Goal: Task Accomplishment & Management: Manage account settings

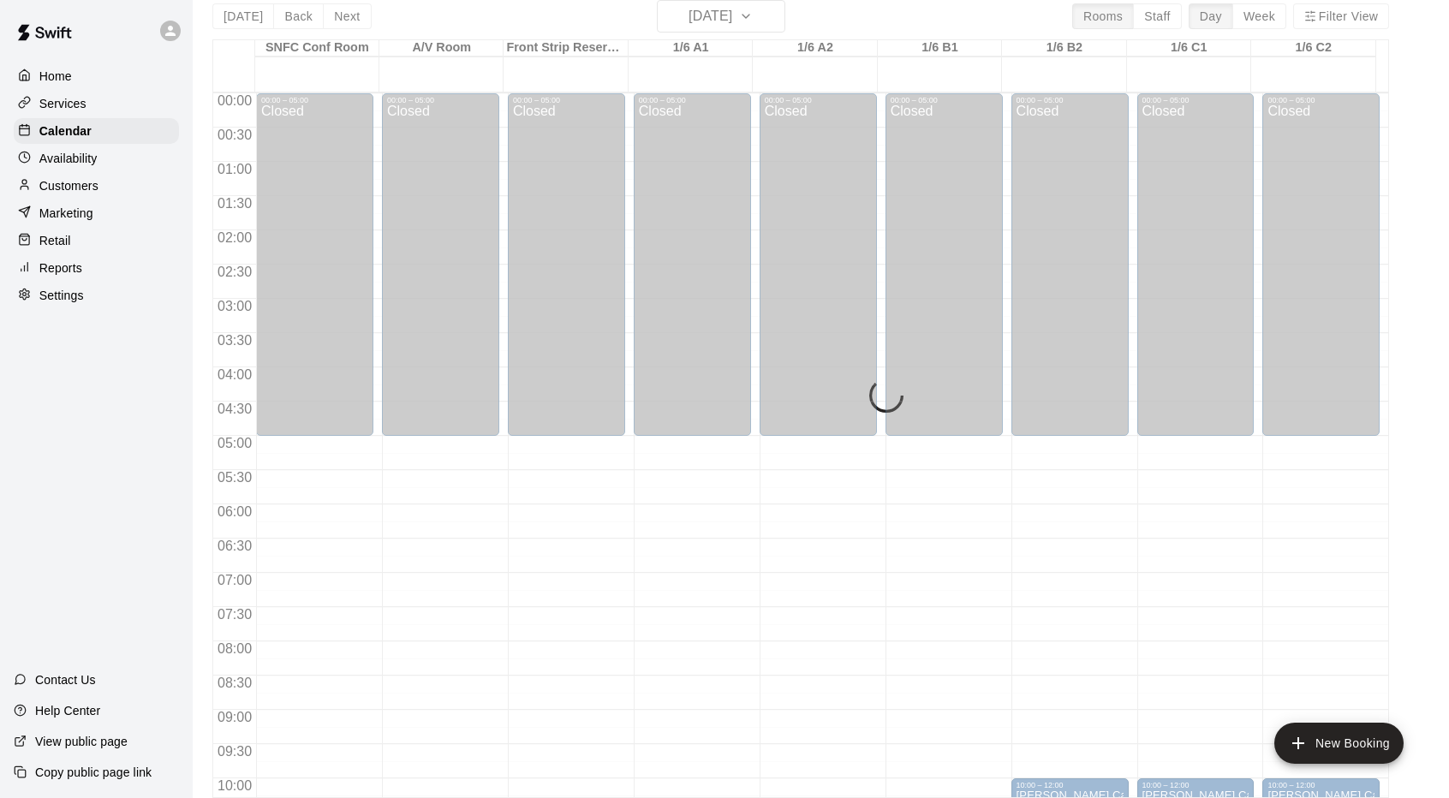
scroll to position [940, 0]
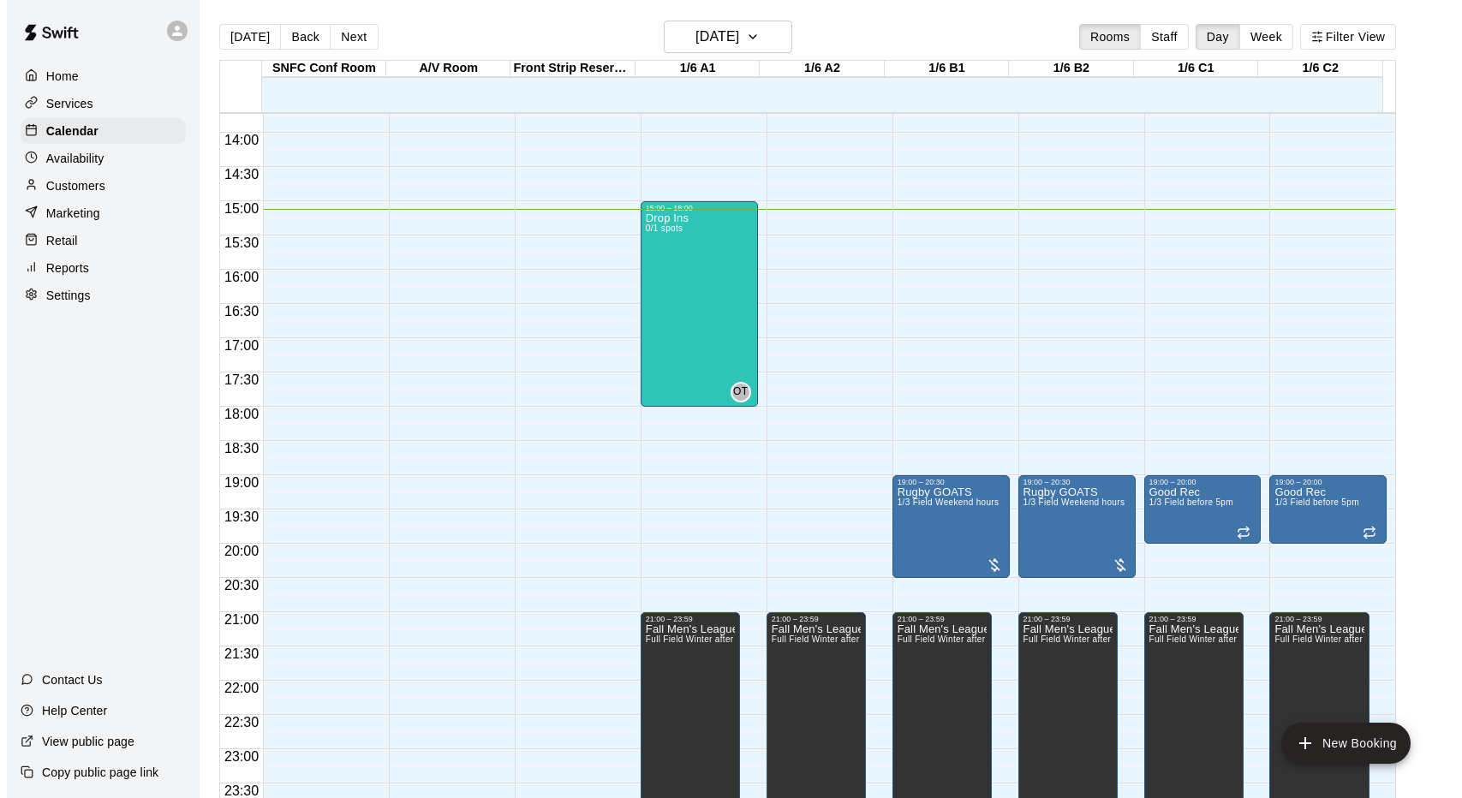
scroll to position [27, 0]
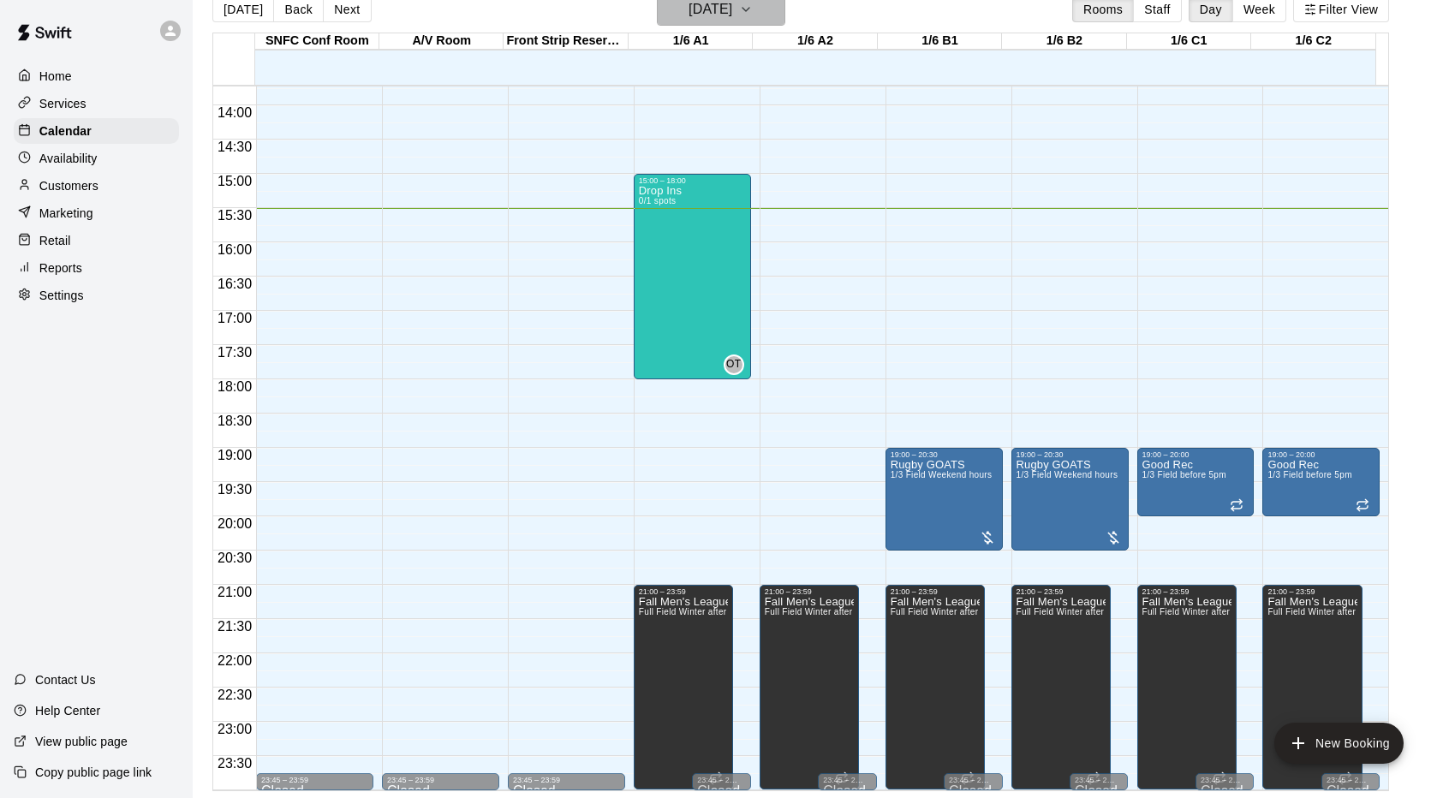
click at [732, 19] on h6 "Tuesday Oct 14" at bounding box center [710, 9] width 44 height 24
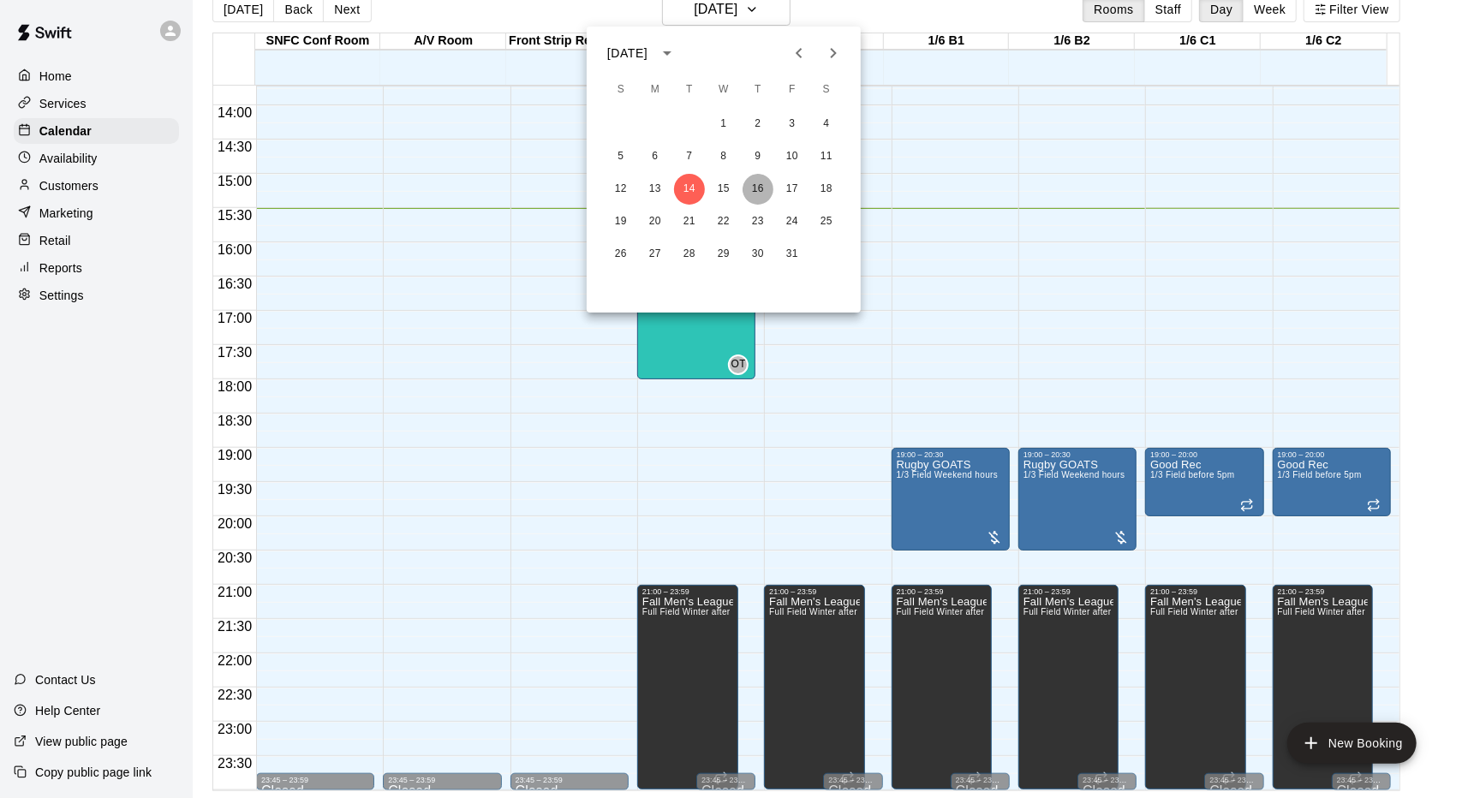
click at [764, 196] on button "16" at bounding box center [757, 189] width 31 height 31
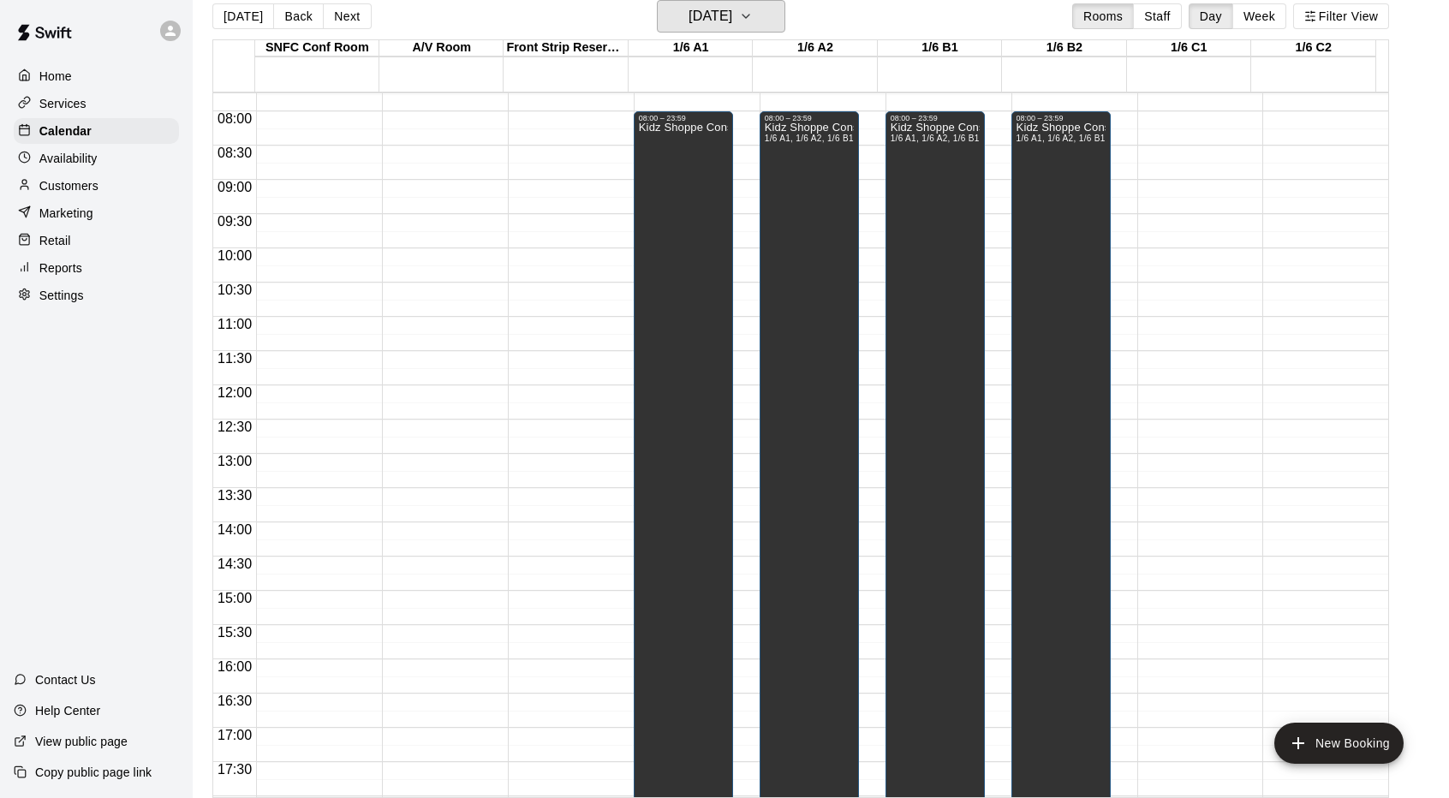
scroll to position [531, 0]
click at [732, 16] on h6 "Thursday Oct 16" at bounding box center [710, 16] width 44 height 24
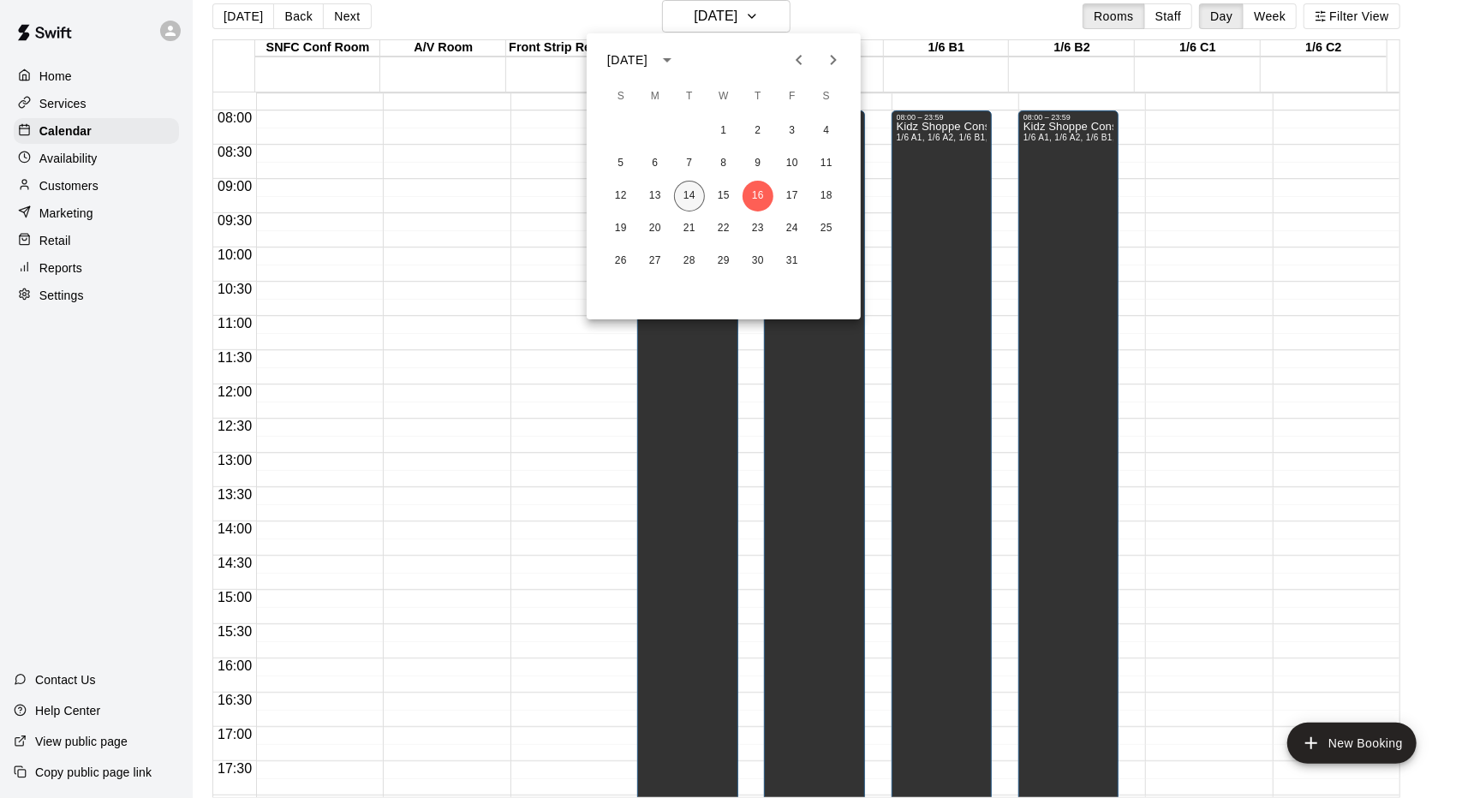
click at [693, 189] on button "14" at bounding box center [689, 196] width 31 height 31
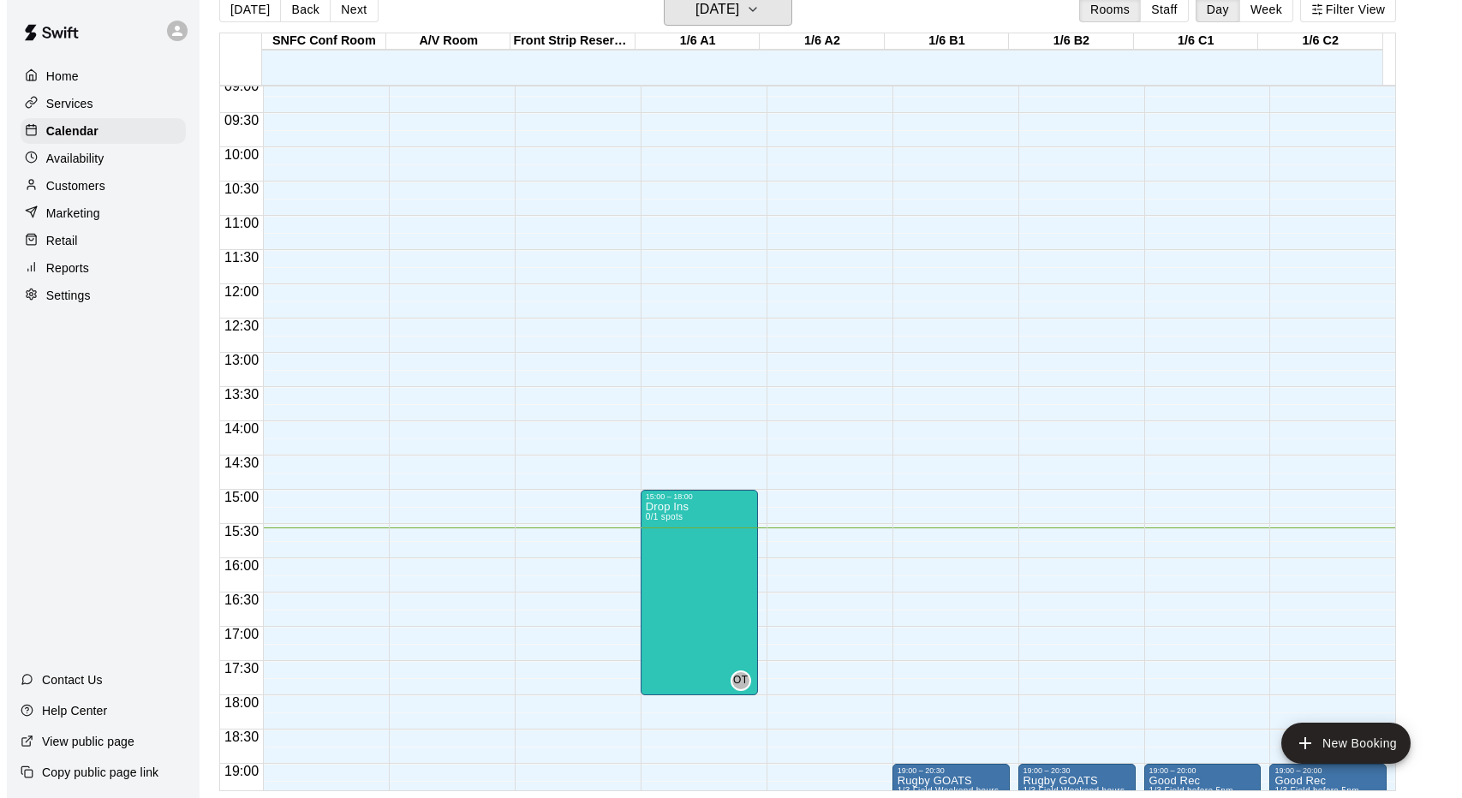
scroll to position [940, 0]
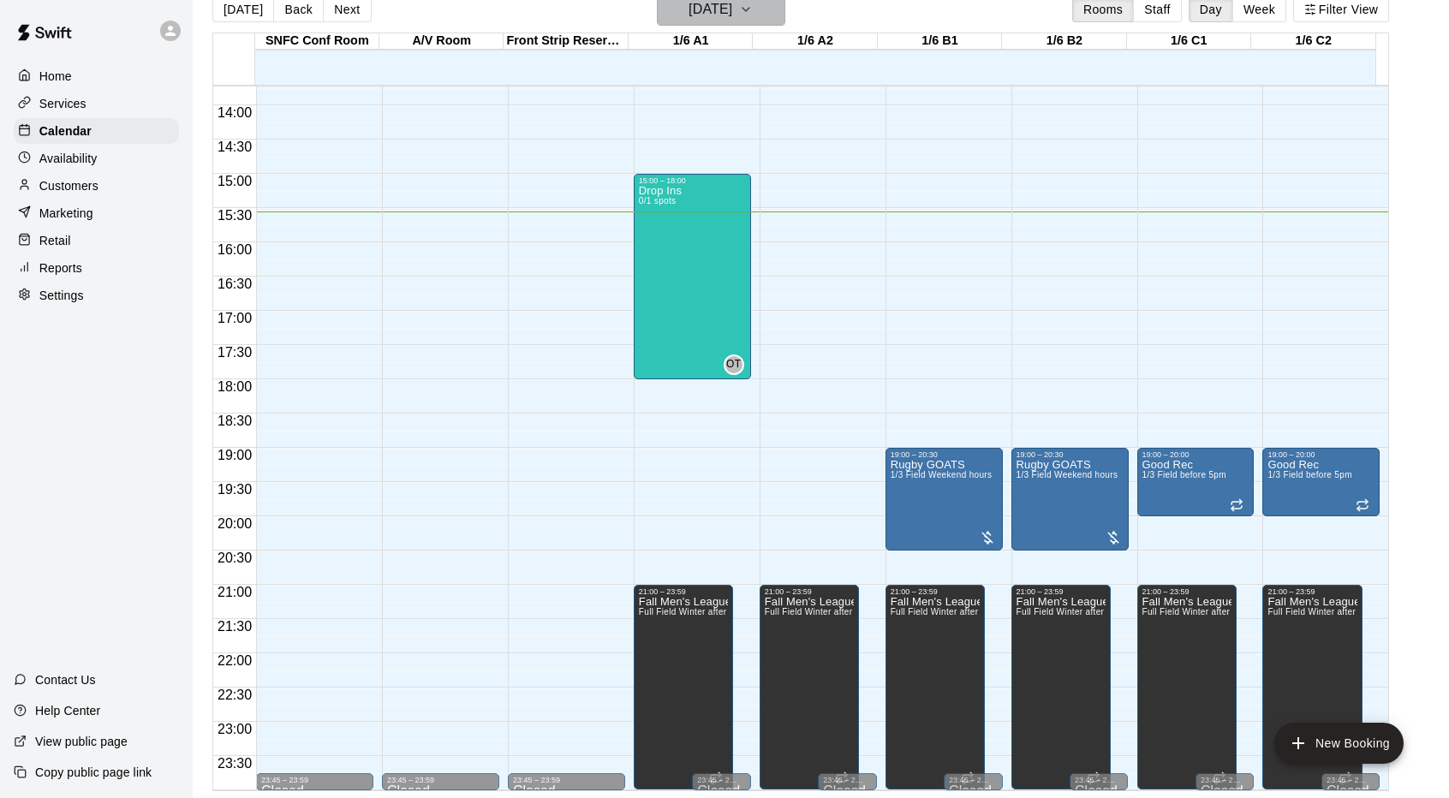
click at [716, 14] on h6 "Tuesday Oct 14" at bounding box center [710, 9] width 44 height 24
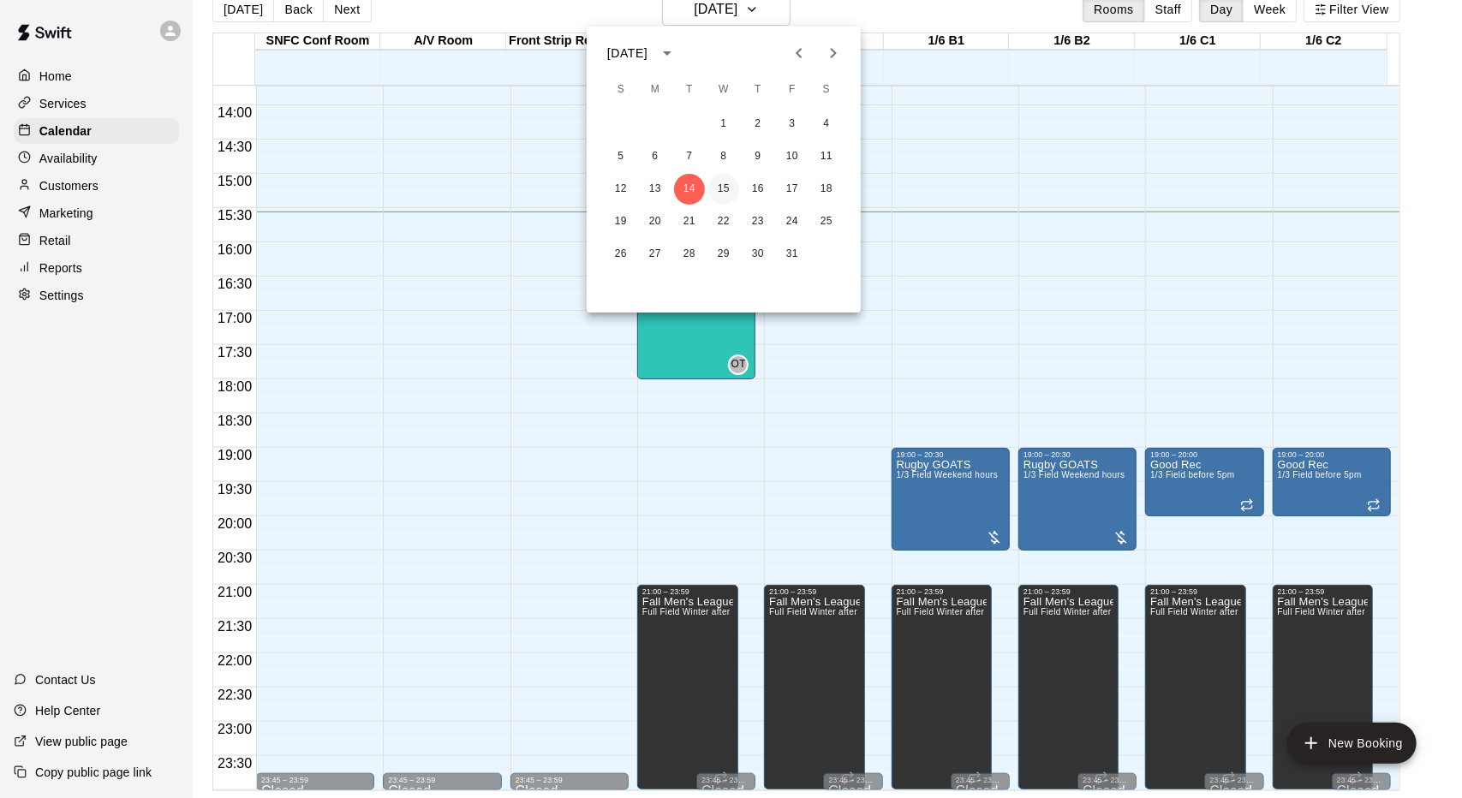
click at [724, 194] on button "15" at bounding box center [723, 189] width 31 height 31
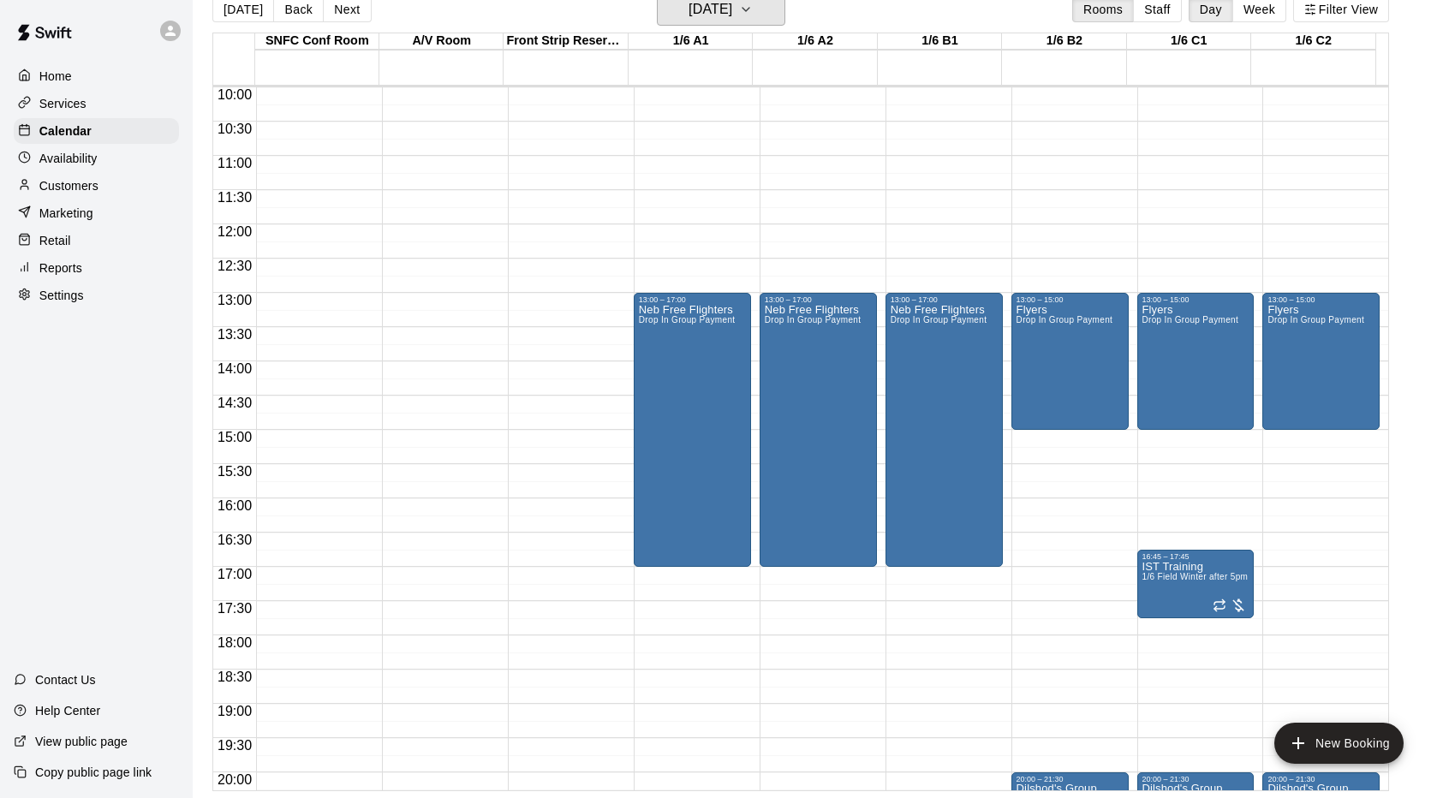
scroll to position [677, 0]
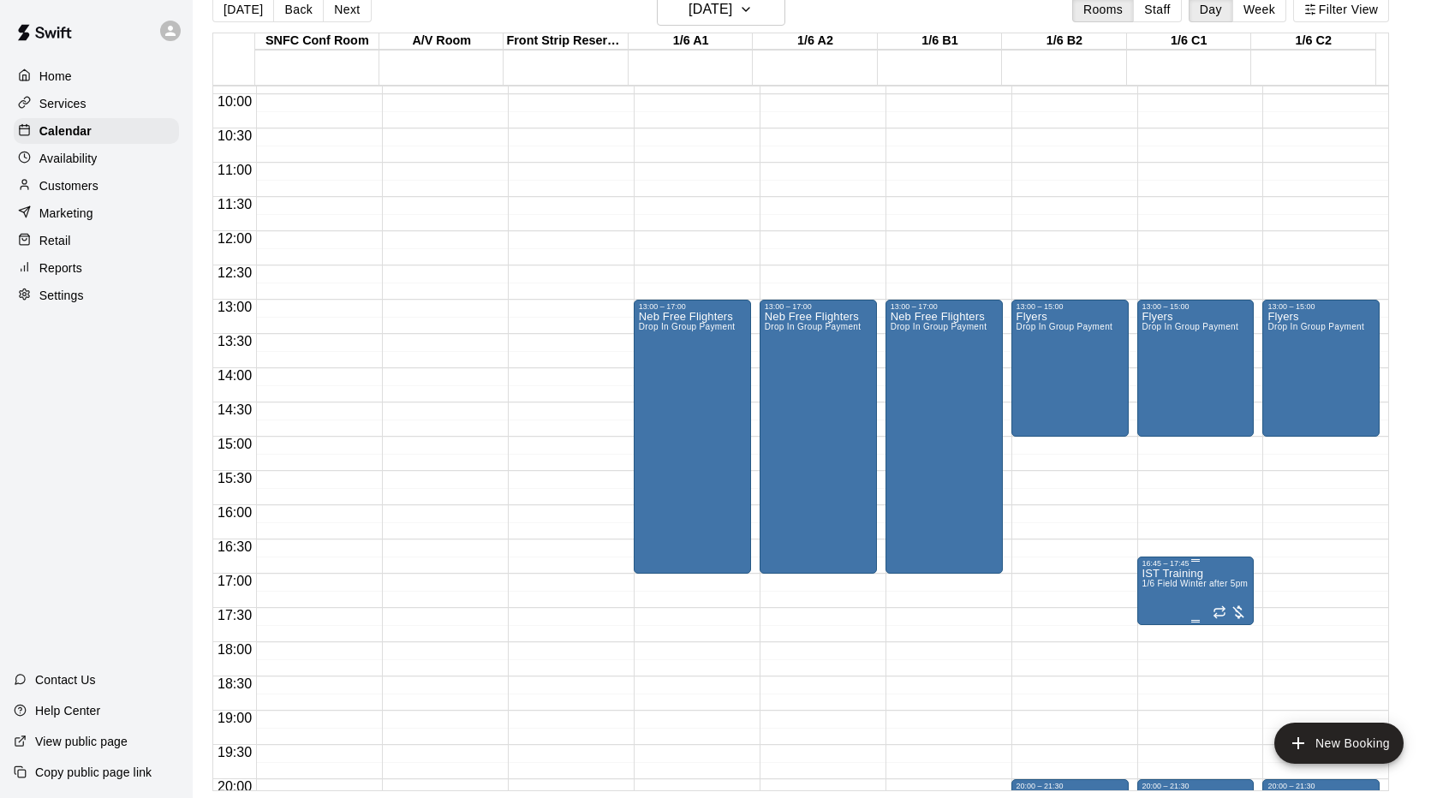
click at [1200, 588] on span "1/6 Field Winter after 5pm or weekends SNFC or [GEOGRAPHIC_DATA]" at bounding box center [1289, 583] width 295 height 9
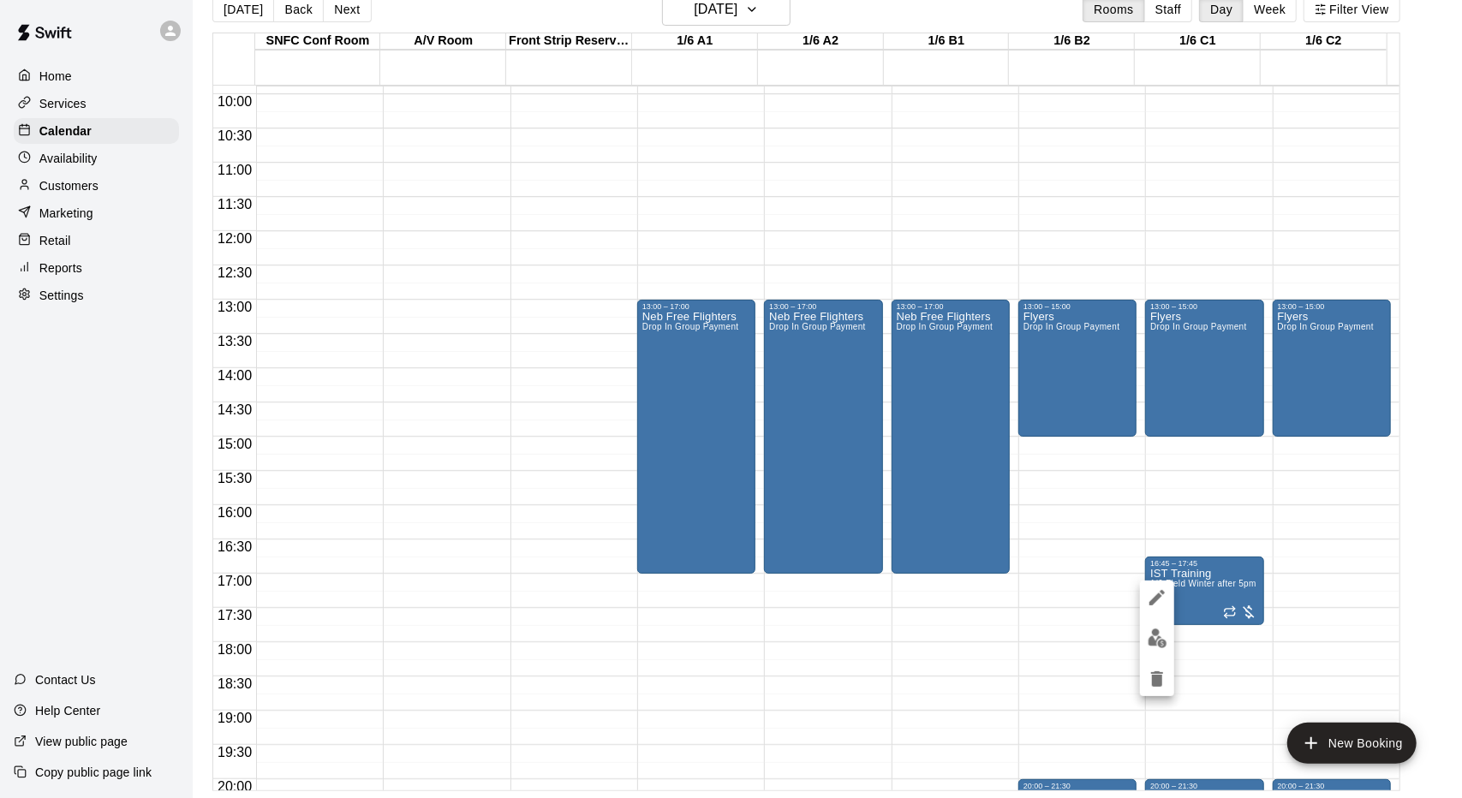
click at [1056, 675] on div at bounding box center [731, 399] width 1462 height 798
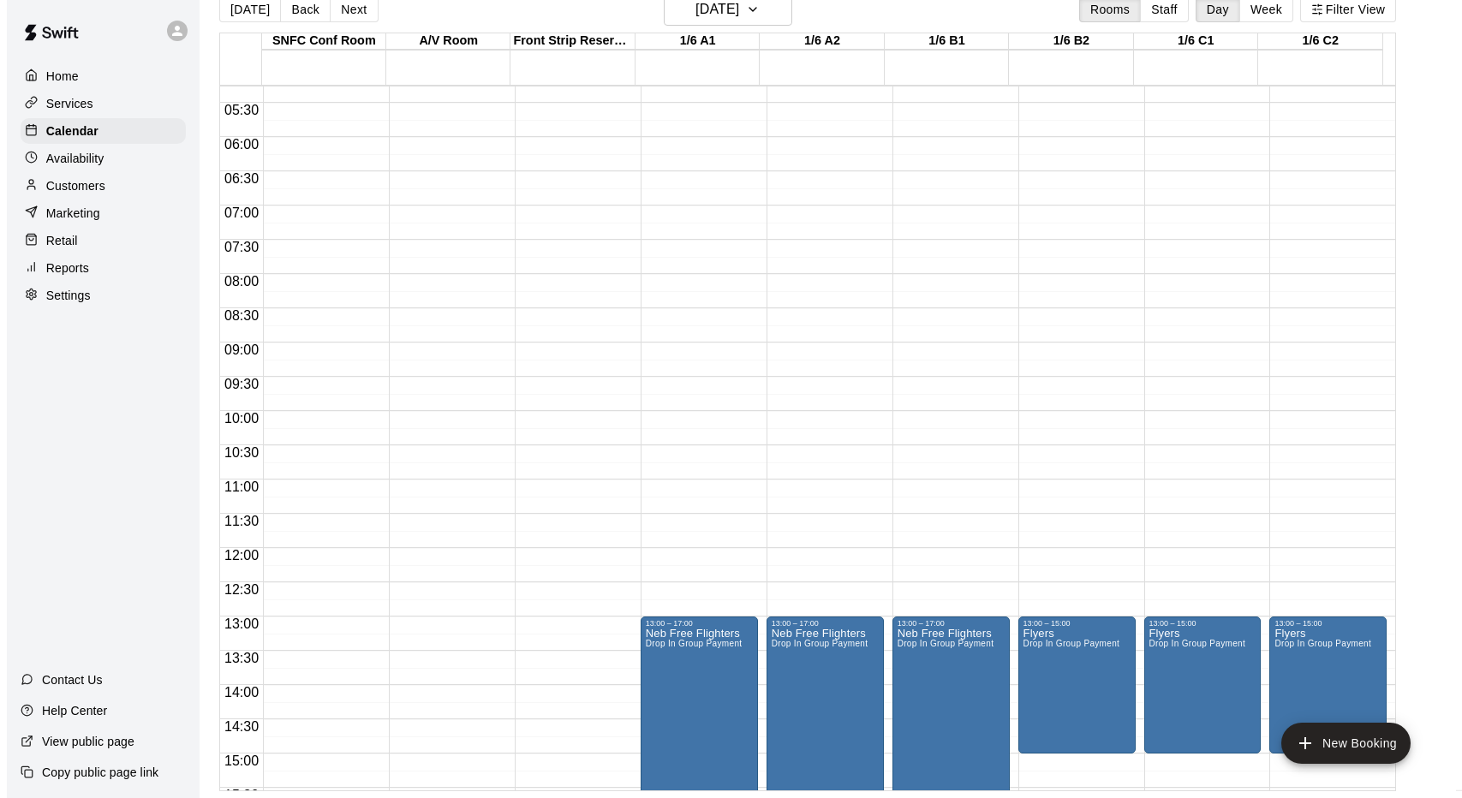
scroll to position [638, 0]
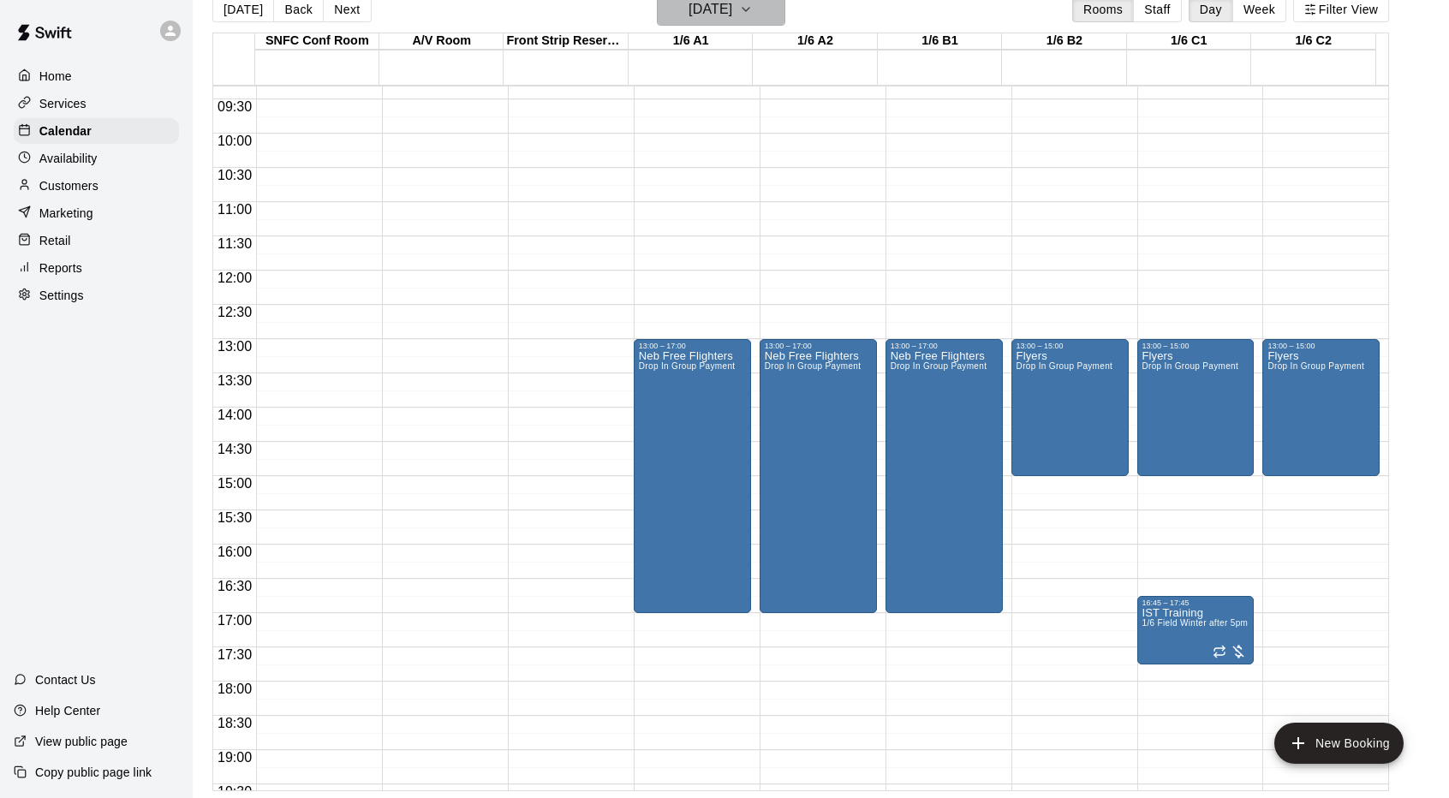
click at [732, 12] on h6 "Wednesday Oct 15" at bounding box center [710, 9] width 44 height 24
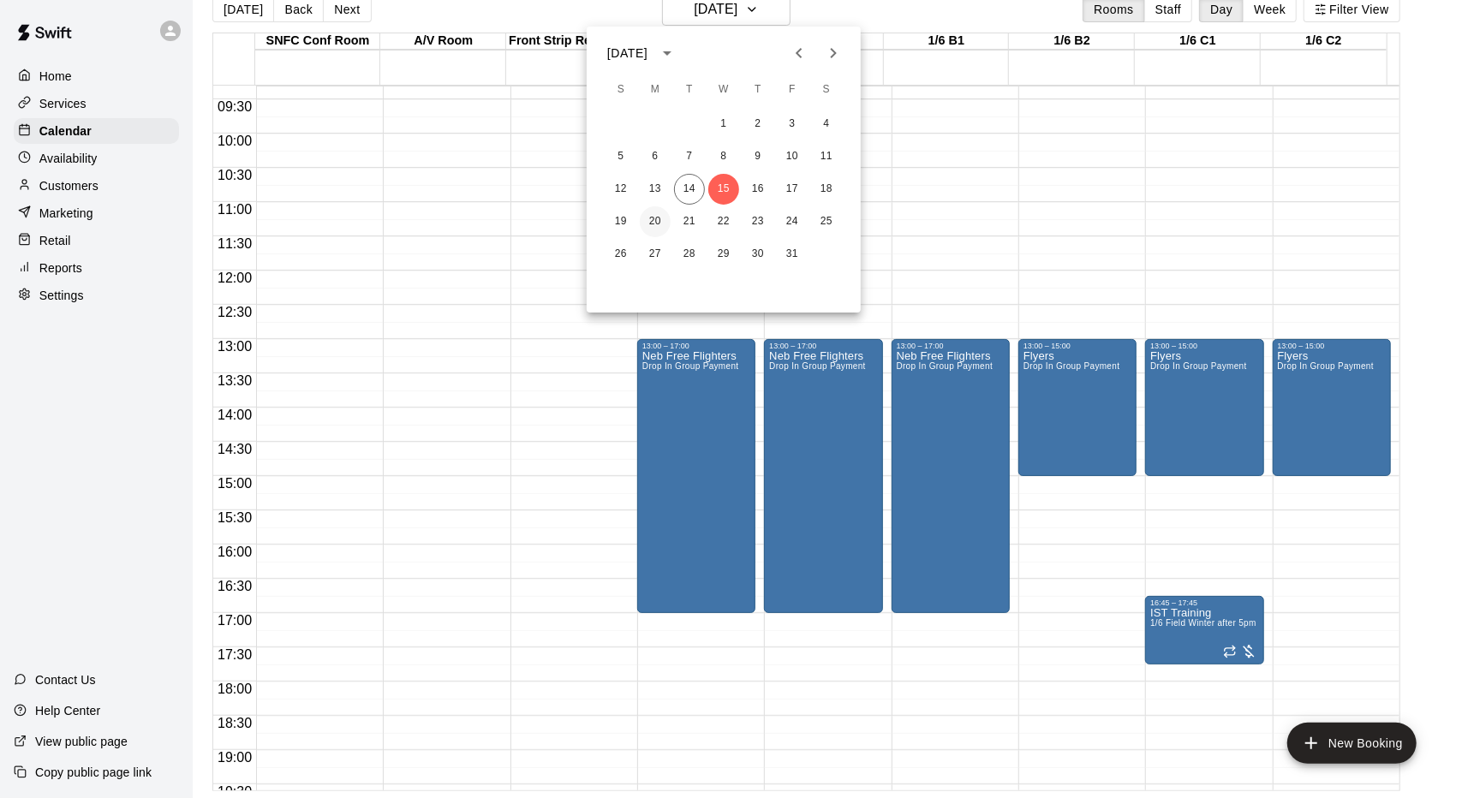
click at [663, 226] on button "20" at bounding box center [655, 221] width 31 height 31
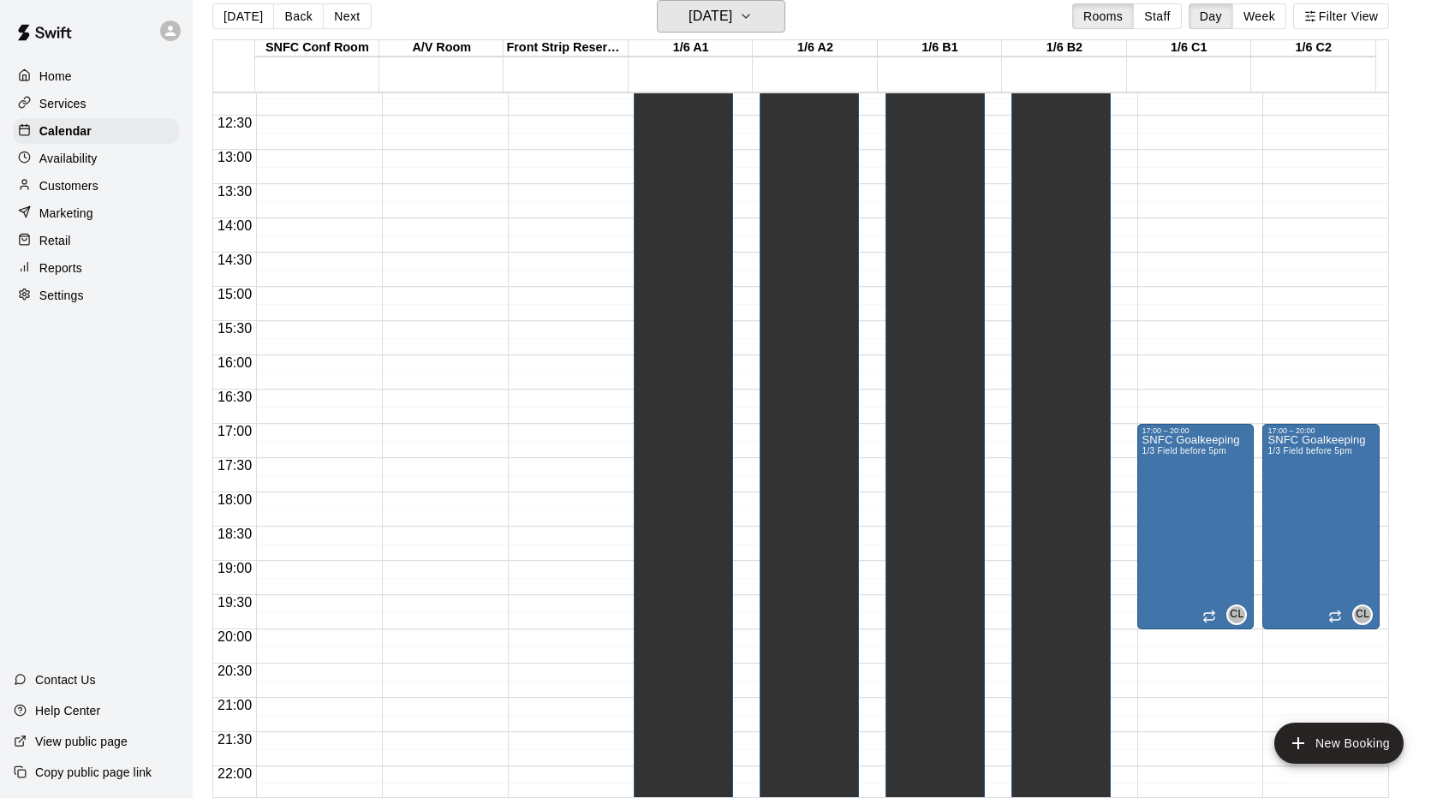
scroll to position [940, 0]
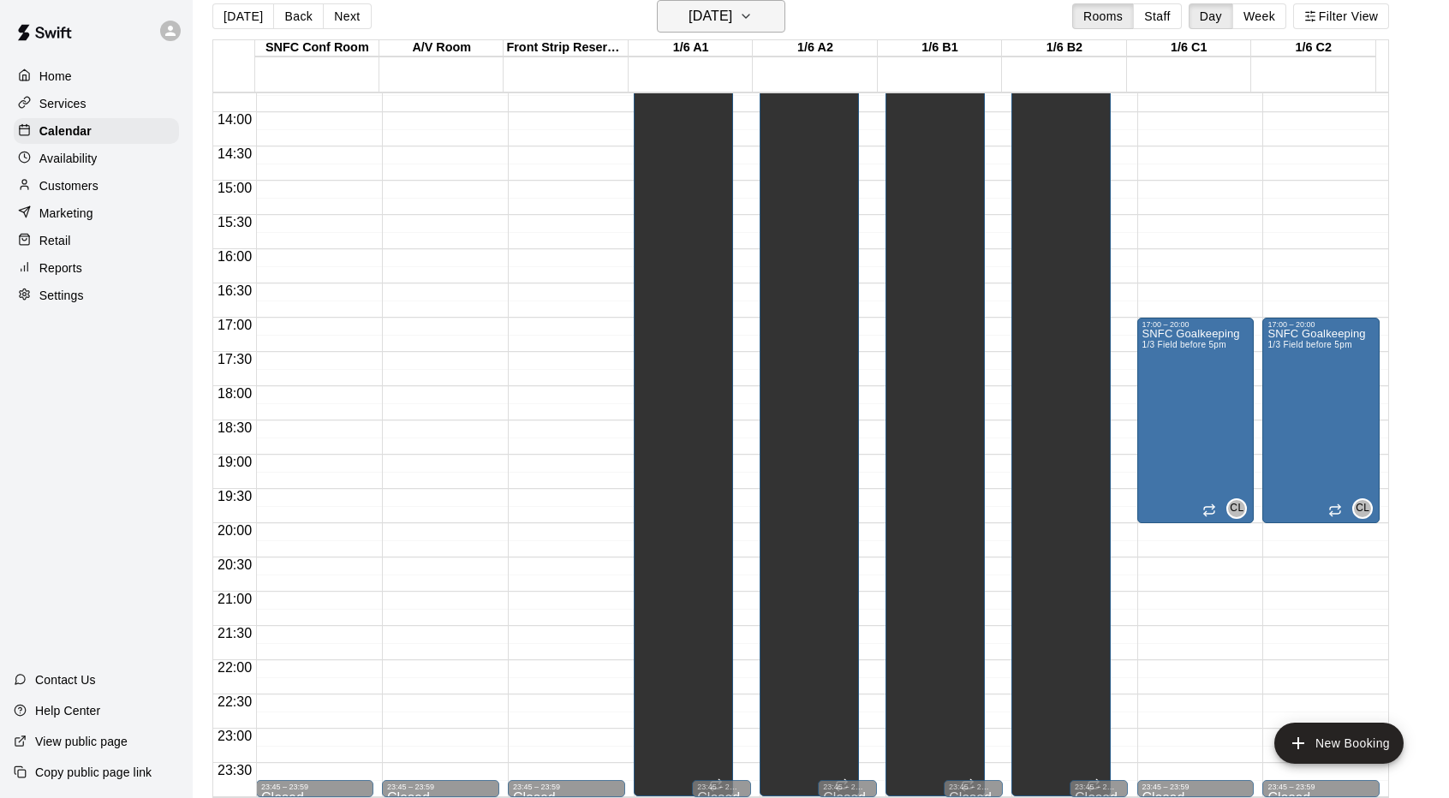
click at [749, 15] on icon "button" at bounding box center [745, 16] width 7 height 3
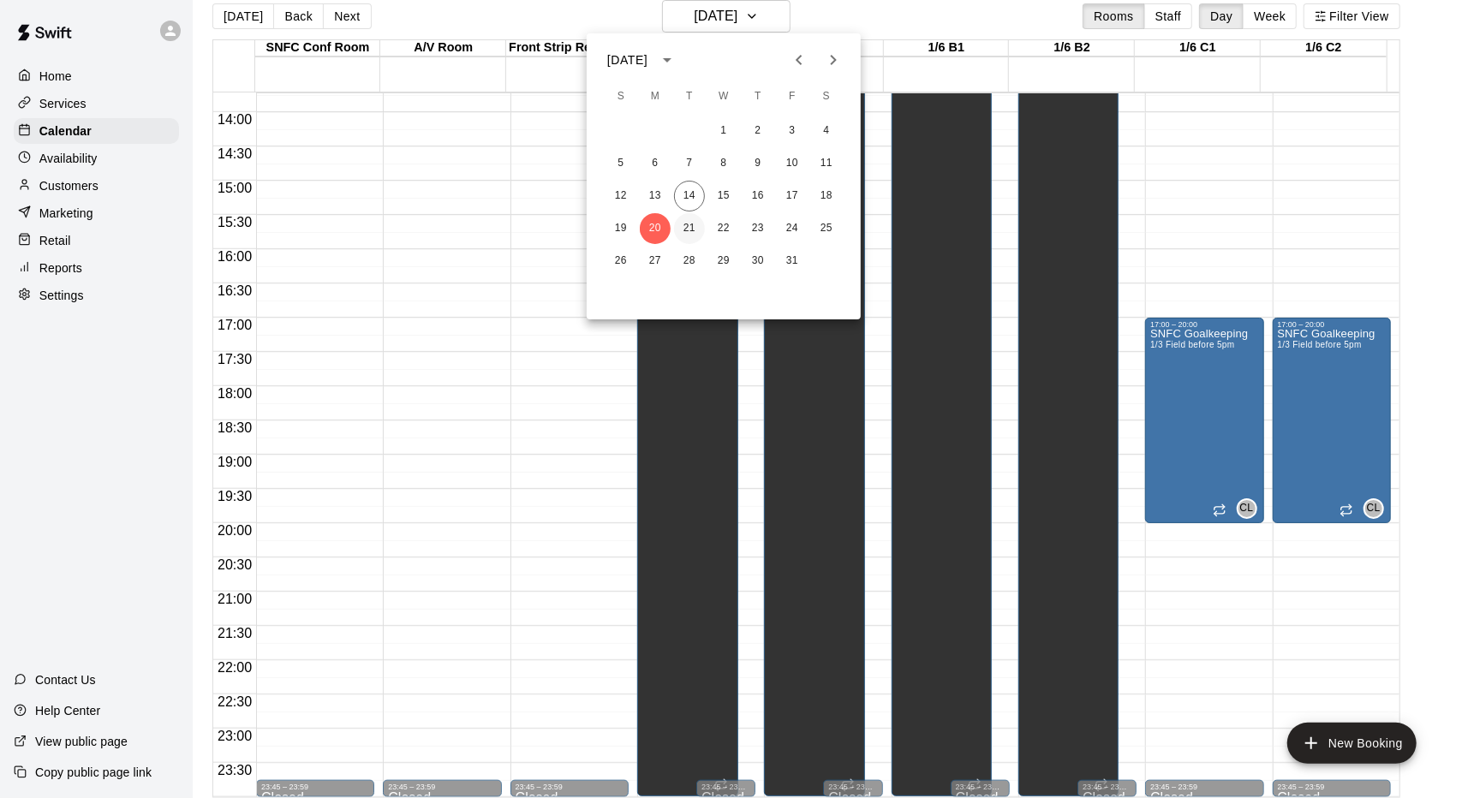
click at [694, 236] on button "21" at bounding box center [689, 228] width 31 height 31
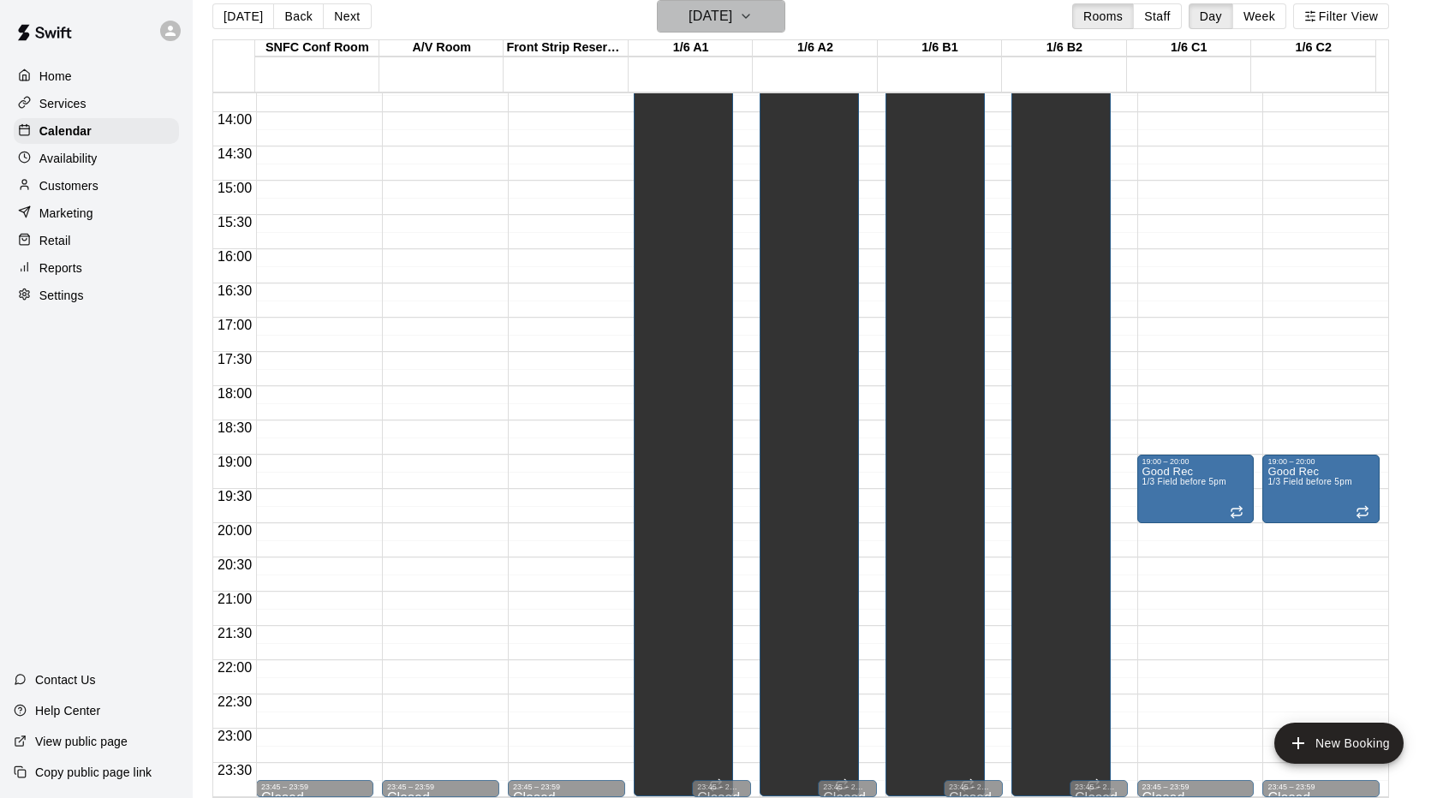
click at [731, 27] on h6 "Tuesday Oct 21" at bounding box center [710, 16] width 44 height 24
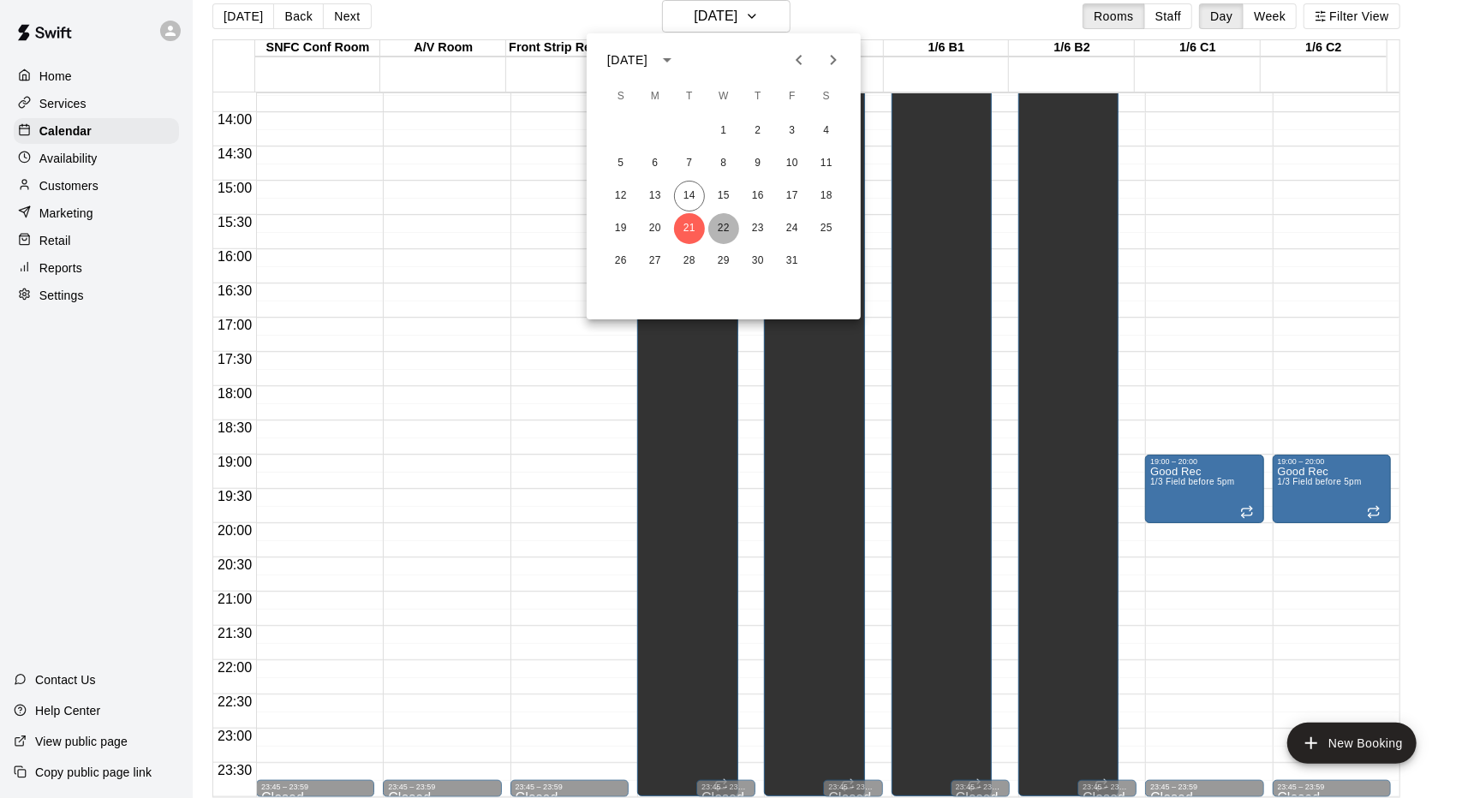
click at [730, 229] on button "22" at bounding box center [723, 228] width 31 height 31
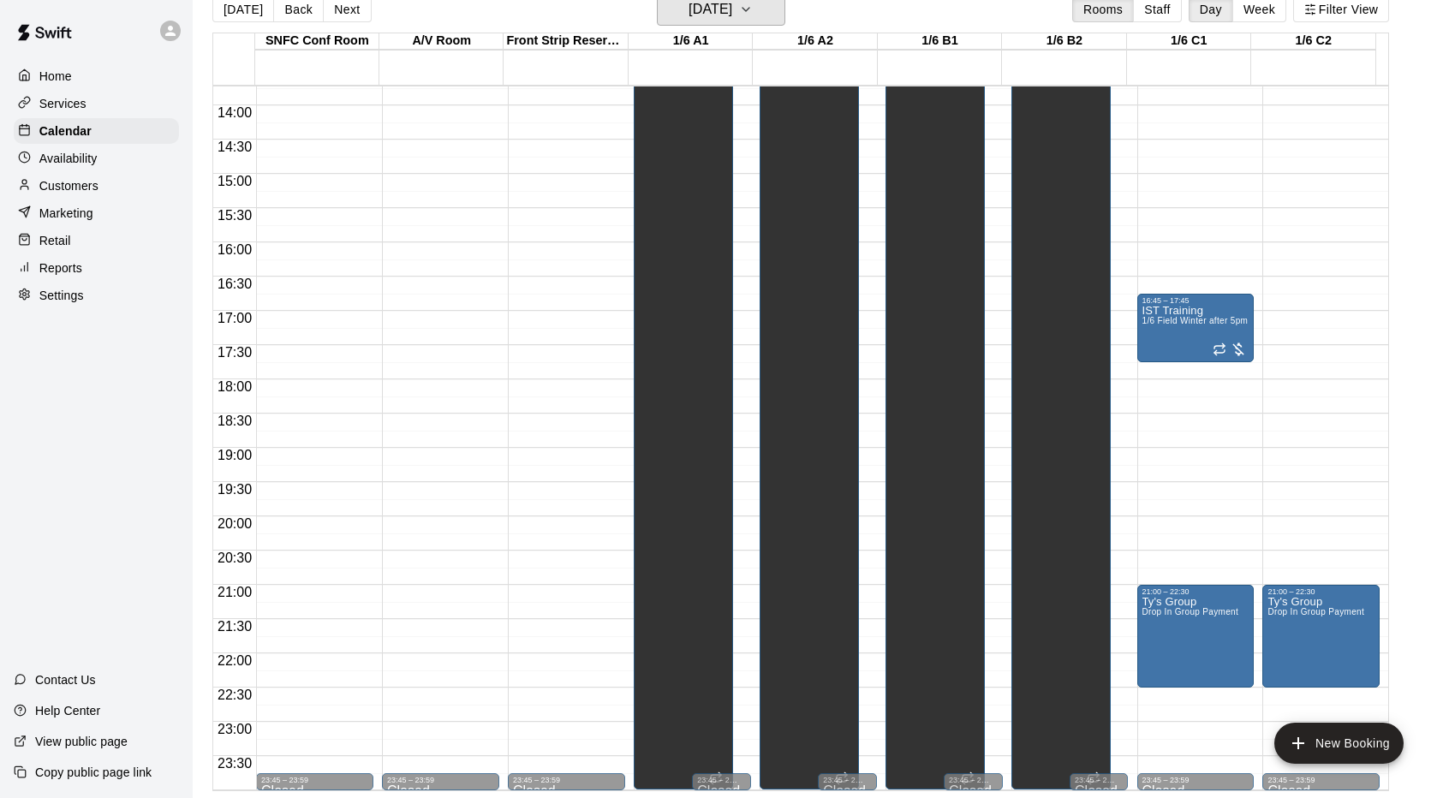
scroll to position [0, 0]
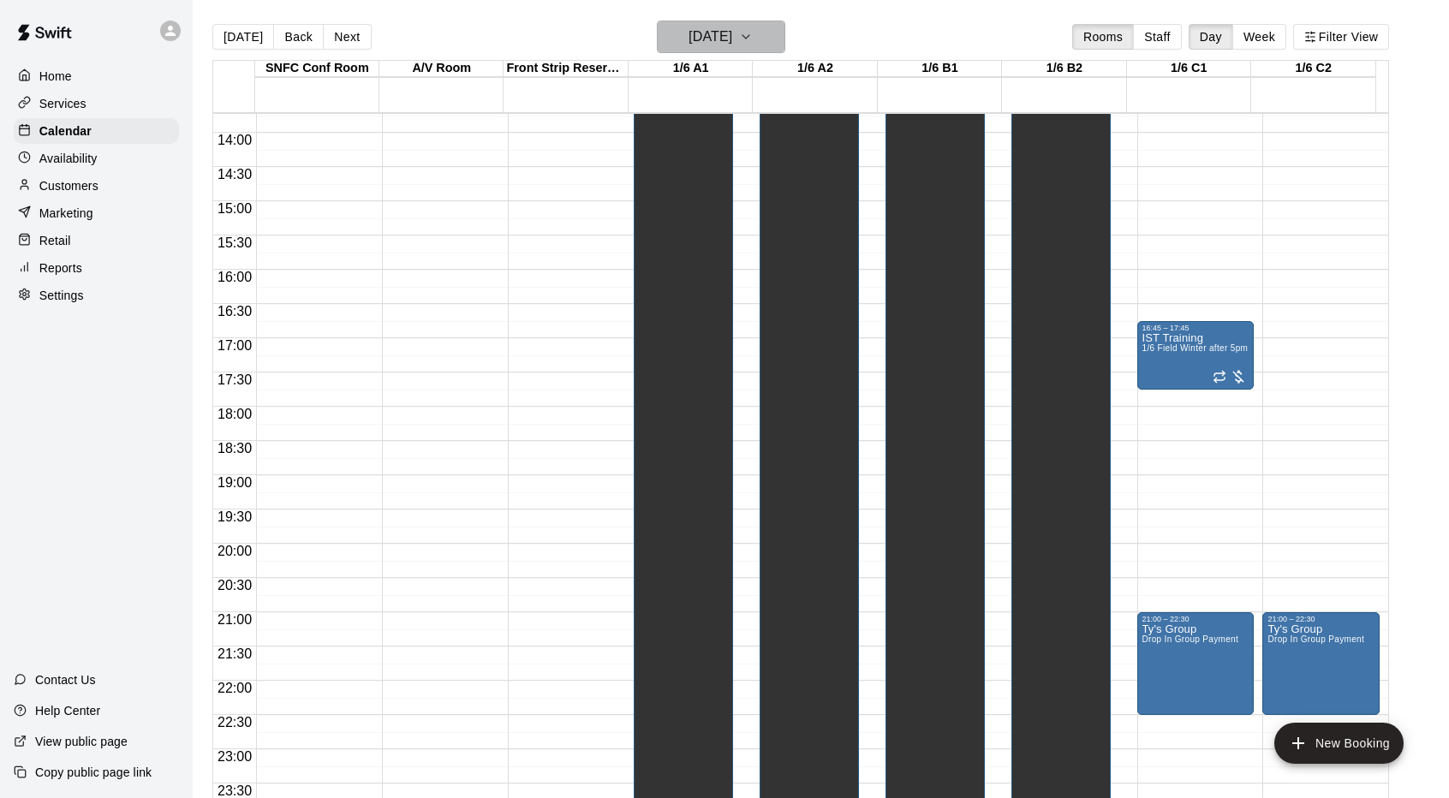
click at [716, 33] on h6 "Wednesday Oct 22" at bounding box center [710, 37] width 44 height 24
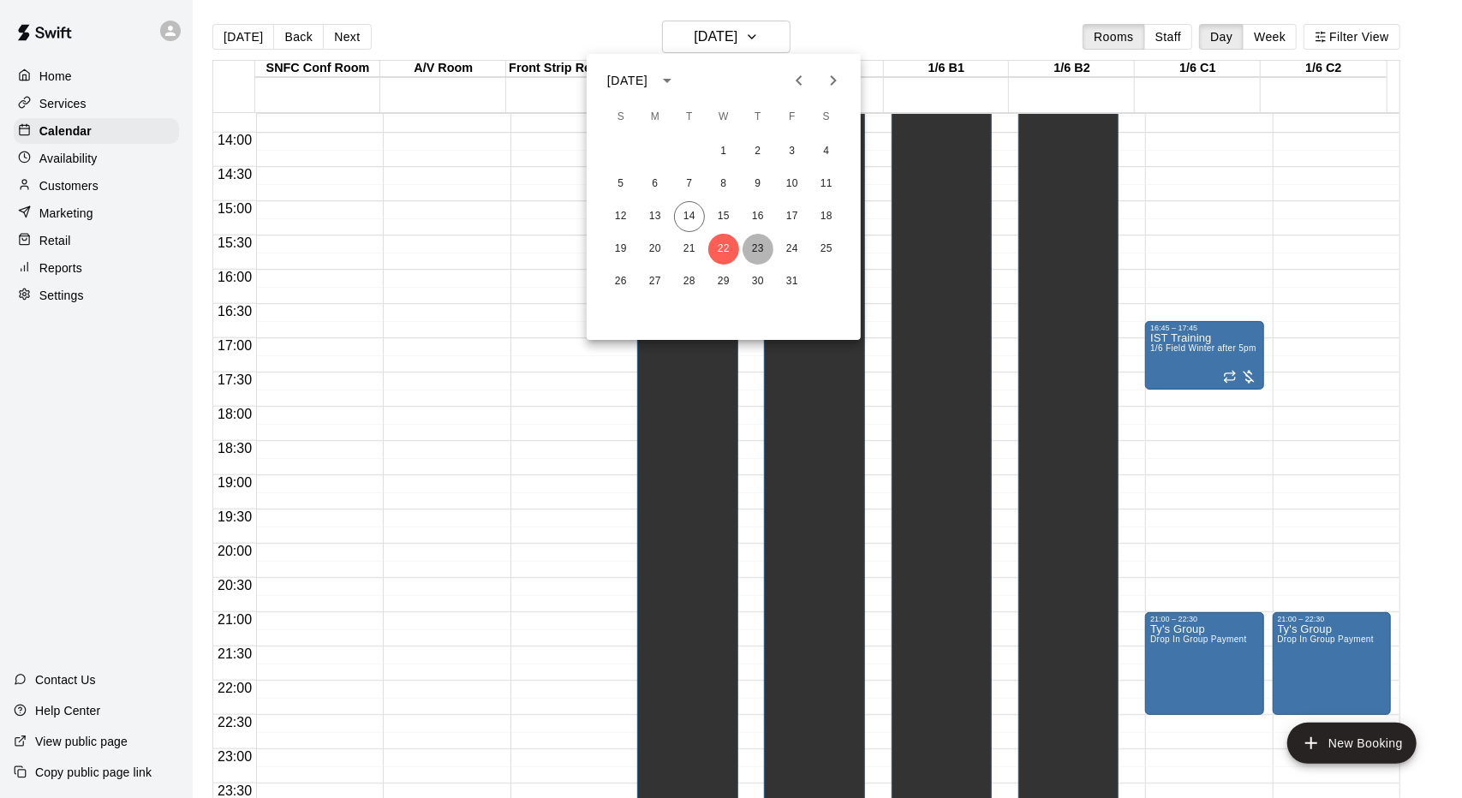
click at [759, 249] on button "23" at bounding box center [757, 249] width 31 height 31
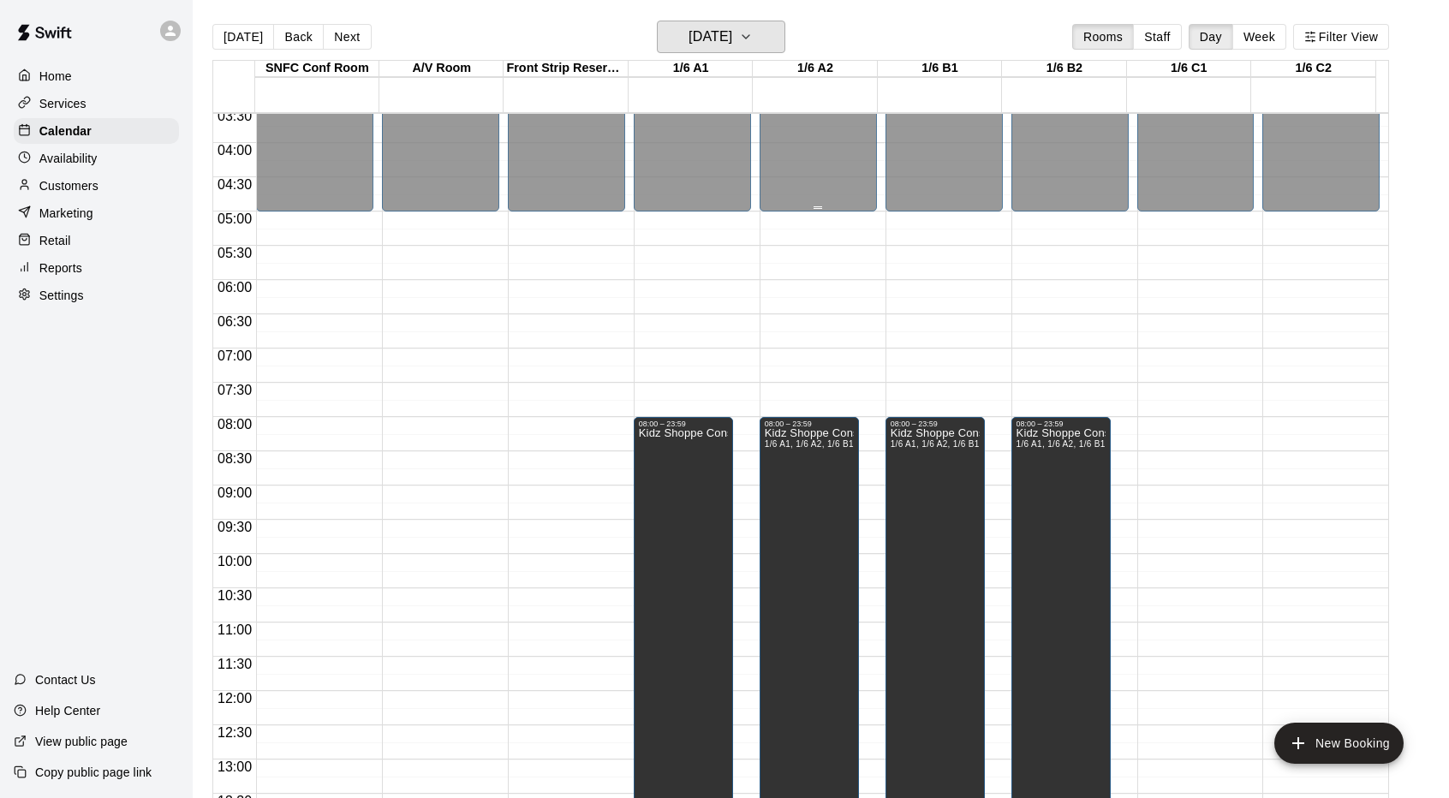
scroll to position [215, 0]
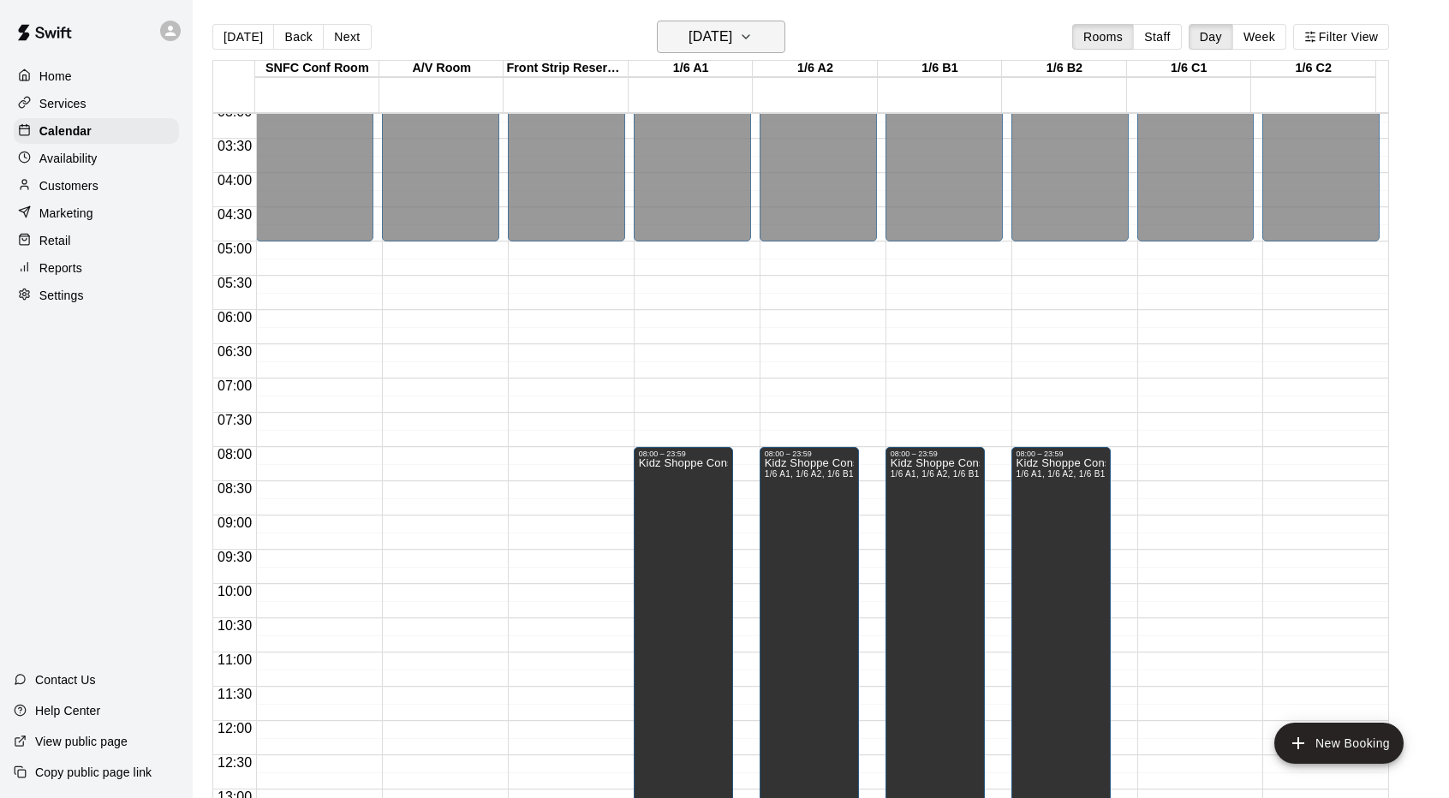
click at [732, 25] on h6 "Thursday Oct 23" at bounding box center [710, 37] width 44 height 24
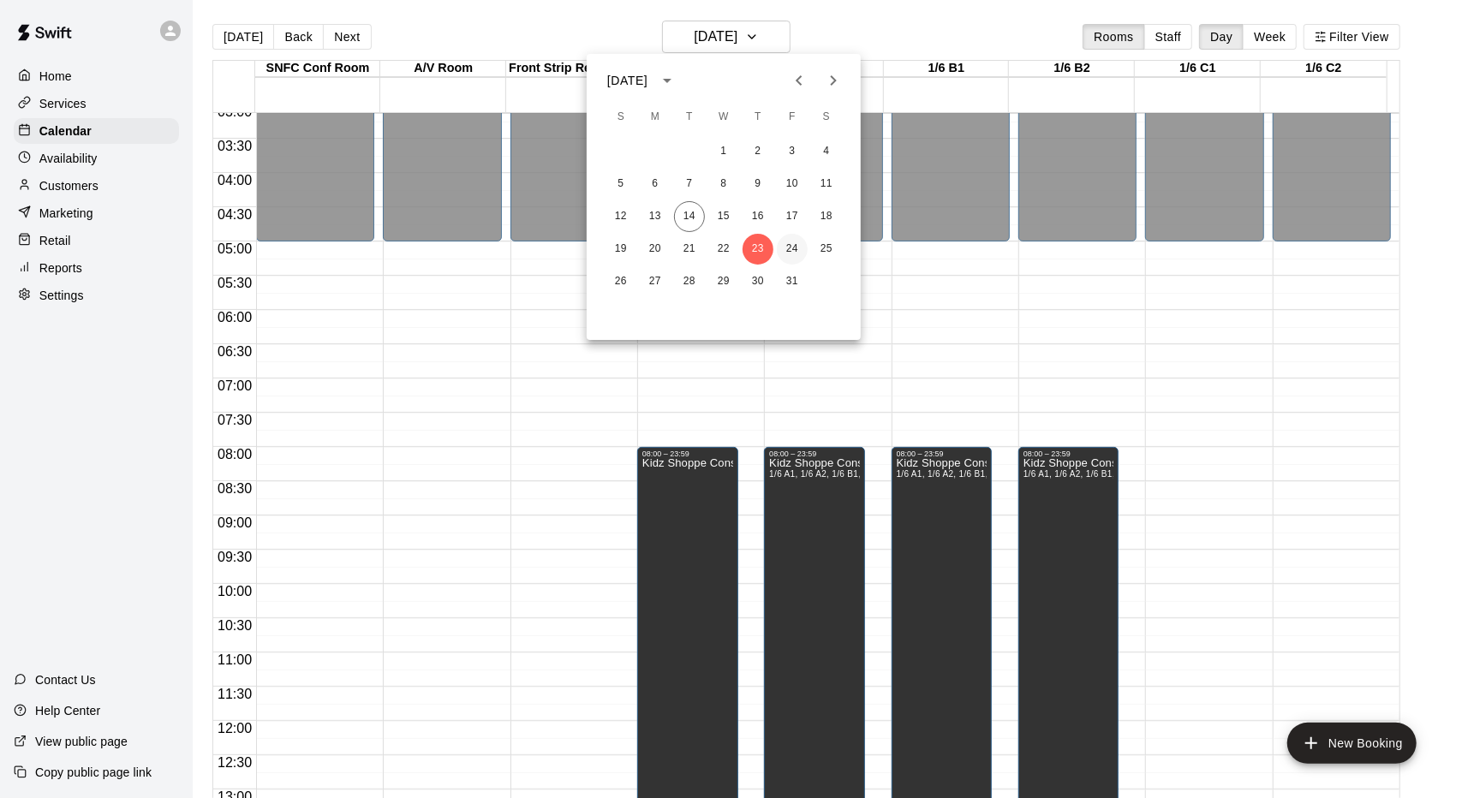
click at [790, 259] on button "24" at bounding box center [792, 249] width 31 height 31
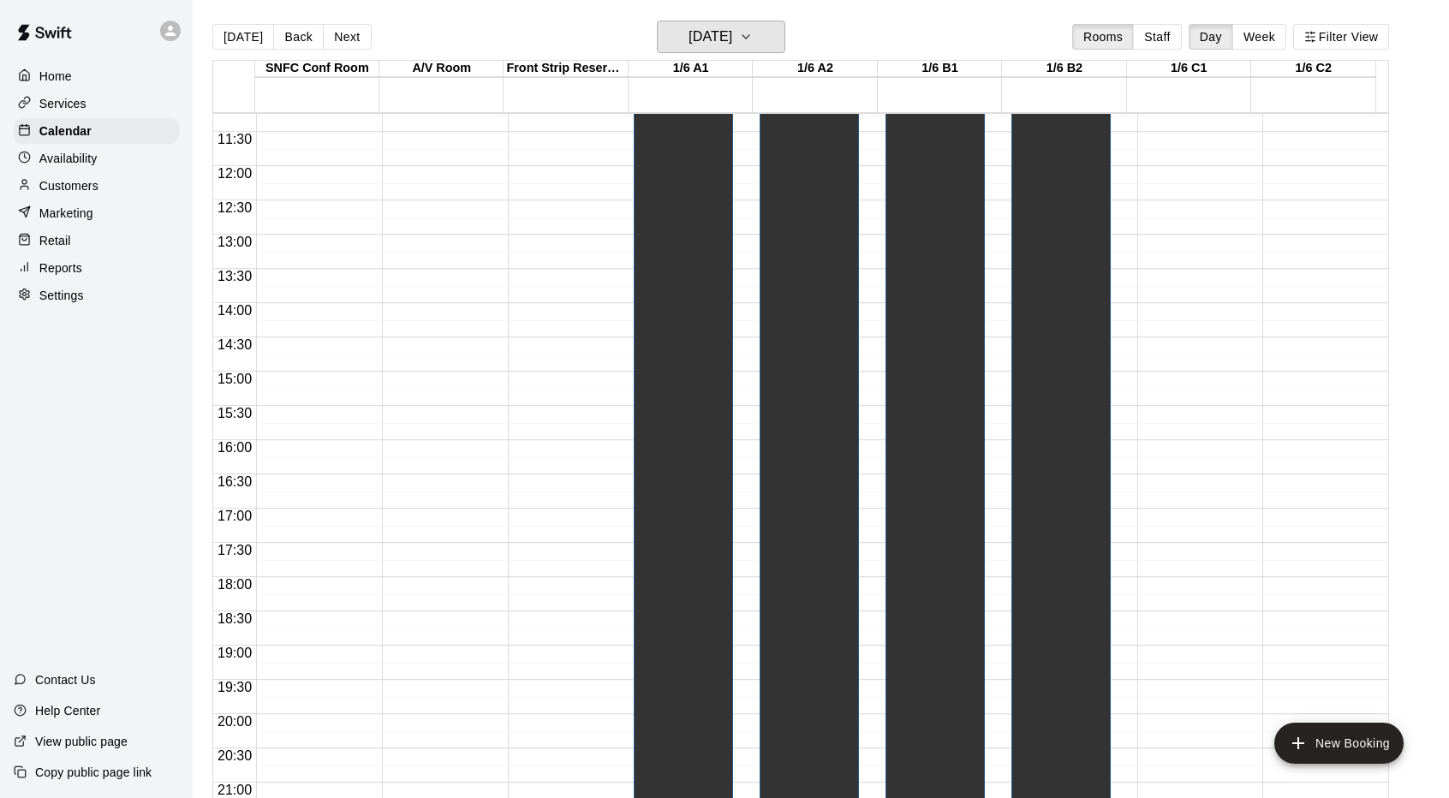
scroll to position [940, 0]
click at [753, 33] on icon "button" at bounding box center [746, 37] width 14 height 21
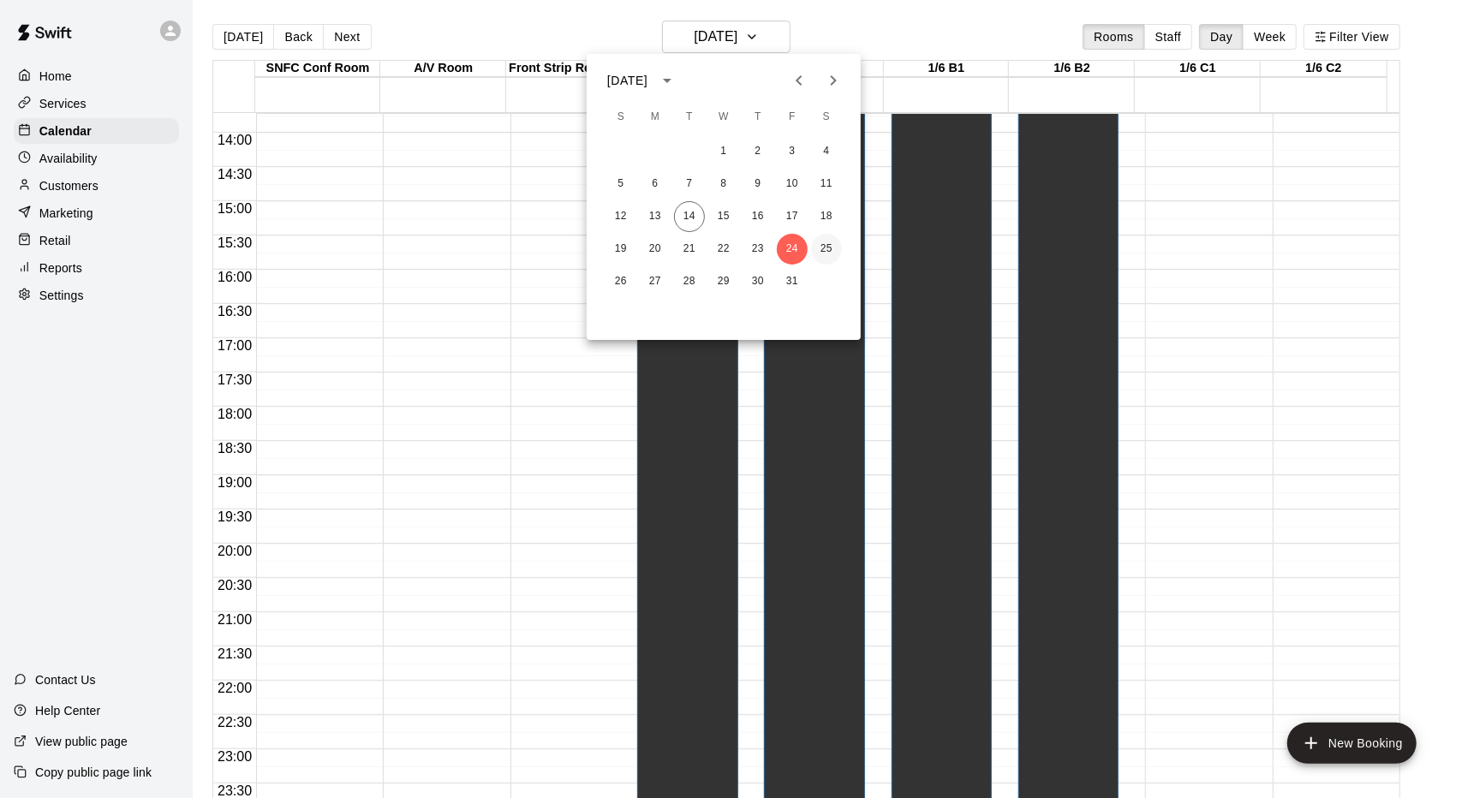
click at [831, 248] on button "25" at bounding box center [826, 249] width 31 height 31
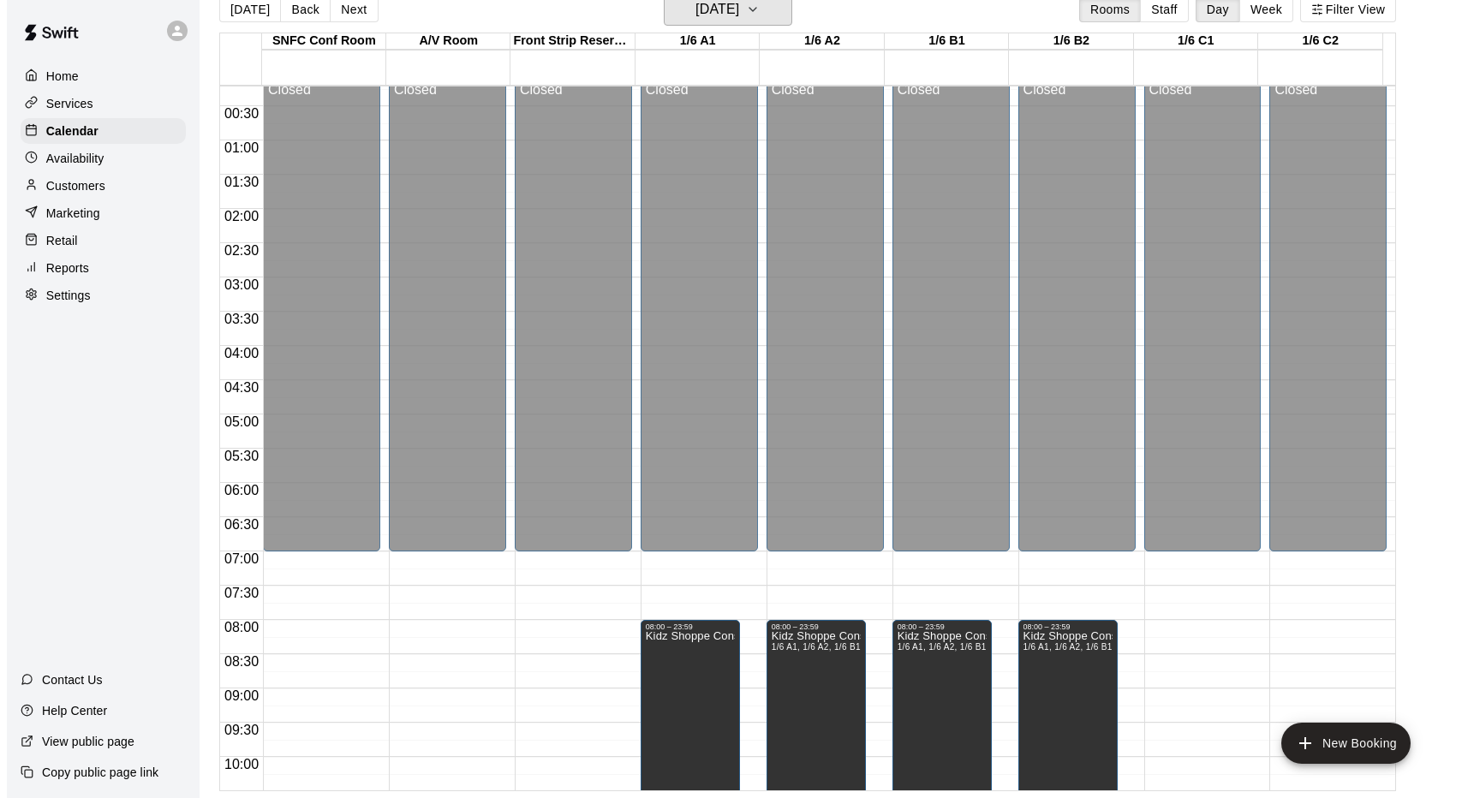
scroll to position [0, 0]
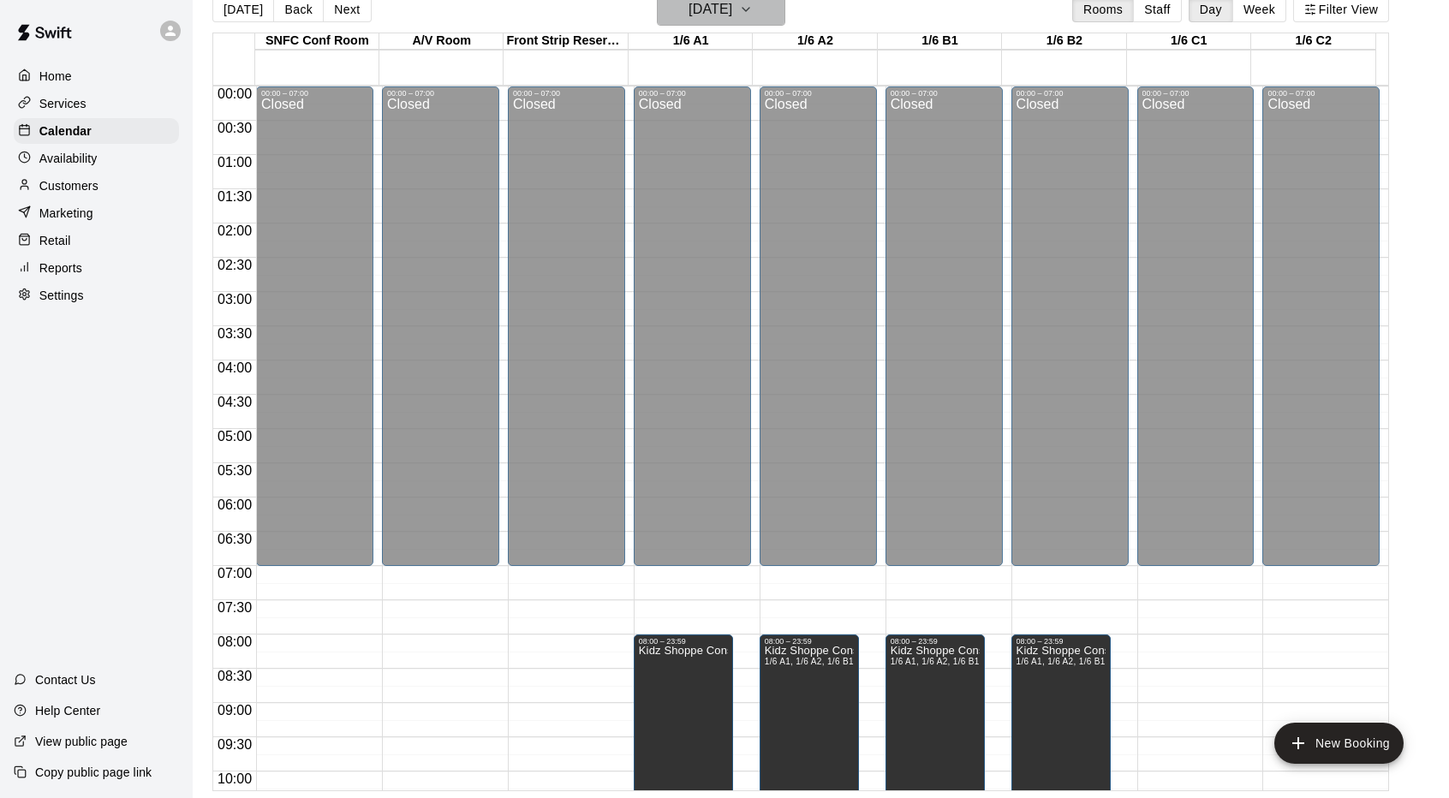
click at [753, 14] on icon "button" at bounding box center [746, 9] width 14 height 21
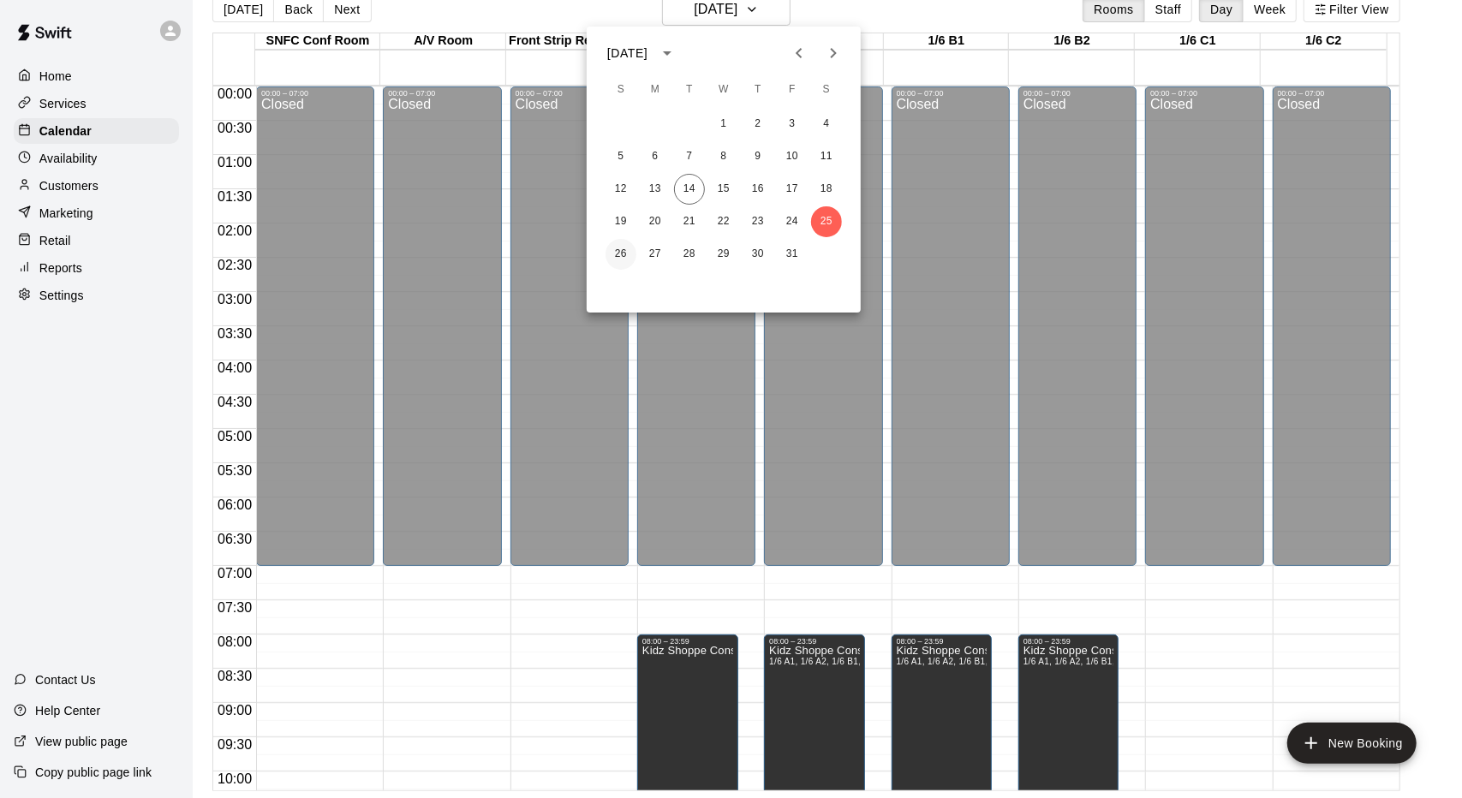
click at [617, 261] on button "26" at bounding box center [620, 254] width 31 height 31
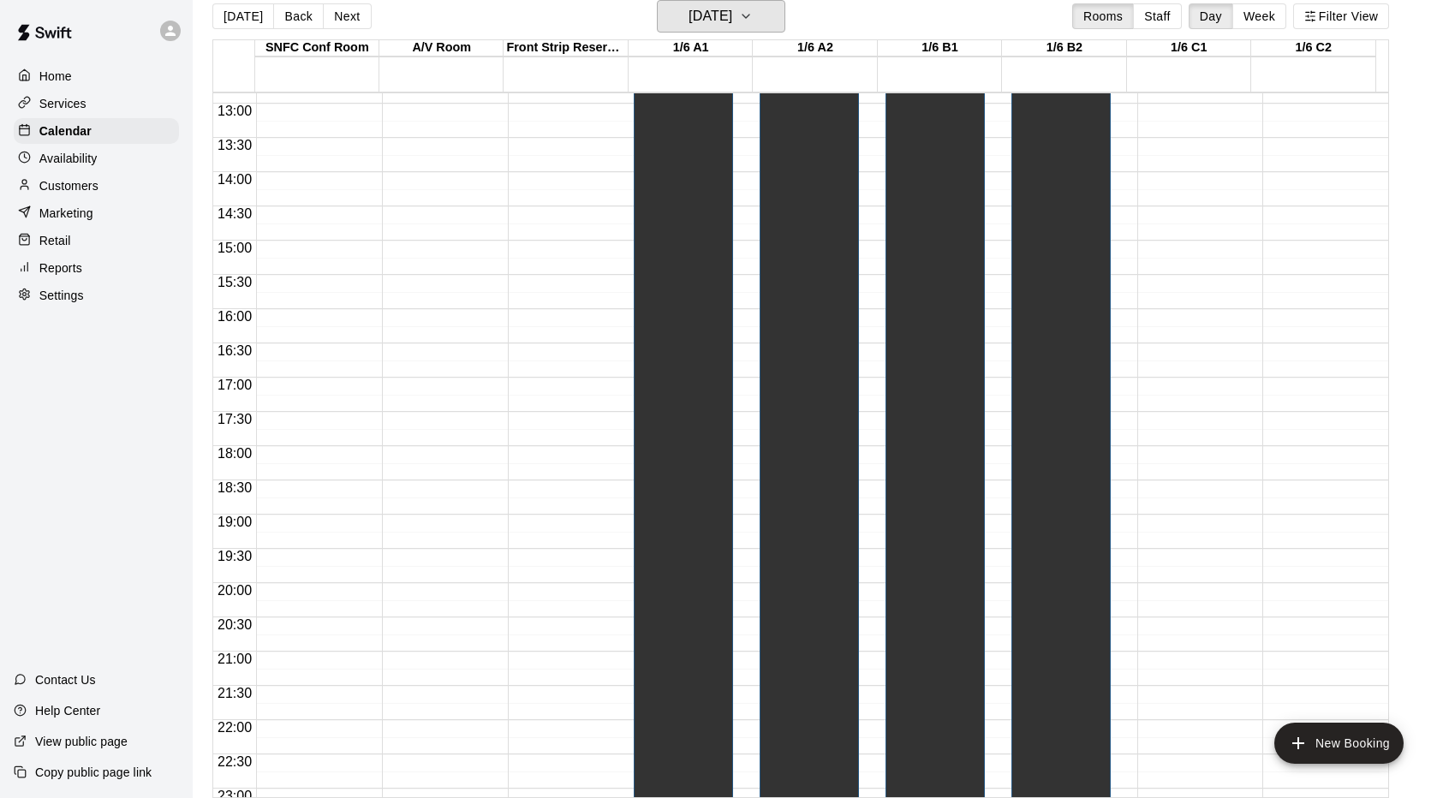
scroll to position [940, 0]
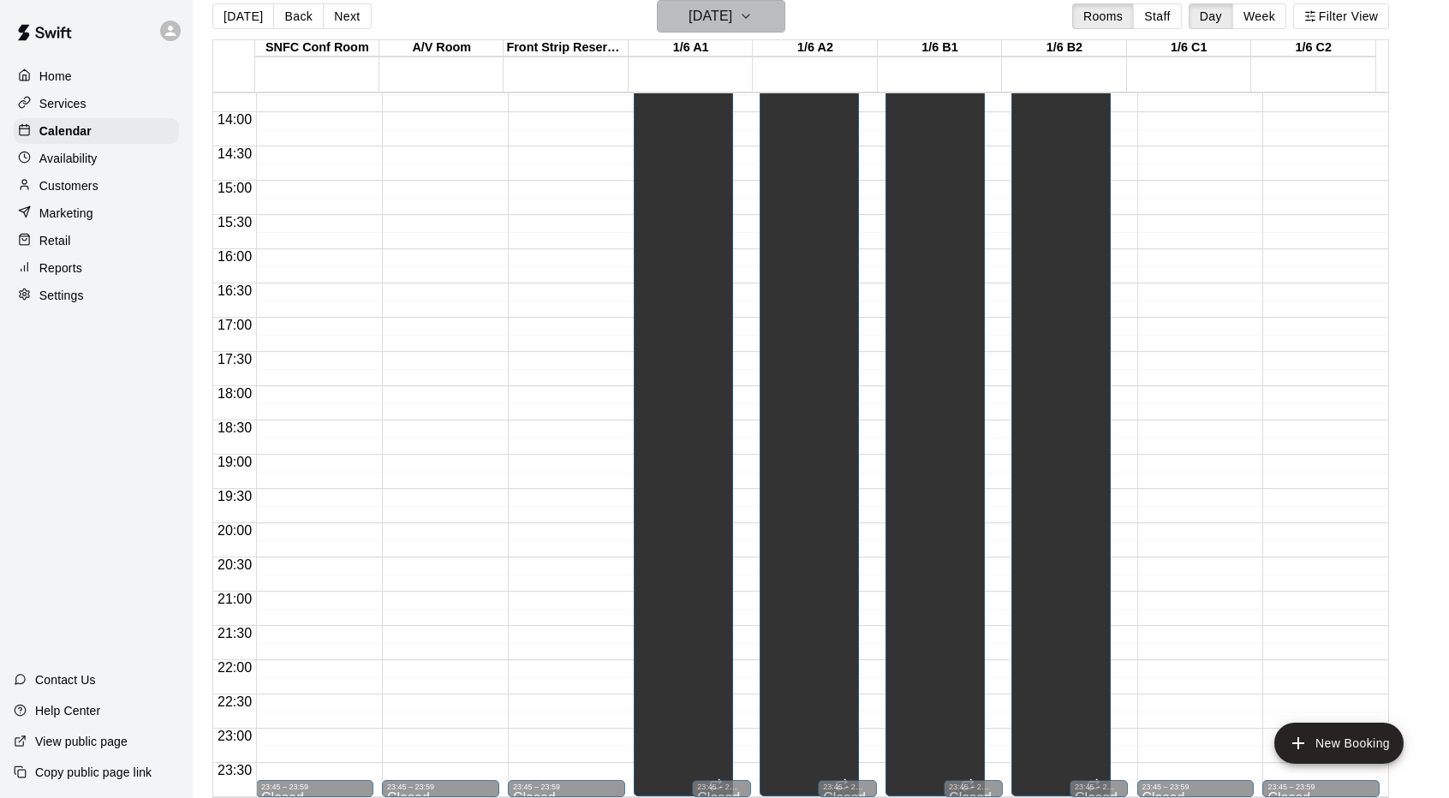
click at [749, 18] on icon "button" at bounding box center [745, 16] width 7 height 3
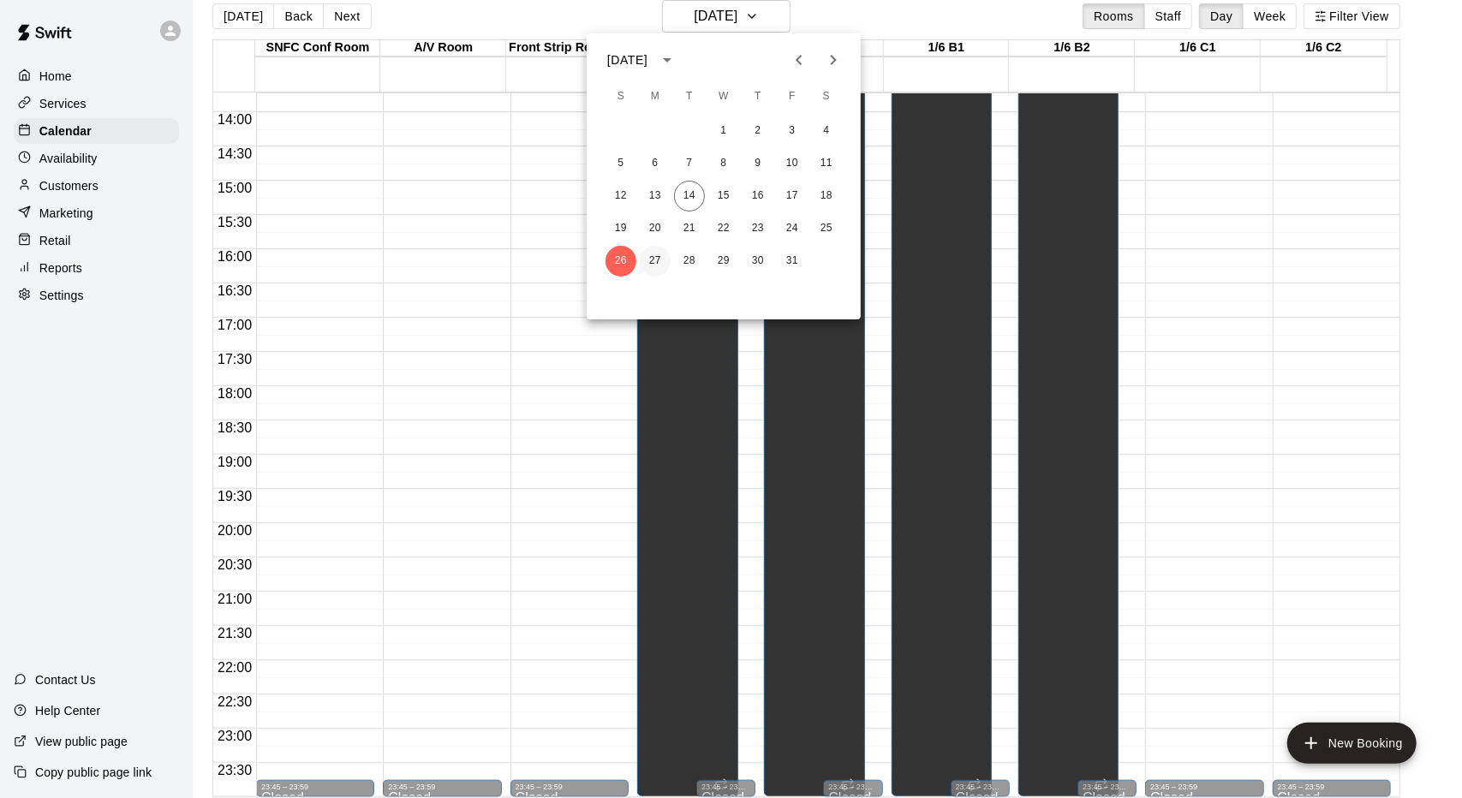
click at [663, 266] on button "27" at bounding box center [655, 261] width 31 height 31
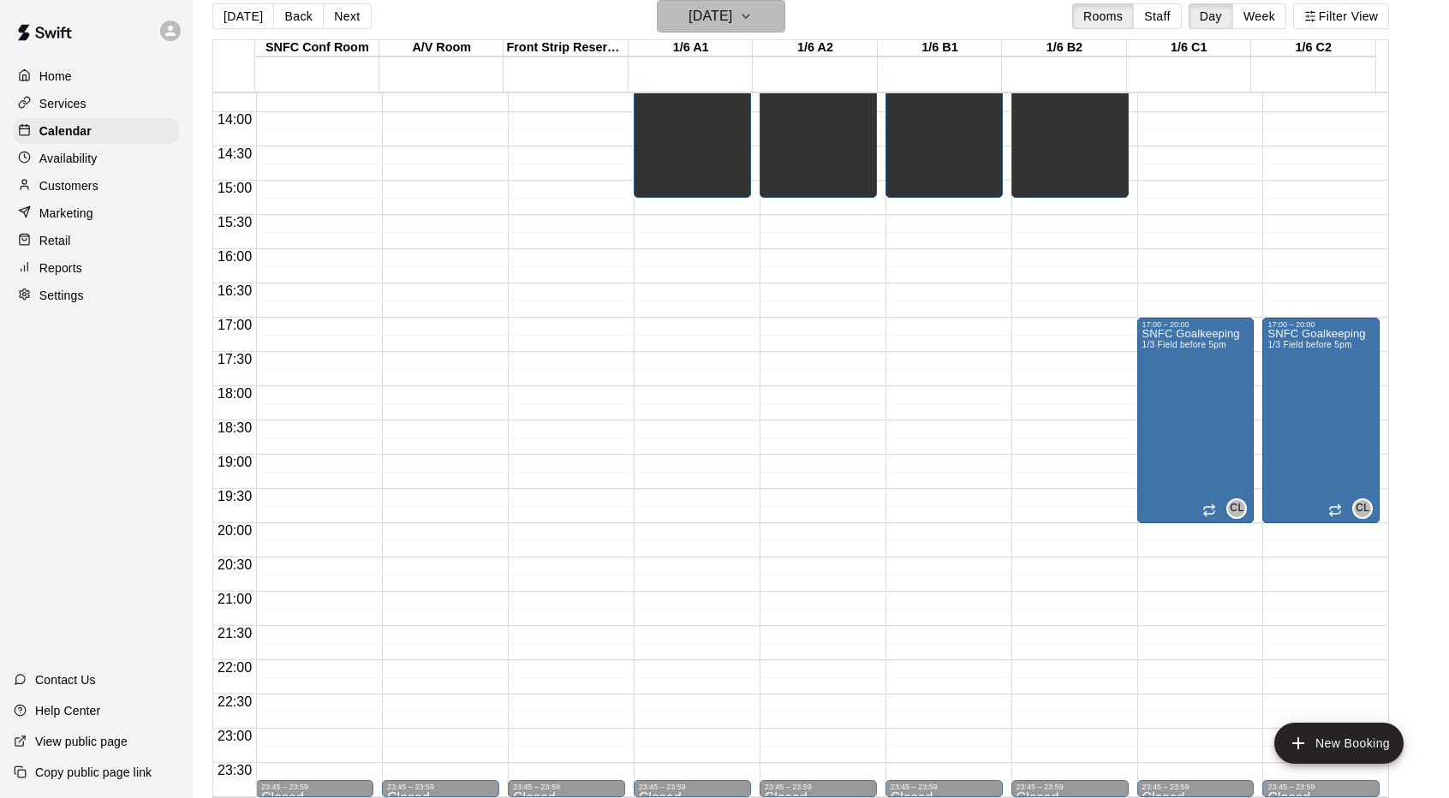
click at [753, 7] on icon "button" at bounding box center [746, 16] width 14 height 21
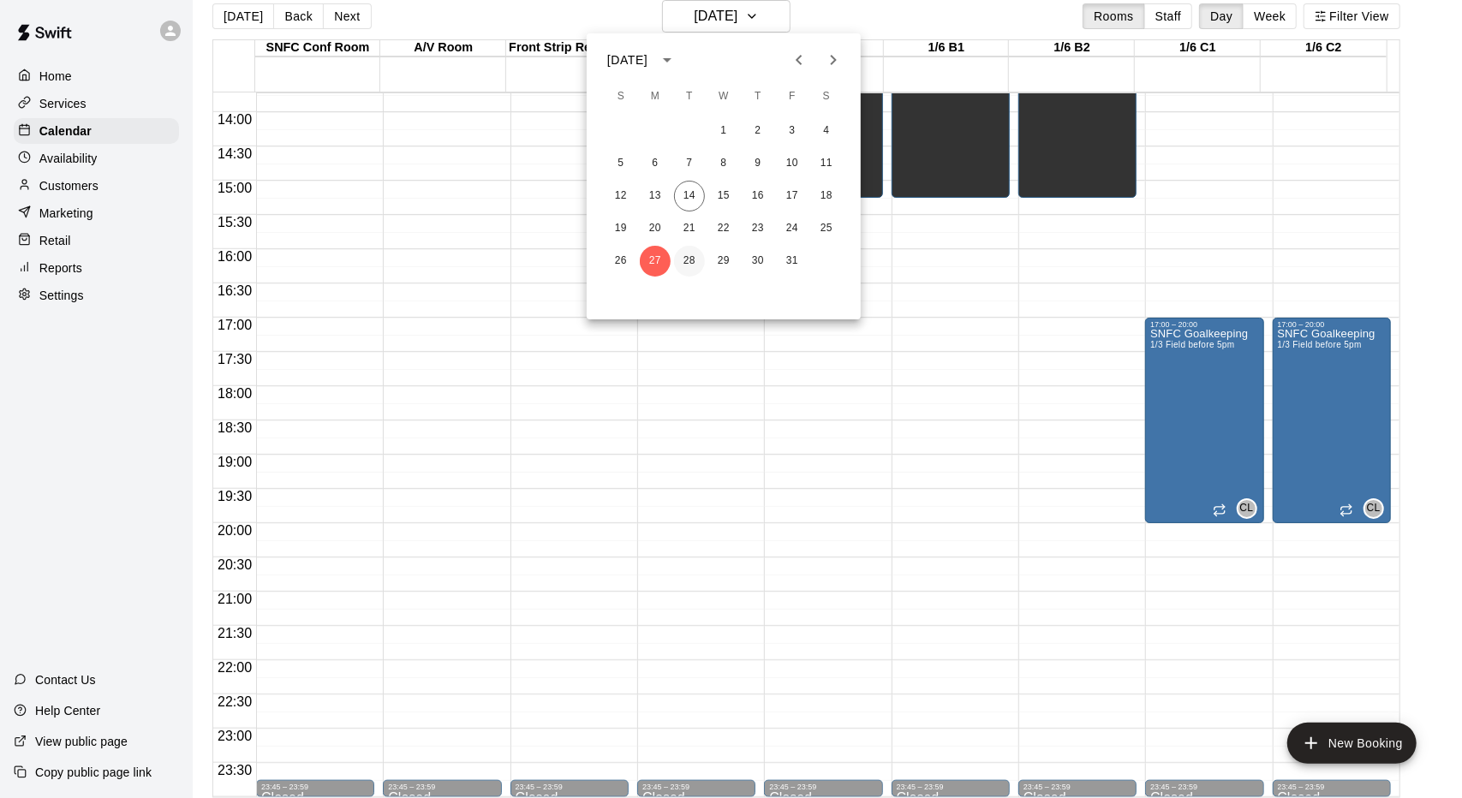
click at [686, 259] on button "28" at bounding box center [689, 261] width 31 height 31
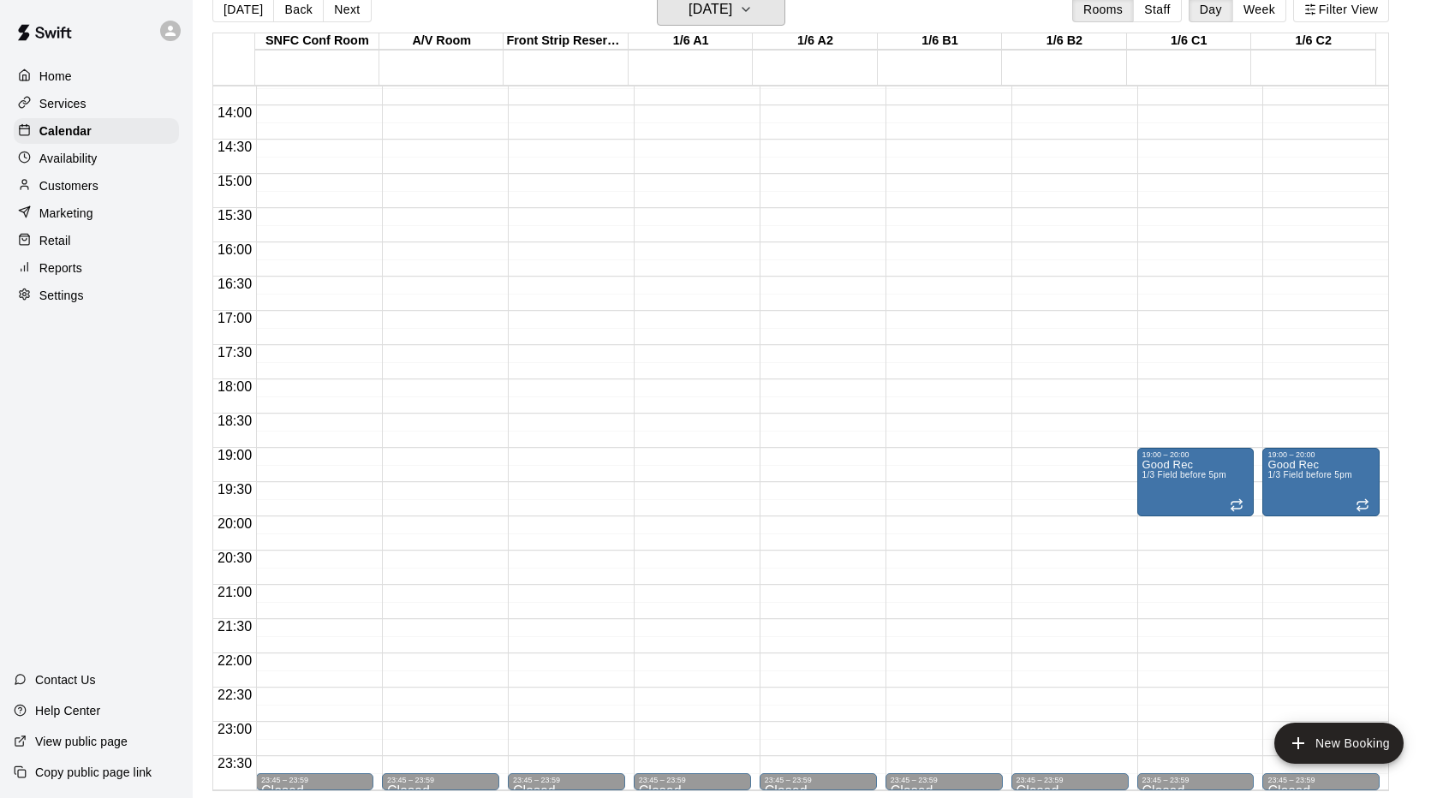
scroll to position [0, 0]
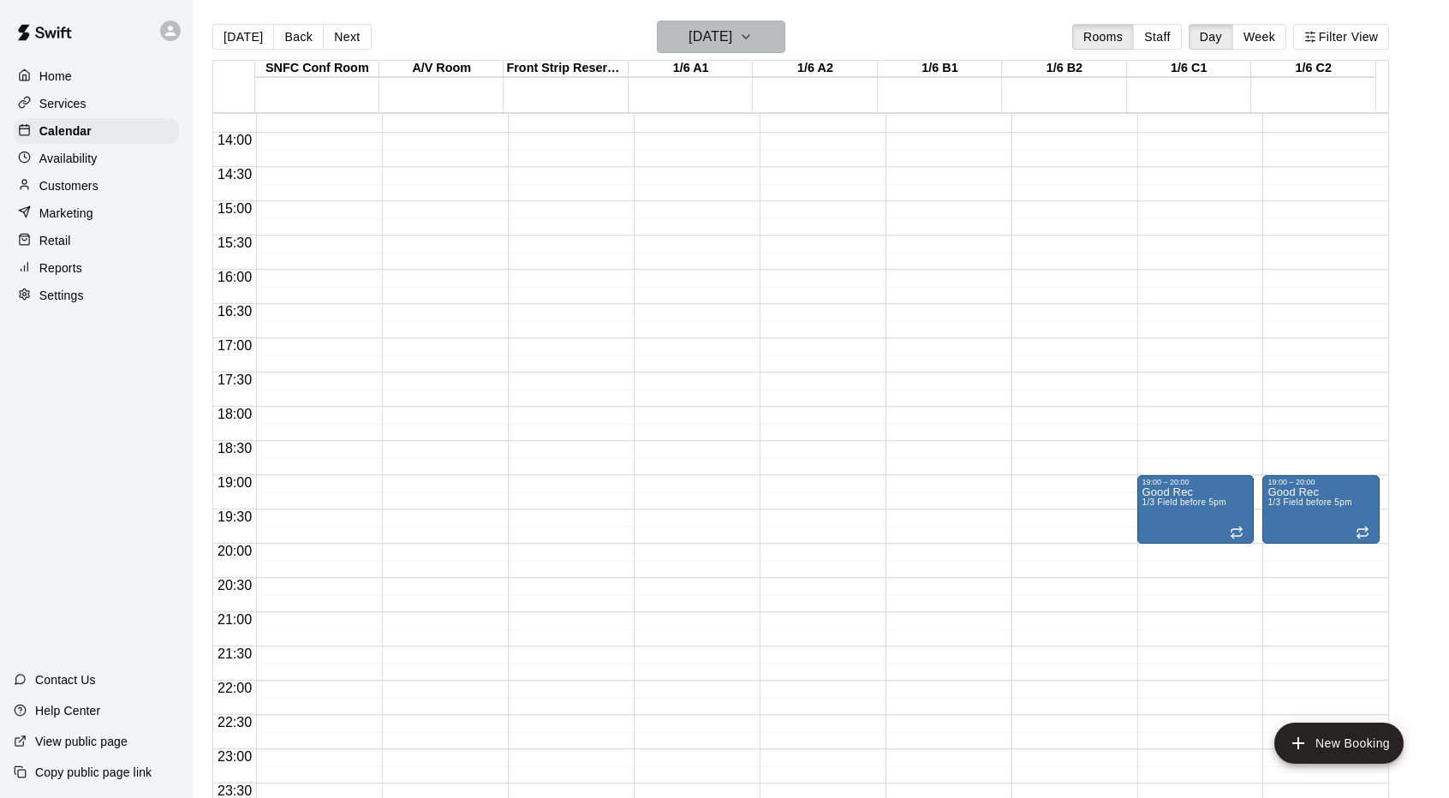
click at [753, 29] on icon "button" at bounding box center [746, 37] width 14 height 21
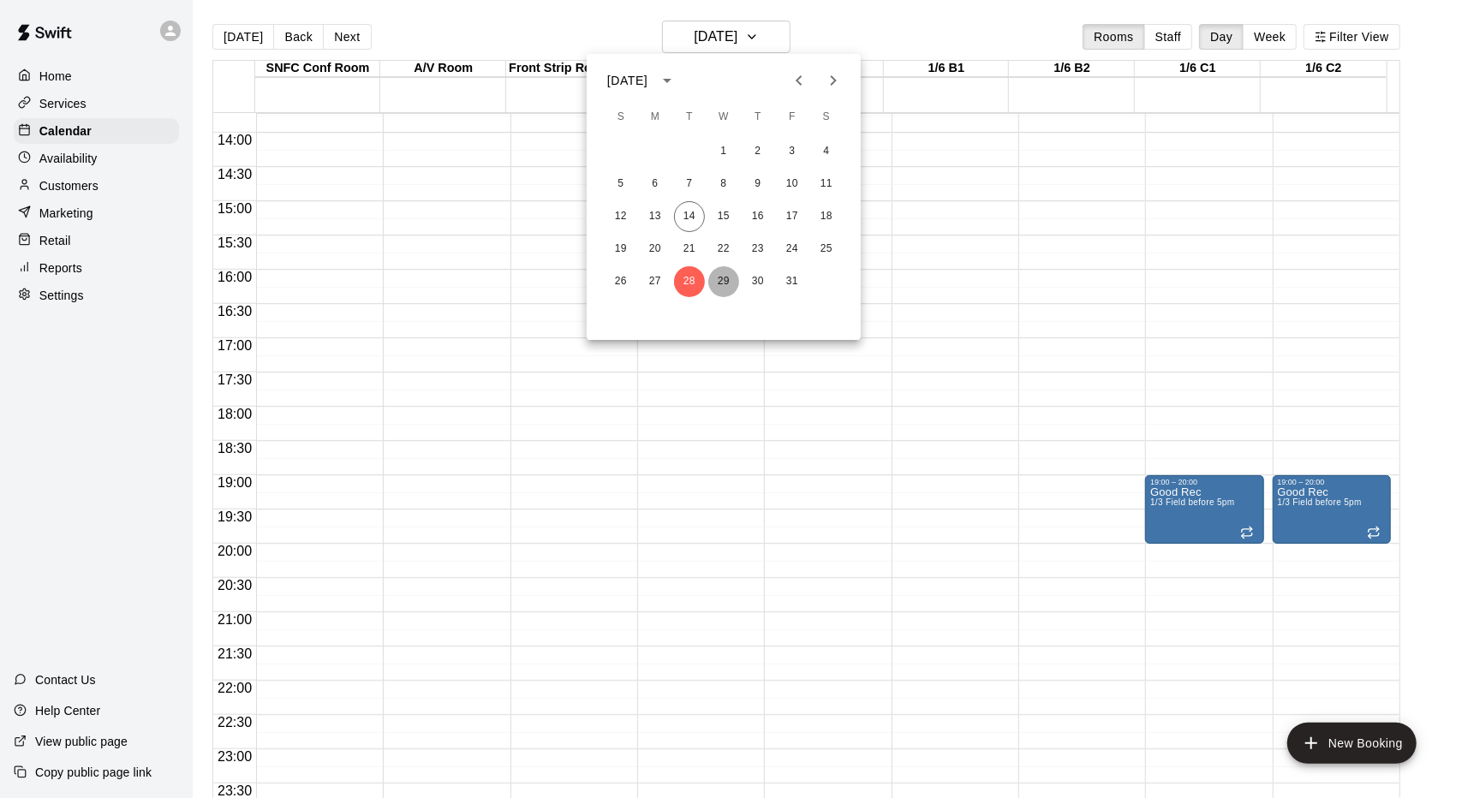
click at [727, 283] on button "29" at bounding box center [723, 281] width 31 height 31
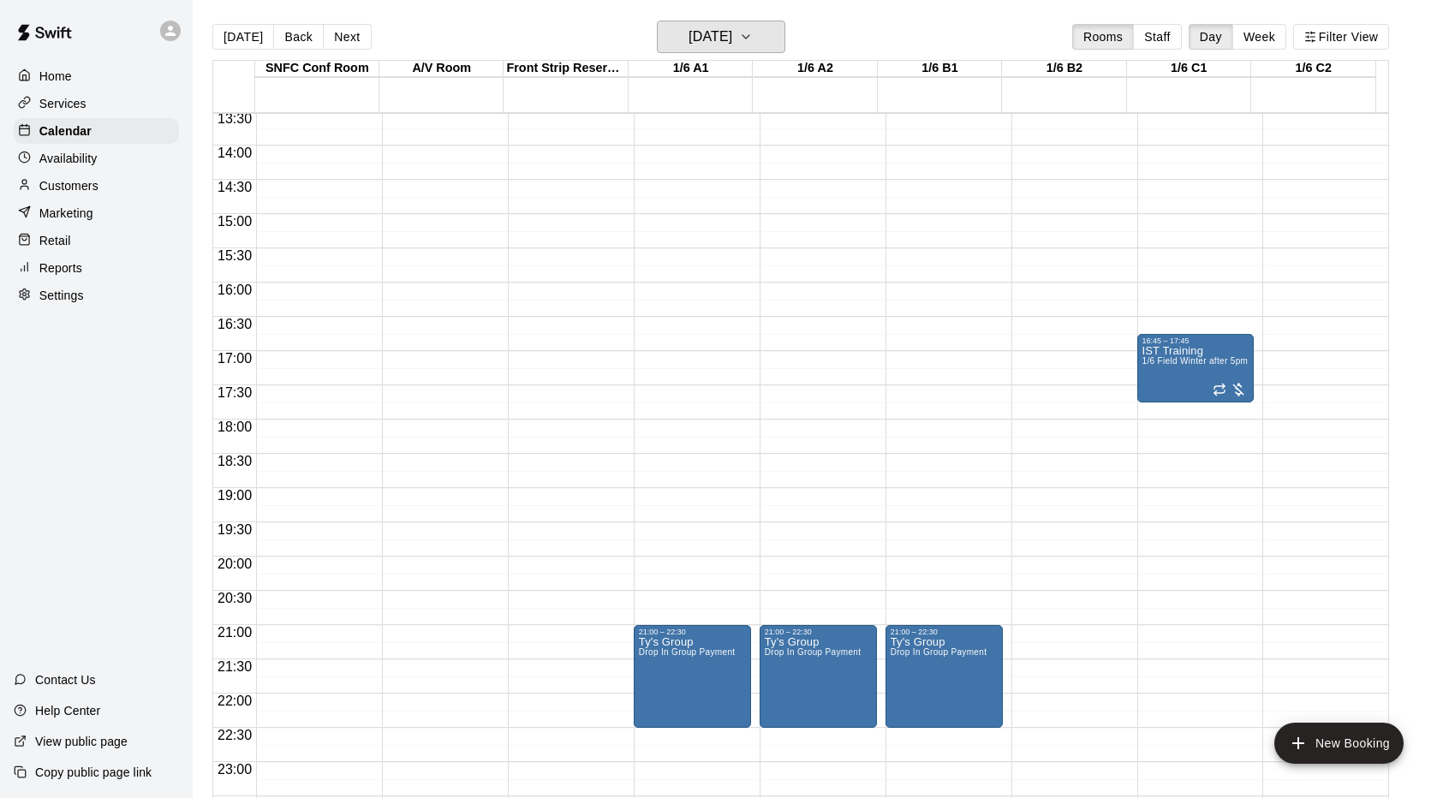
scroll to position [928, 0]
click at [779, 15] on main "Today Back Next Wednesday Oct 29 Rooms Staff Day Week Filter View SNFC Conf Roo…" at bounding box center [821, 413] width 1256 height 826
click at [779, 20] on main "Today Back Next Wednesday Oct 29 Rooms Staff Day Week Filter View SNFC Conf Roo…" at bounding box center [821, 413] width 1256 height 826
click at [778, 45] on button "Wednesday Oct 29" at bounding box center [721, 37] width 128 height 33
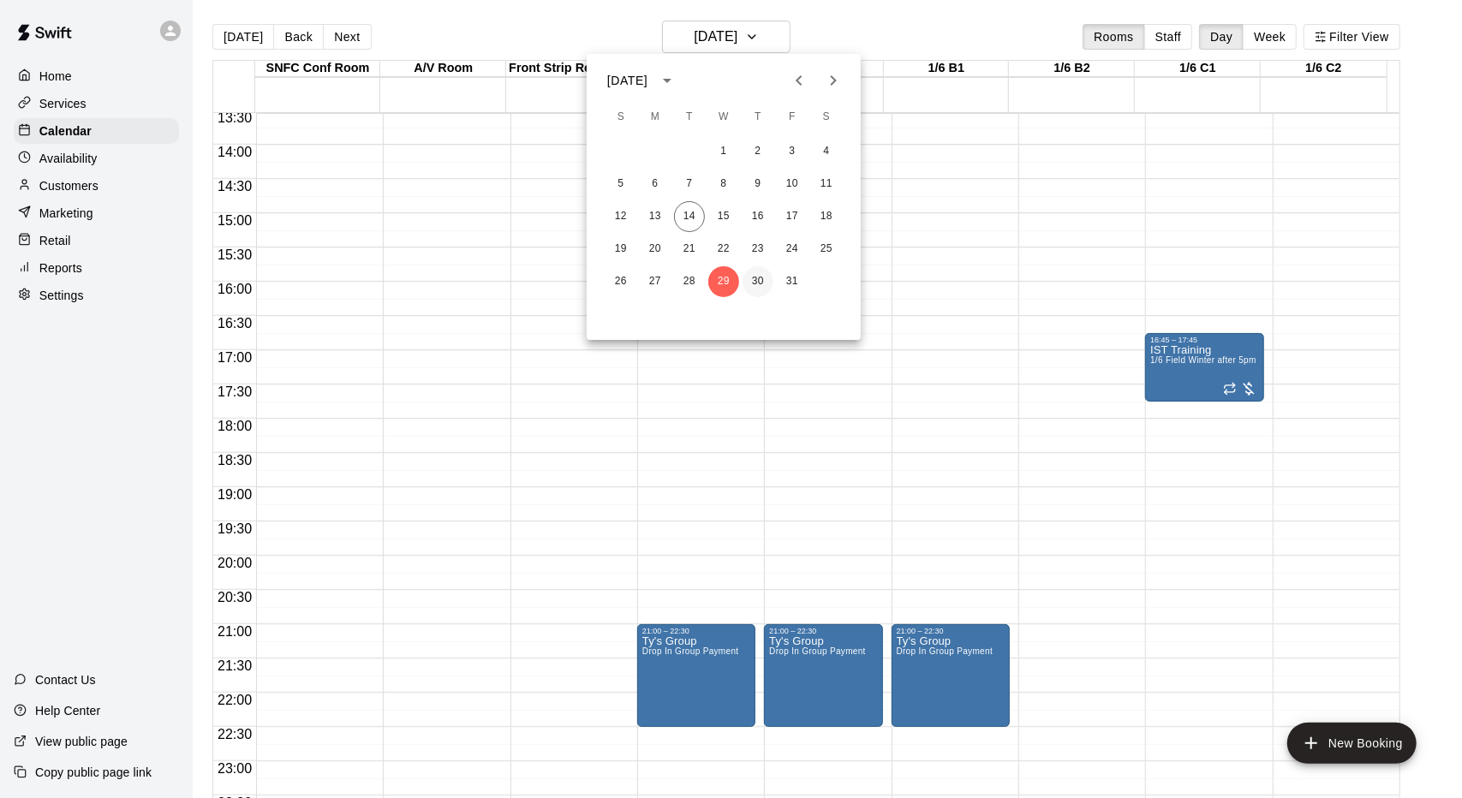
click at [755, 286] on button "30" at bounding box center [757, 281] width 31 height 31
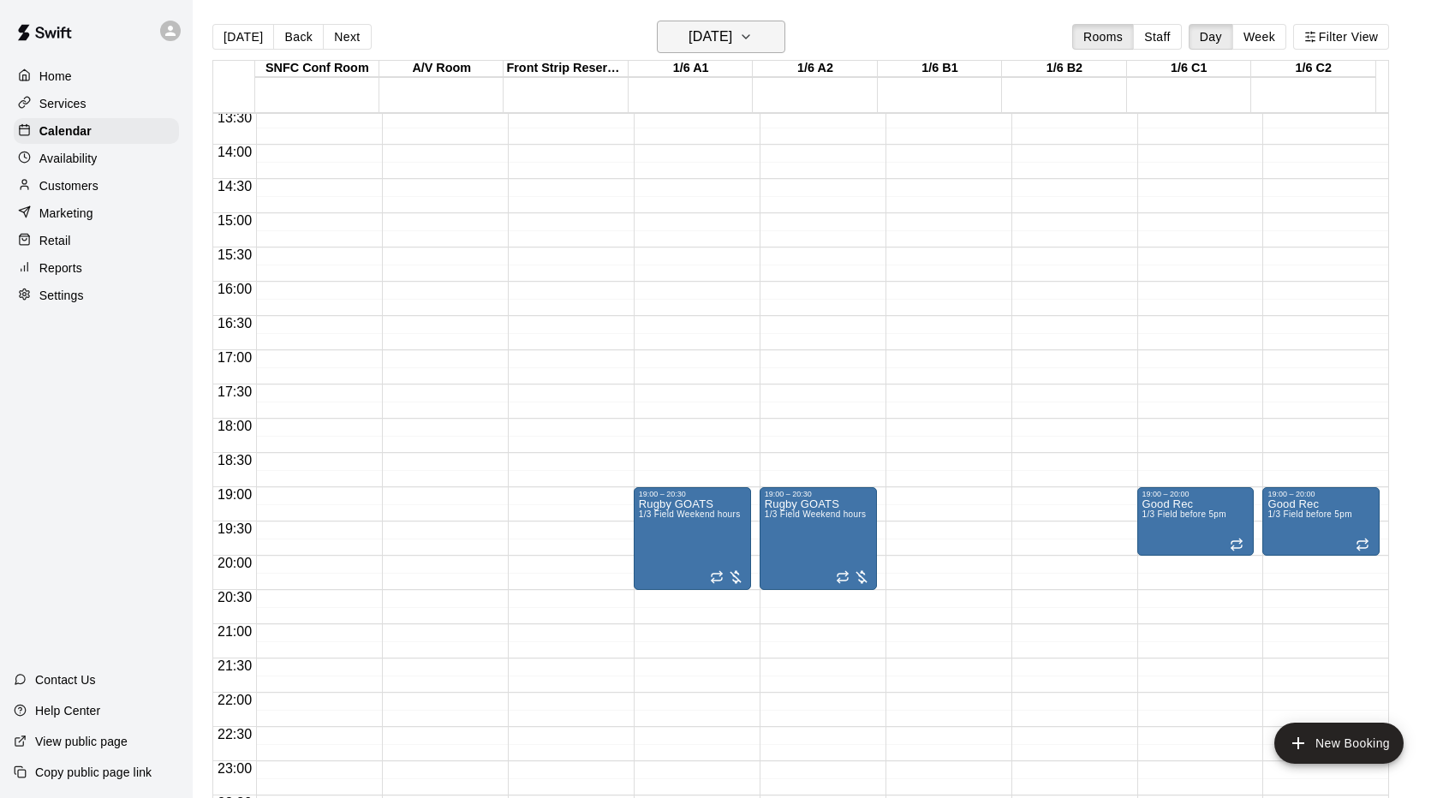
click at [732, 27] on h6 "Thursday Oct 30" at bounding box center [710, 37] width 44 height 24
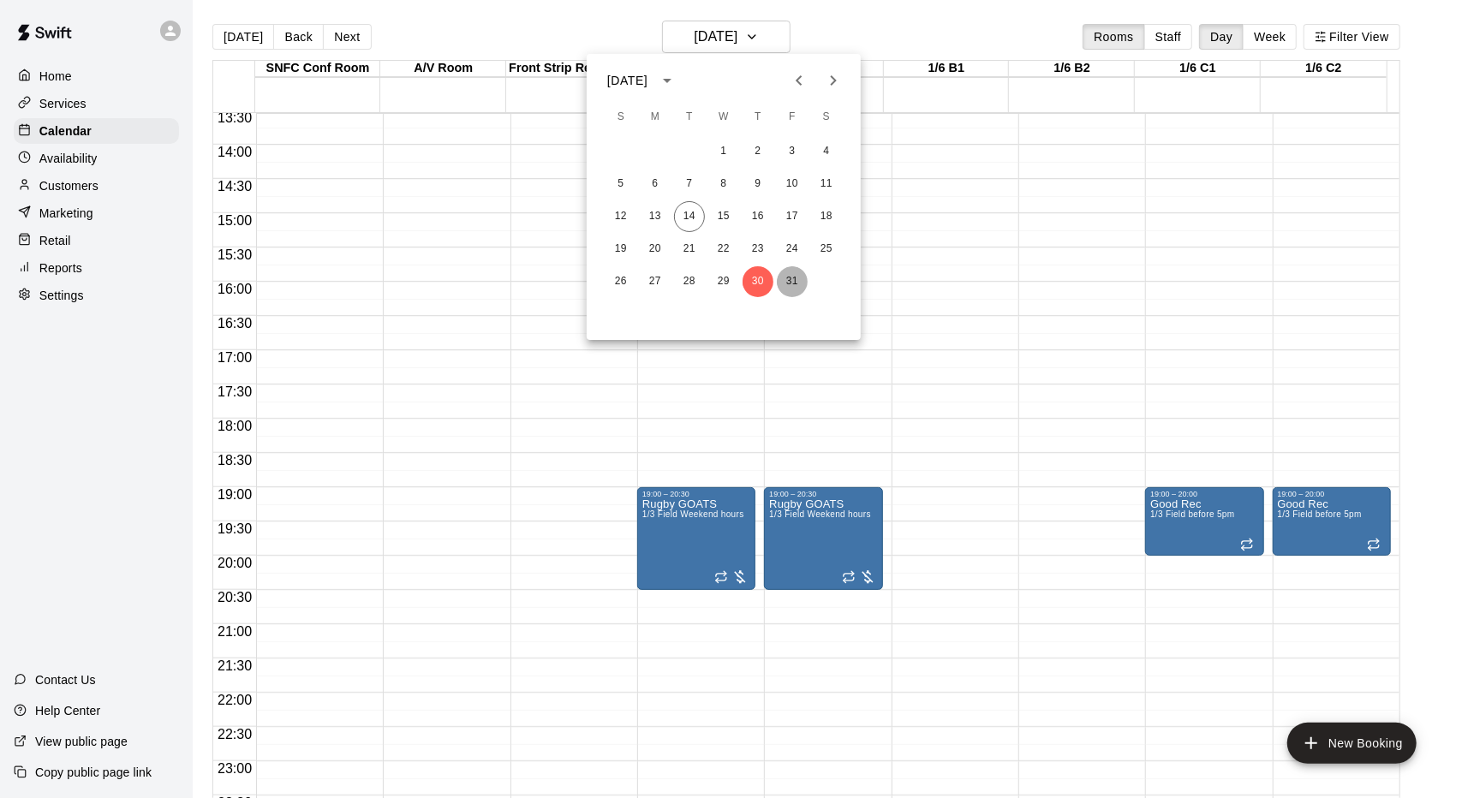
click at [790, 290] on button "31" at bounding box center [792, 281] width 31 height 31
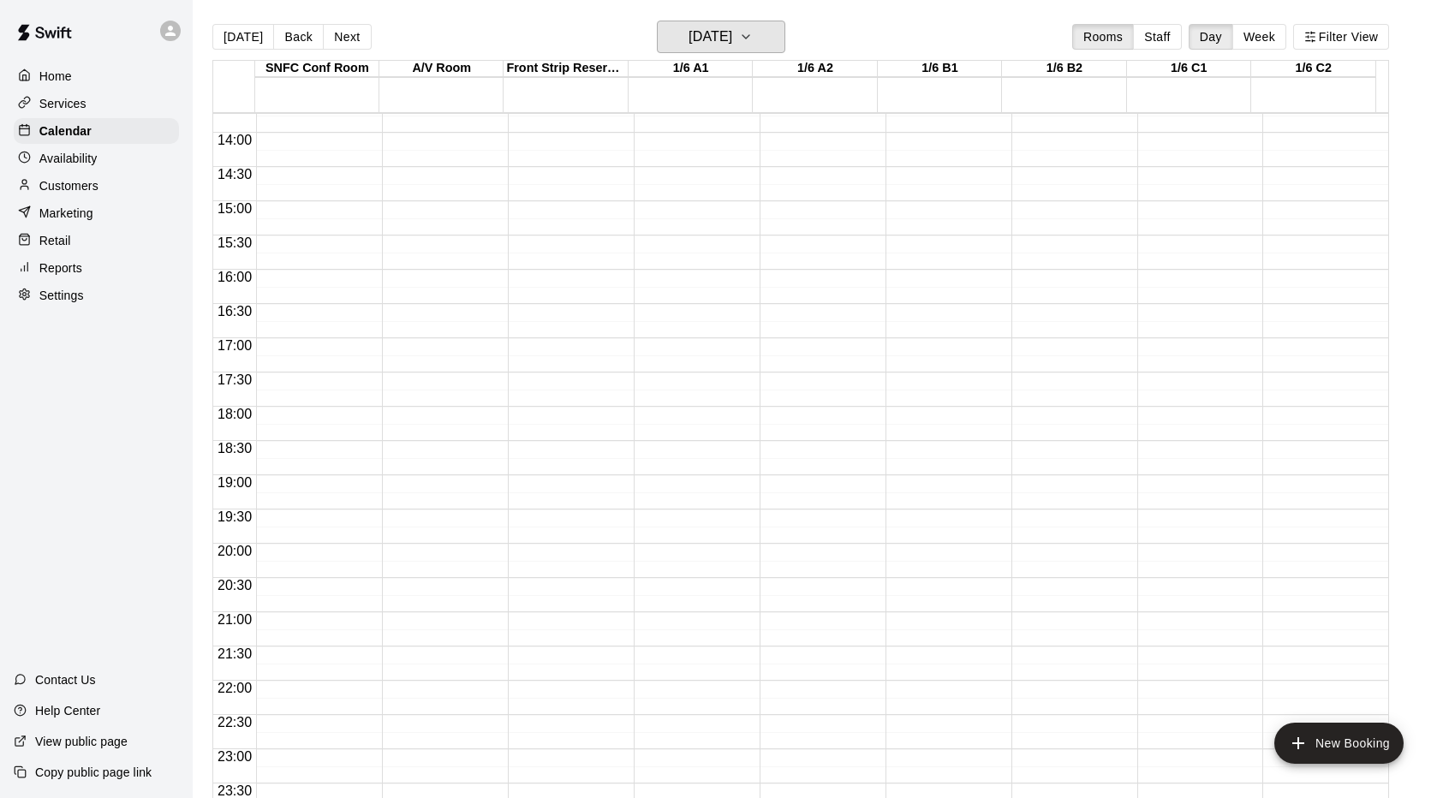
scroll to position [0, 0]
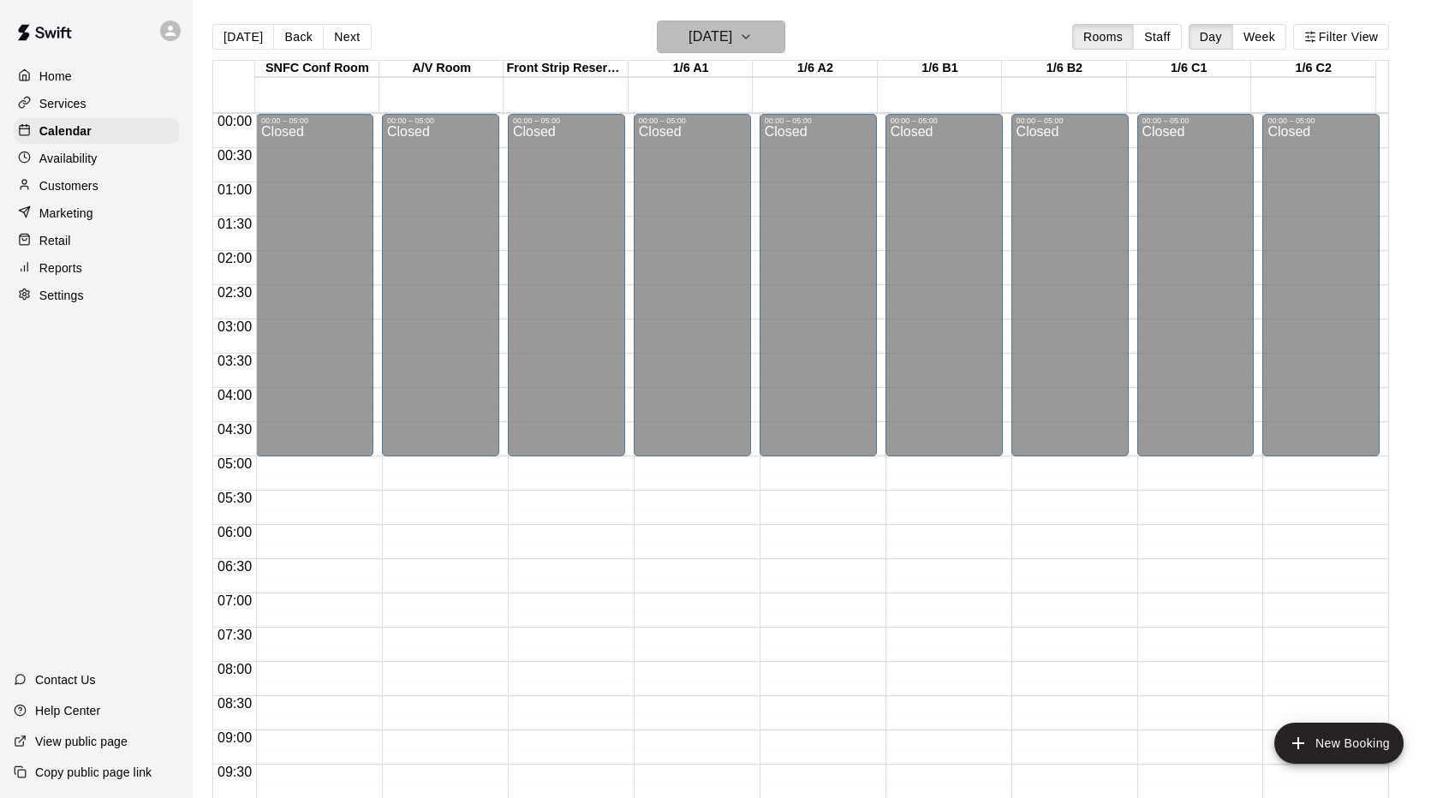
click at [771, 24] on button "Friday Oct 31" at bounding box center [721, 37] width 128 height 33
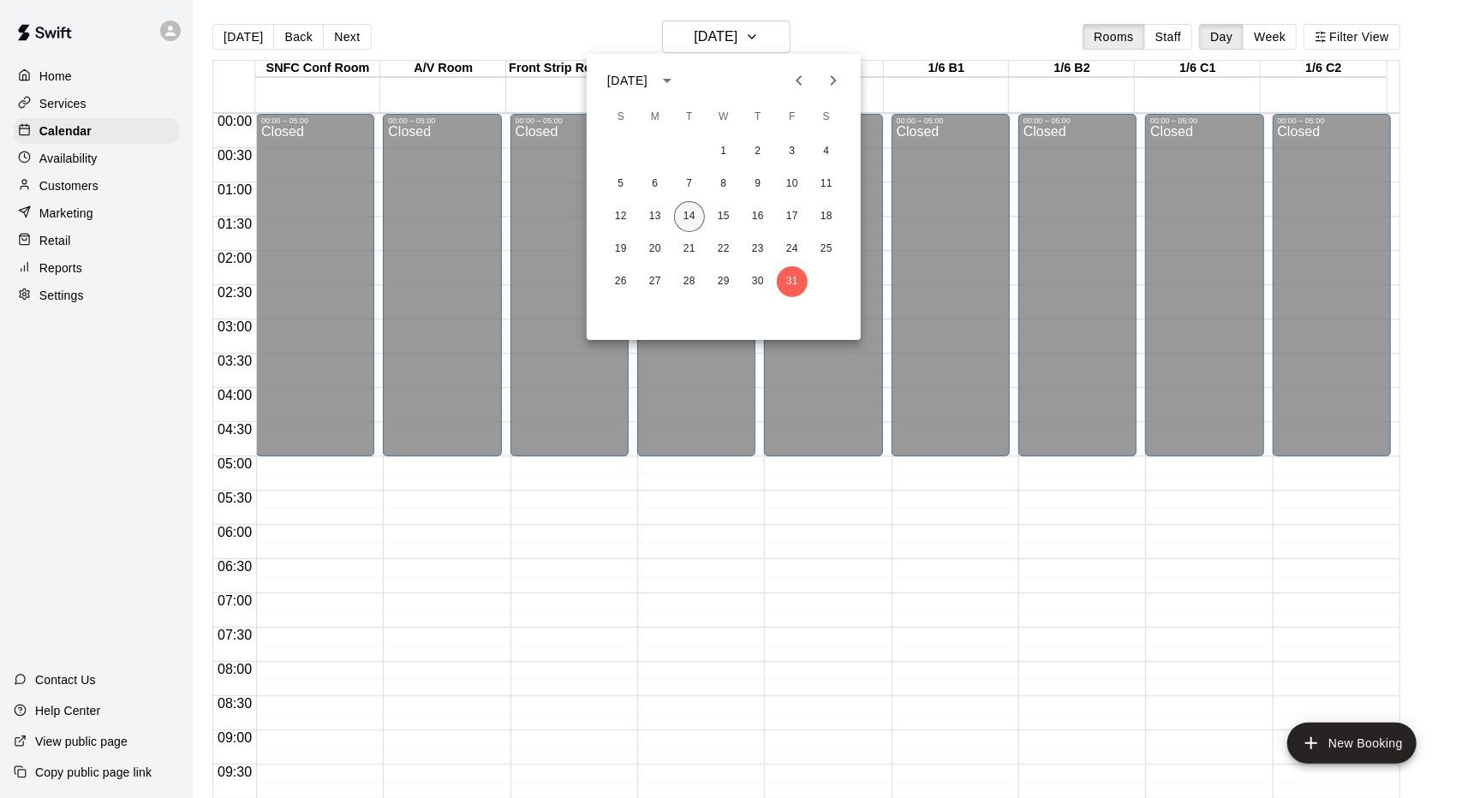
click at [686, 218] on button "14" at bounding box center [689, 216] width 31 height 31
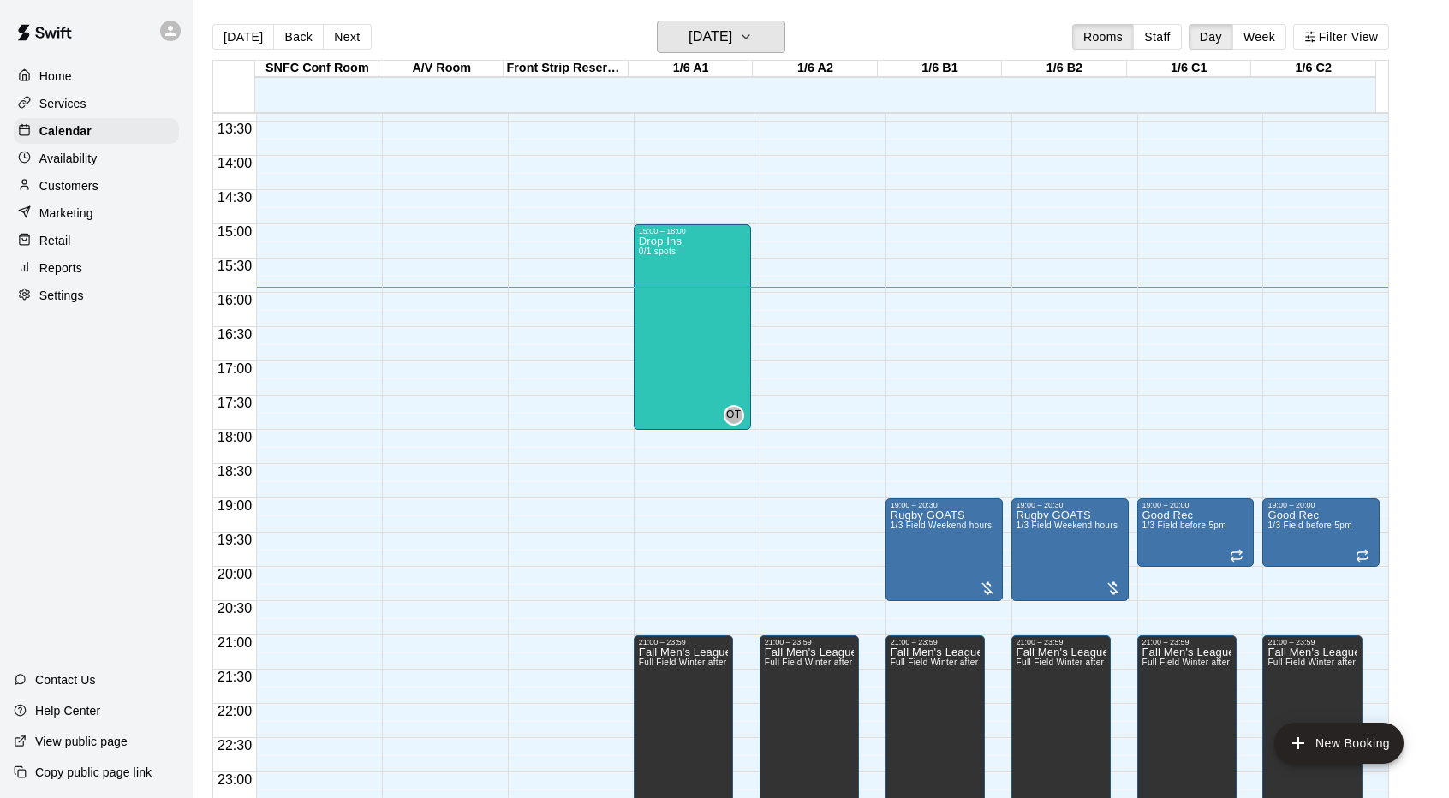
scroll to position [940, 0]
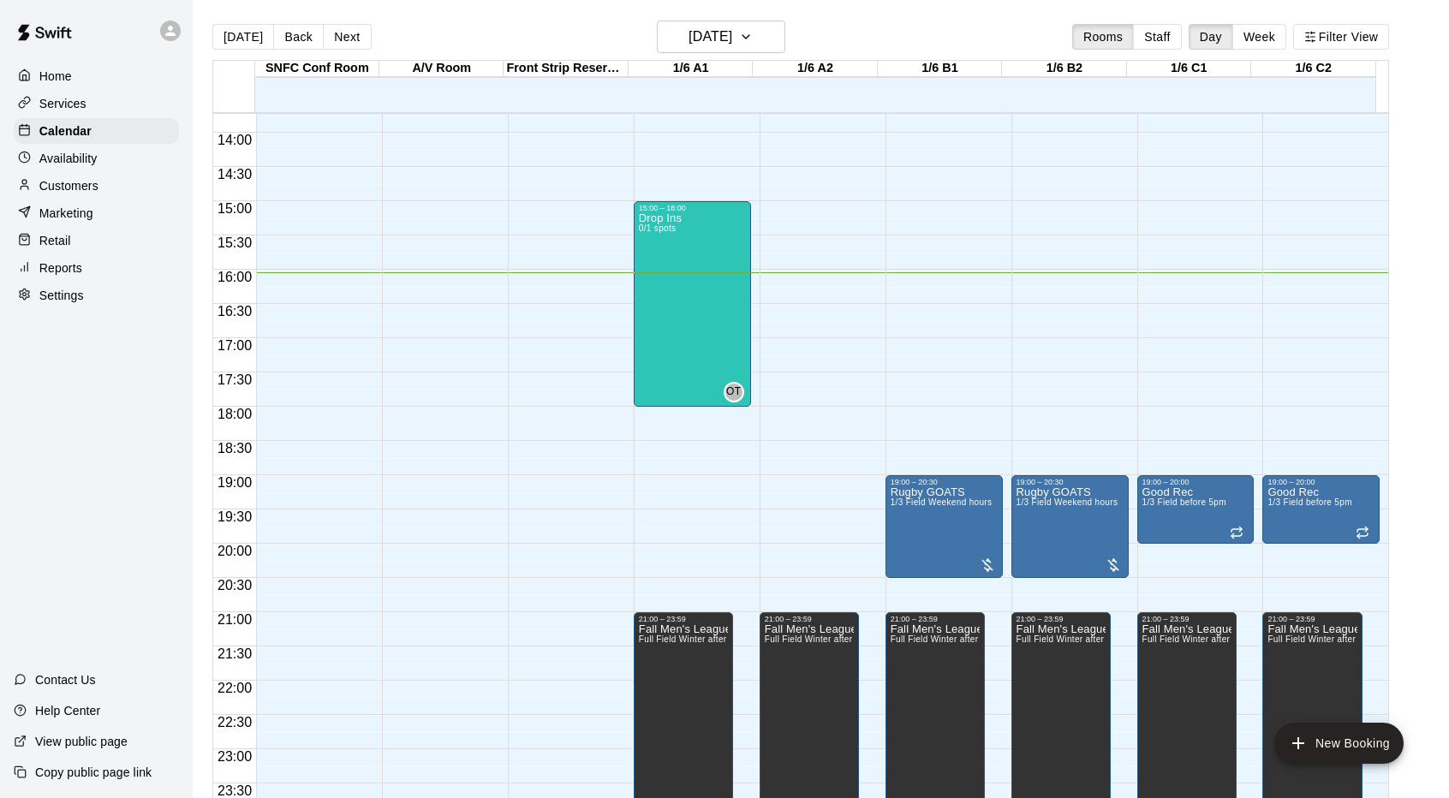
click at [65, 294] on div "Settings" at bounding box center [96, 296] width 165 height 26
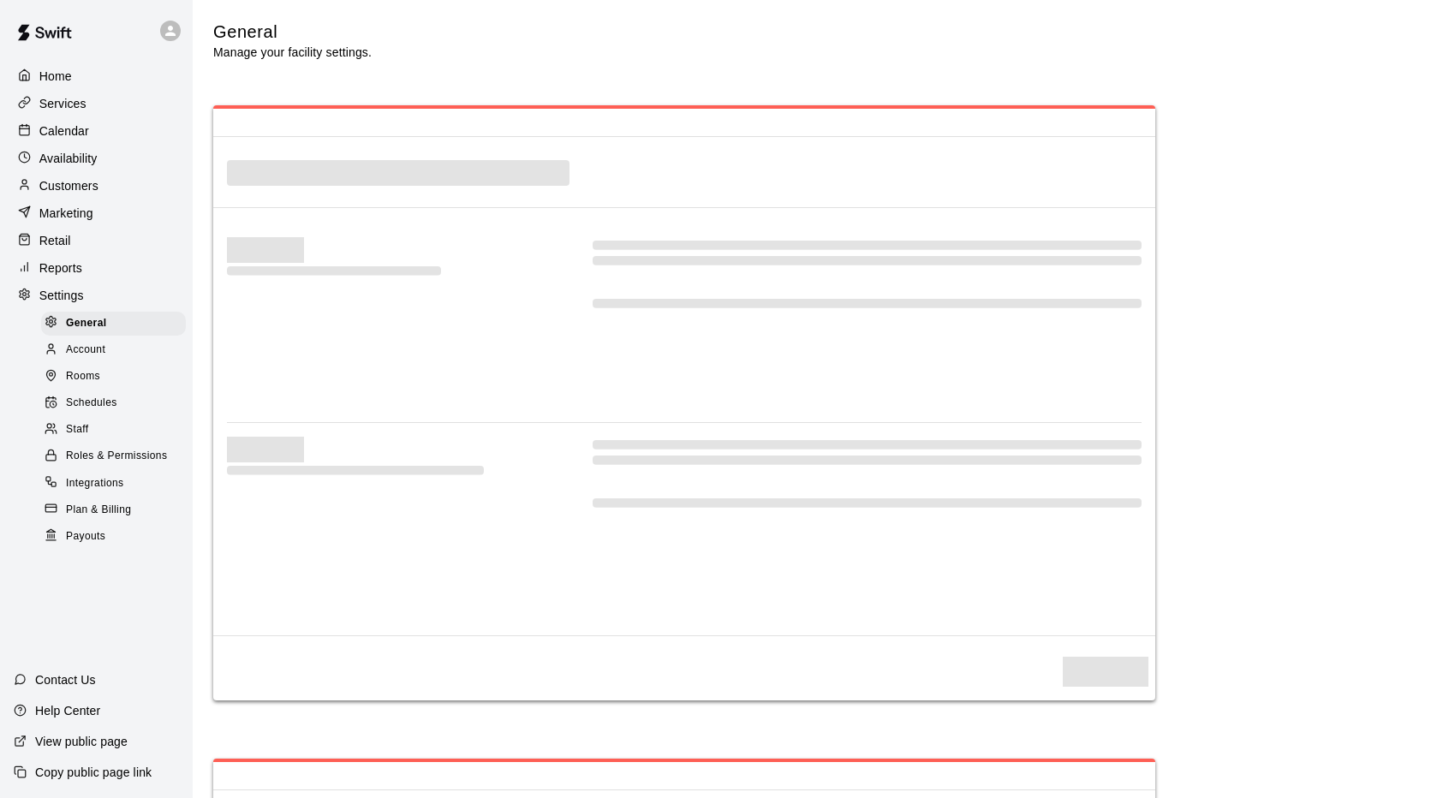
select select "**"
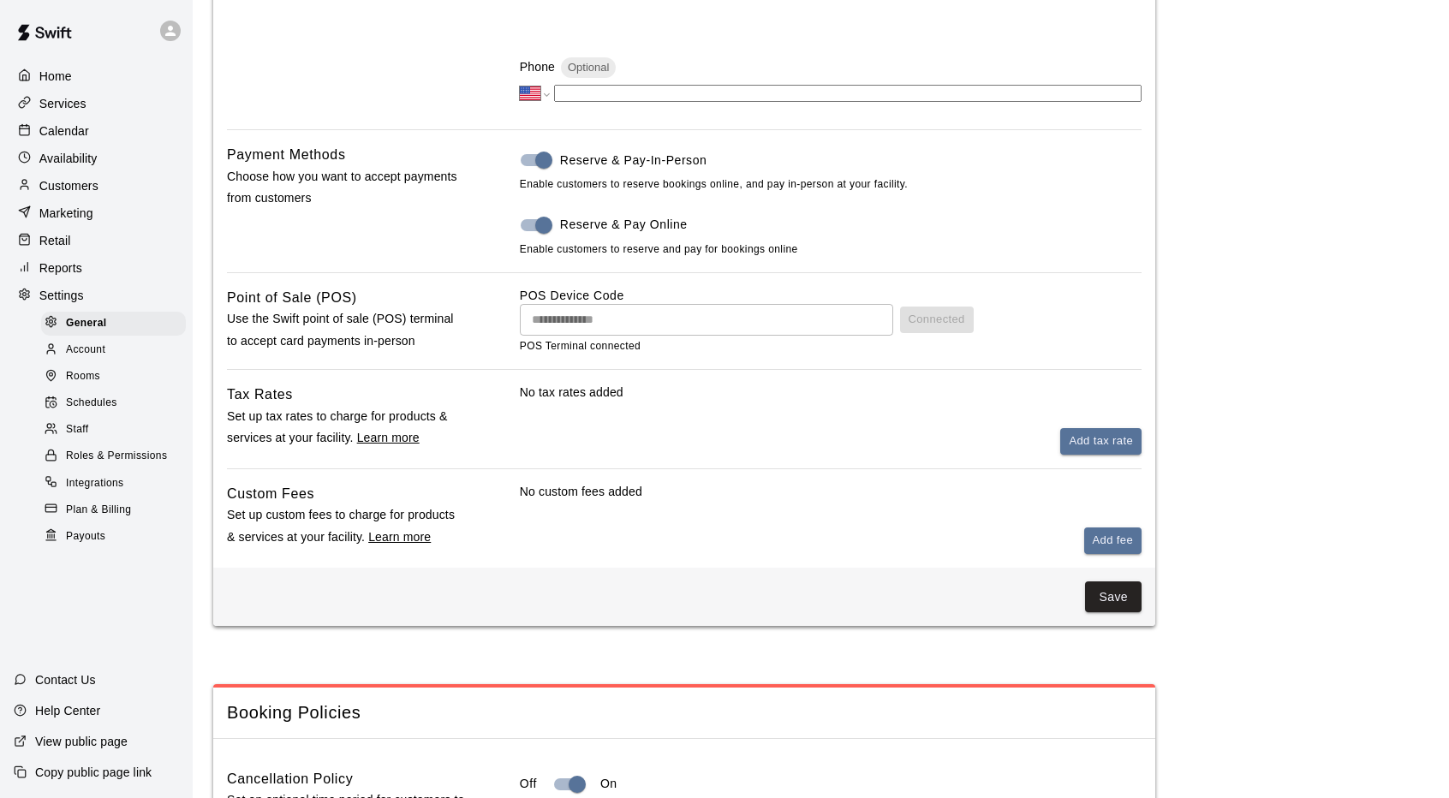
scroll to position [747, 0]
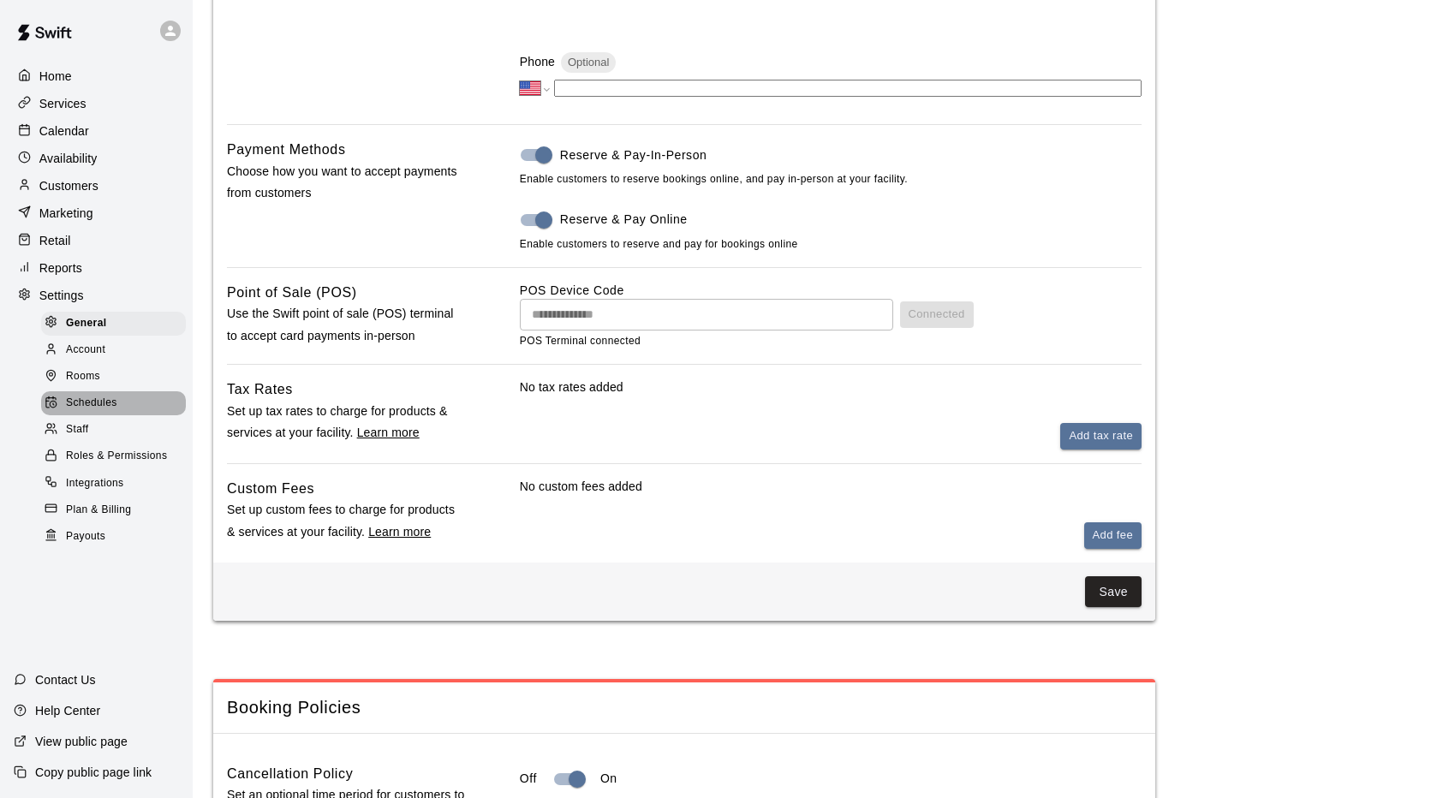
click at [95, 412] on span "Schedules" at bounding box center [91, 403] width 51 height 17
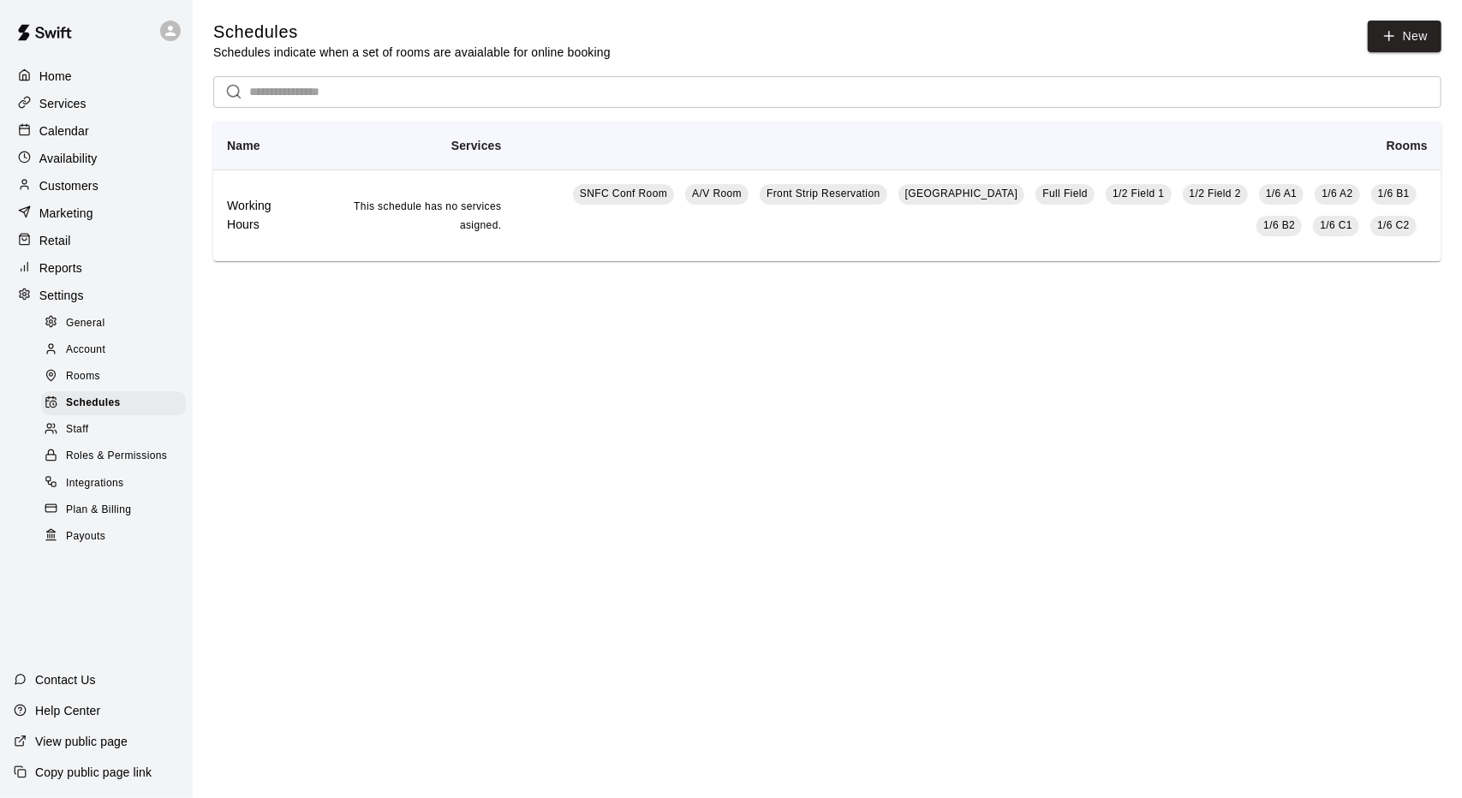
click at [86, 331] on span "General" at bounding box center [85, 323] width 39 height 17
select select "**"
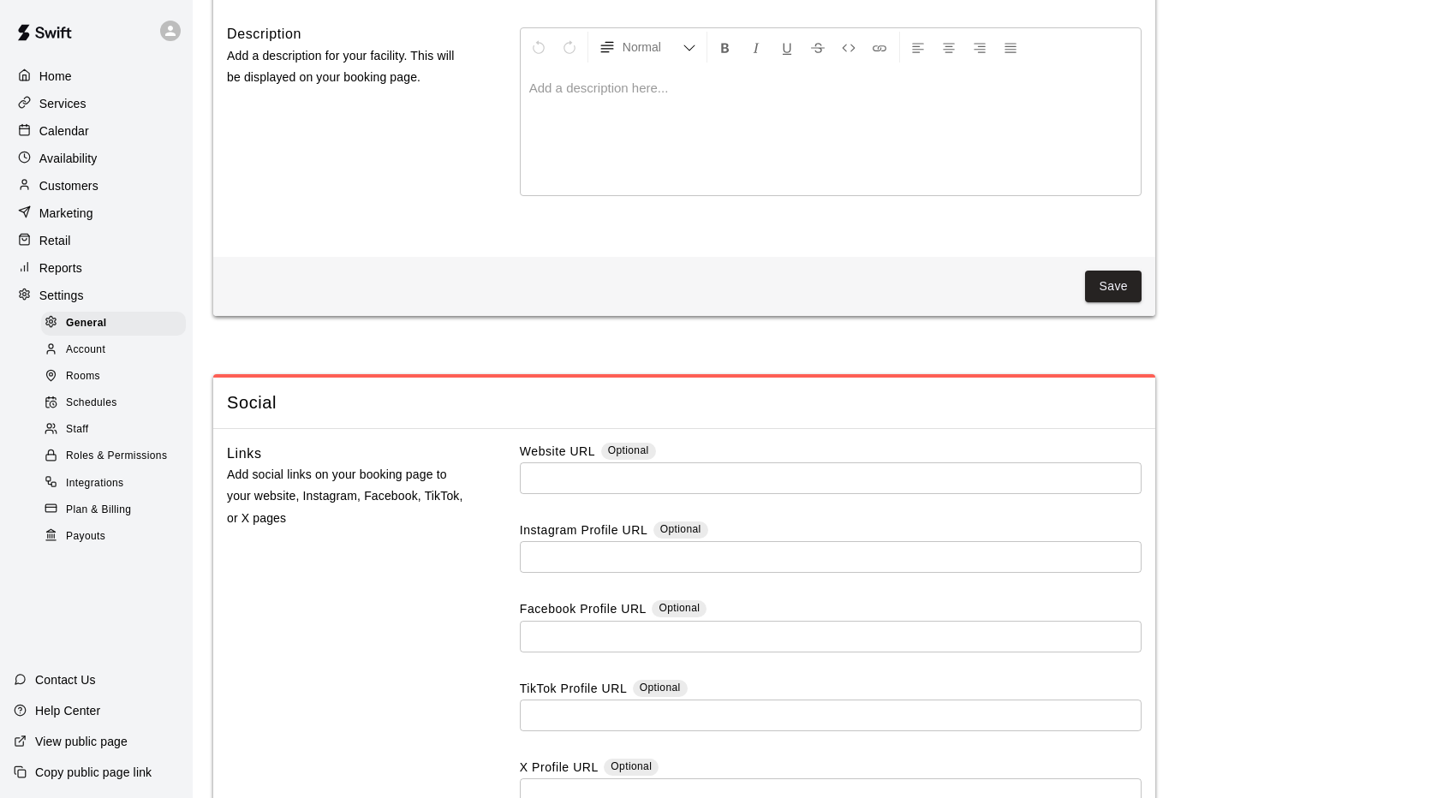
scroll to position [4284, 0]
click at [86, 412] on span "Schedules" at bounding box center [91, 403] width 51 height 17
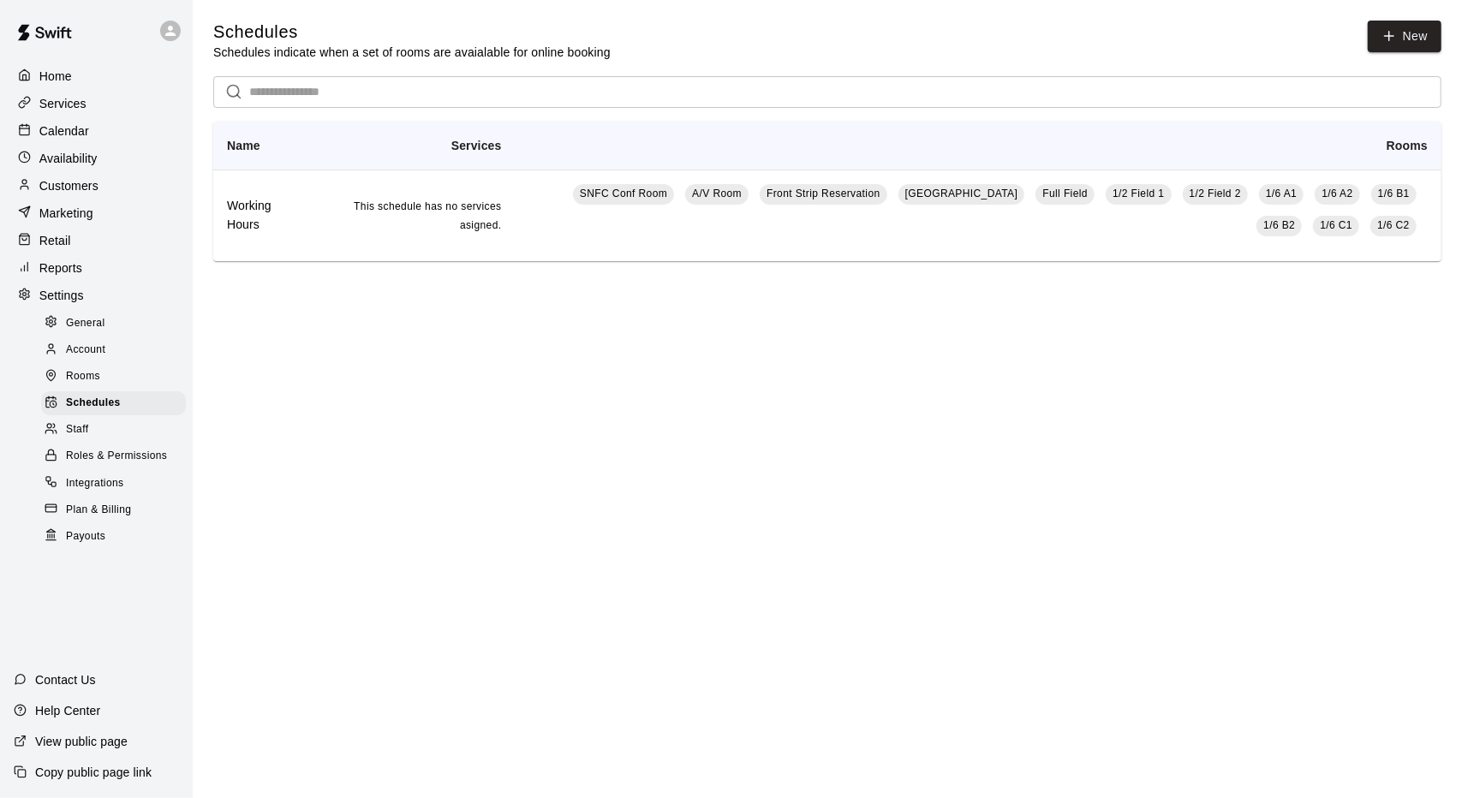
click at [62, 112] on p "Services" at bounding box center [62, 103] width 47 height 17
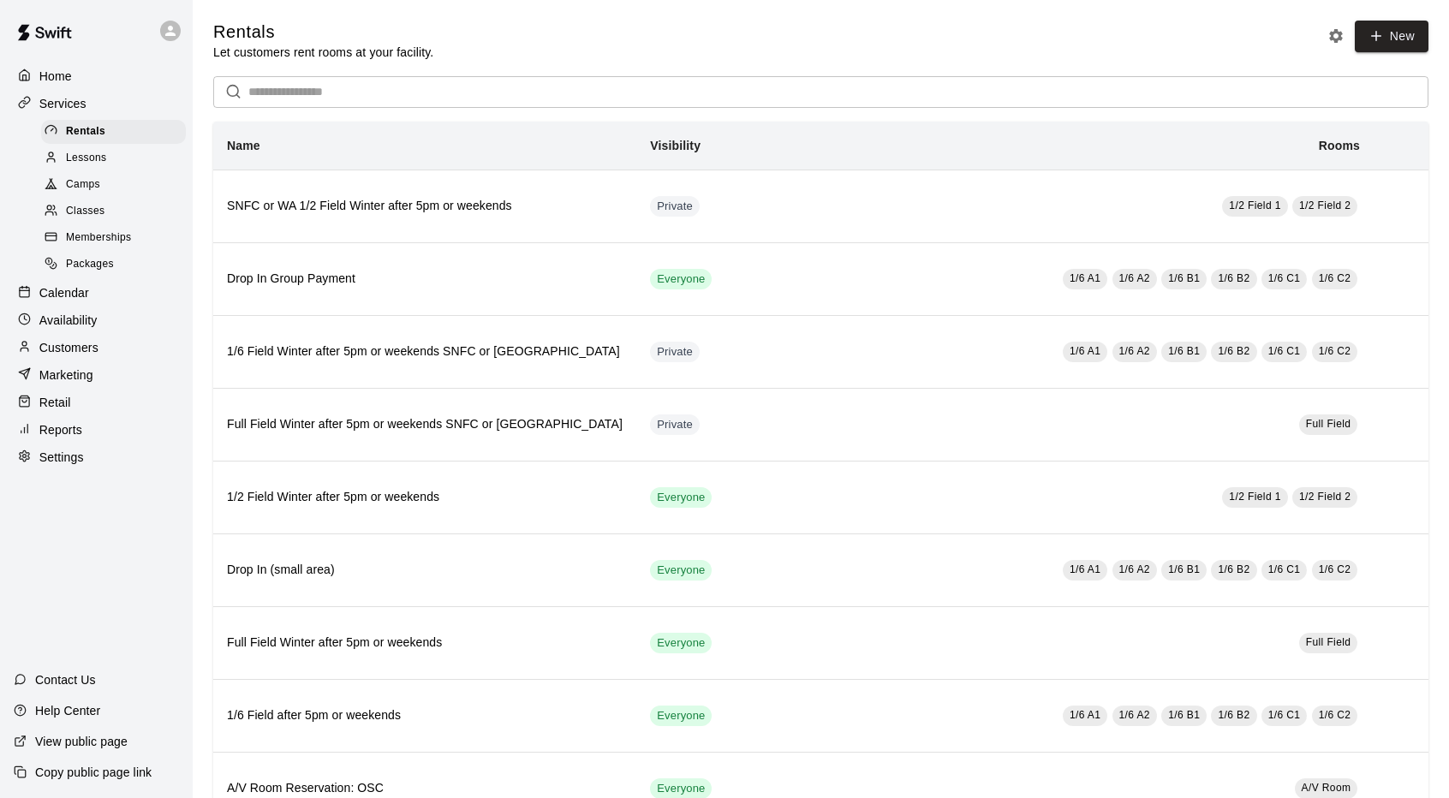
click at [70, 466] on p "Settings" at bounding box center [61, 457] width 45 height 17
select select "**"
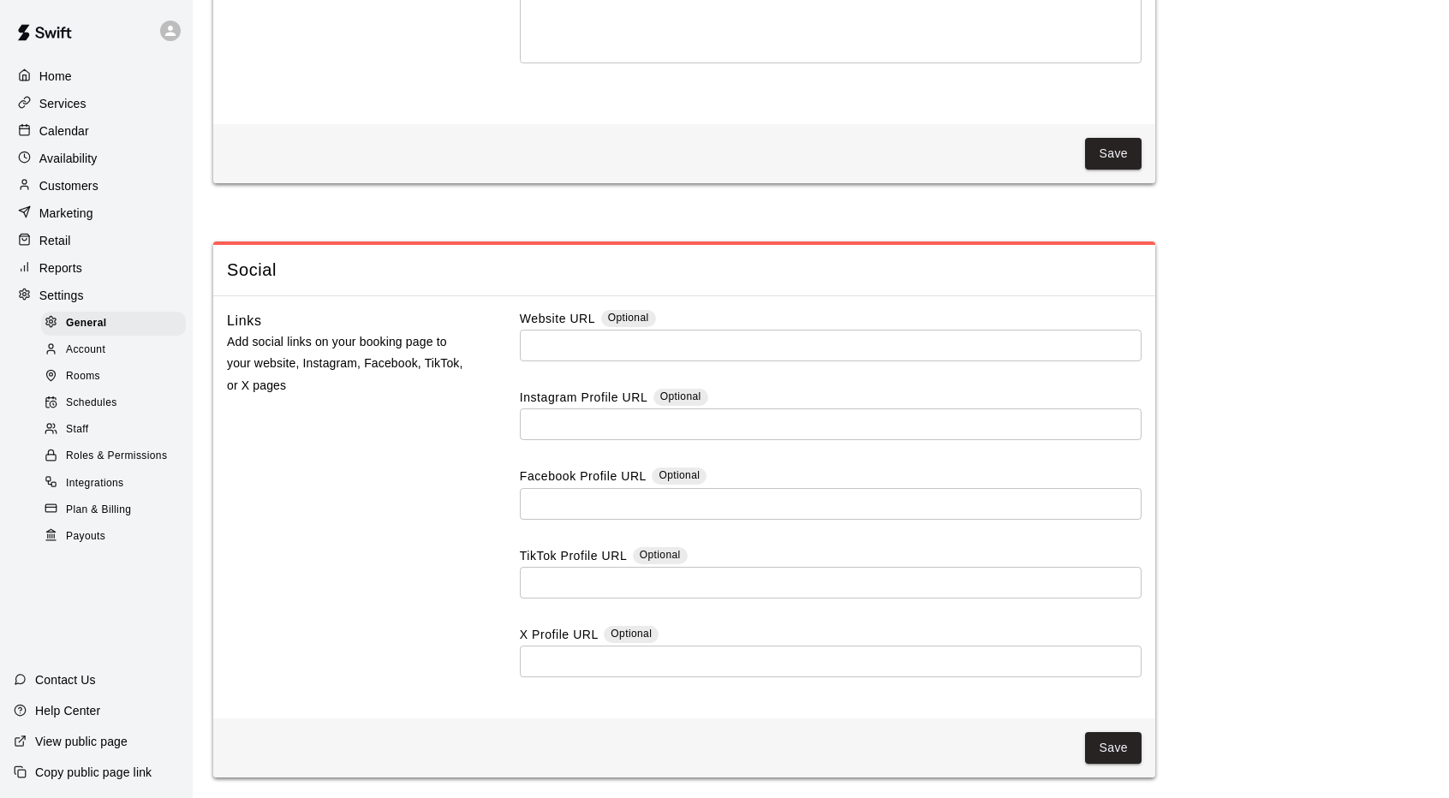
scroll to position [4460, 0]
click at [82, 409] on span "Schedules" at bounding box center [91, 403] width 51 height 17
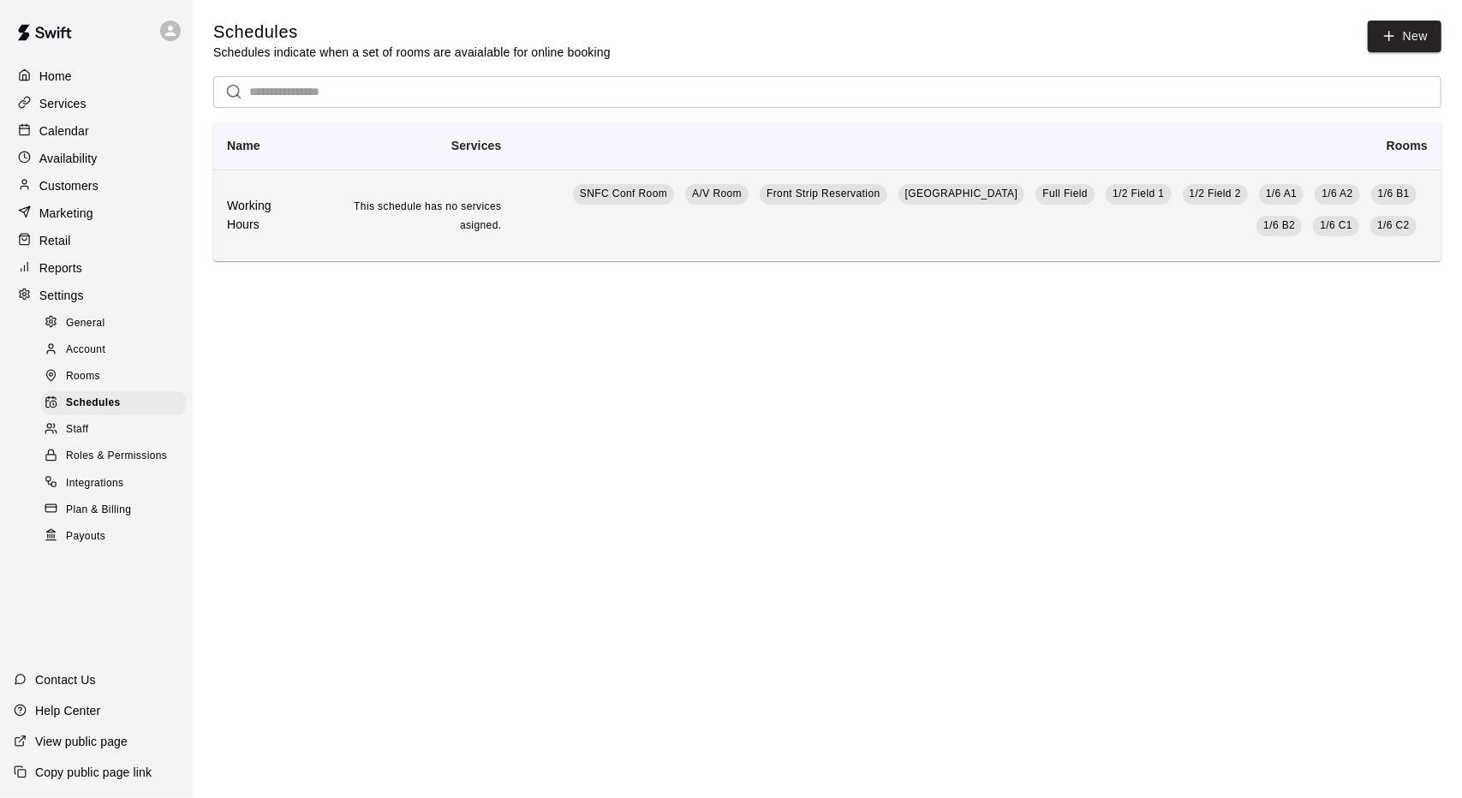
click at [462, 206] on span "This schedule has no services asigned." at bounding box center [427, 215] width 147 height 31
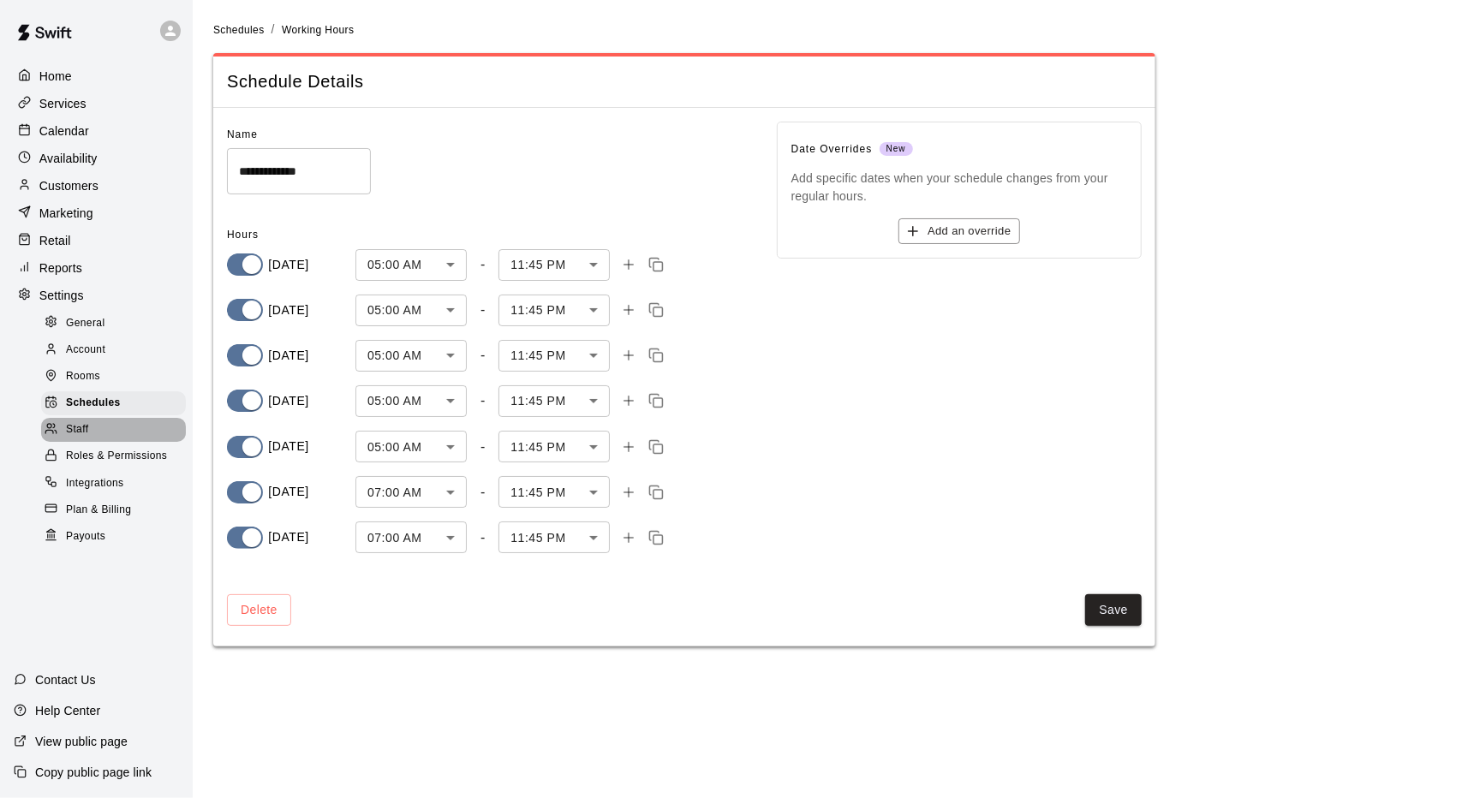
click at [70, 438] on span "Staff" at bounding box center [77, 429] width 22 height 17
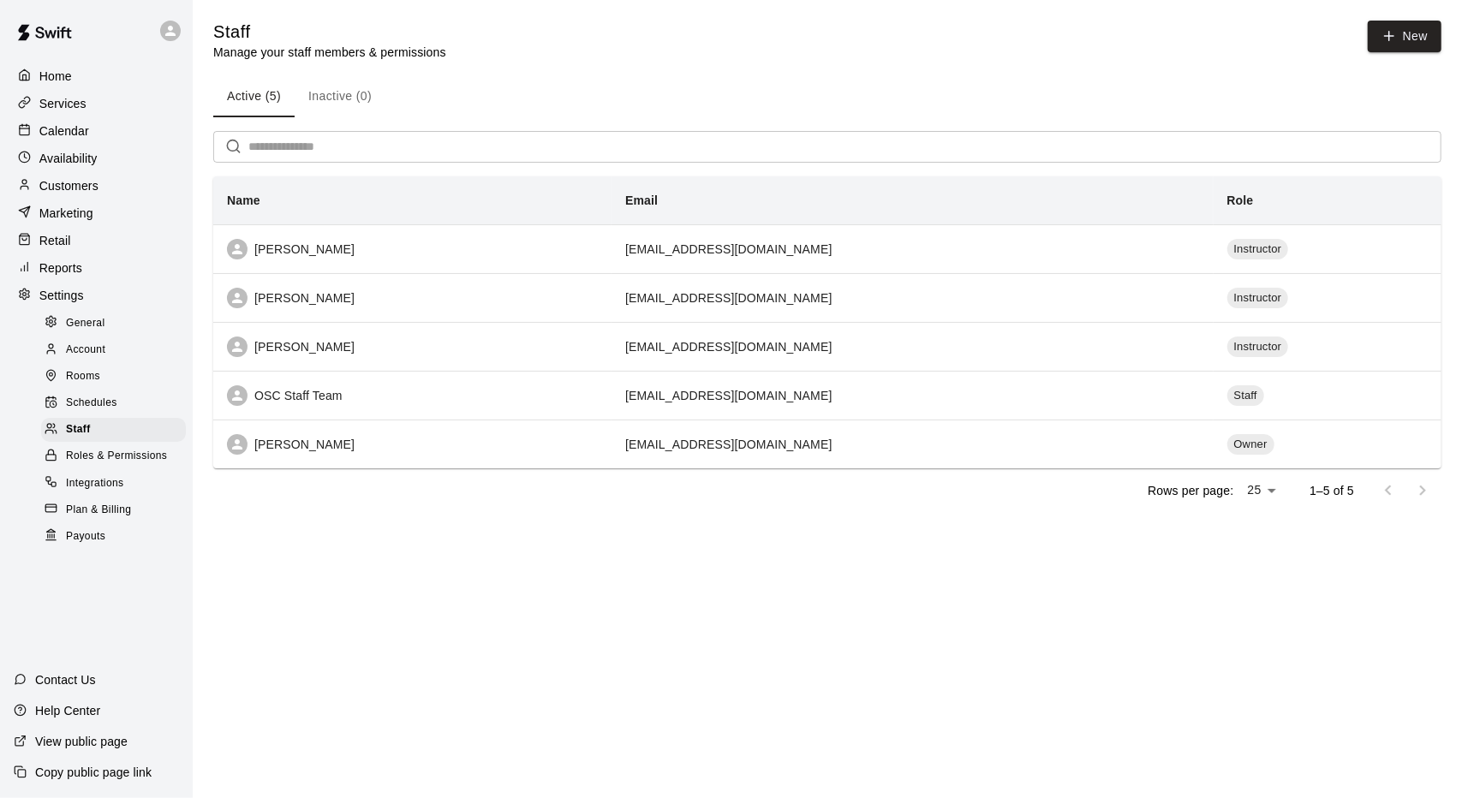
click at [105, 465] on span "Roles & Permissions" at bounding box center [116, 456] width 101 height 17
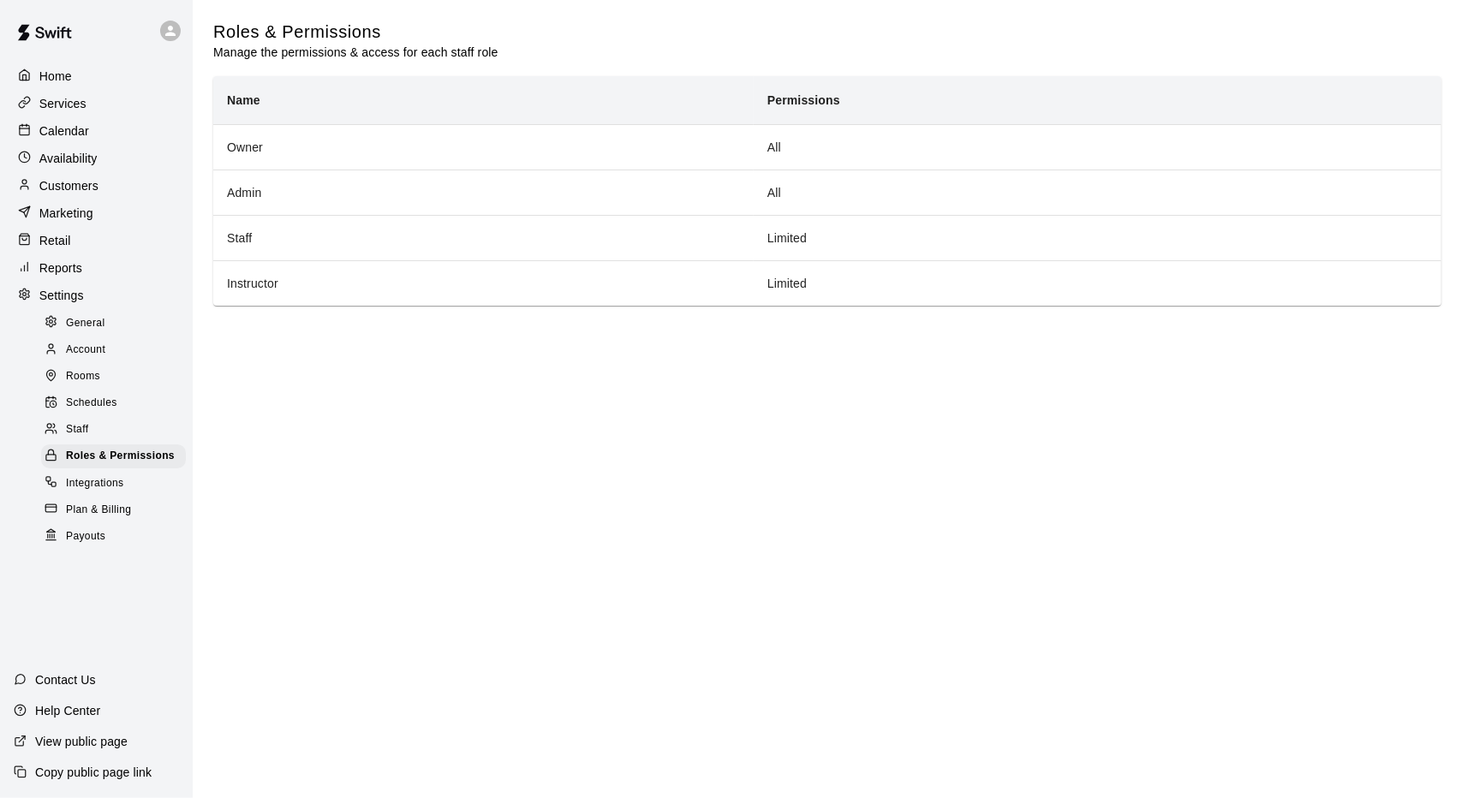
click at [124, 519] on span "Plan & Billing" at bounding box center [98, 510] width 65 height 17
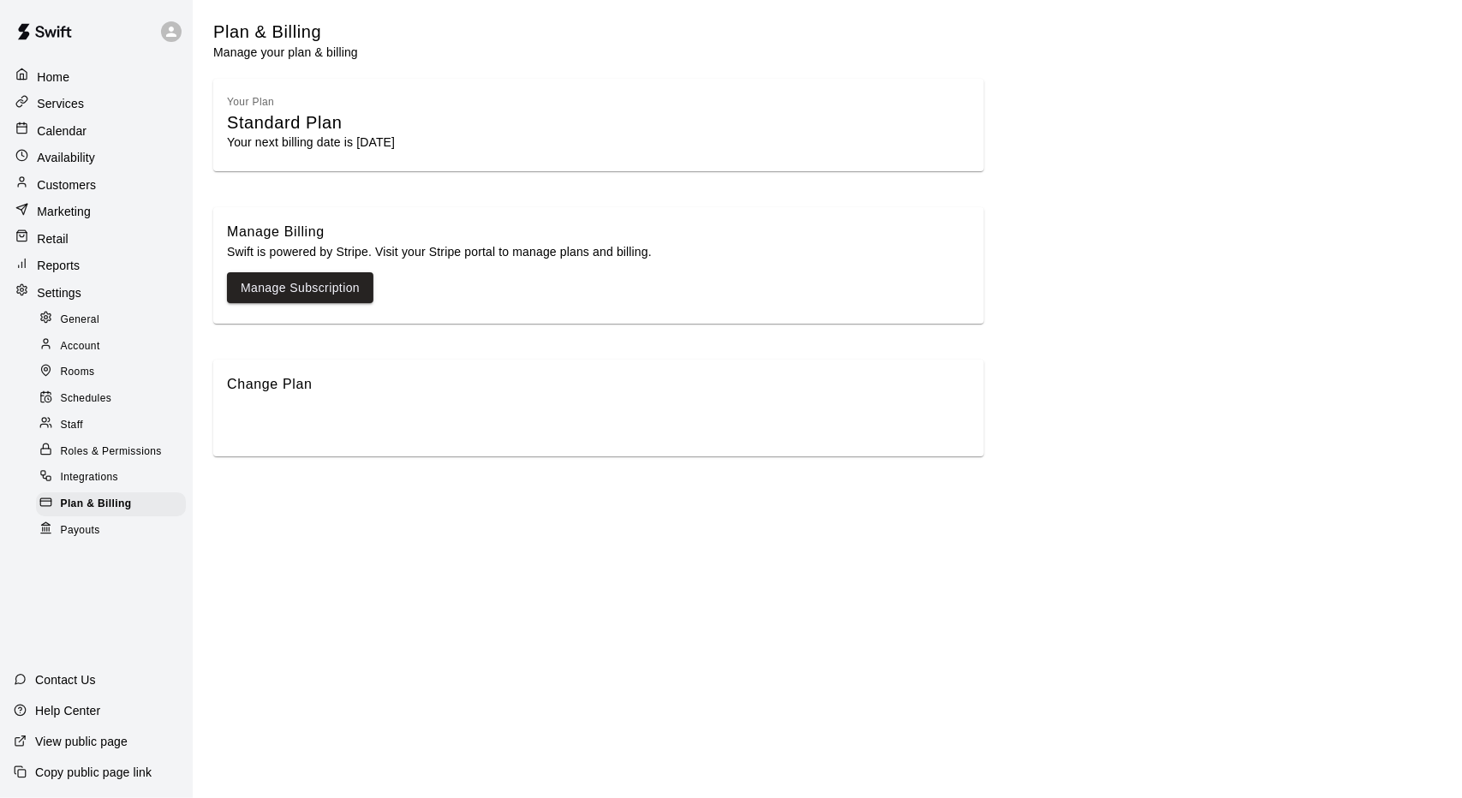
click at [62, 124] on p "Calendar" at bounding box center [62, 130] width 50 height 17
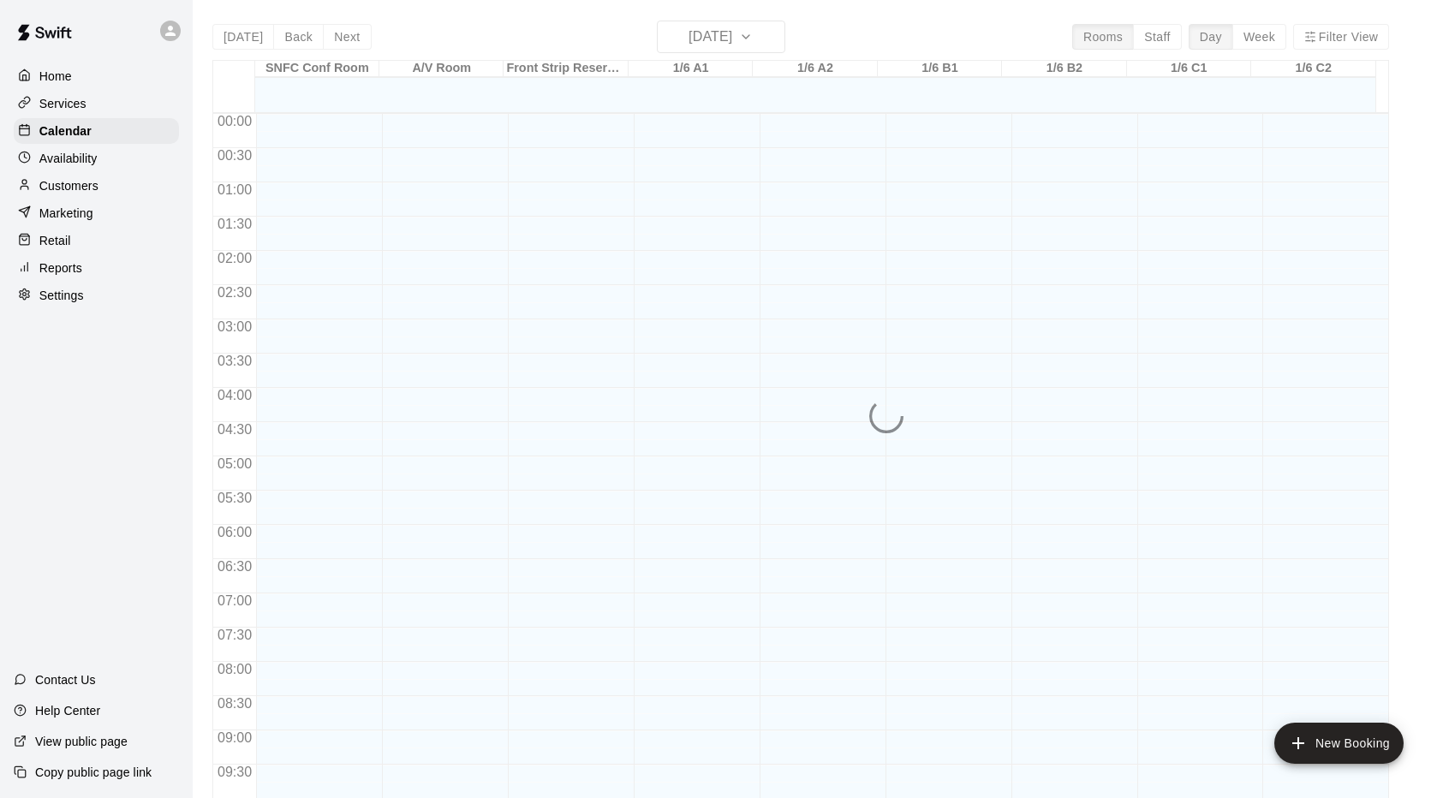
scroll to position [889, 0]
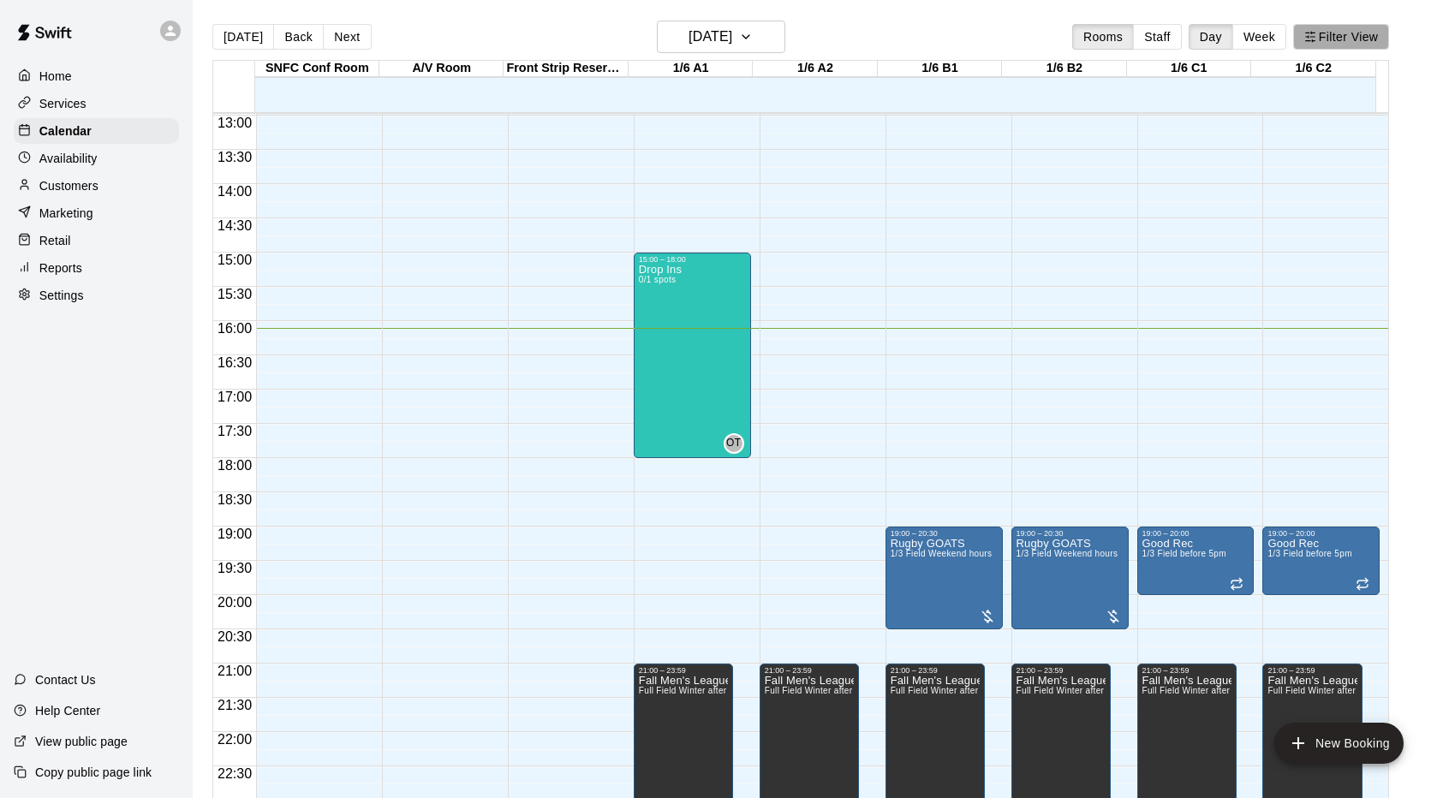
click at [1334, 32] on button "Filter View" at bounding box center [1341, 37] width 96 height 26
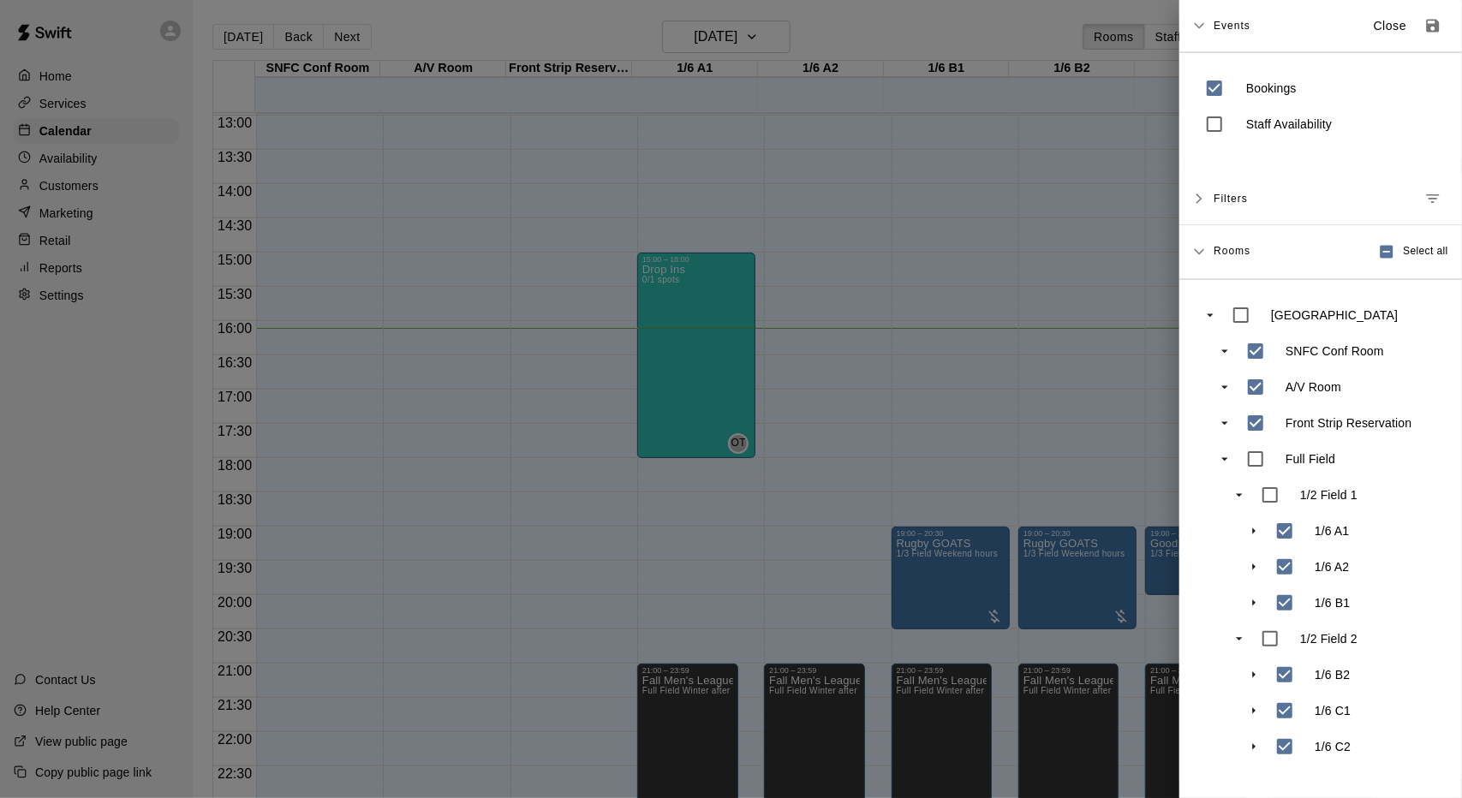
click at [1205, 193] on icon at bounding box center [1199, 199] width 12 height 12
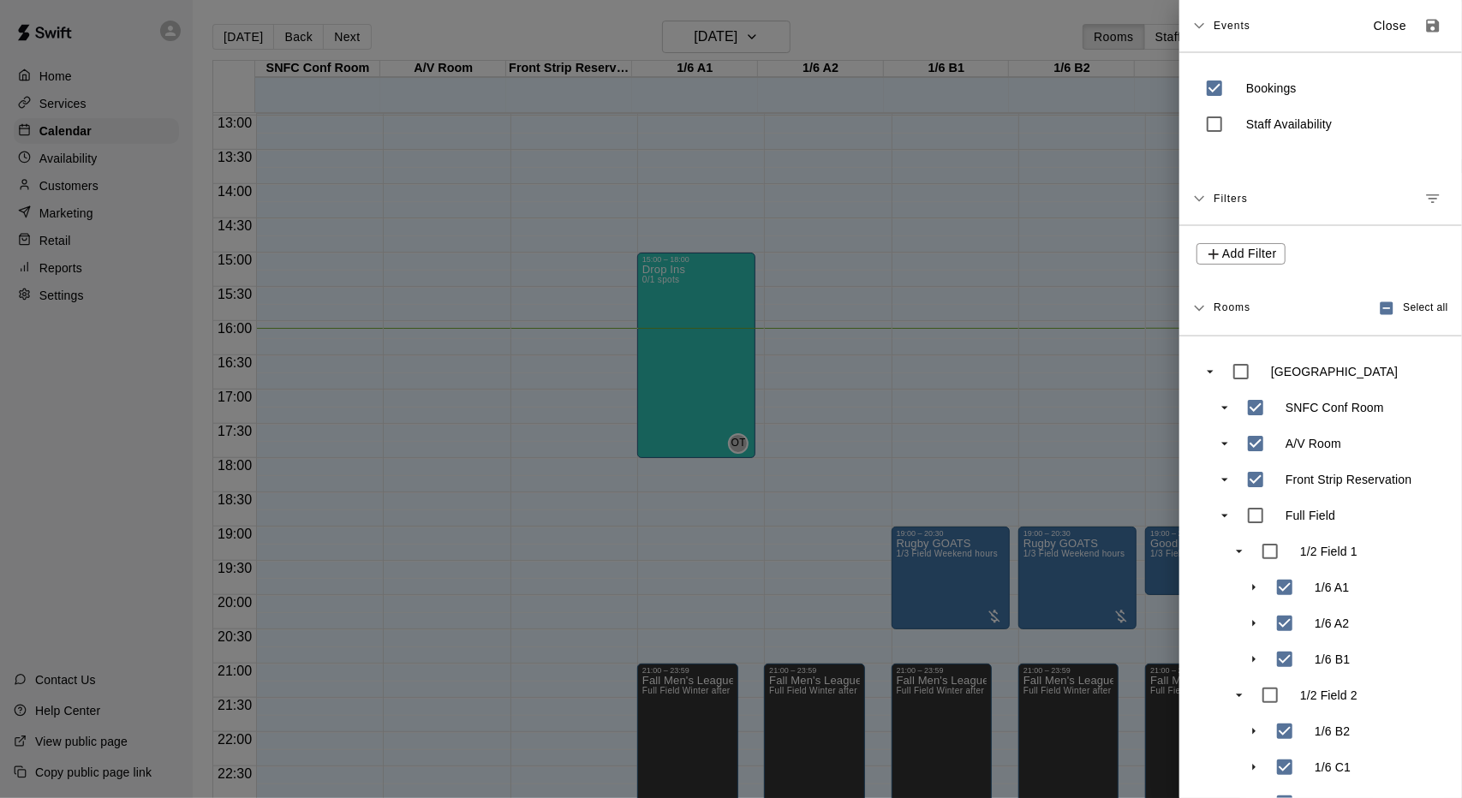
click at [1201, 200] on icon at bounding box center [1199, 199] width 12 height 12
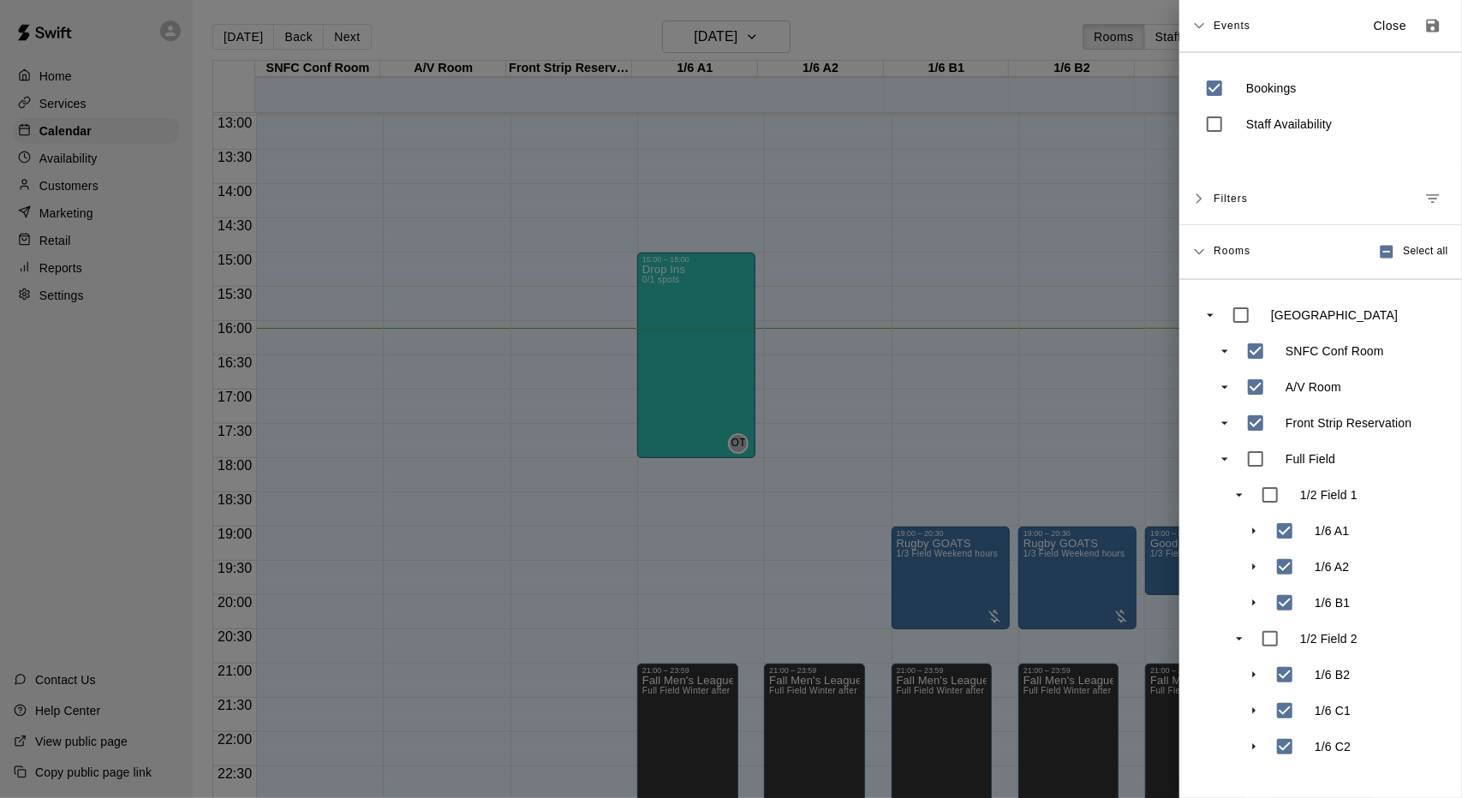
click at [1196, 246] on icon at bounding box center [1199, 252] width 12 height 12
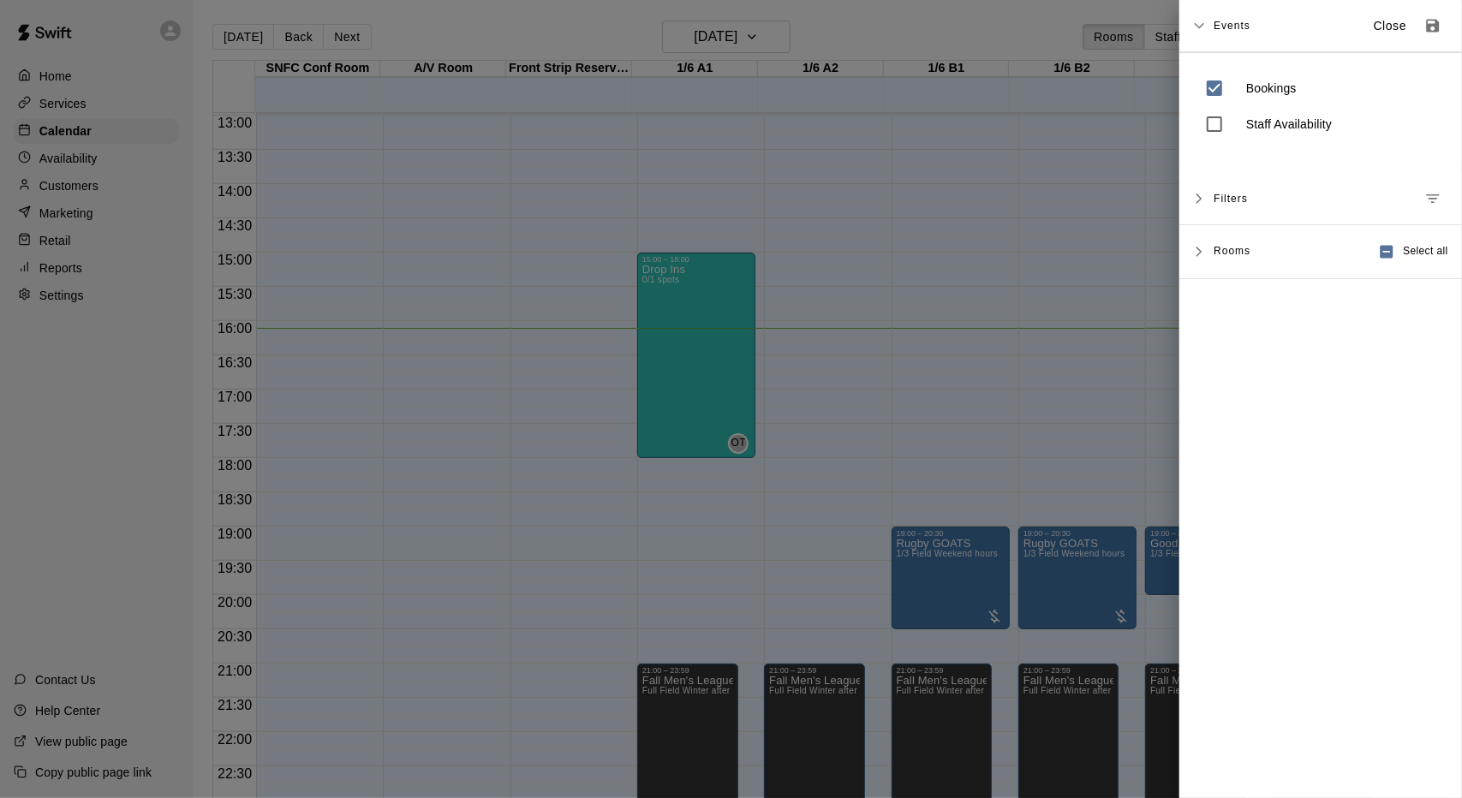
click at [1196, 246] on icon at bounding box center [1199, 252] width 12 height 12
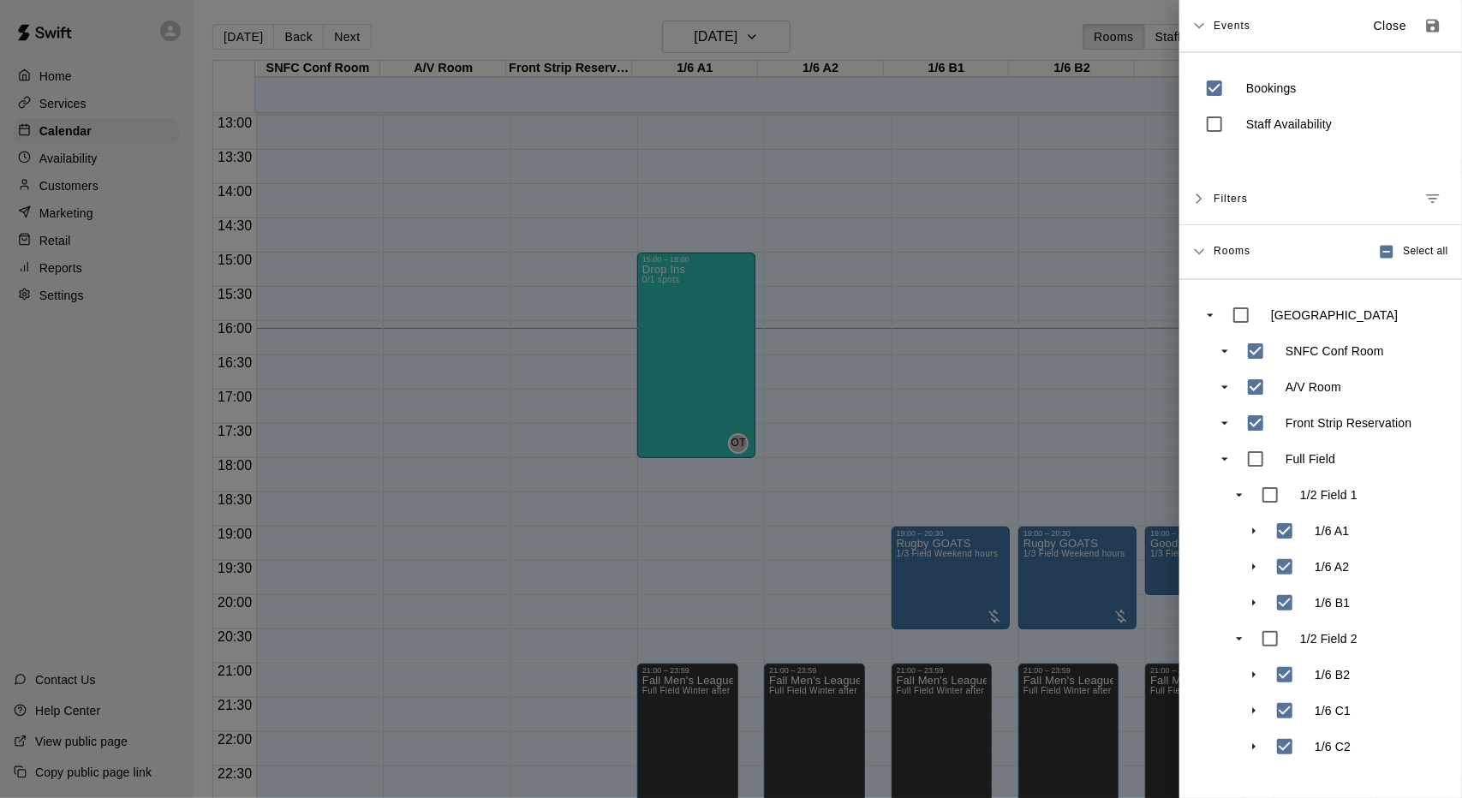
click at [1203, 15] on div "Events Close" at bounding box center [1320, 26] width 283 height 52
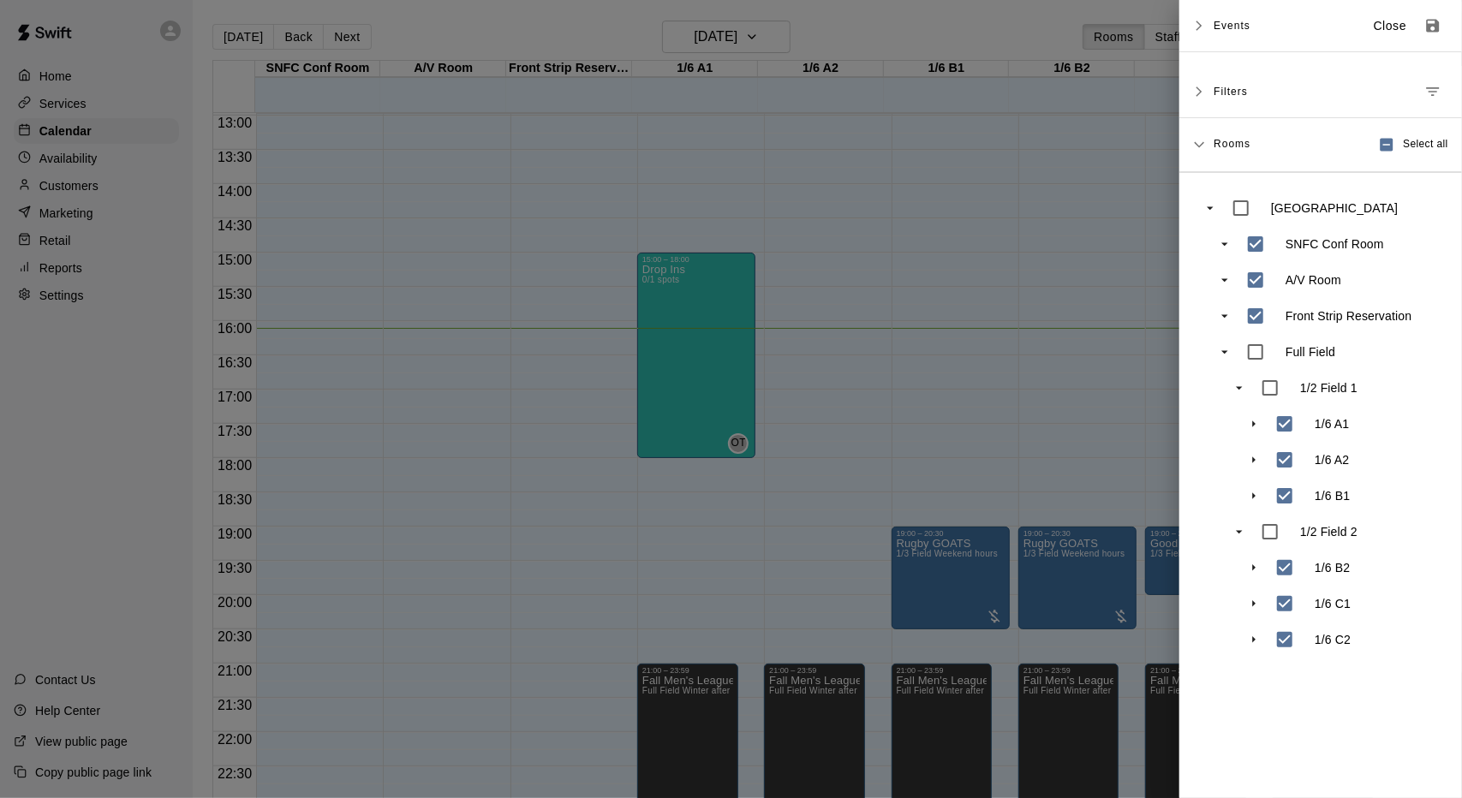
click at [1203, 15] on div "Events Close" at bounding box center [1320, 26] width 283 height 52
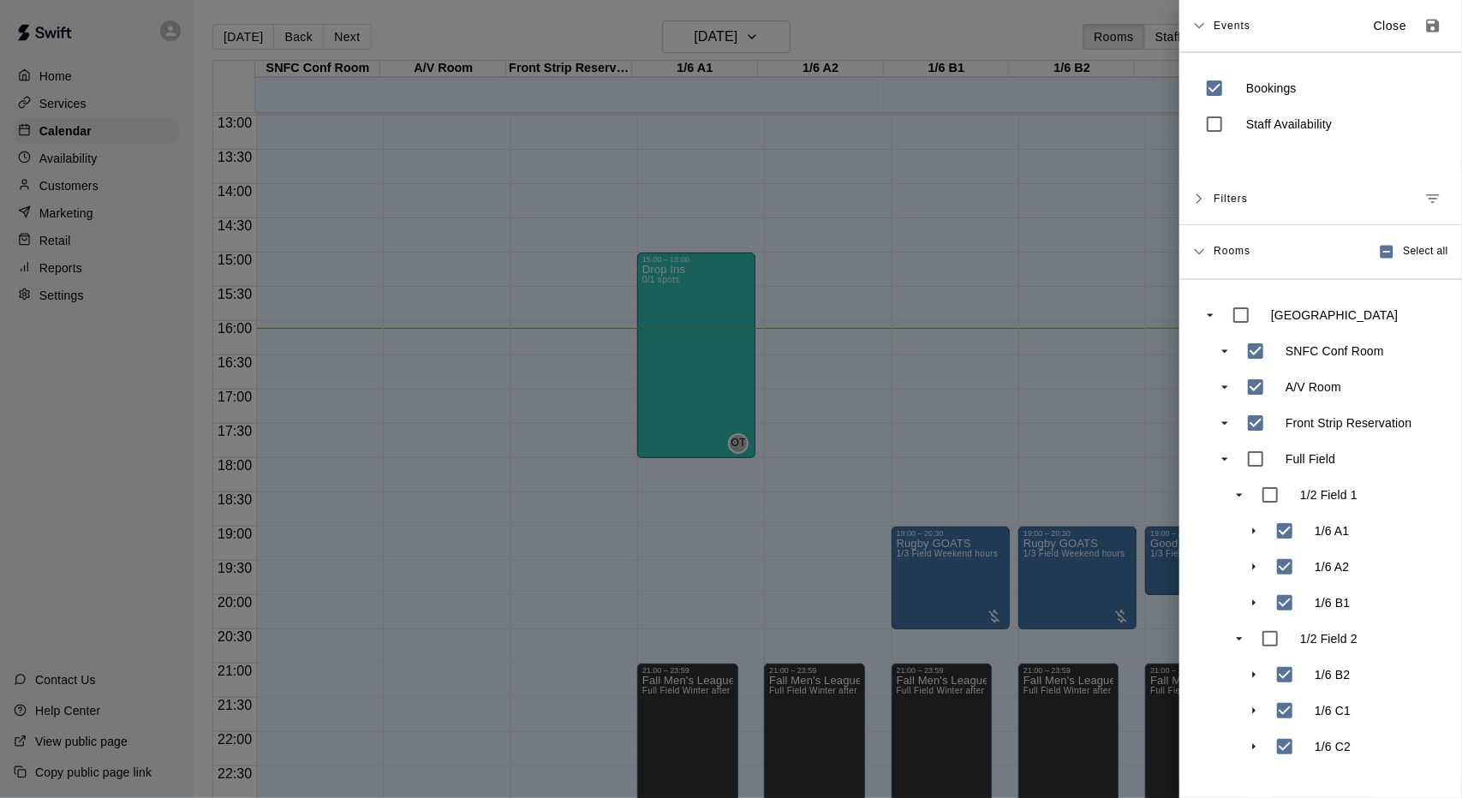
click at [94, 480] on div at bounding box center [731, 399] width 1462 height 798
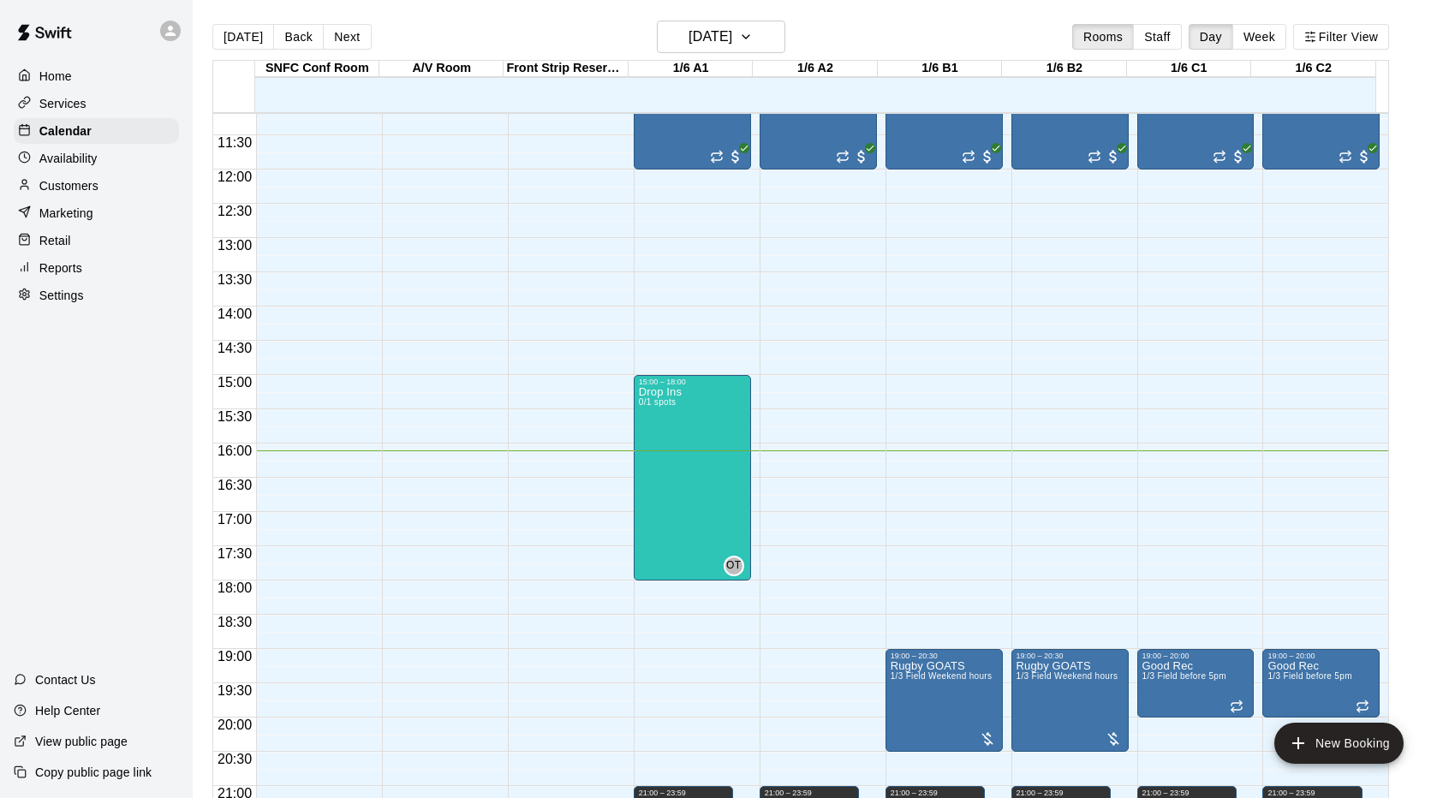
scroll to position [766, 0]
click at [240, 219] on span "12:30" at bounding box center [234, 212] width 43 height 15
click at [240, 247] on span "13:00" at bounding box center [234, 246] width 43 height 15
click at [226, 247] on span "13:00" at bounding box center [234, 246] width 43 height 15
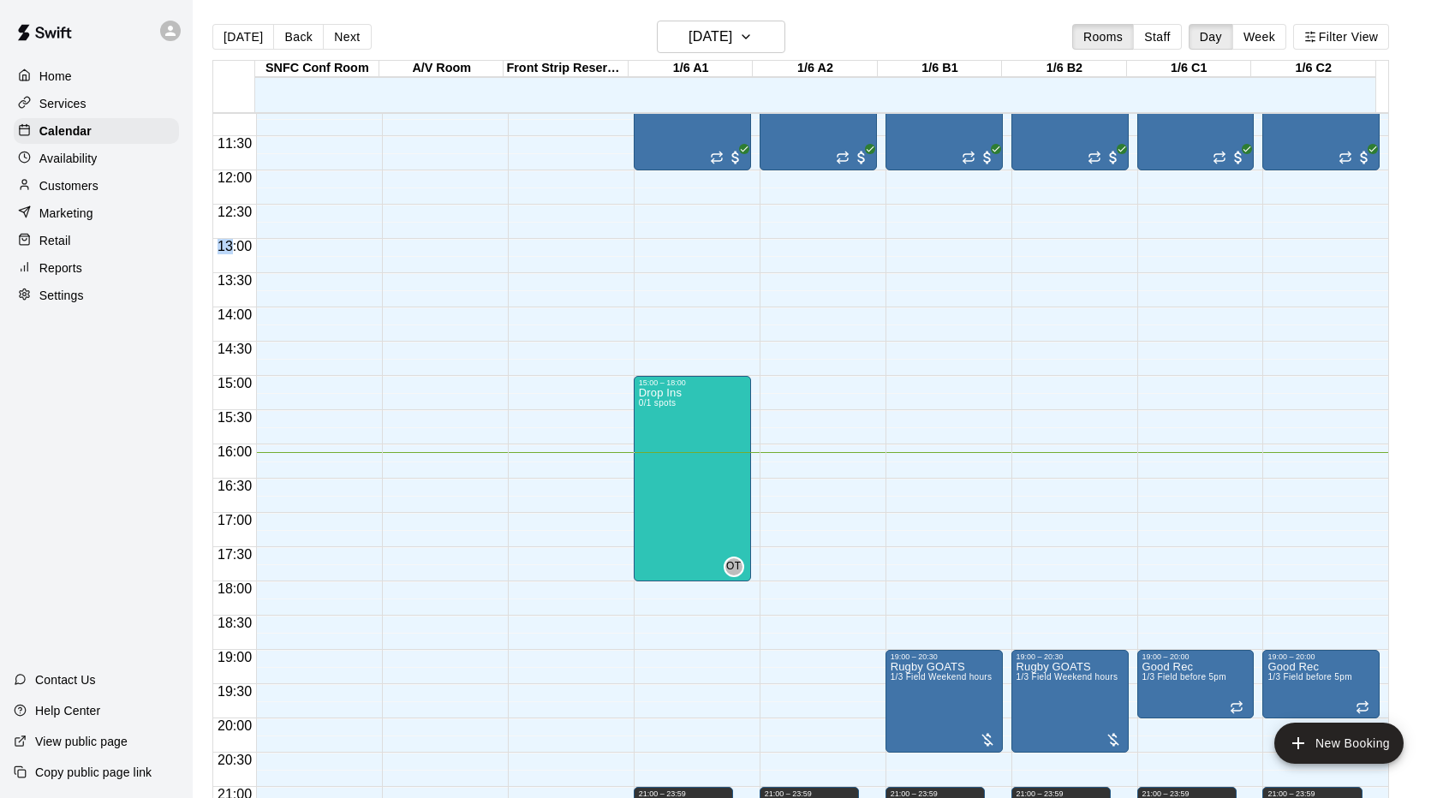
click at [229, 248] on span "13:00" at bounding box center [234, 246] width 43 height 15
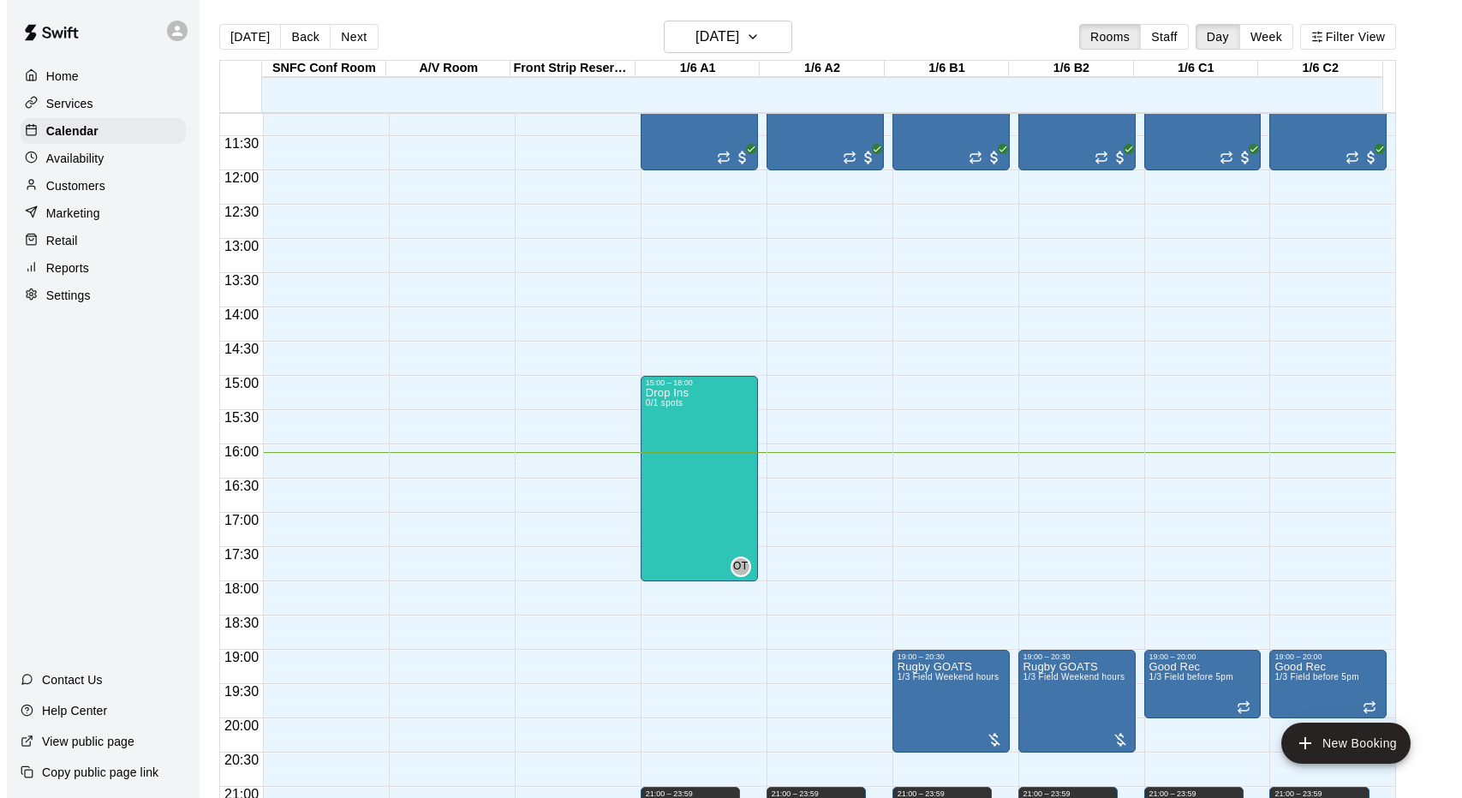
scroll to position [27, 0]
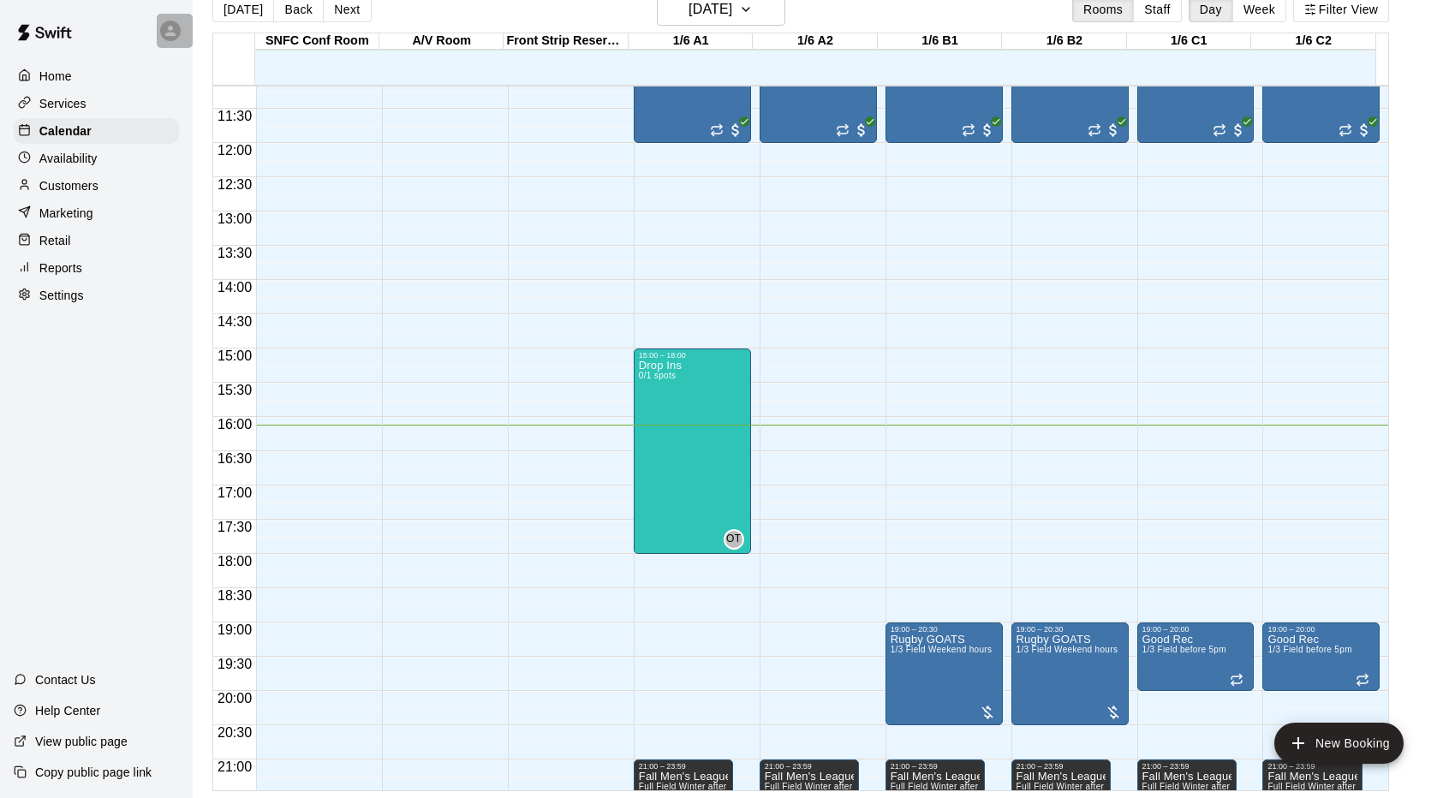
click at [170, 27] on icon at bounding box center [170, 31] width 10 height 10
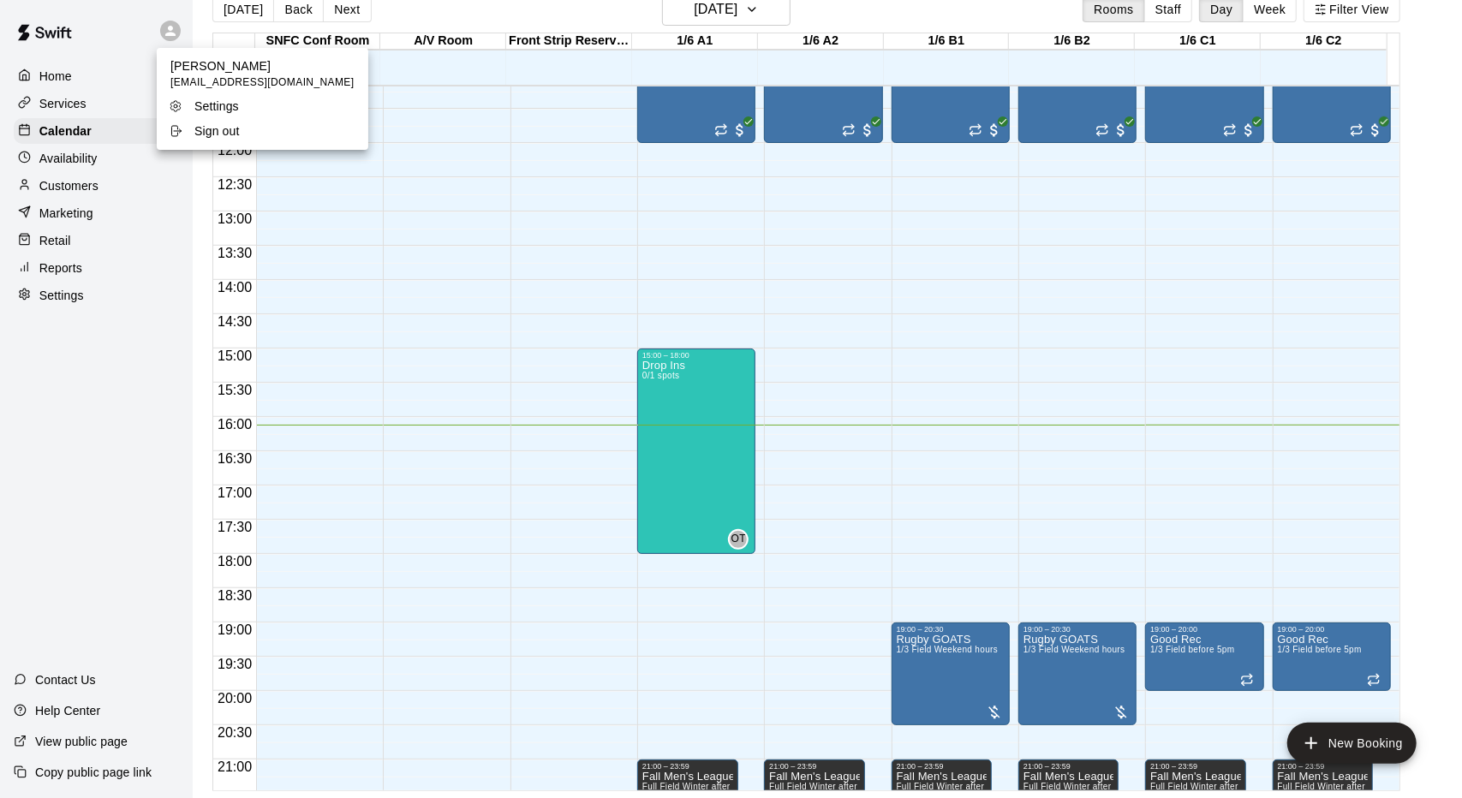
click at [223, 97] on li "Settings" at bounding box center [263, 106] width 212 height 24
select select "**"
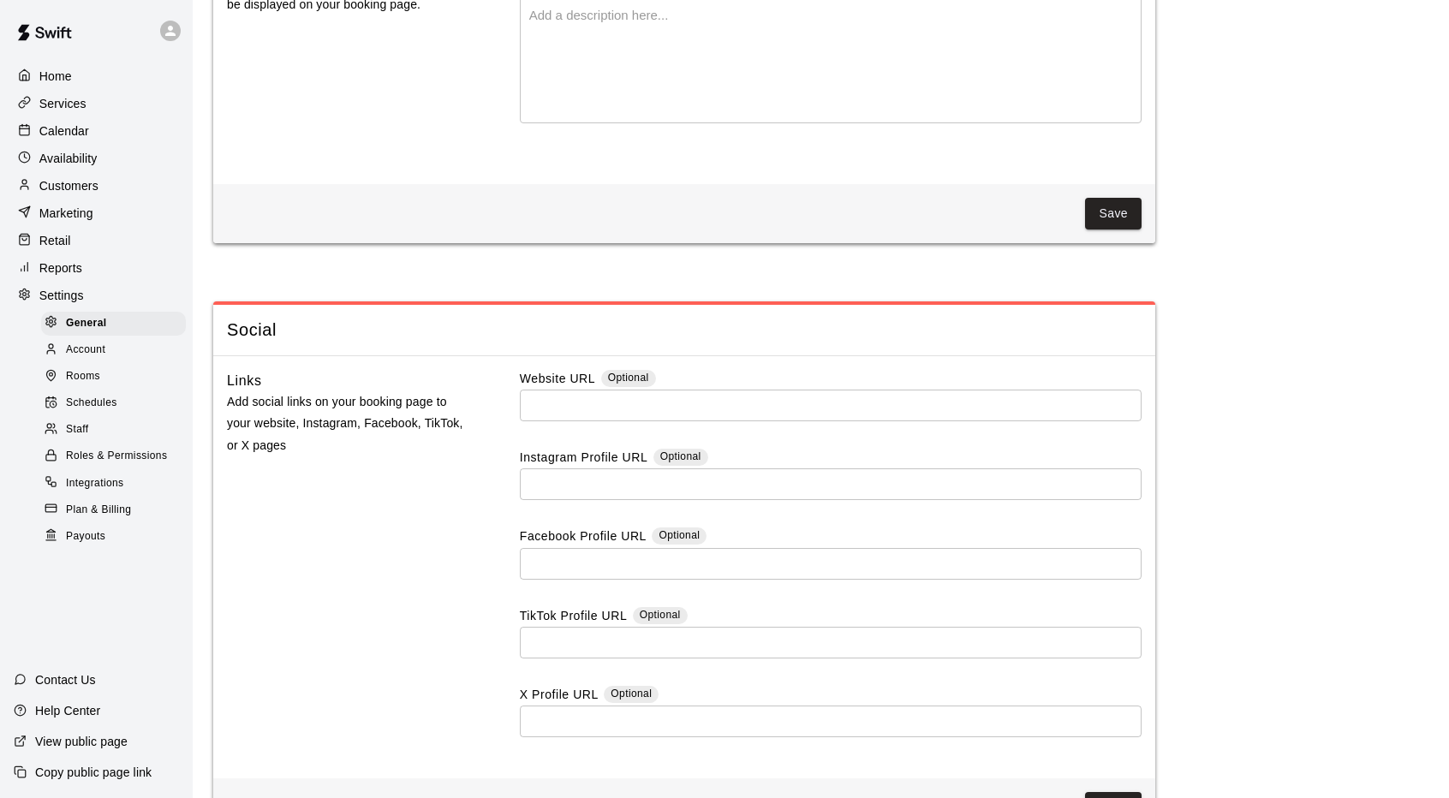
scroll to position [4460, 0]
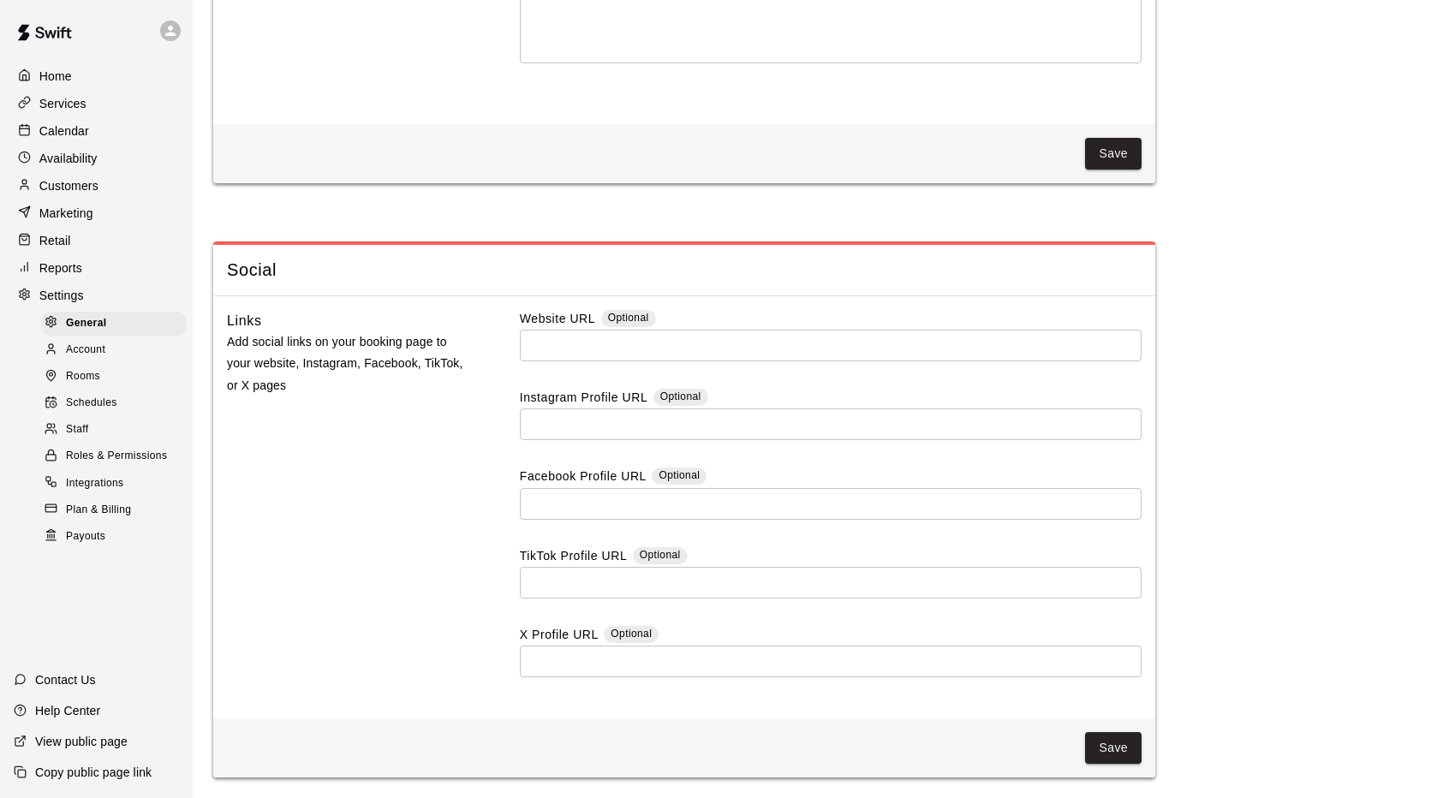
click at [87, 492] on span "Integrations" at bounding box center [95, 483] width 58 height 17
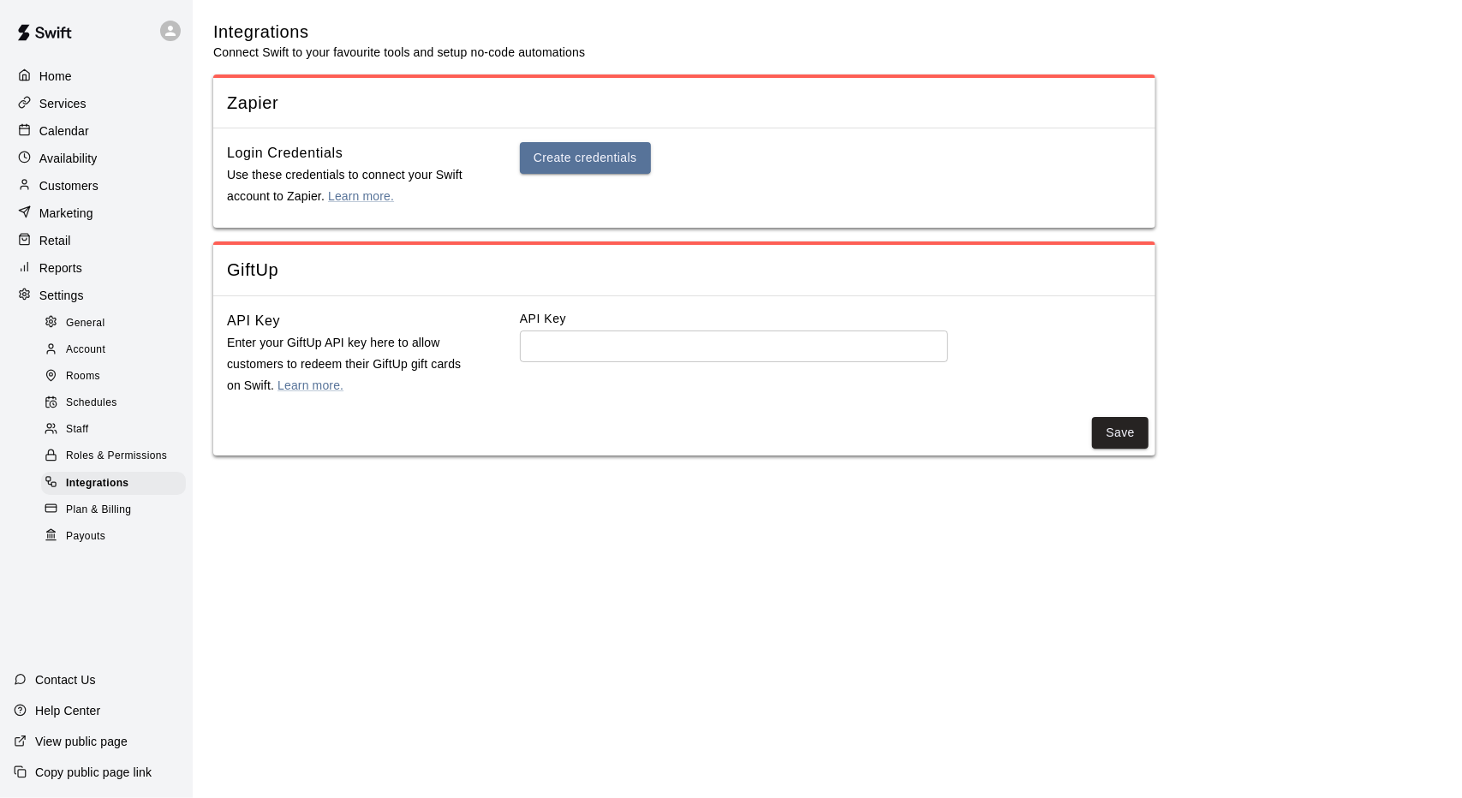
click at [64, 683] on p "Contact Us" at bounding box center [65, 679] width 61 height 17
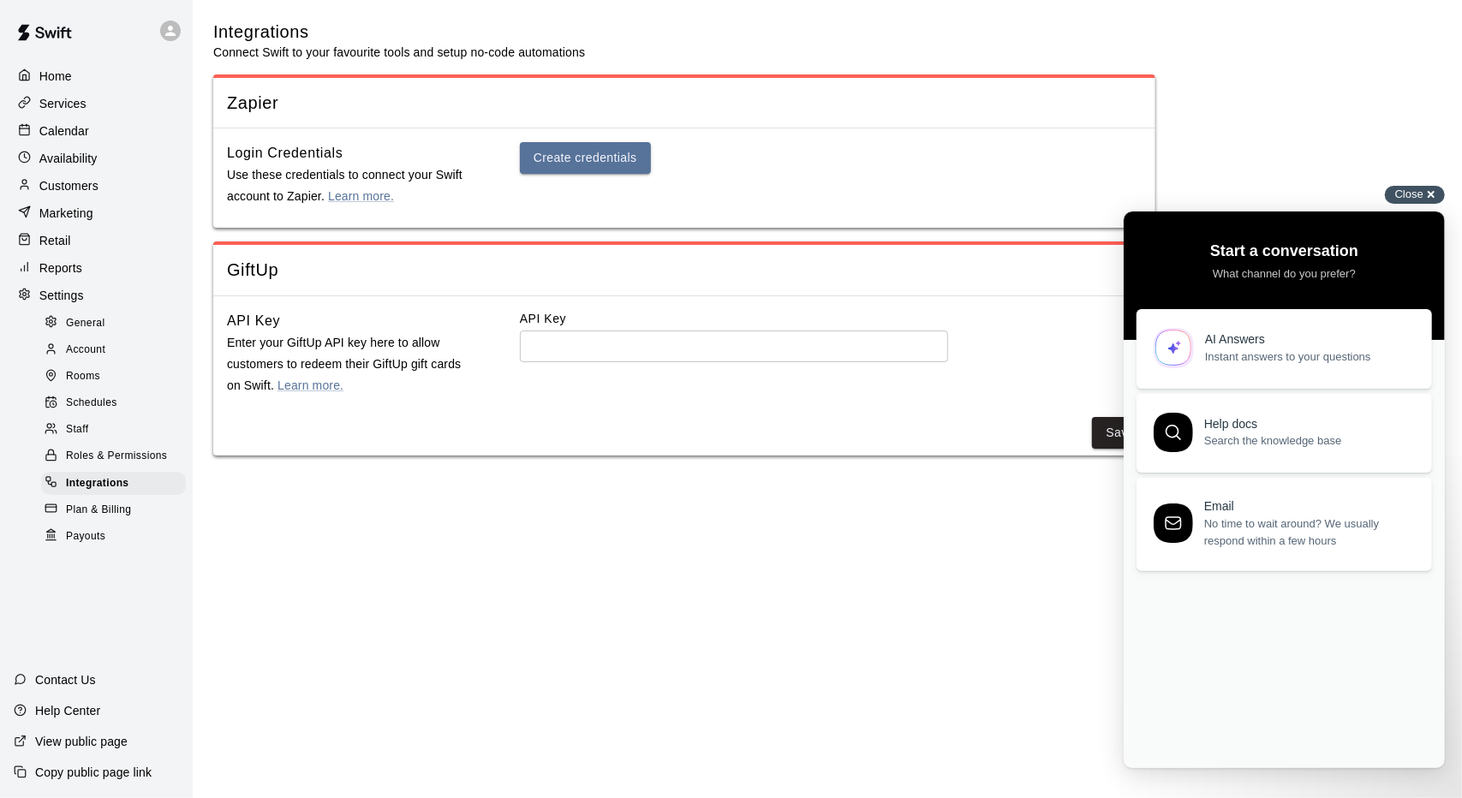
click at [1416, 192] on span "Close" at bounding box center [1409, 194] width 28 height 13
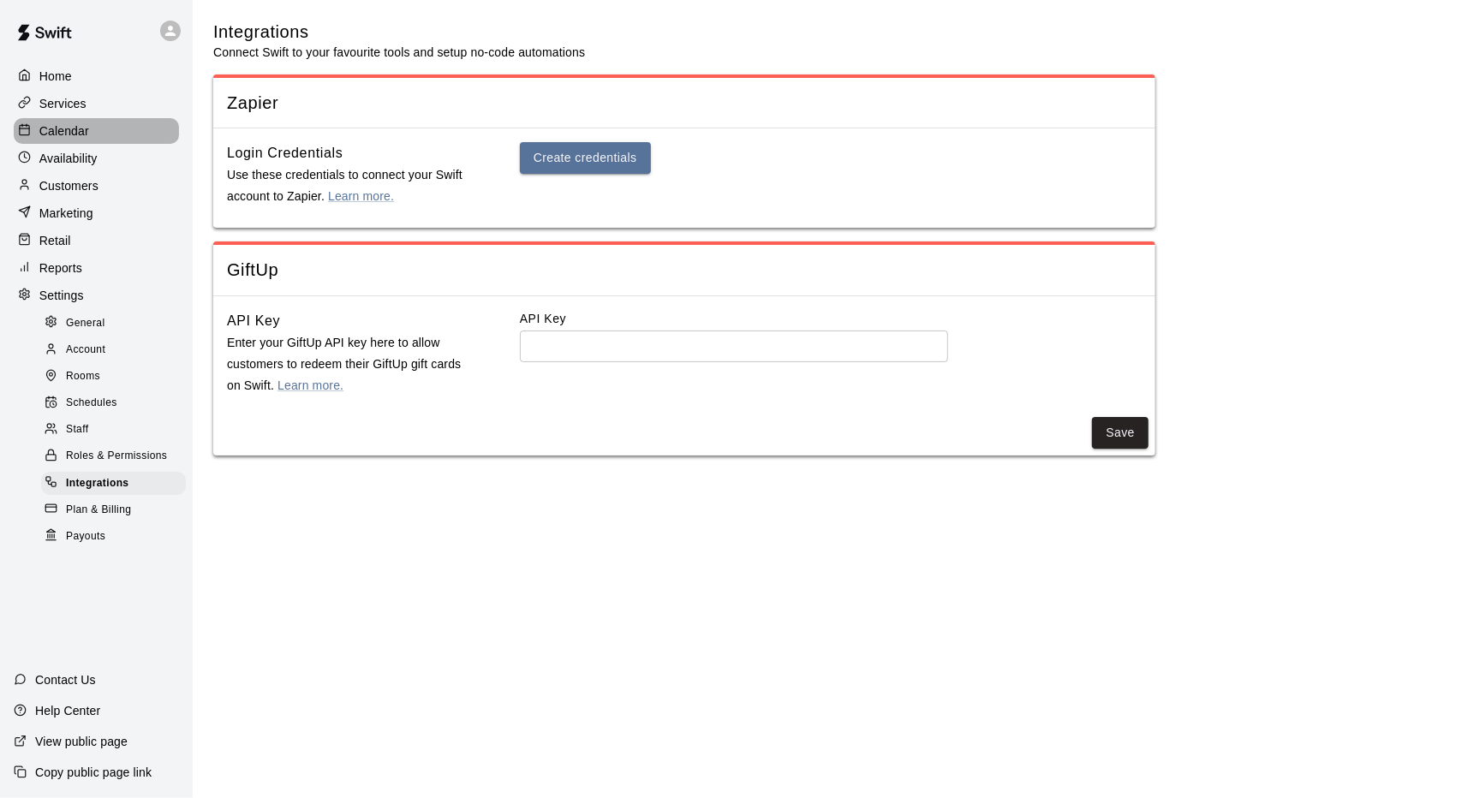
click at [72, 133] on p "Calendar" at bounding box center [64, 130] width 50 height 17
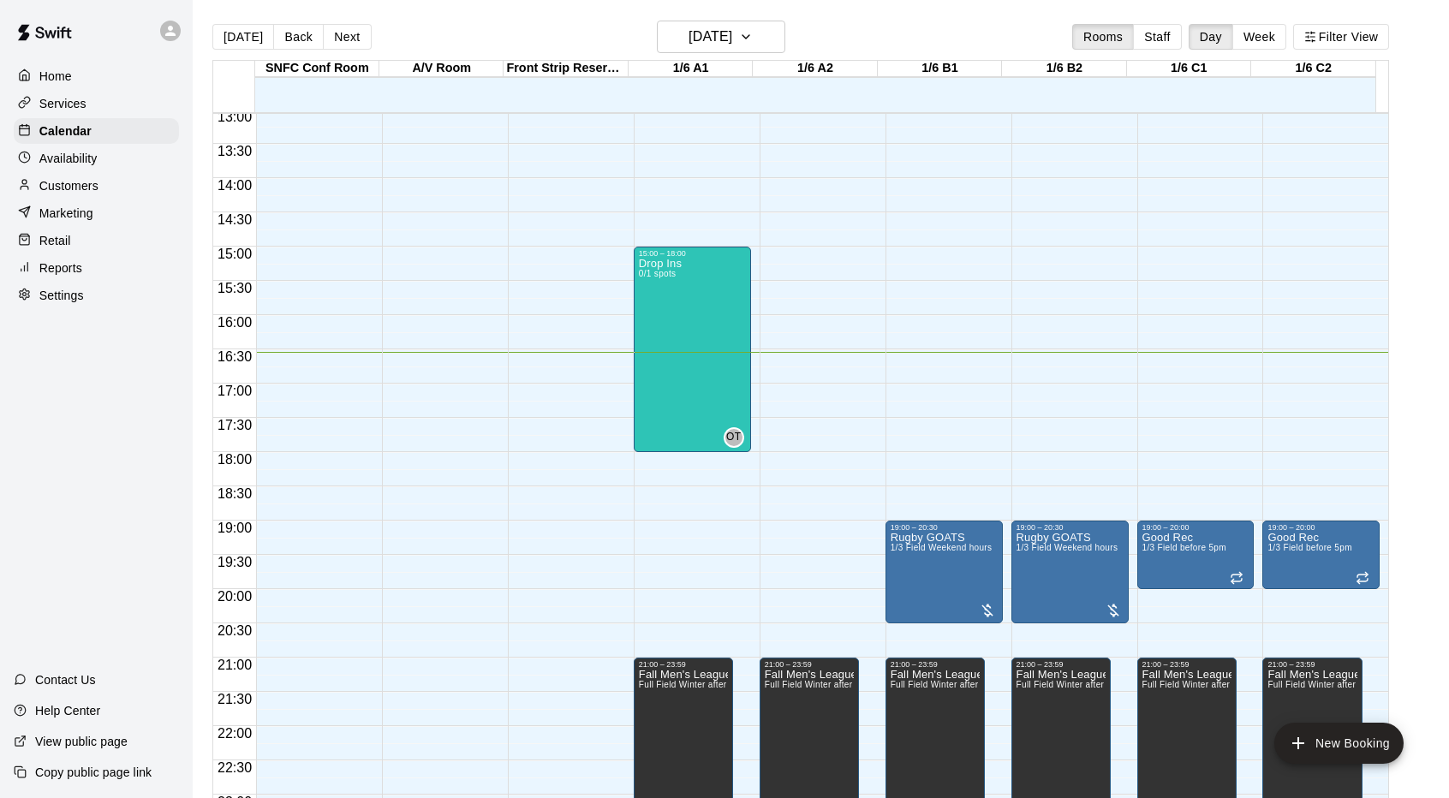
scroll to position [891, 0]
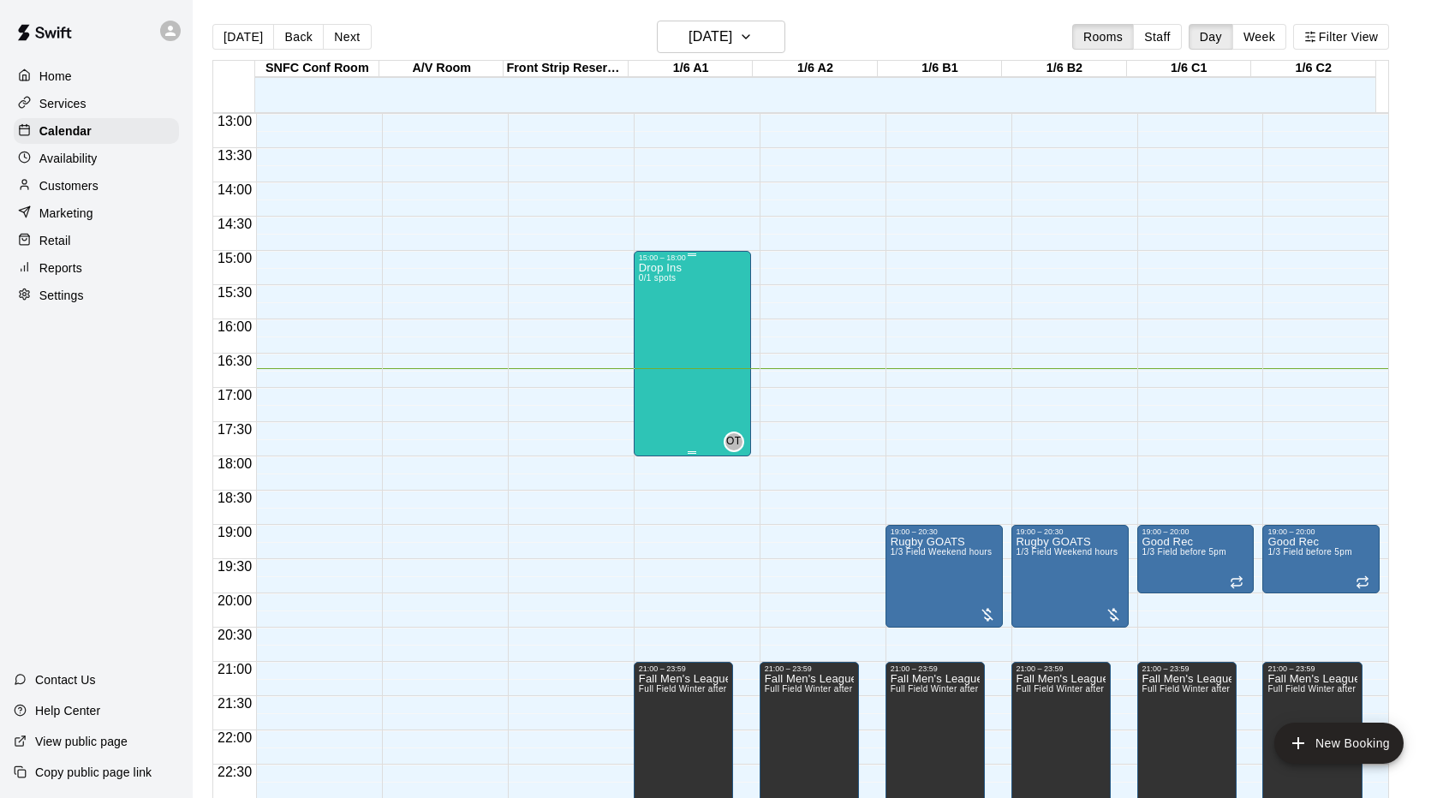
click at [697, 351] on div "Drop Ins 0/1 spots OT 0" at bounding box center [692, 661] width 107 height 798
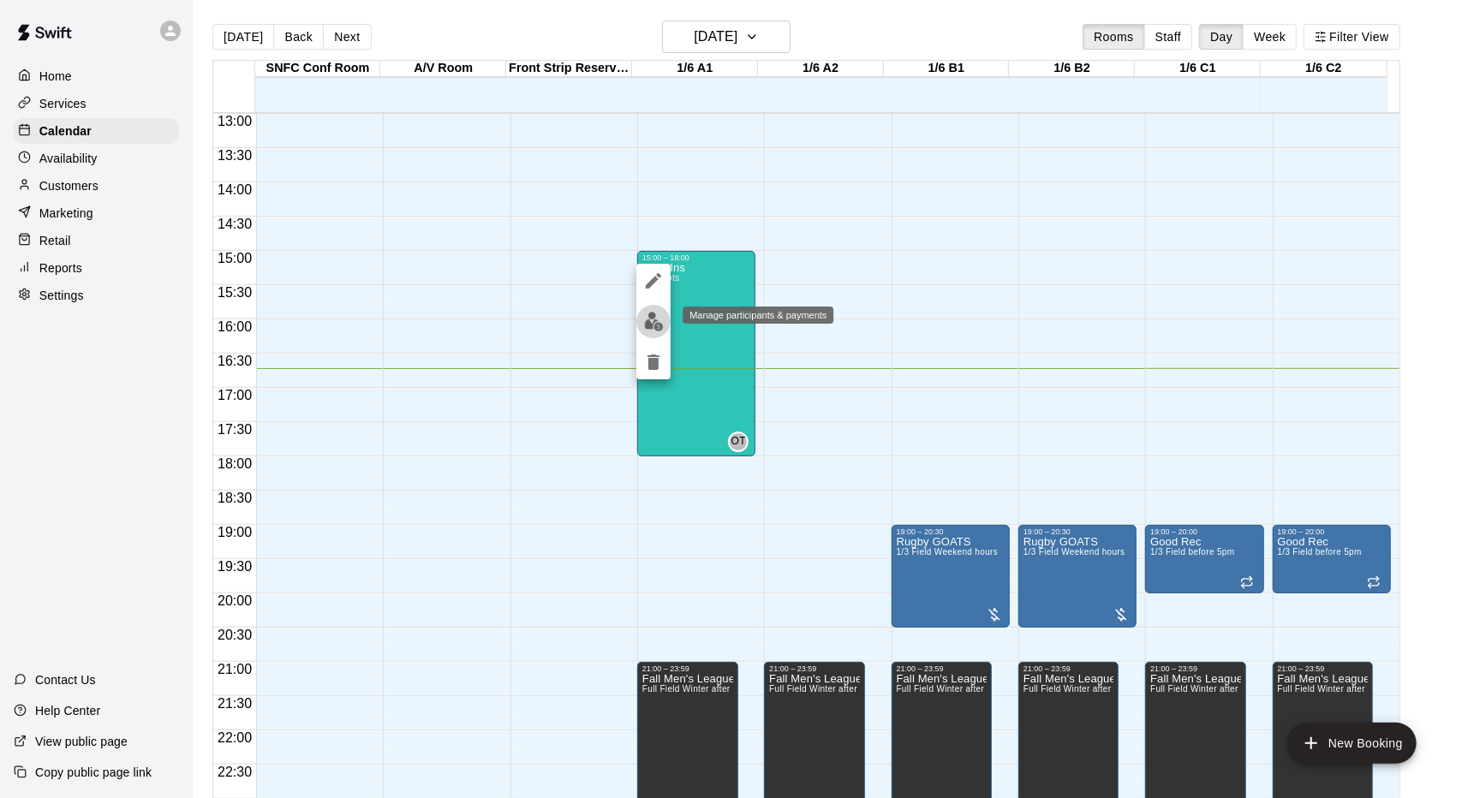
click at [644, 316] on img "edit" at bounding box center [654, 322] width 20 height 20
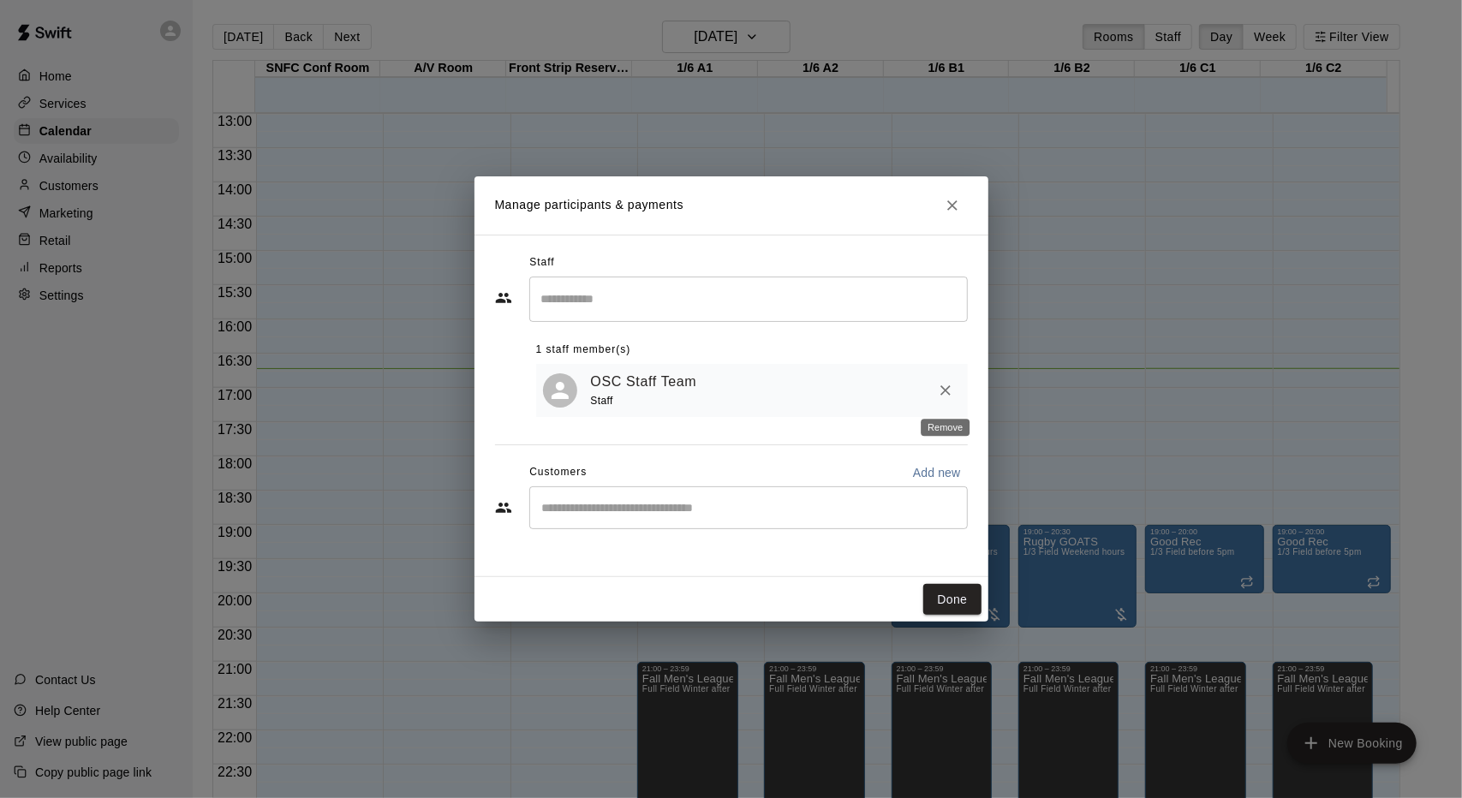
click at [944, 388] on icon "Remove" at bounding box center [945, 390] width 17 height 17
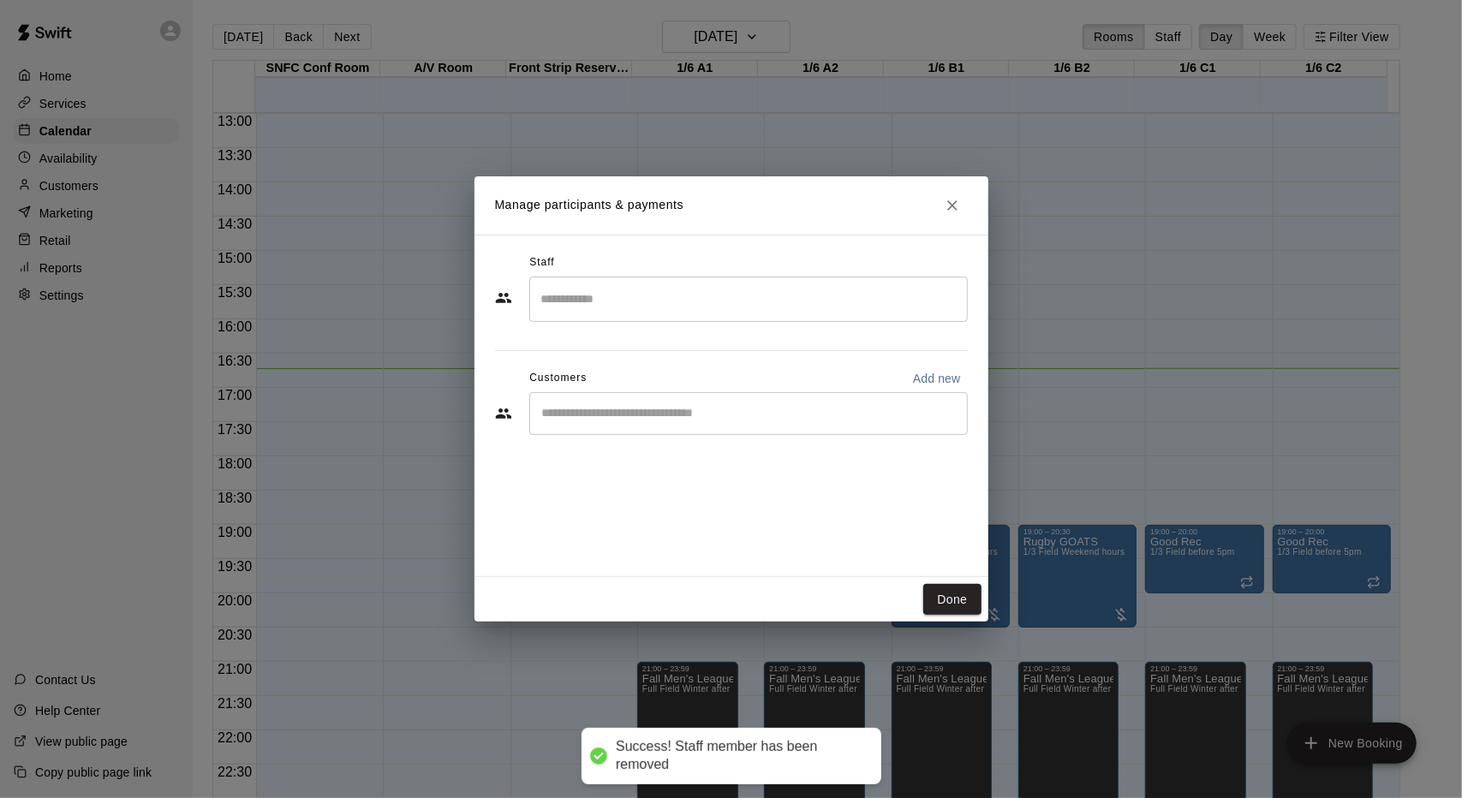
click at [841, 295] on input "Search staff" at bounding box center [748, 299] width 423 height 30
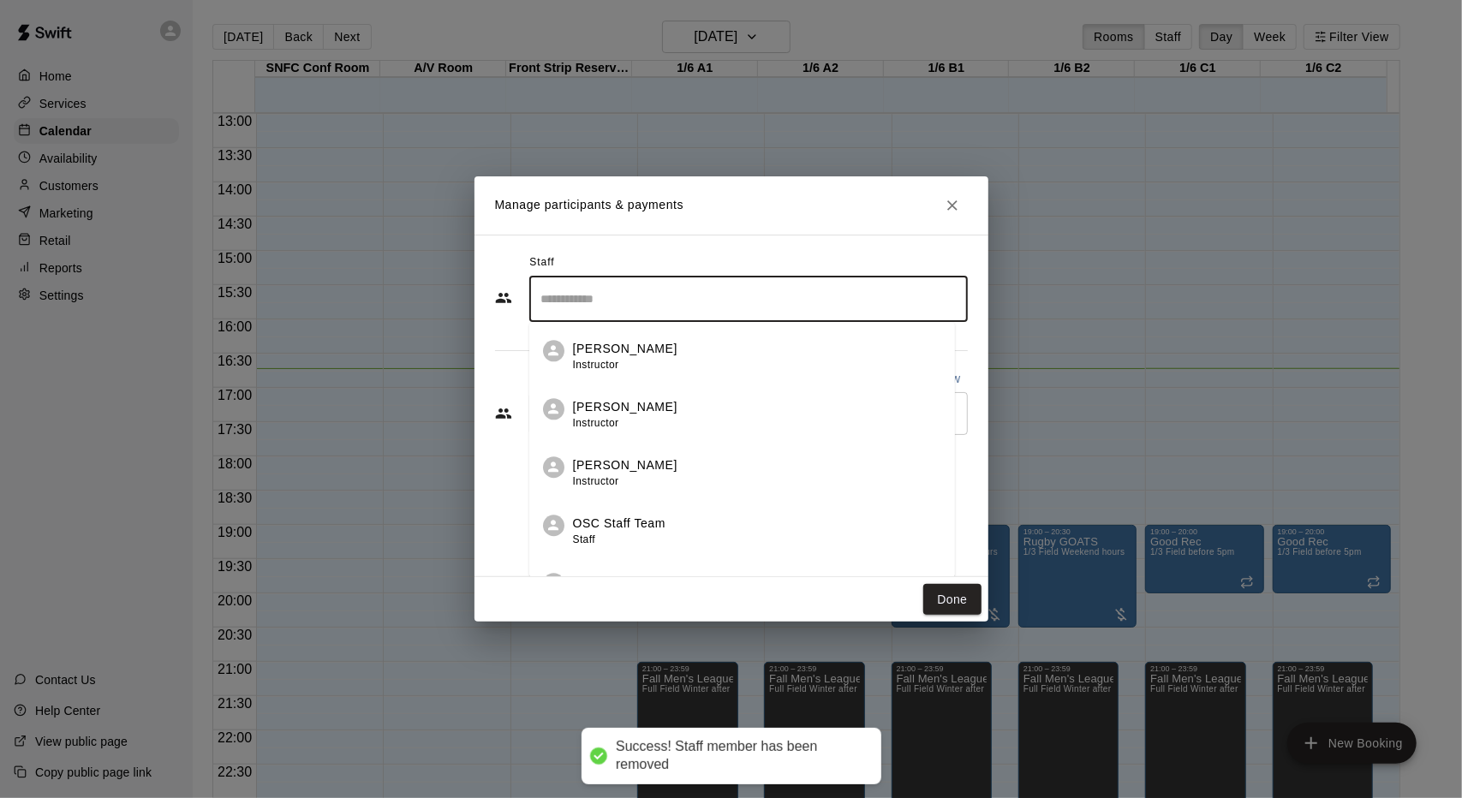
click at [735, 527] on div "OSC Staff Team Staff" at bounding box center [757, 531] width 368 height 33
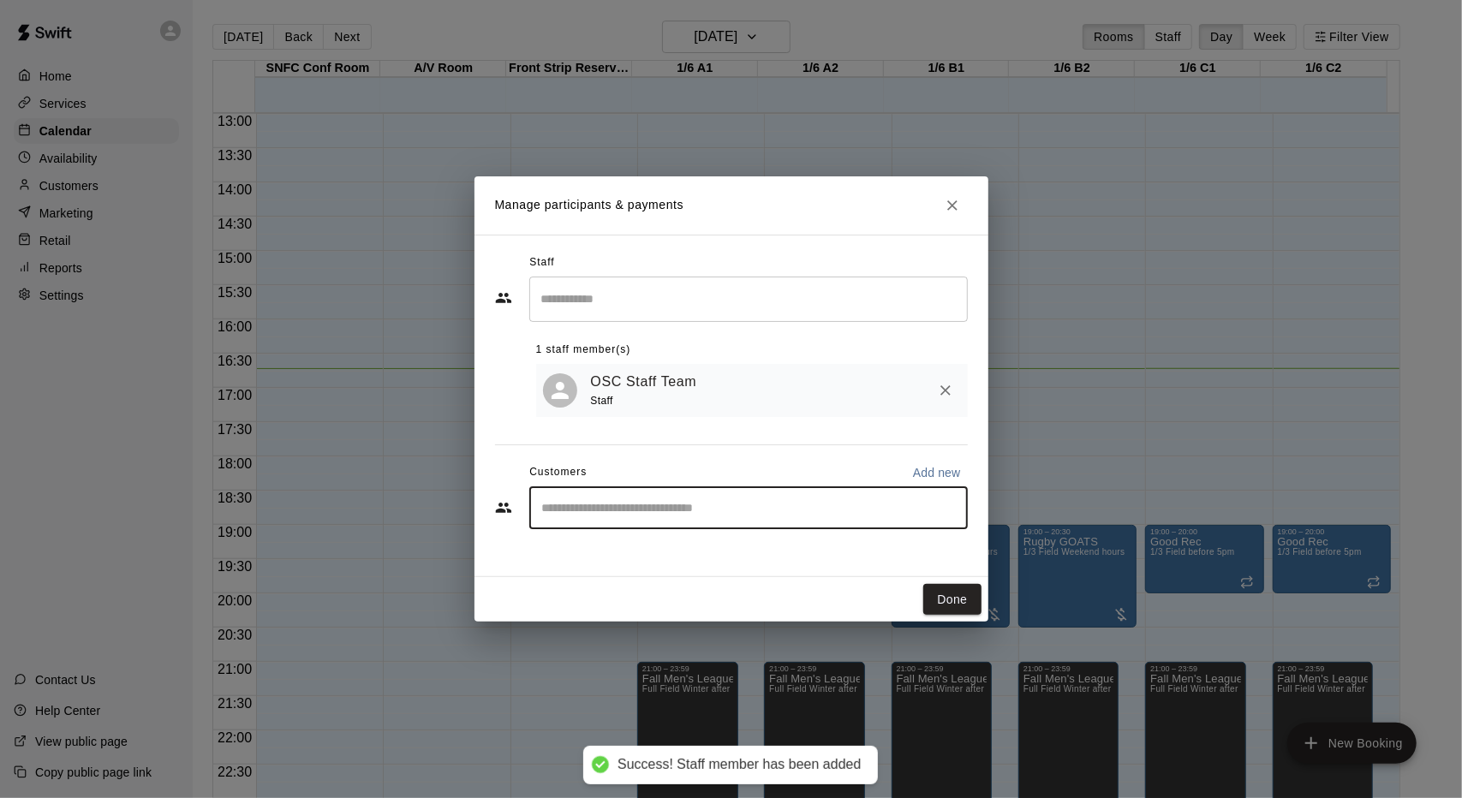
click at [771, 509] on input "Start typing to search customers..." at bounding box center [748, 507] width 423 height 17
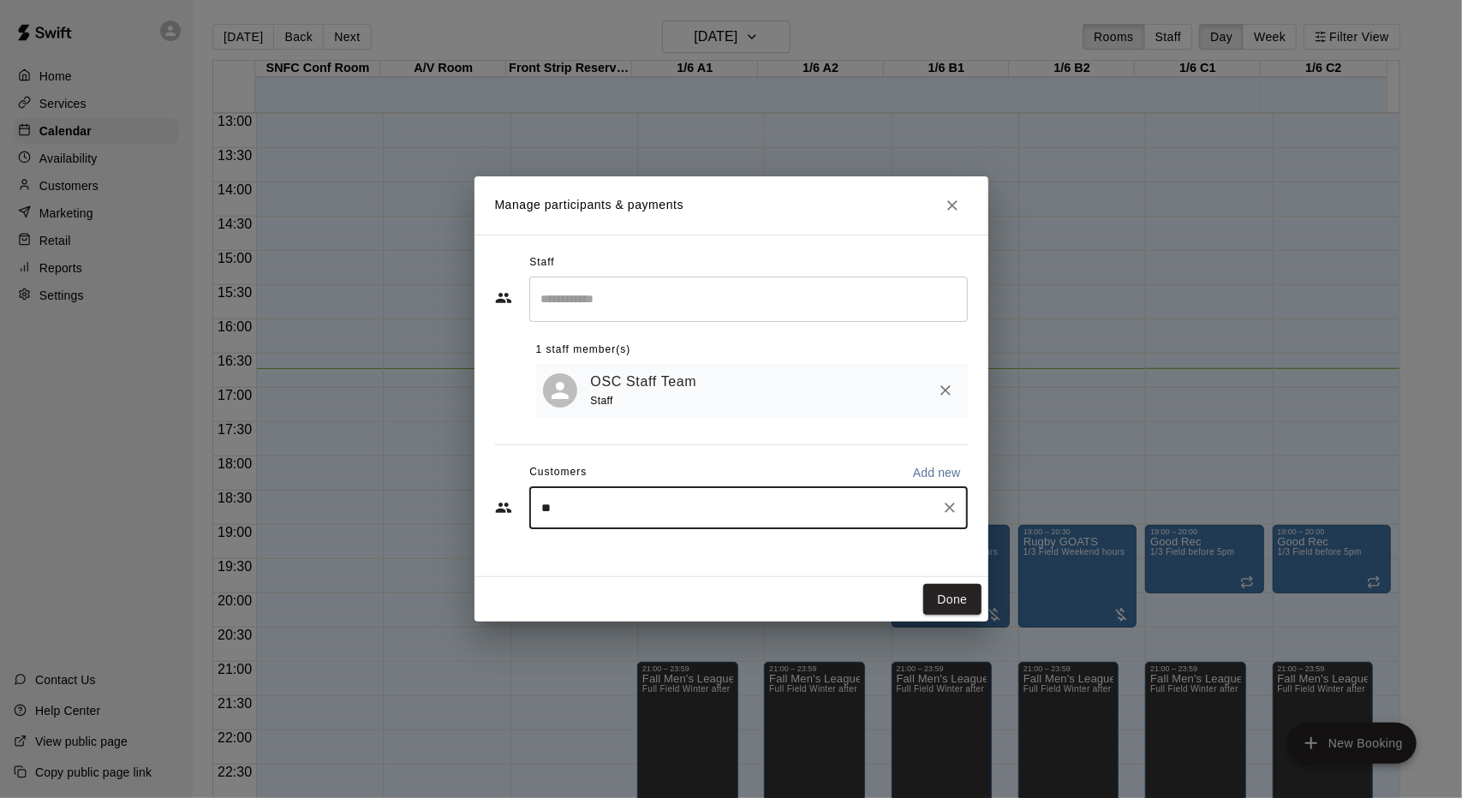
type input "***"
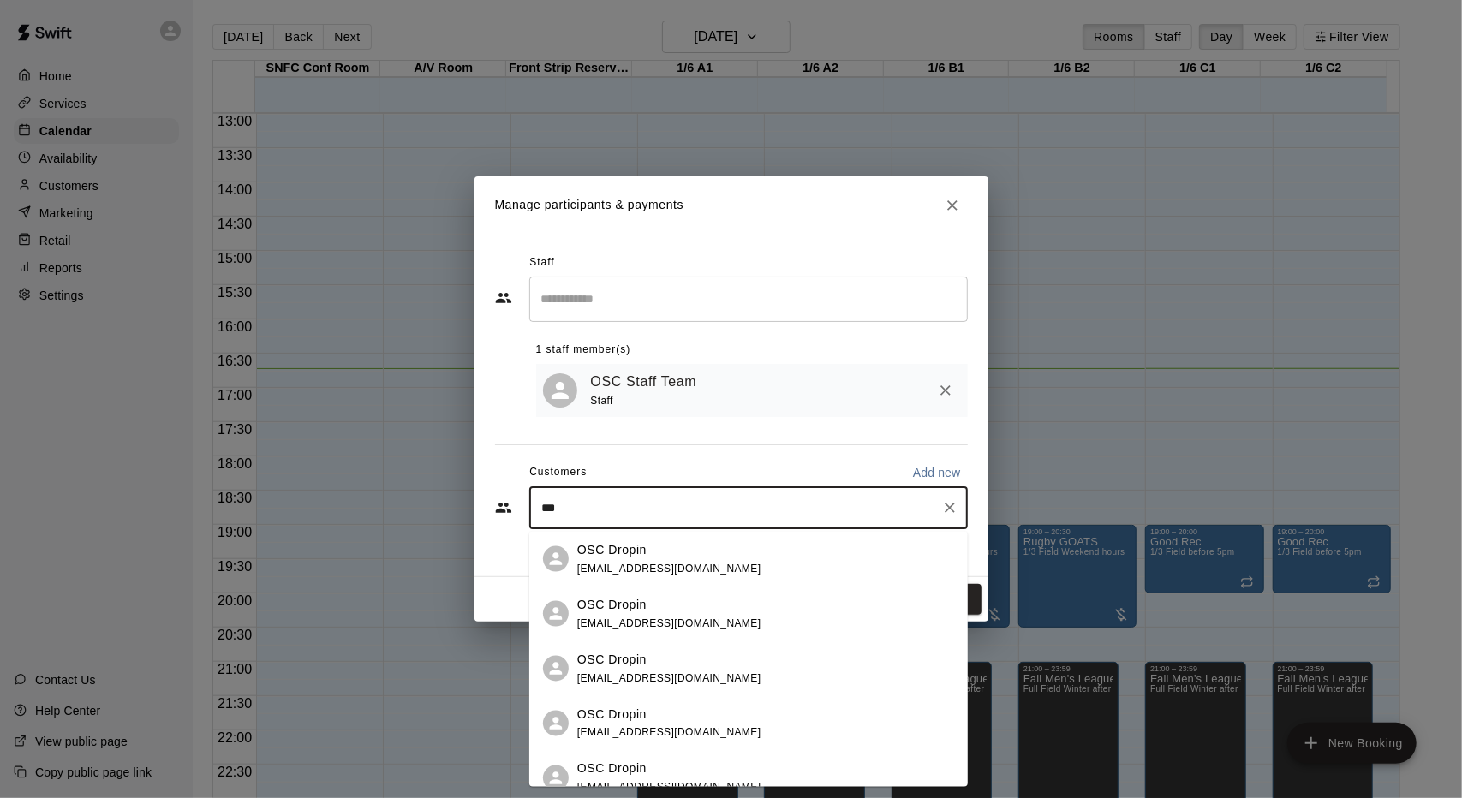
click at [758, 561] on div "OSC Dropin oscdropin40@gmail.com" at bounding box center [765, 558] width 377 height 37
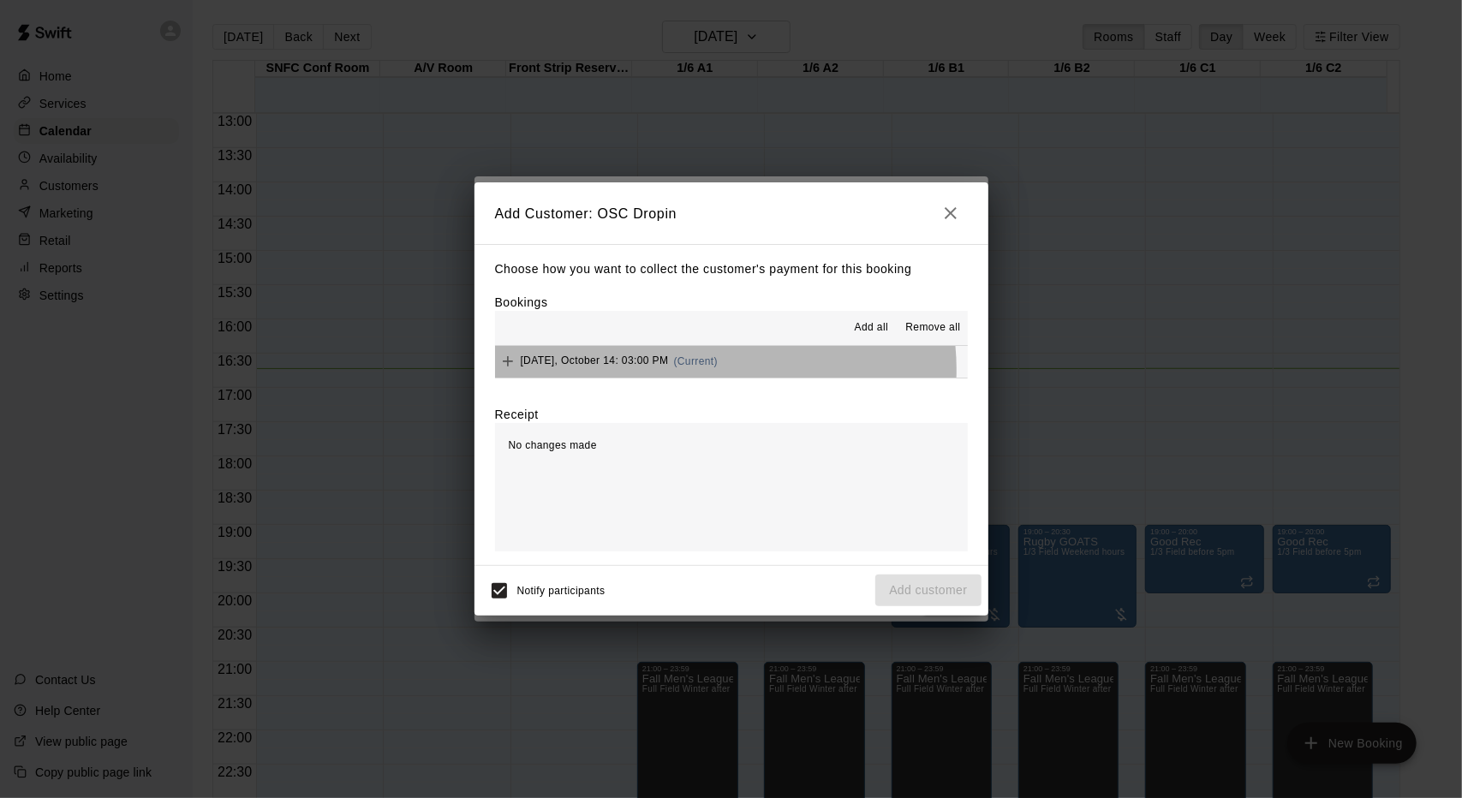
click at [709, 371] on div "Tuesday, October 14: 03:00 PM (Current)" at bounding box center [607, 362] width 224 height 26
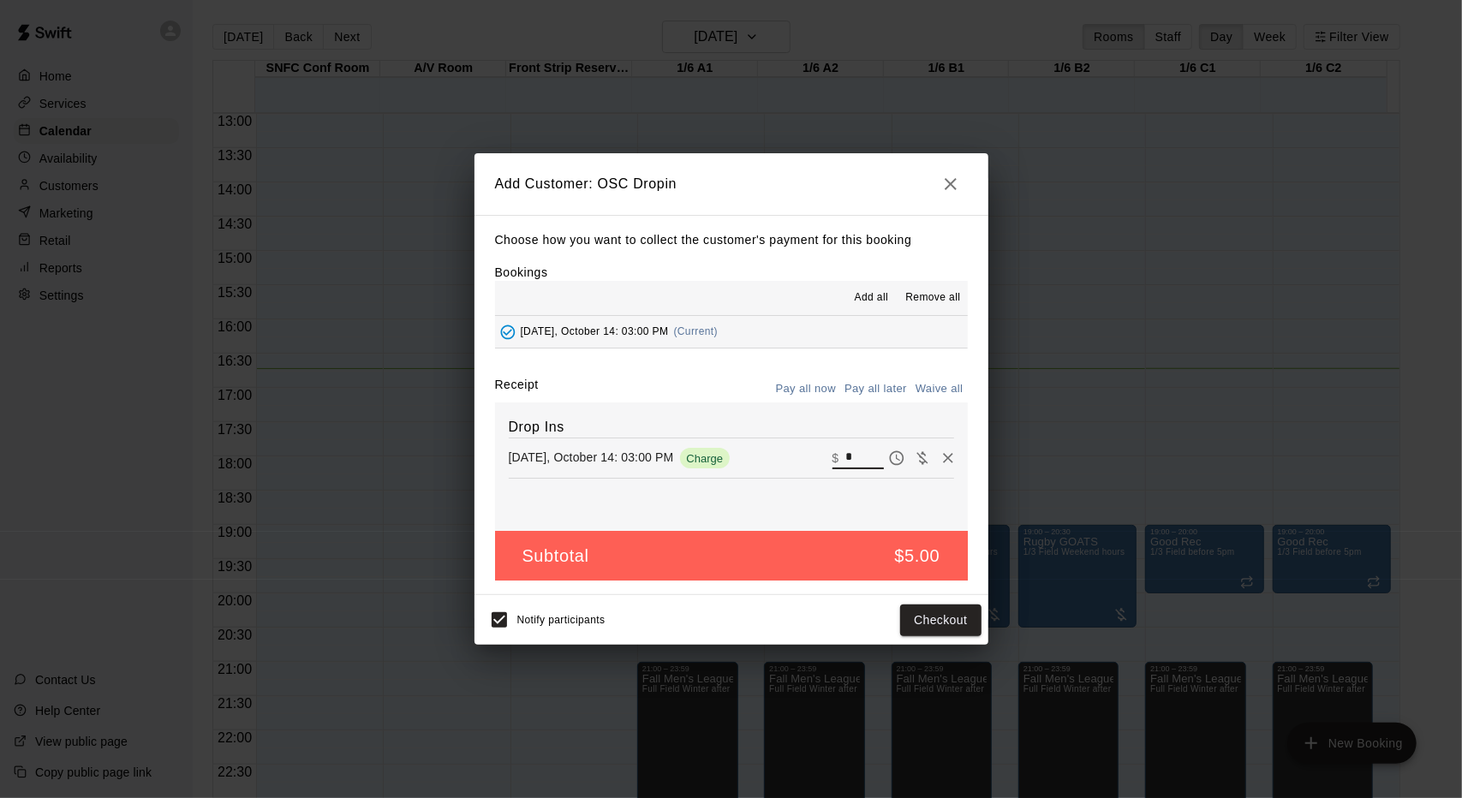
click at [853, 460] on input "*" at bounding box center [864, 458] width 38 height 22
type input "**"
click at [951, 614] on button "Checkout" at bounding box center [940, 621] width 80 height 32
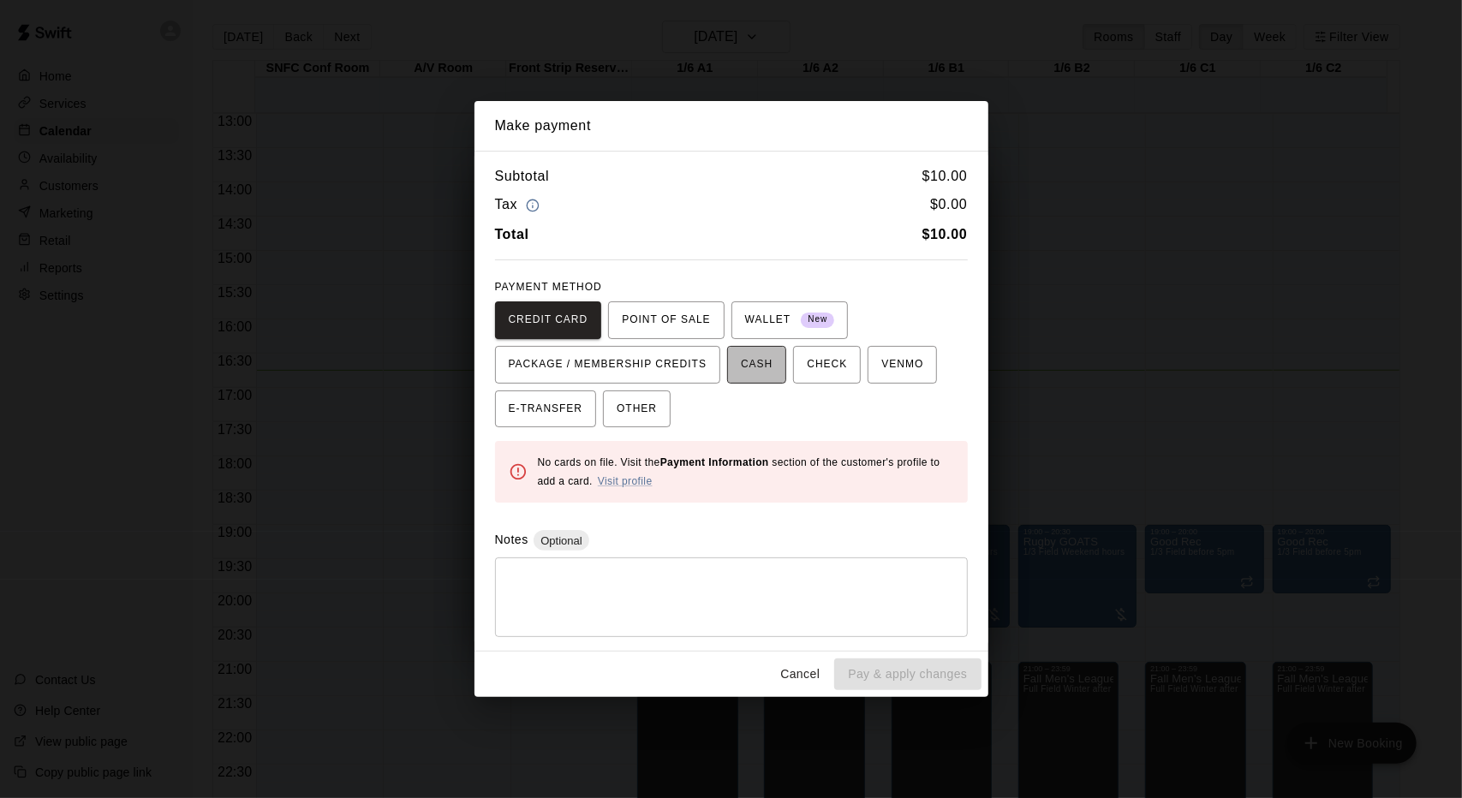
click at [753, 355] on span "CASH" at bounding box center [757, 364] width 32 height 27
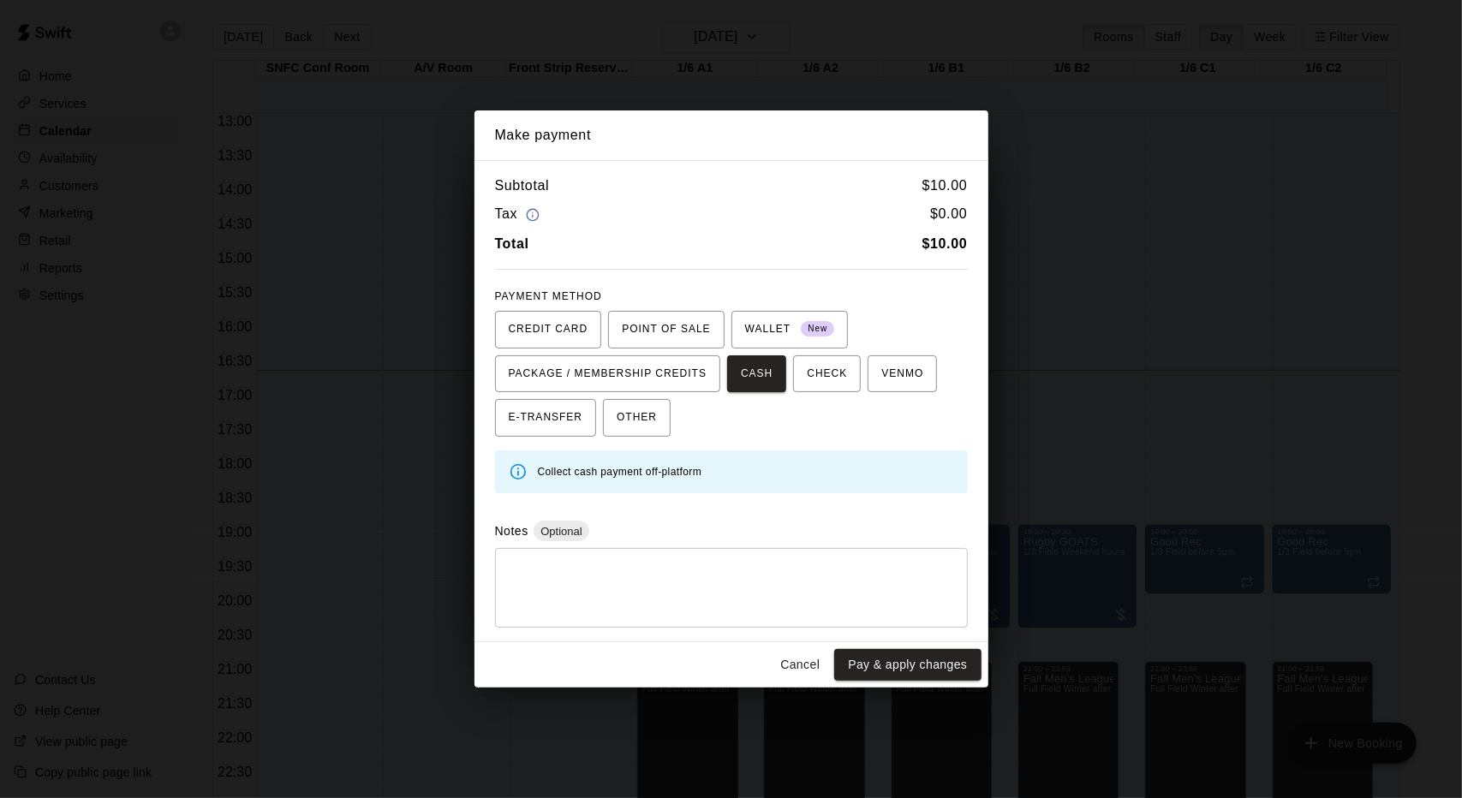
click at [699, 602] on textarea at bounding box center [731, 588] width 449 height 51
click at [1007, 616] on div "Make payment Subtotal $ 10.00 Tax $ 0.00 Total $ 10.00 PAYMENT METHOD CREDIT CA…" at bounding box center [731, 399] width 1462 height 798
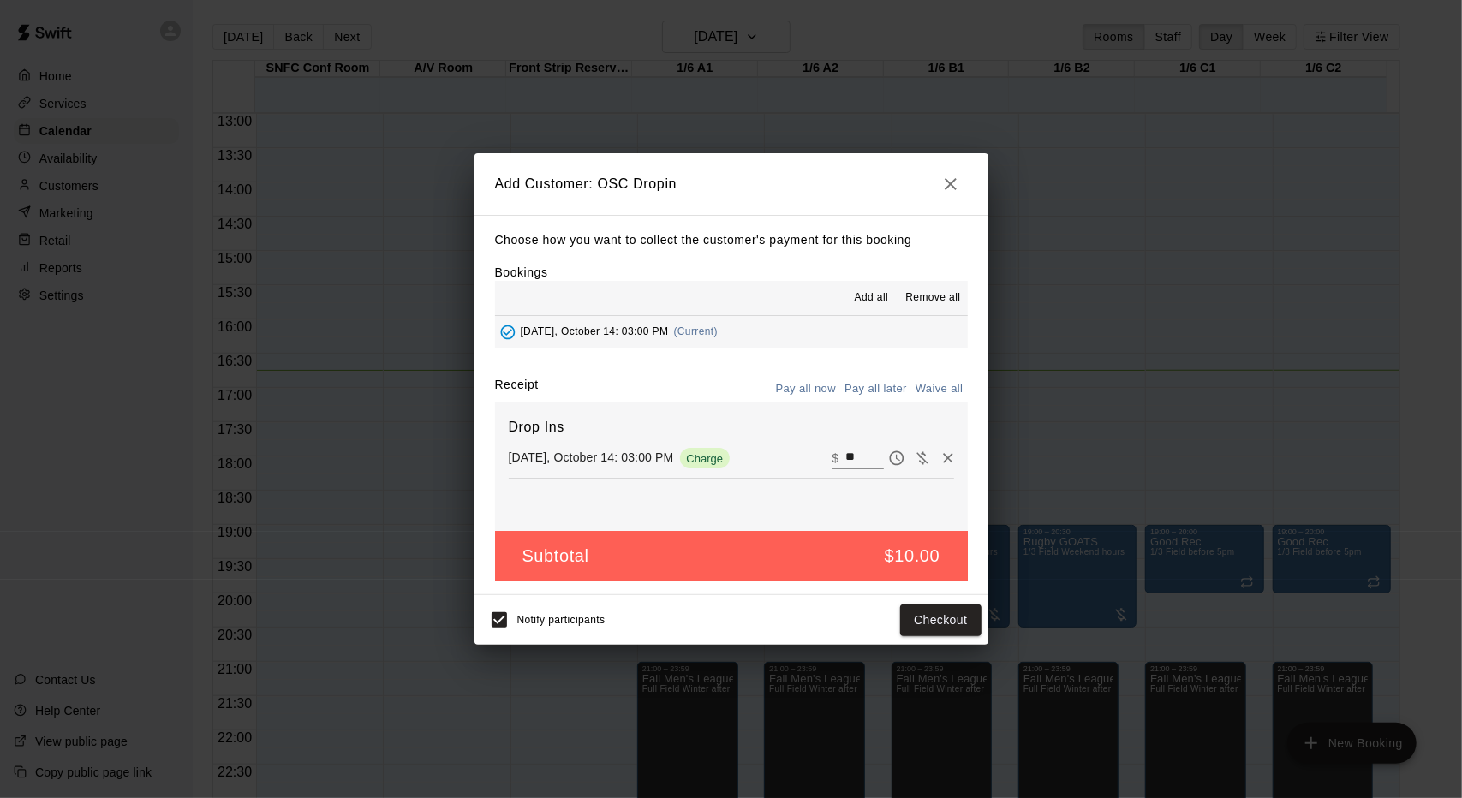
click at [936, 195] on h2 "Add Customer: OSC Dropin" at bounding box center [731, 184] width 514 height 62
click at [950, 194] on button "button" at bounding box center [950, 184] width 34 height 34
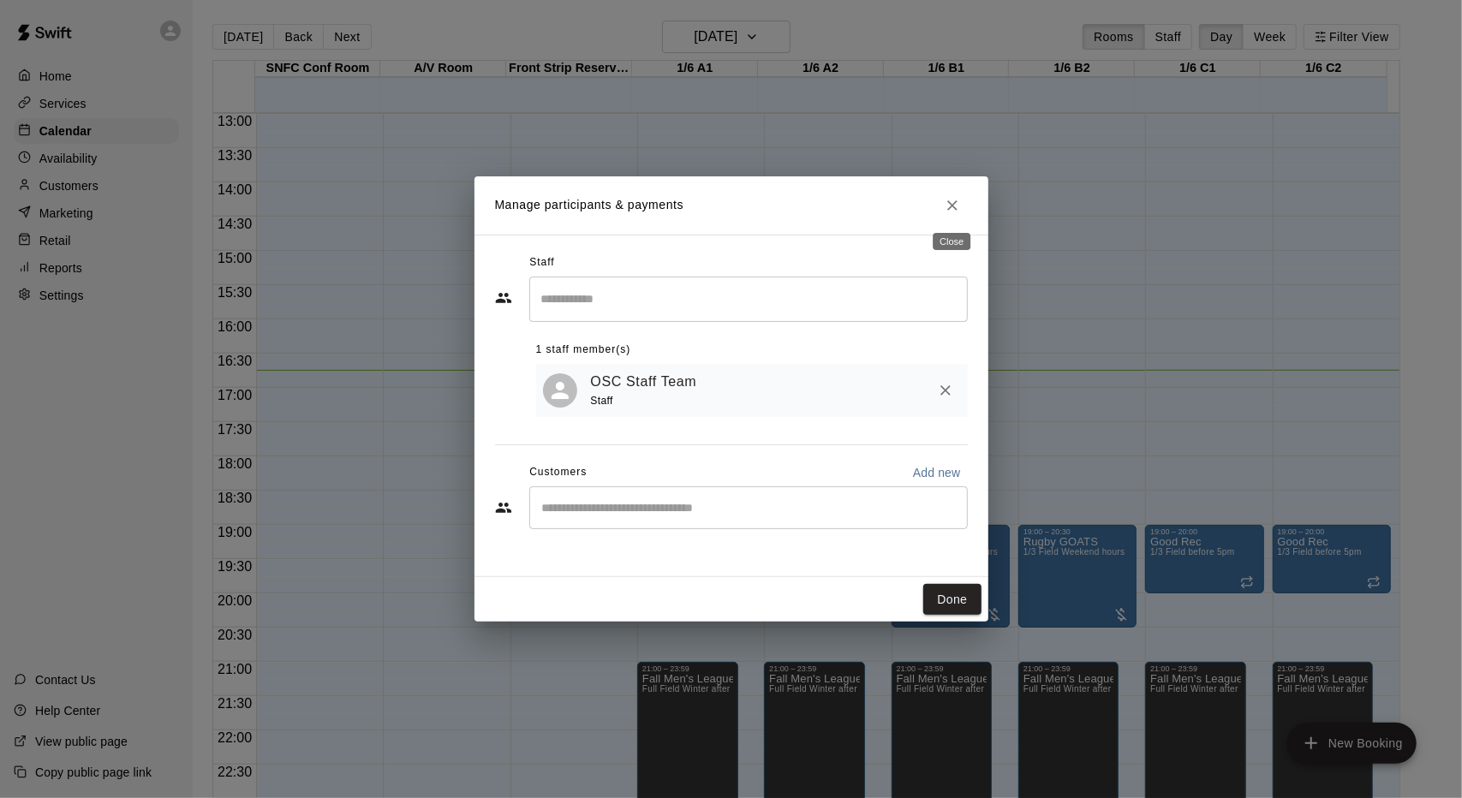
click at [948, 197] on icon "Close" at bounding box center [952, 205] width 17 height 17
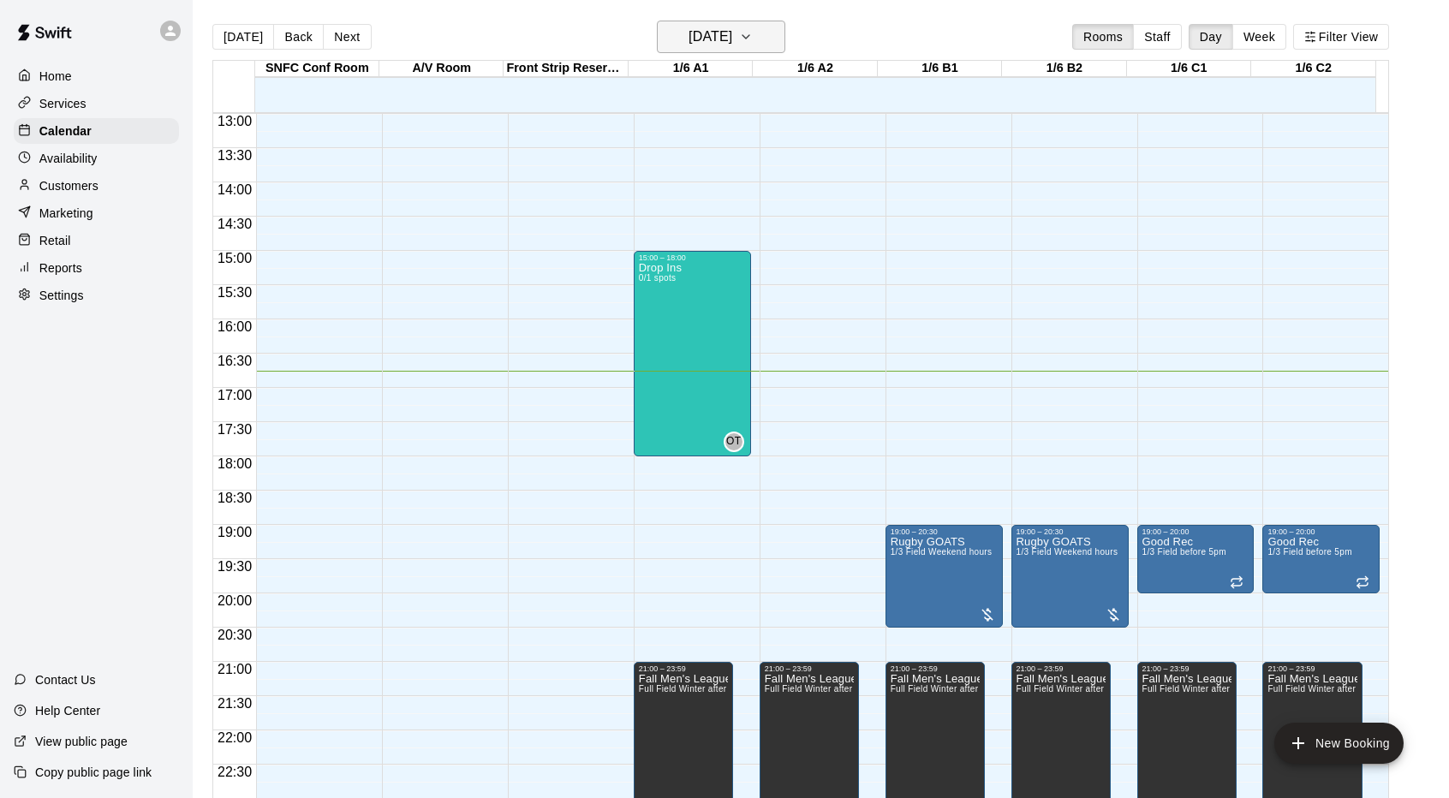
click at [700, 33] on h6 "Tuesday Oct 14" at bounding box center [710, 37] width 44 height 24
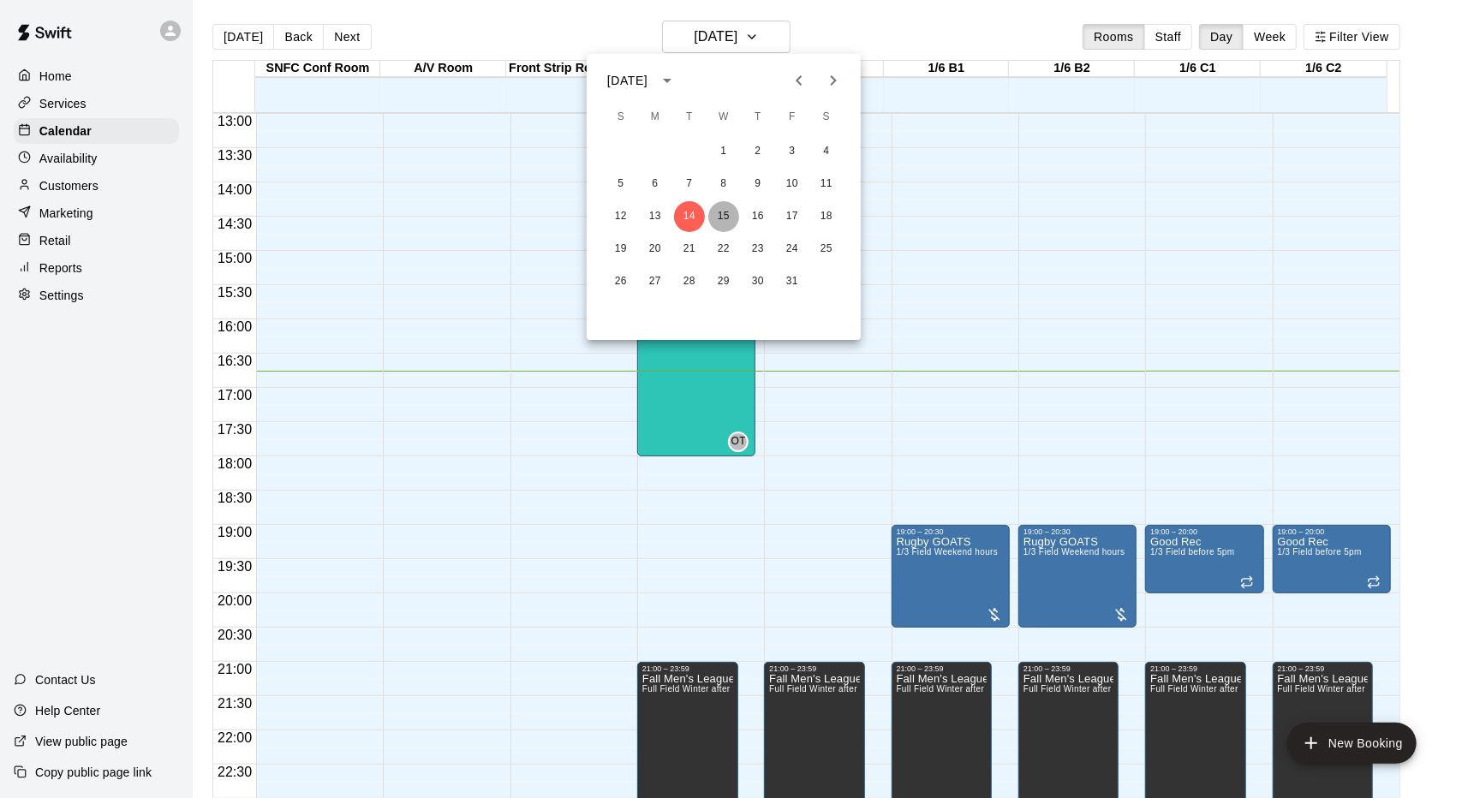
click at [735, 221] on button "15" at bounding box center [723, 216] width 31 height 31
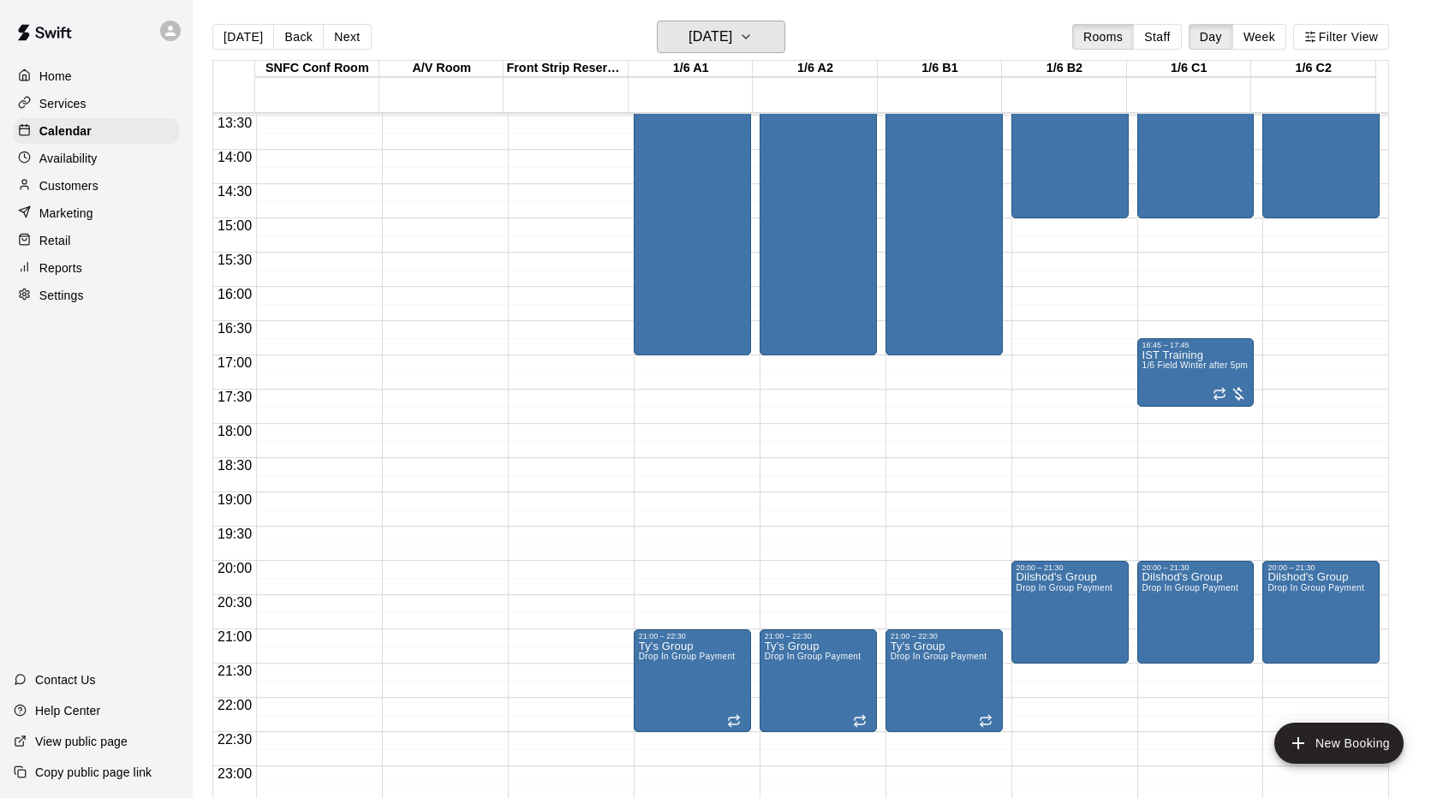
scroll to position [940, 0]
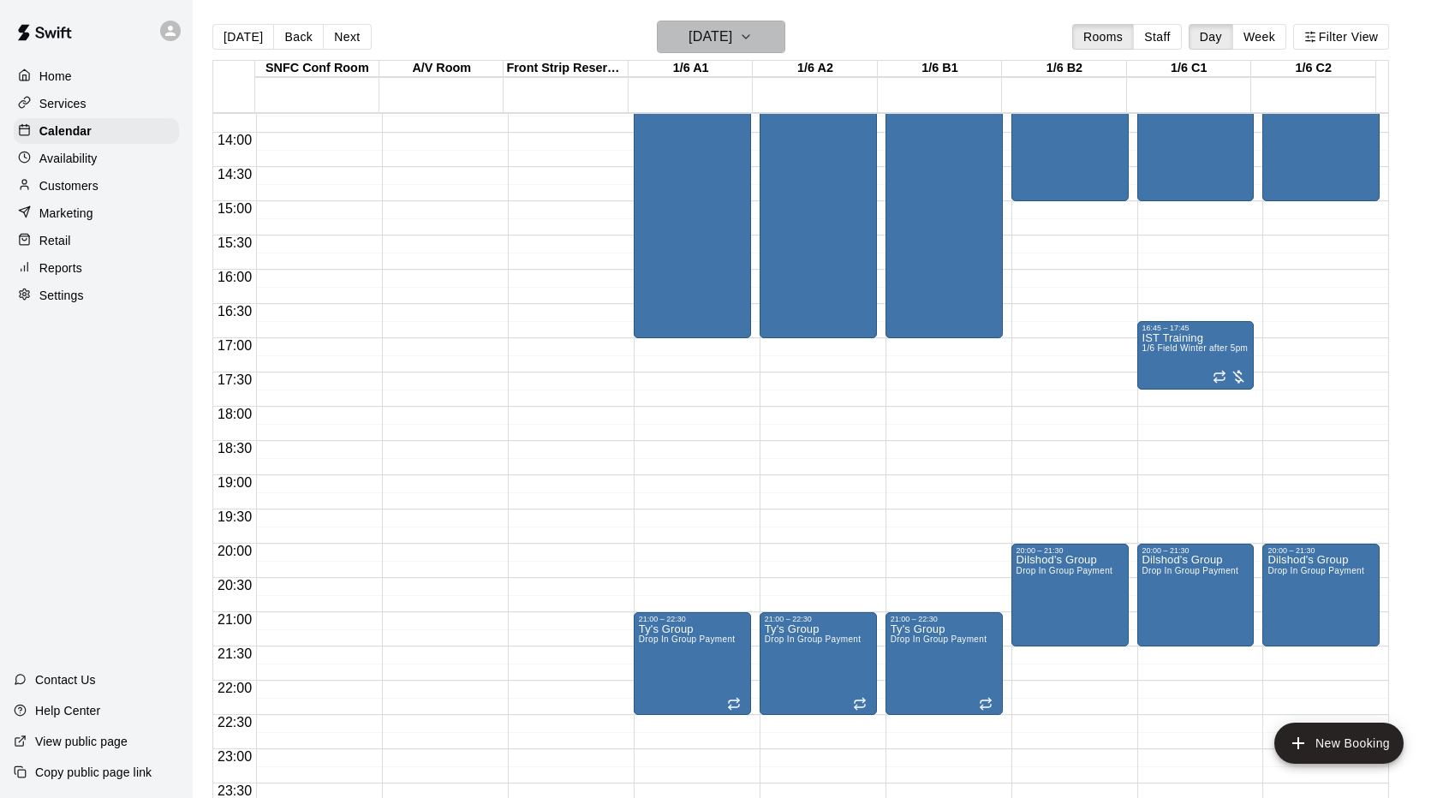
click at [706, 35] on h6 "Wednesday Oct 15" at bounding box center [710, 37] width 44 height 24
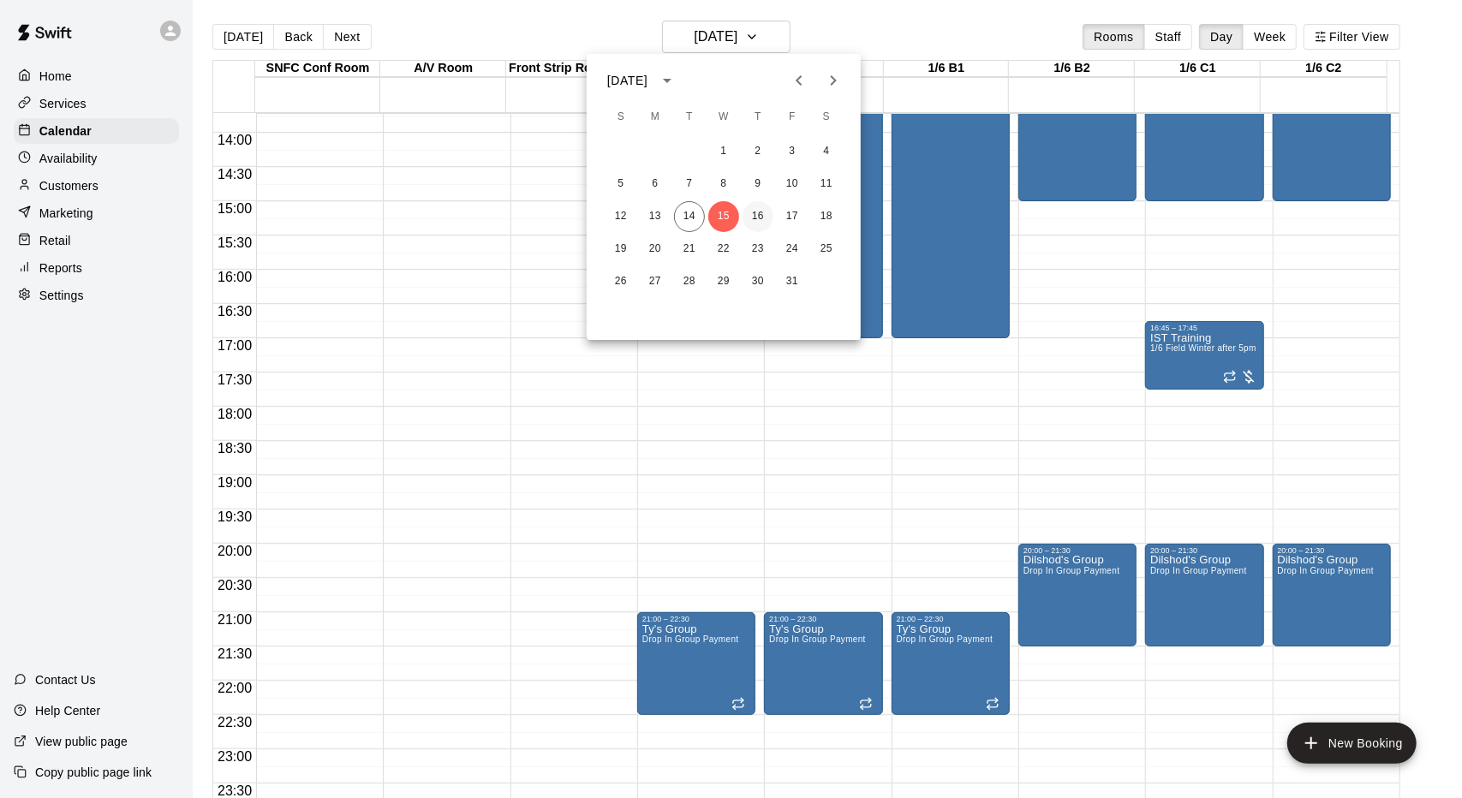
click at [758, 222] on button "16" at bounding box center [757, 216] width 31 height 31
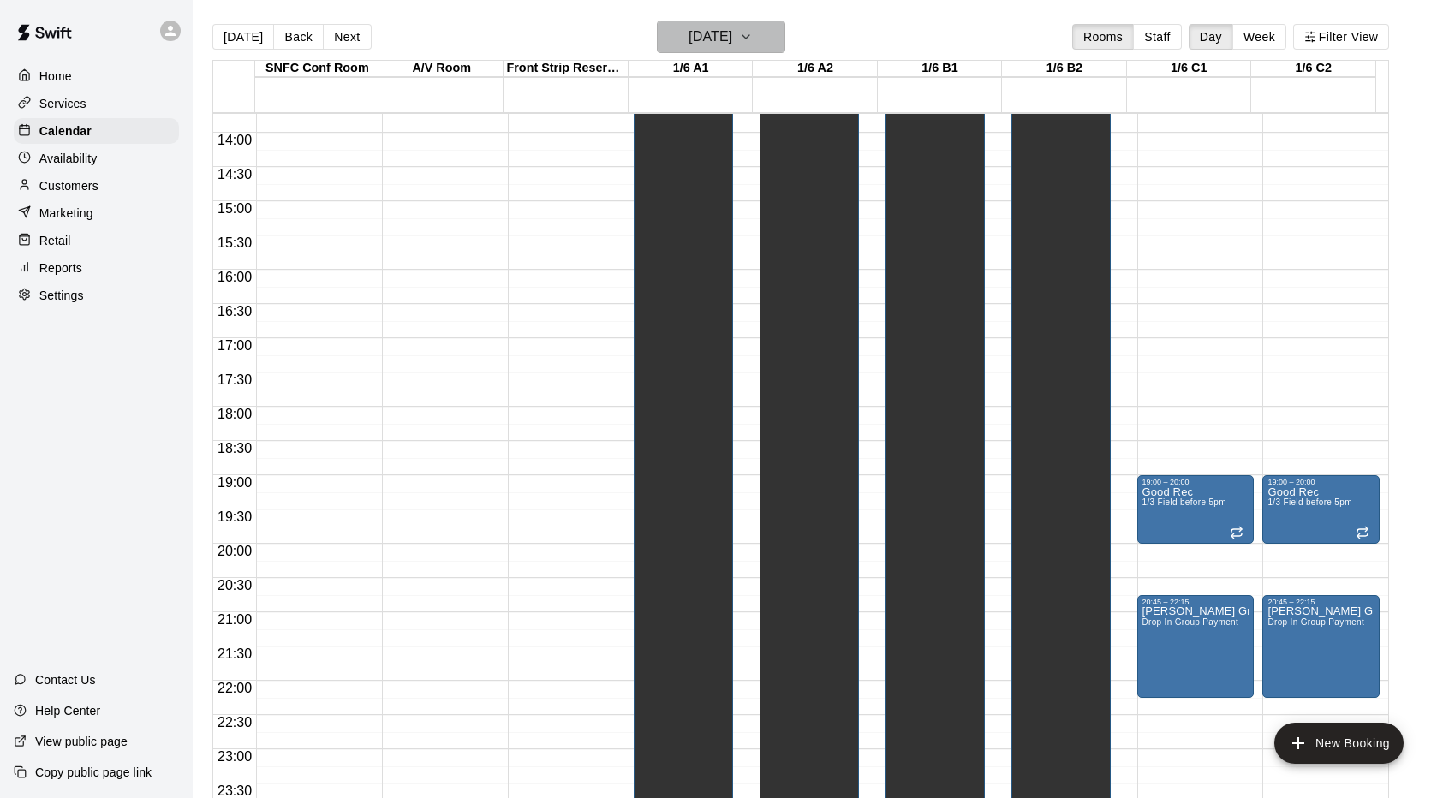
click at [658, 42] on button "Thursday Oct 16" at bounding box center [721, 37] width 128 height 33
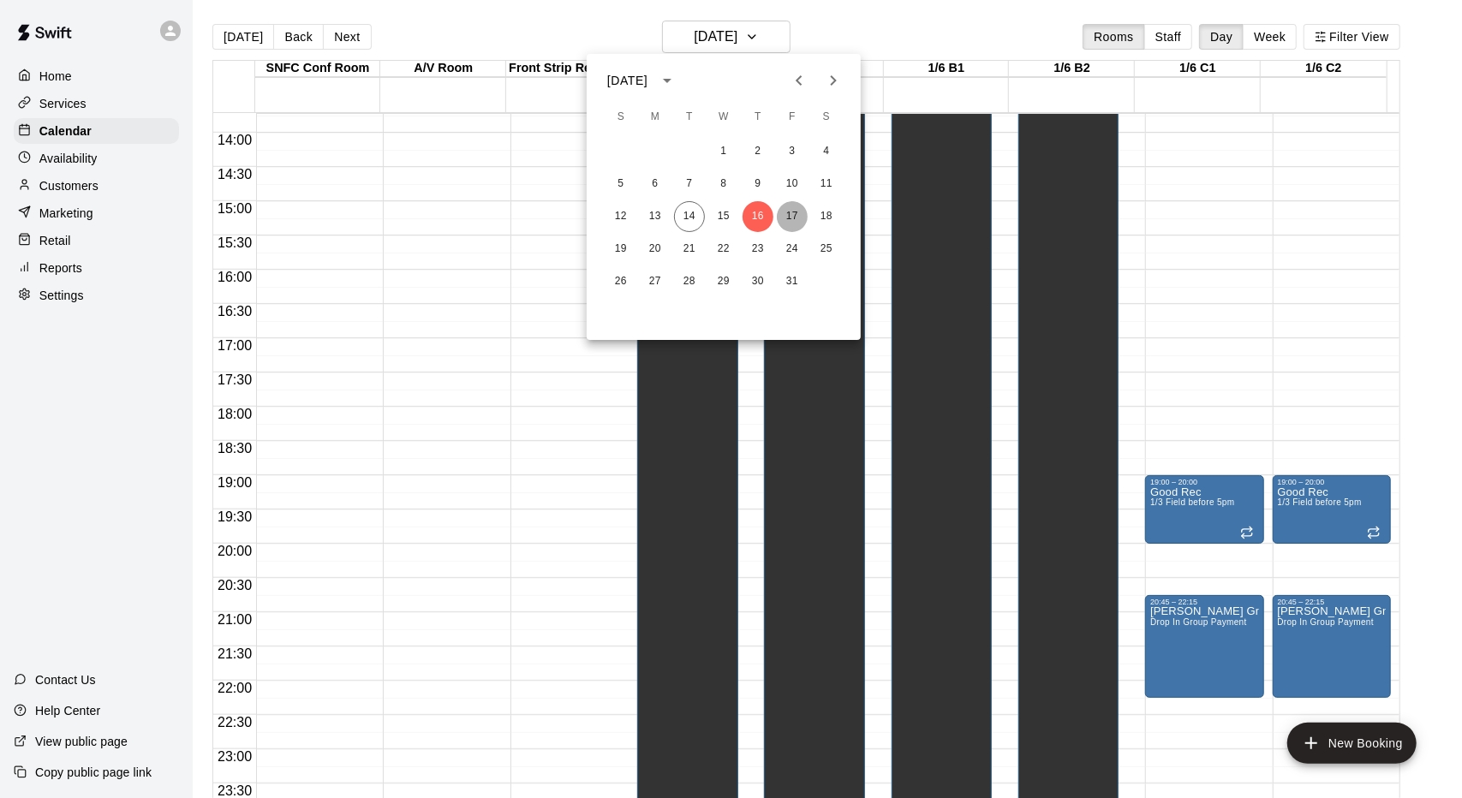
click at [798, 219] on button "17" at bounding box center [792, 216] width 31 height 31
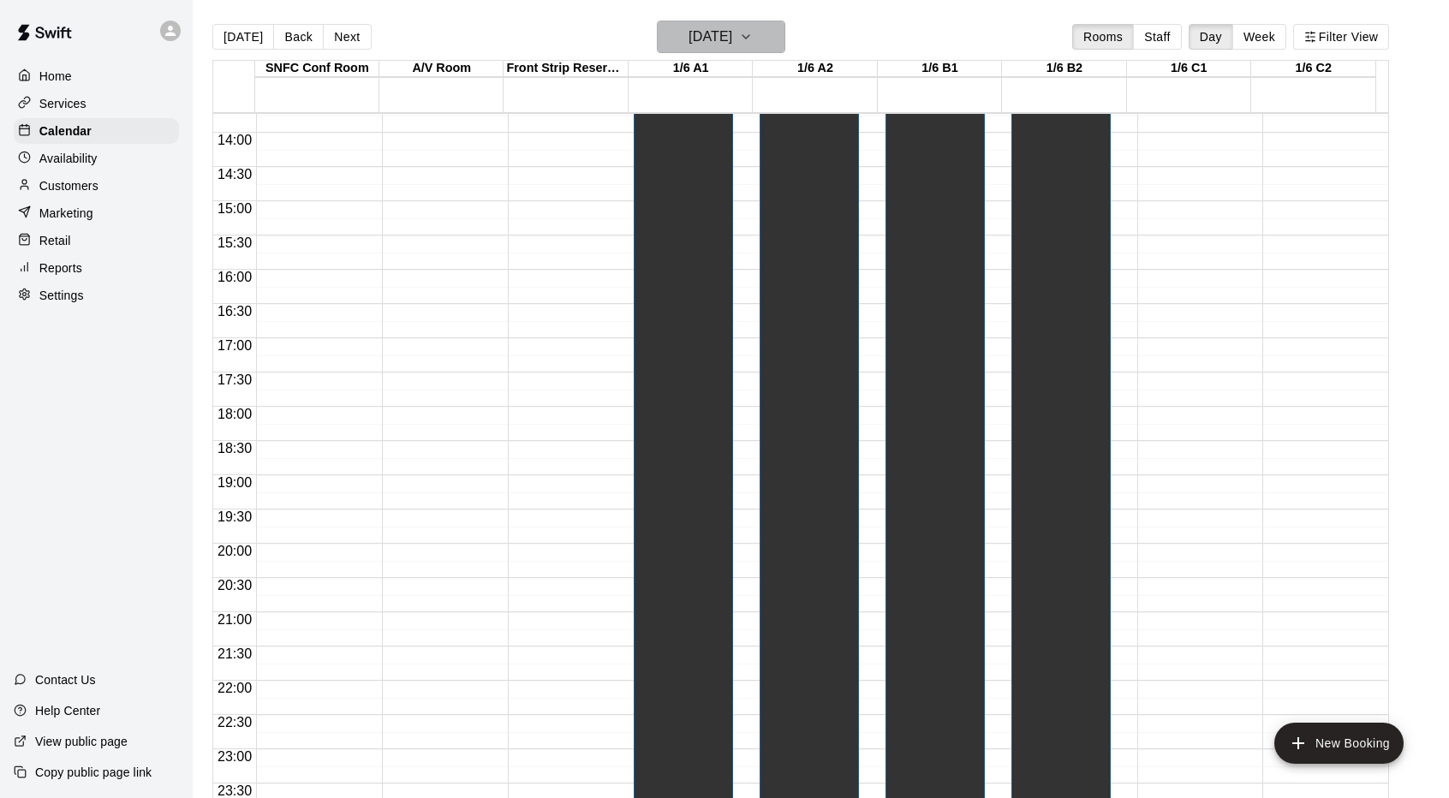
click at [732, 44] on h6 "Friday Oct 17" at bounding box center [710, 37] width 44 height 24
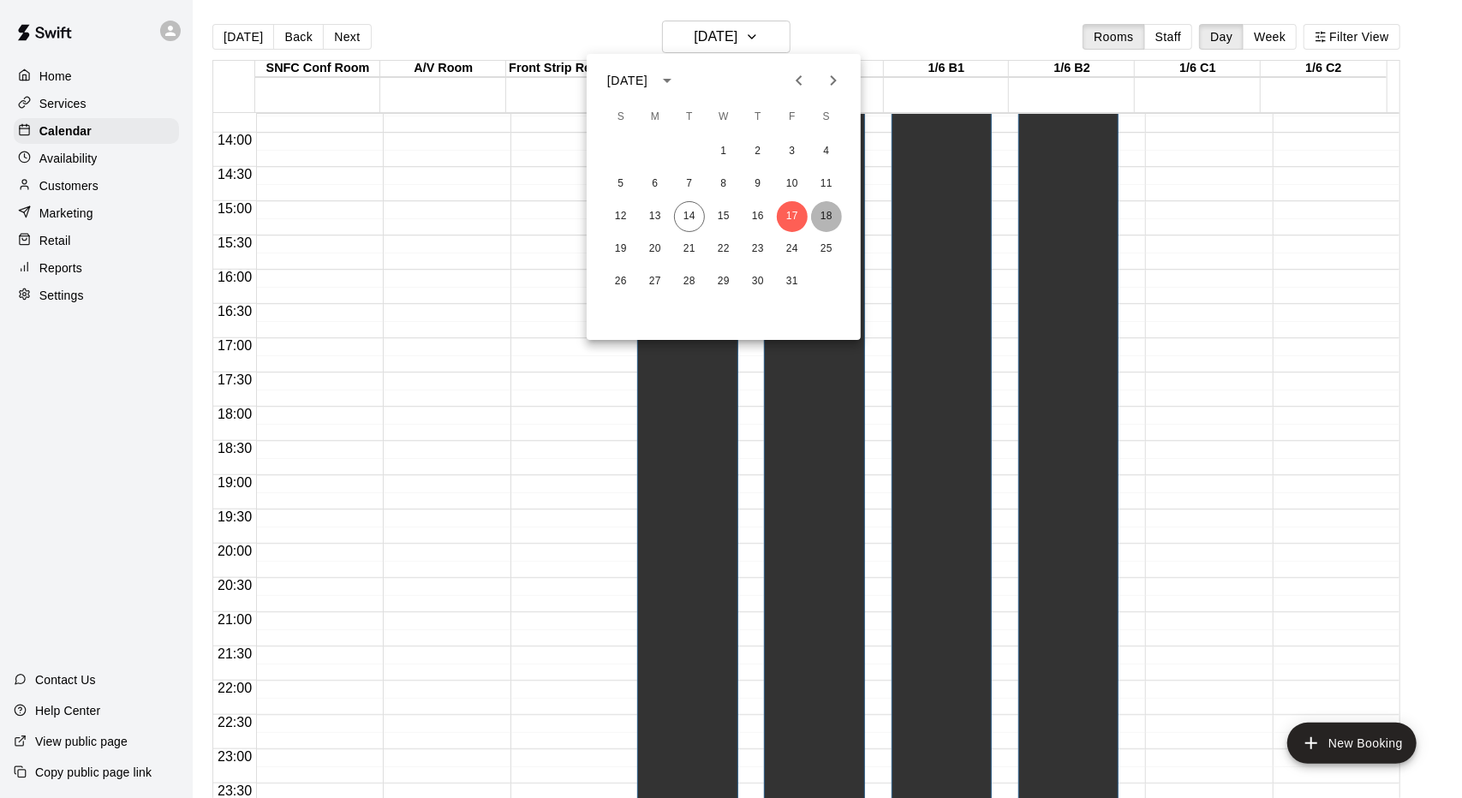
click at [833, 224] on button "18" at bounding box center [826, 216] width 31 height 31
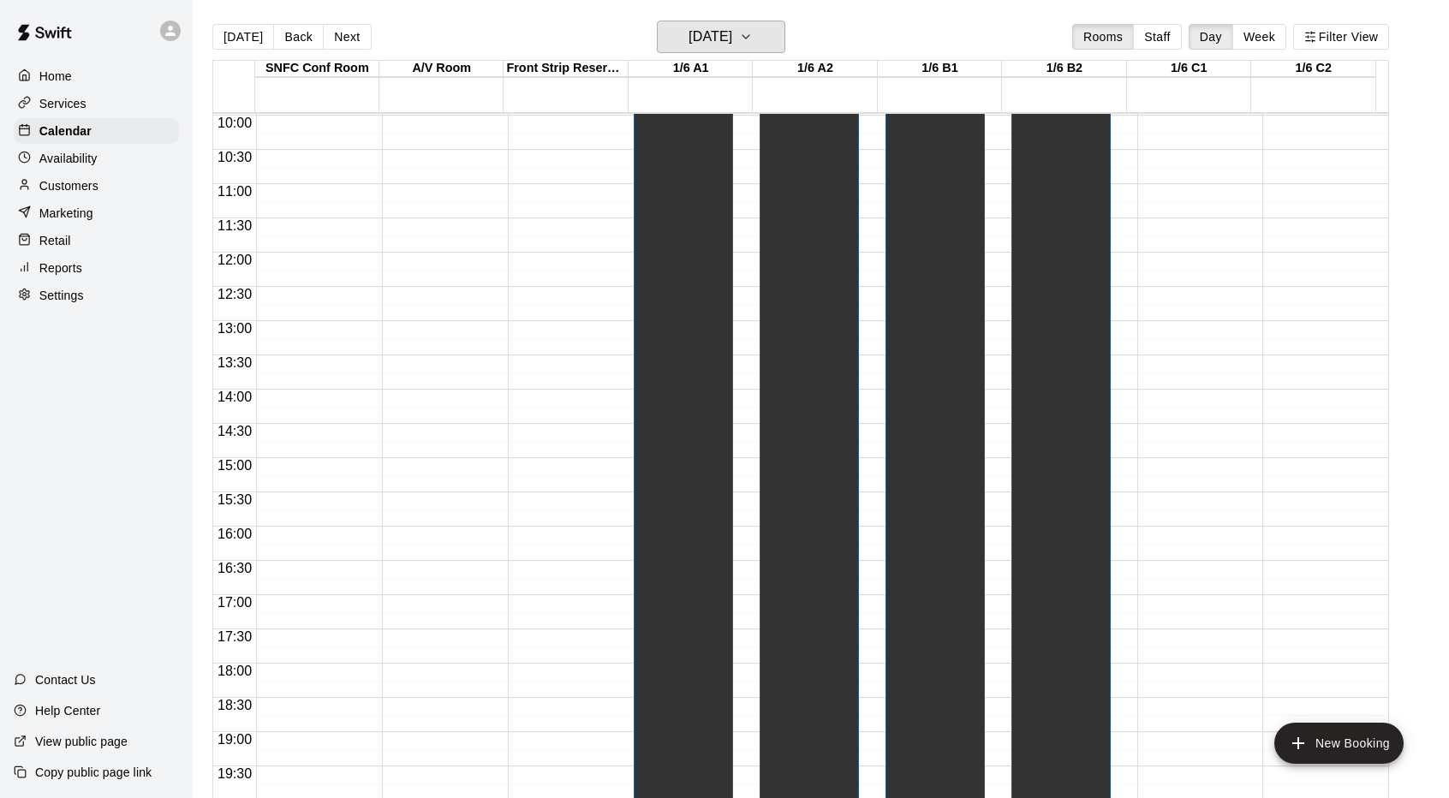
scroll to position [426, 0]
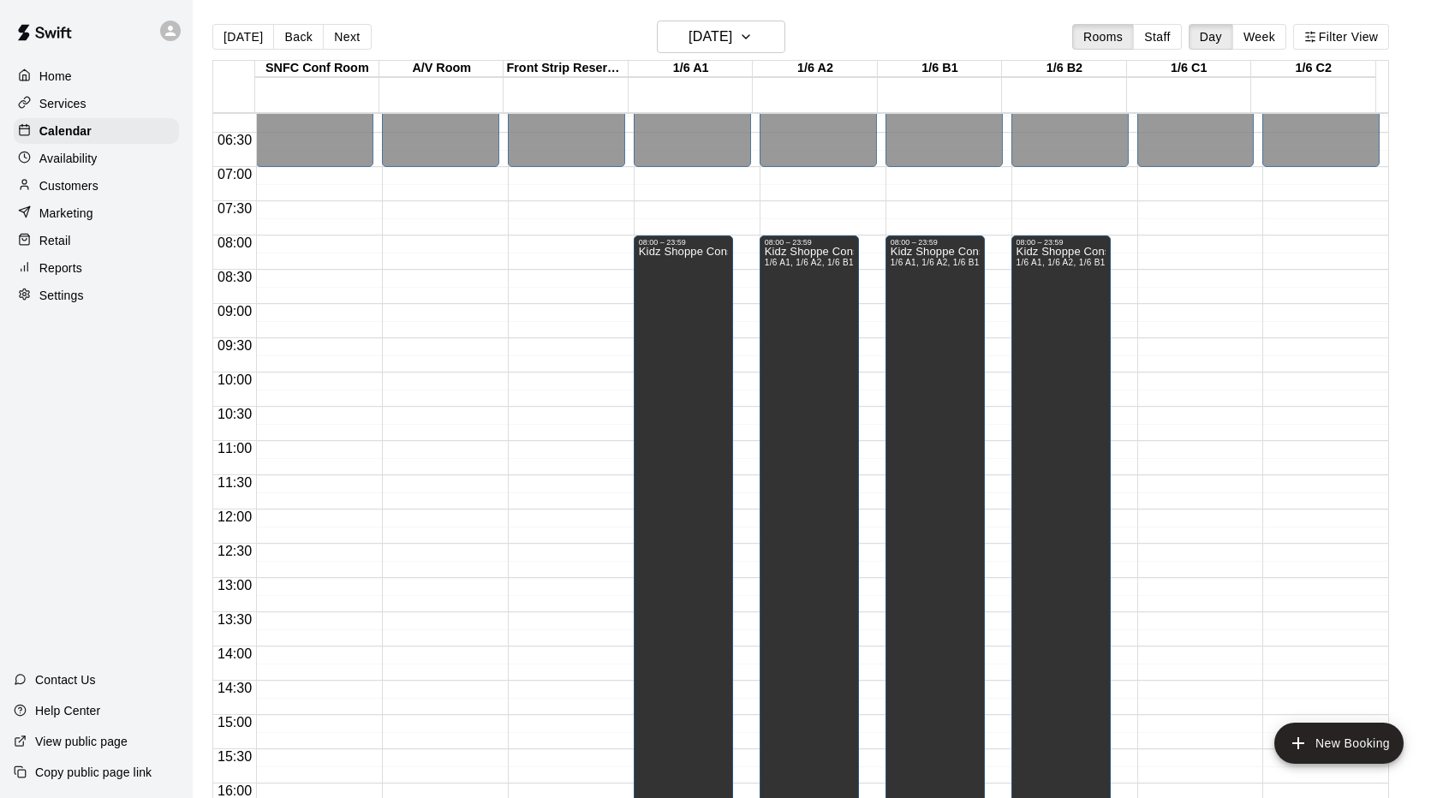
click at [757, 14] on main "Today Back Next Saturday Oct 18 Rooms Staff Day Week Filter View SNFC Conf Room…" at bounding box center [821, 413] width 1256 height 826
click at [732, 37] on h6 "Saturday Oct 18" at bounding box center [710, 37] width 44 height 24
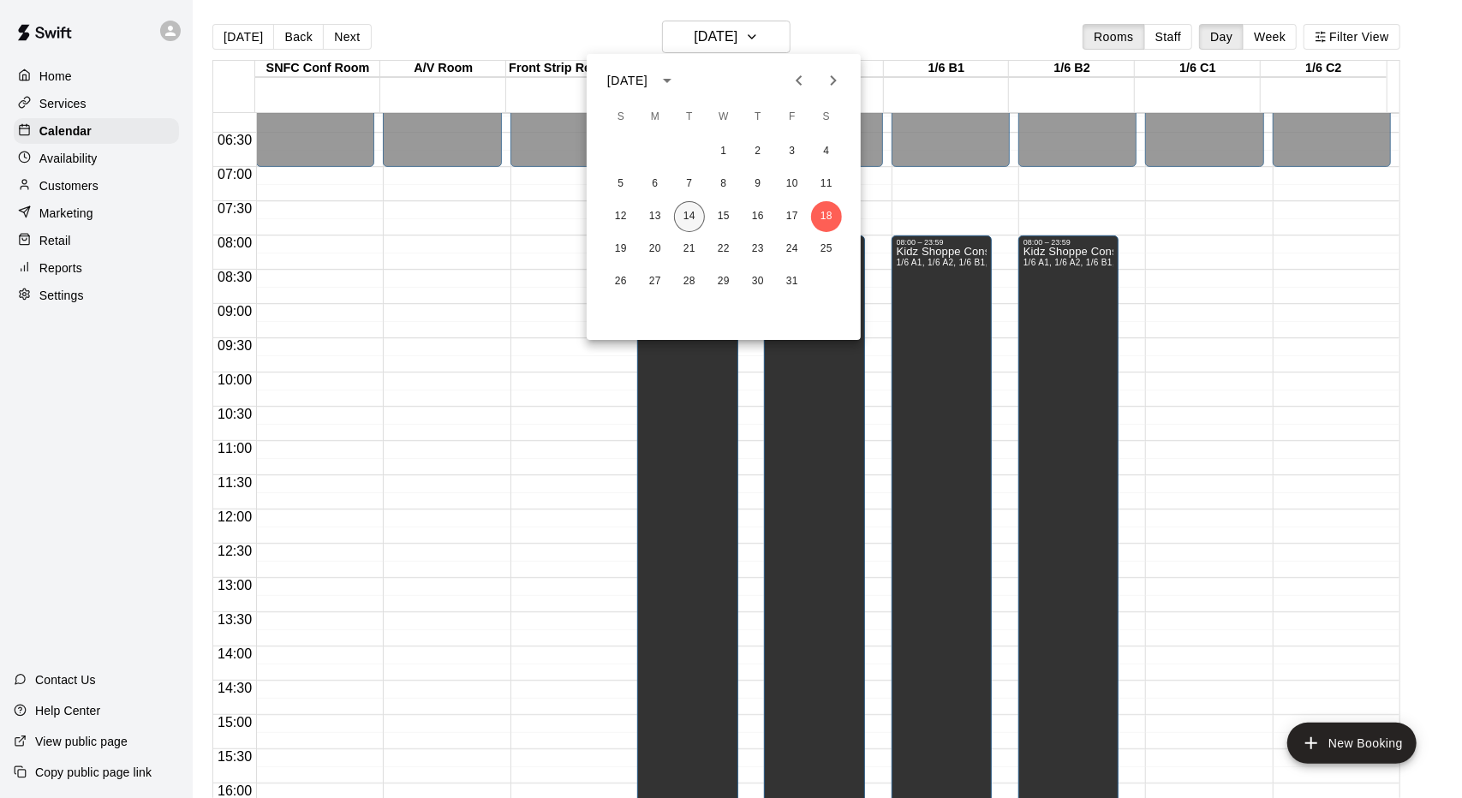
click at [681, 217] on button "14" at bounding box center [689, 216] width 31 height 31
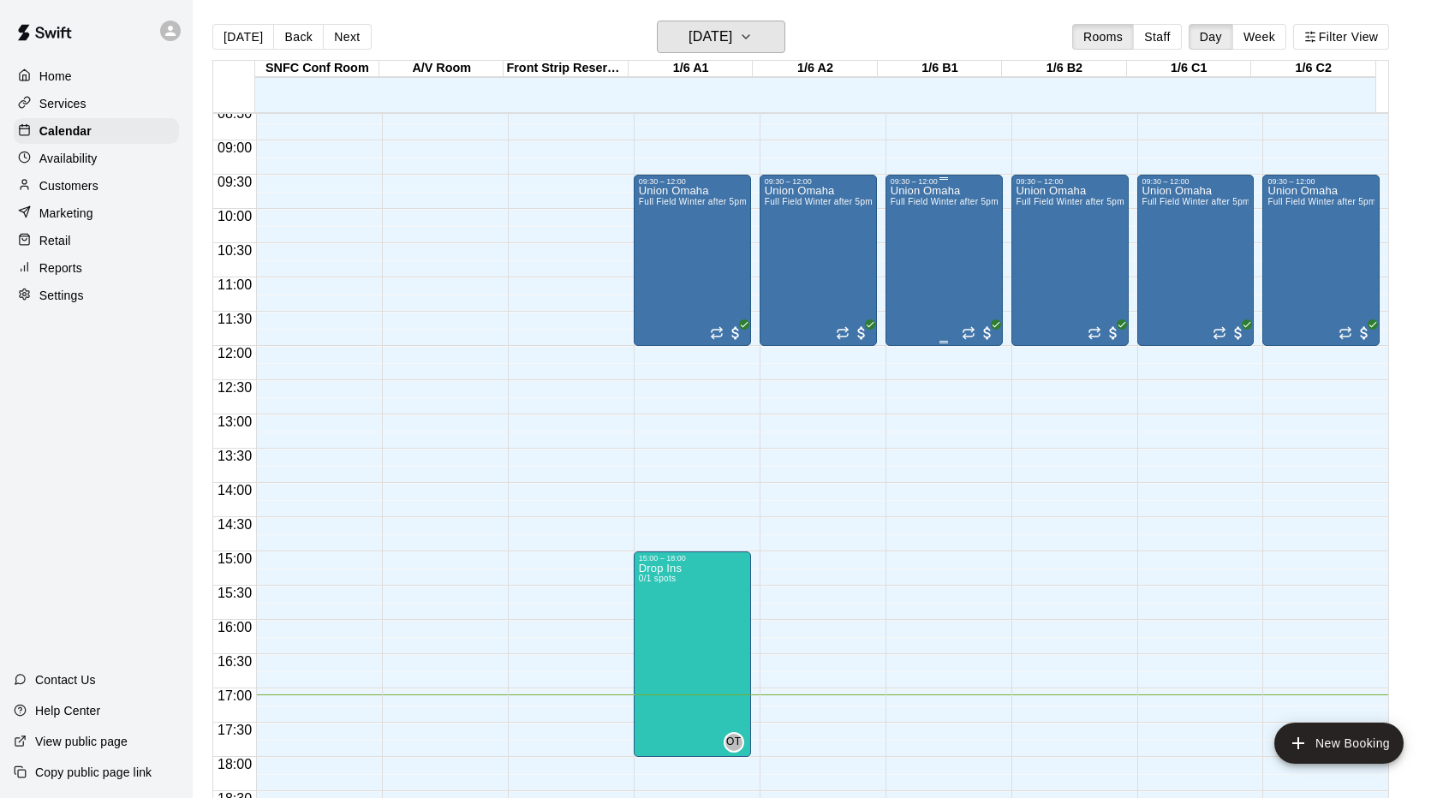
scroll to position [598, 0]
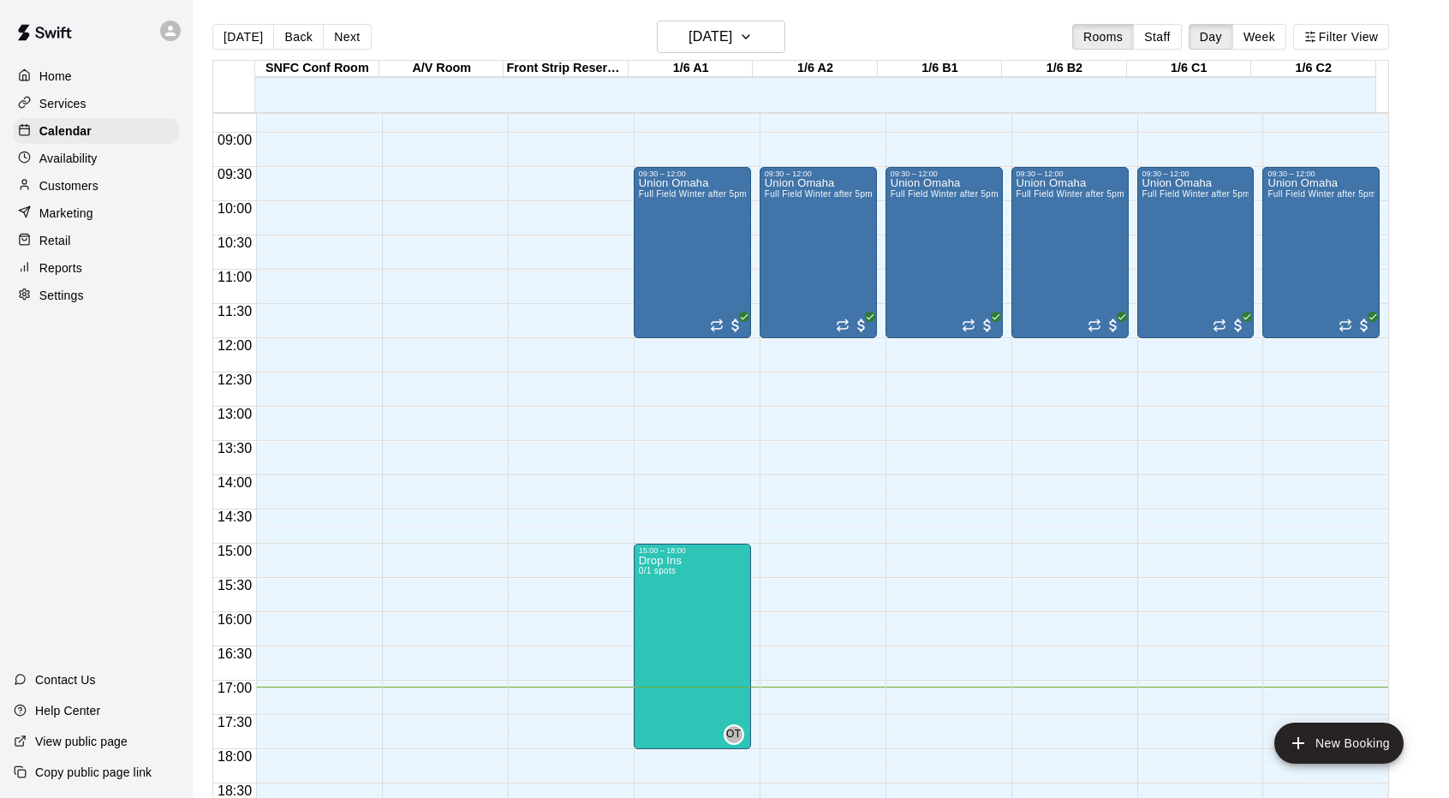
click at [75, 304] on p "Settings" at bounding box center [61, 295] width 45 height 17
select select "**"
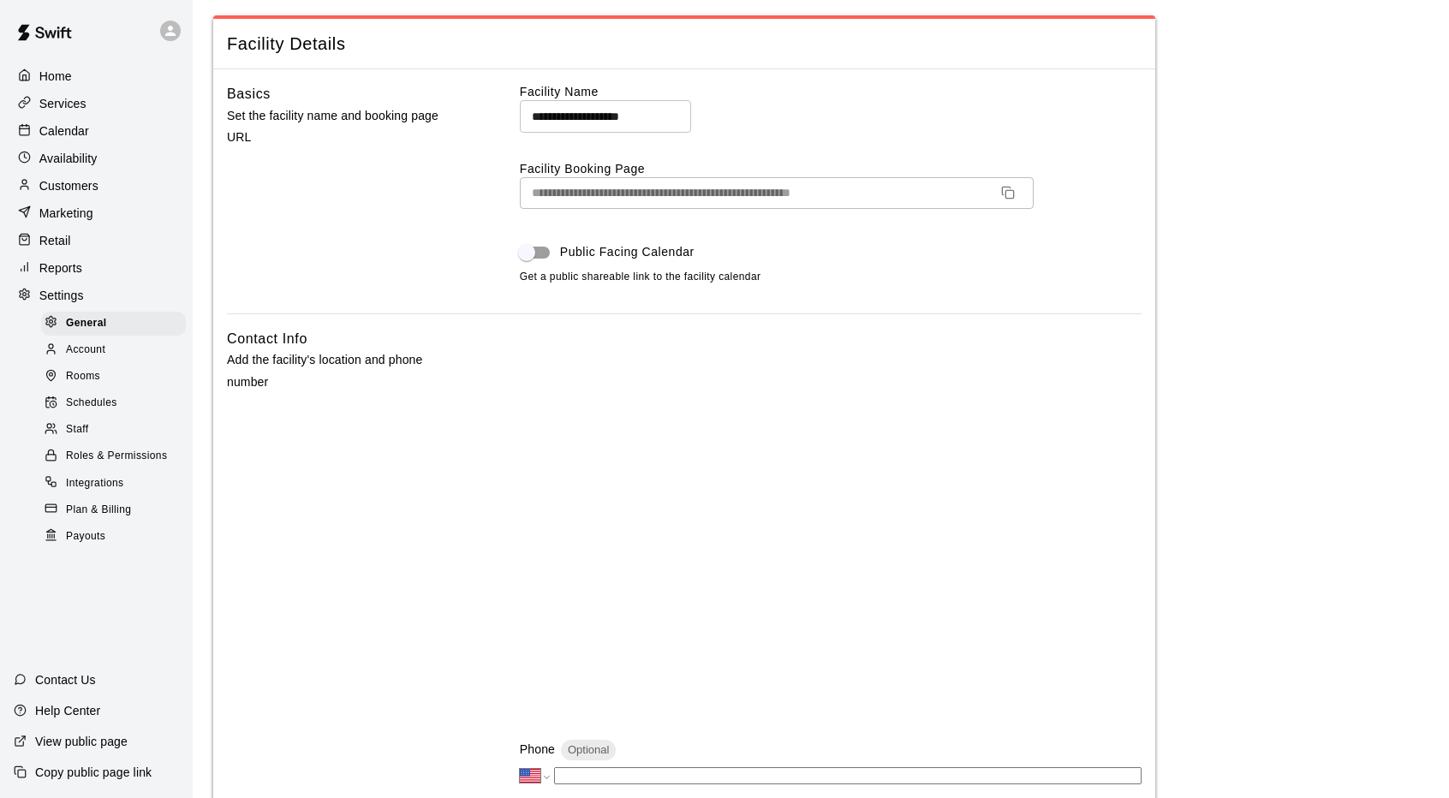
scroll to position [86, 0]
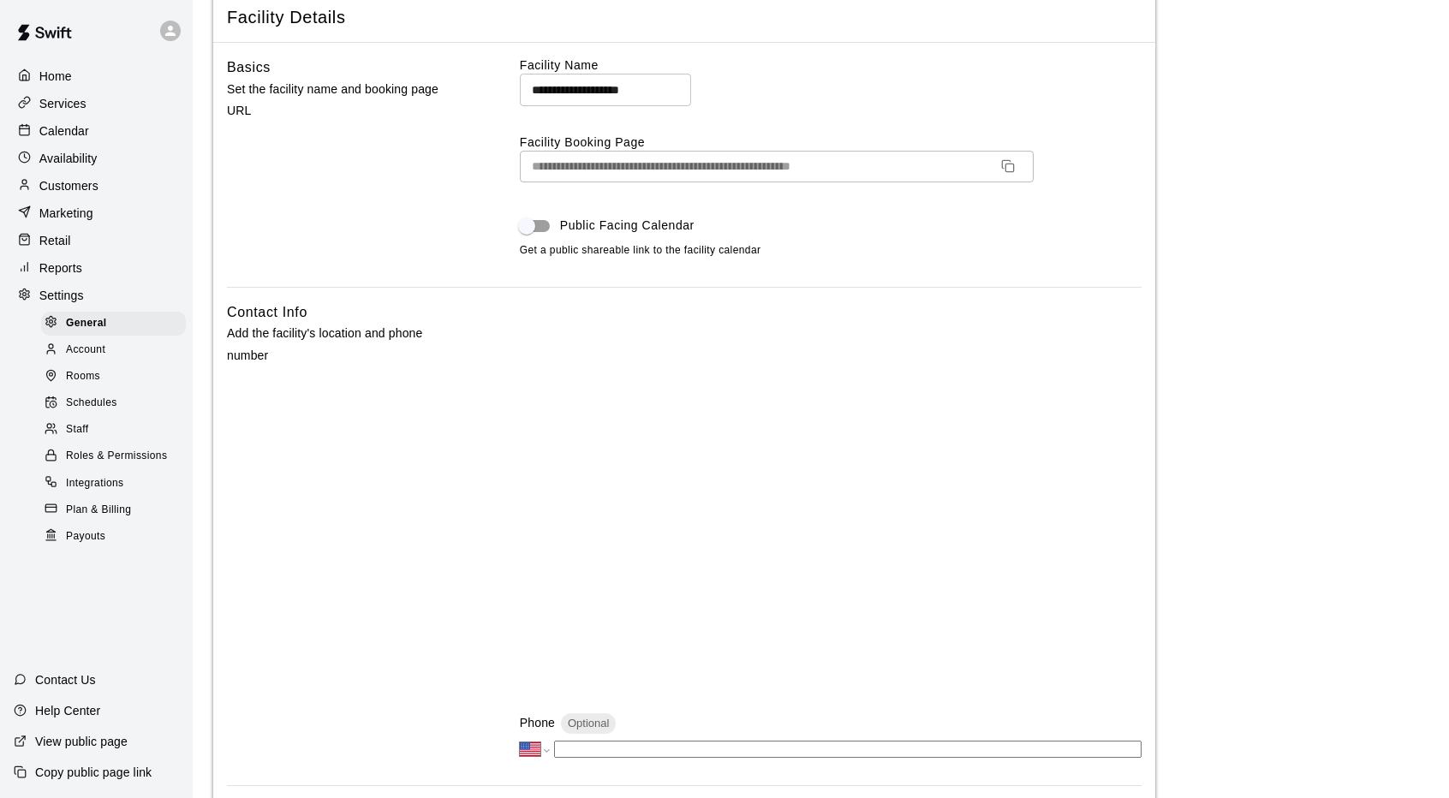
click at [103, 492] on span "Integrations" at bounding box center [95, 483] width 58 height 17
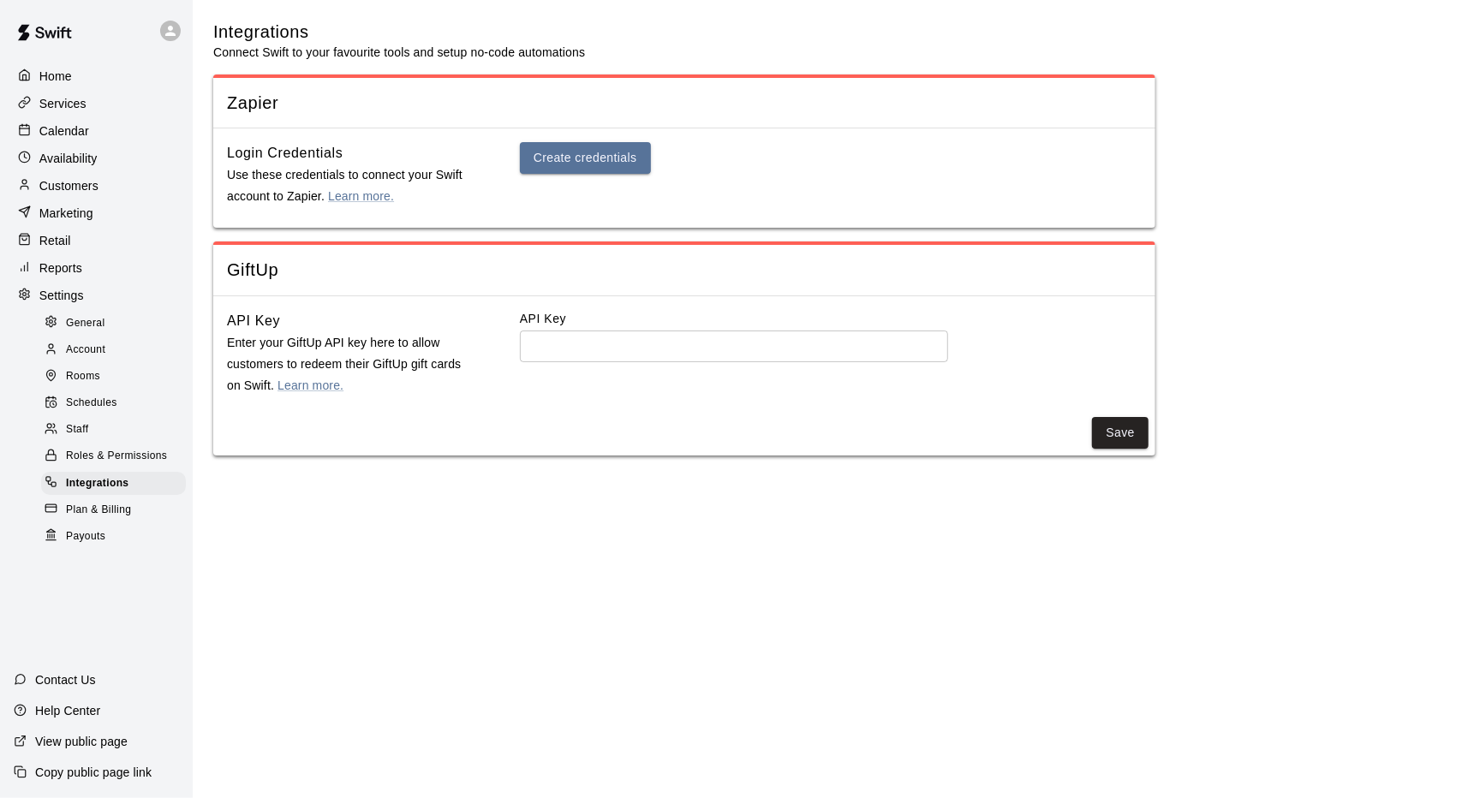
click at [103, 355] on span "Account" at bounding box center [85, 350] width 39 height 17
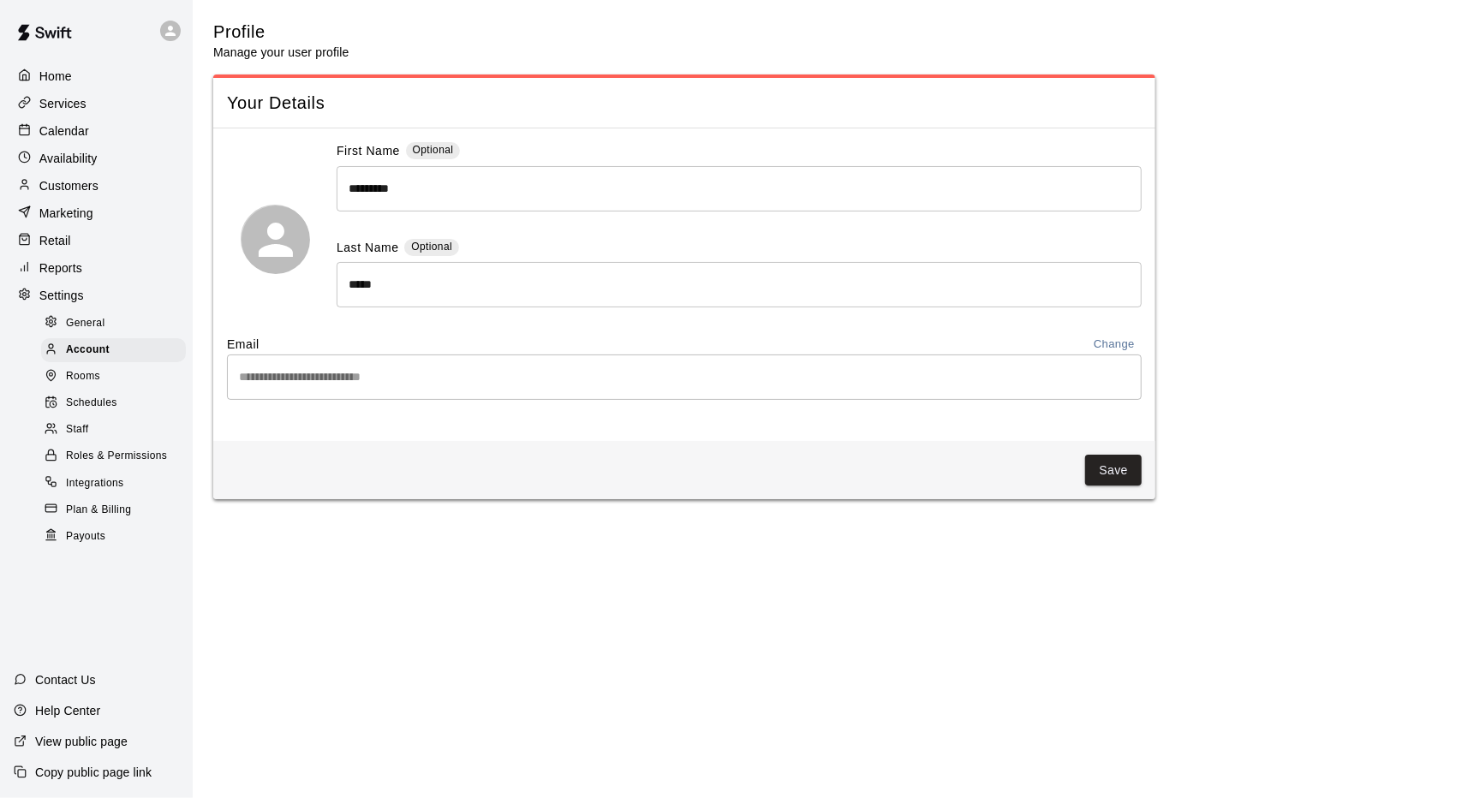
click at [103, 332] on span "General" at bounding box center [85, 323] width 39 height 17
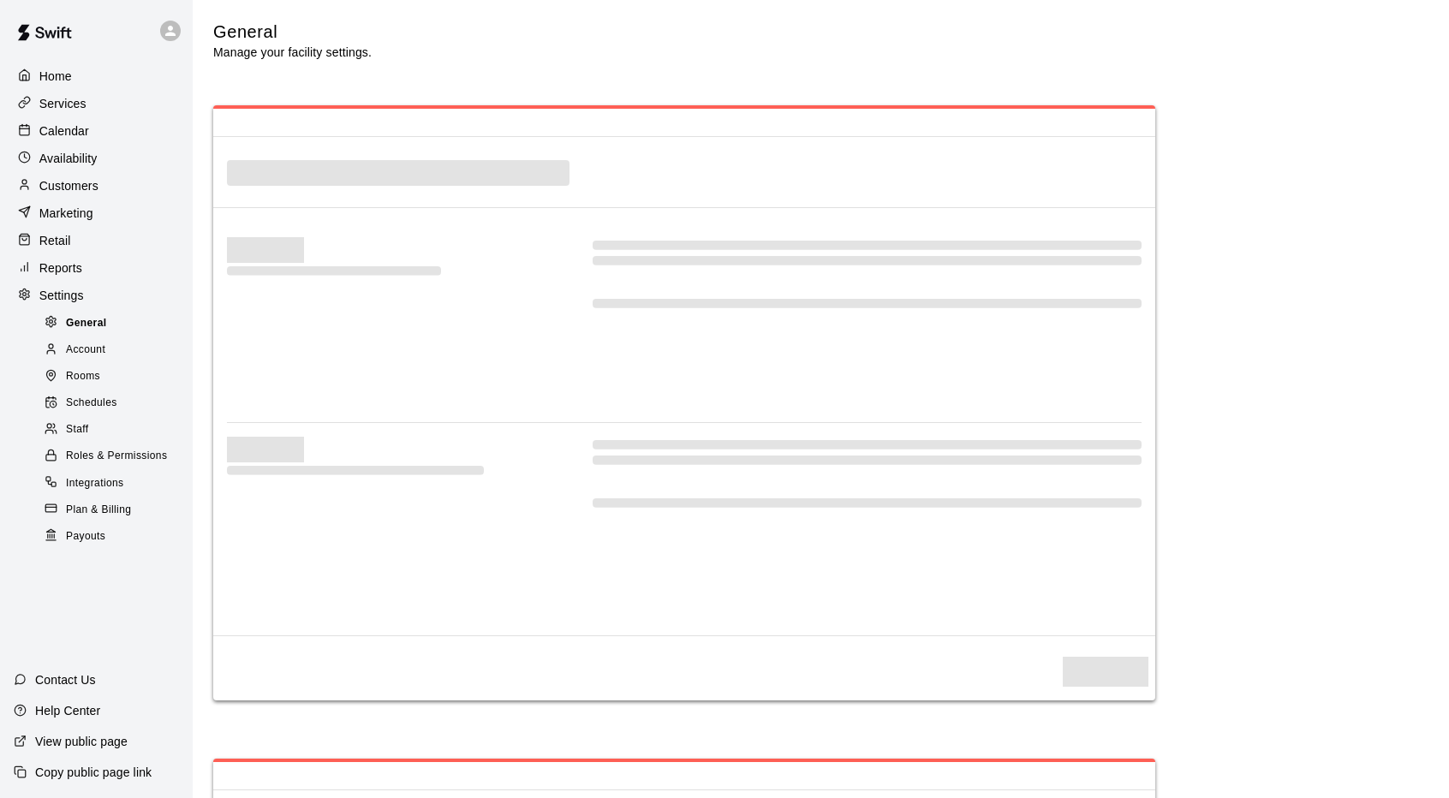
select select "**"
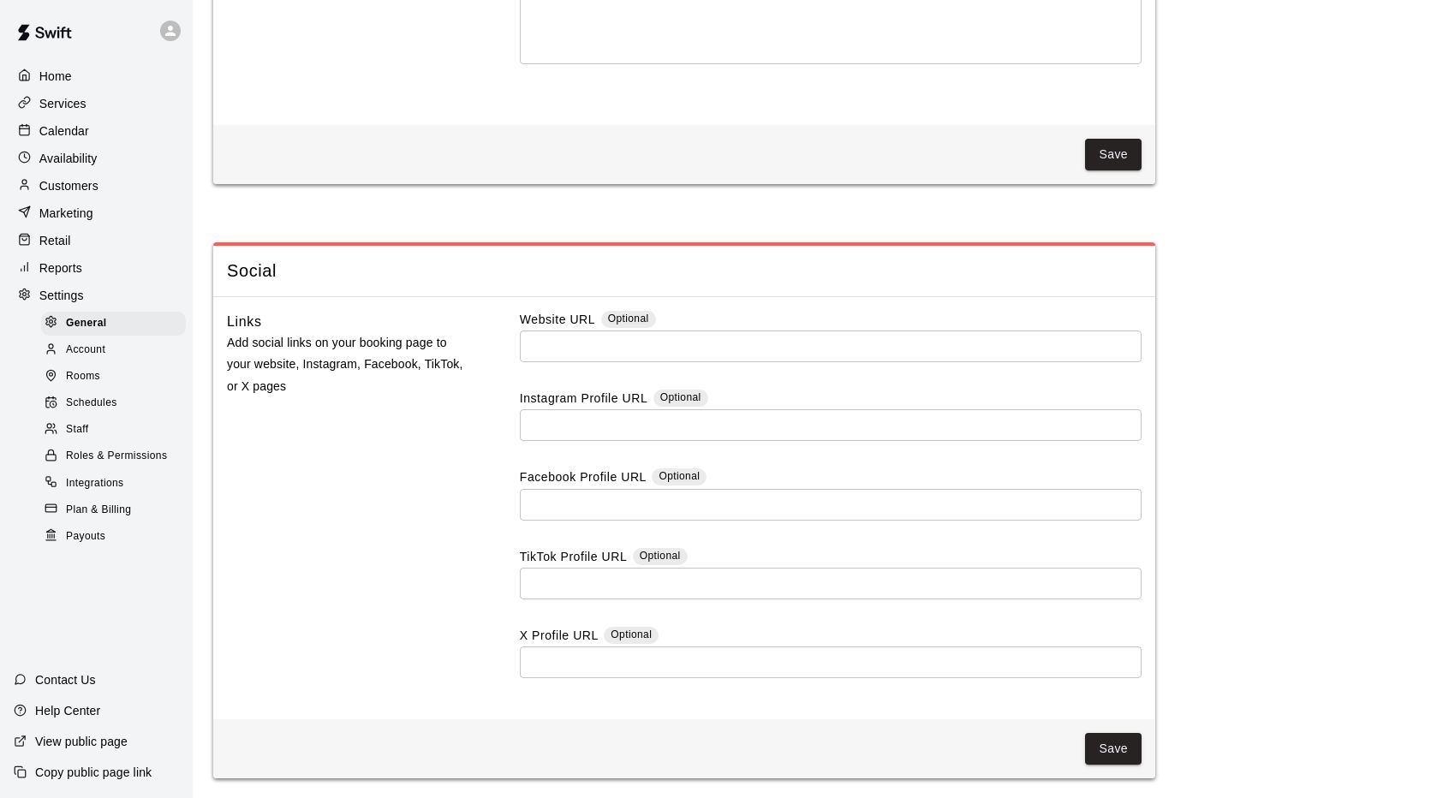
scroll to position [4460, 0]
click at [99, 442] on div "Staff" at bounding box center [113, 430] width 145 height 24
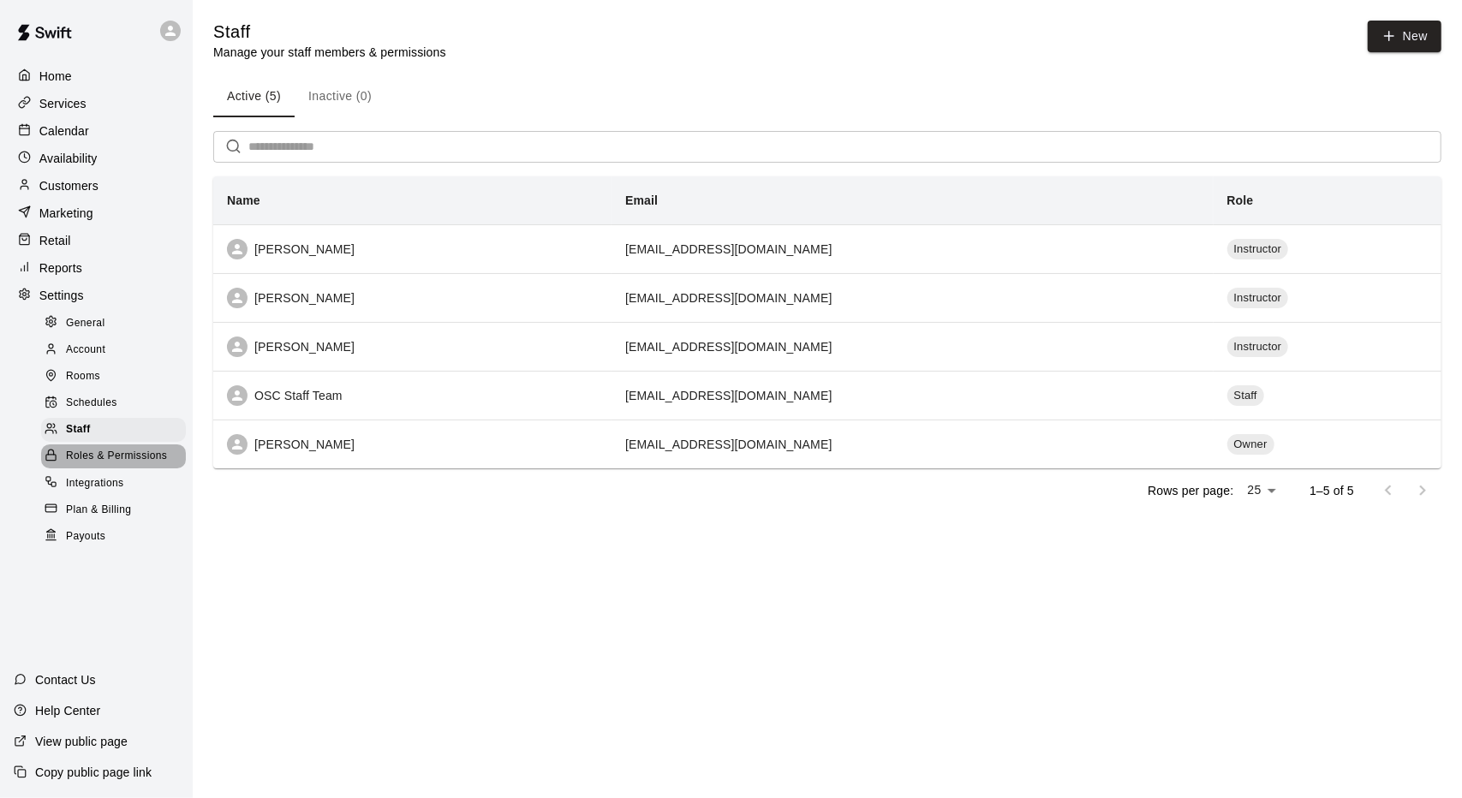
click at [112, 465] on span "Roles & Permissions" at bounding box center [116, 456] width 101 height 17
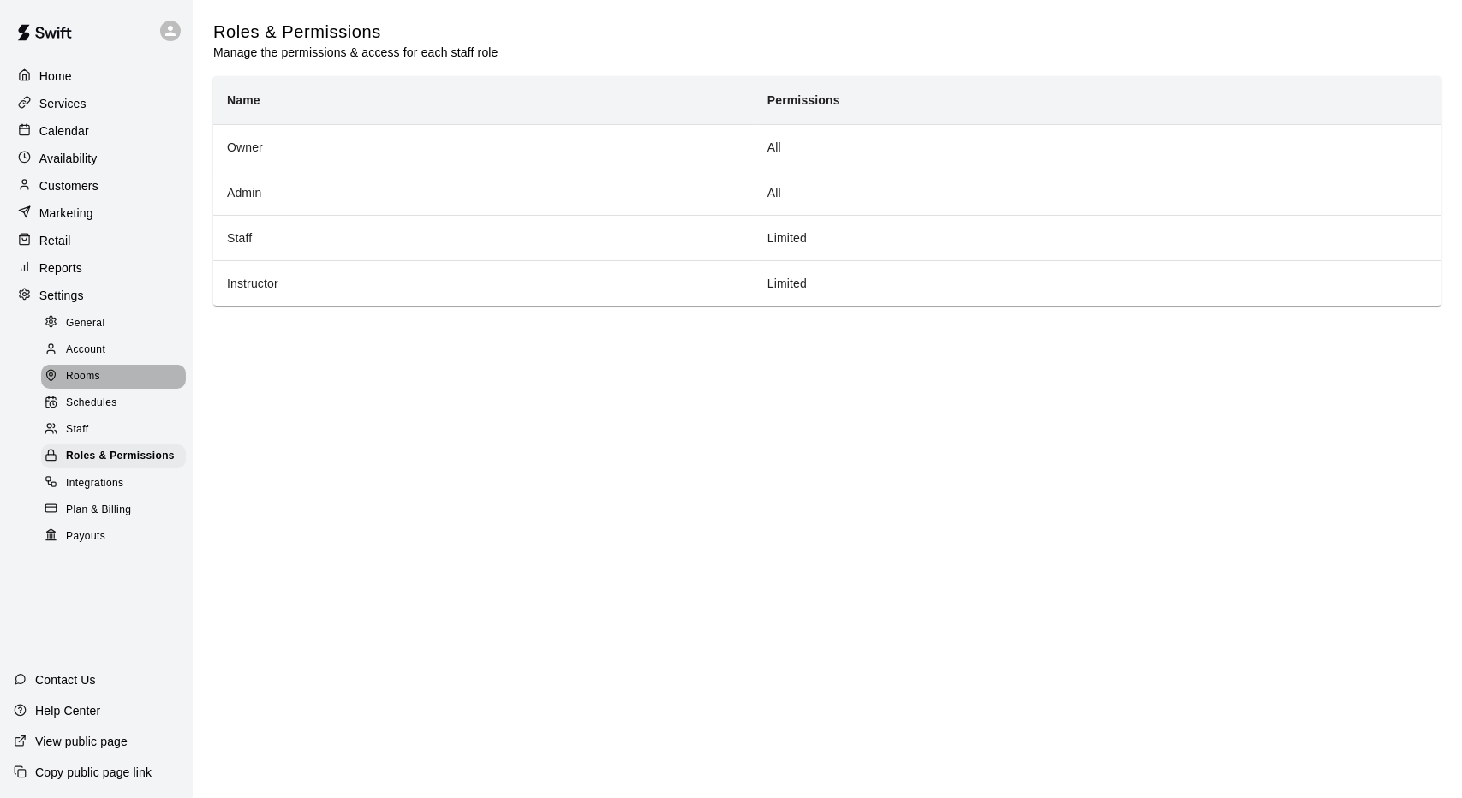
click at [99, 380] on div "Rooms" at bounding box center [113, 377] width 145 height 24
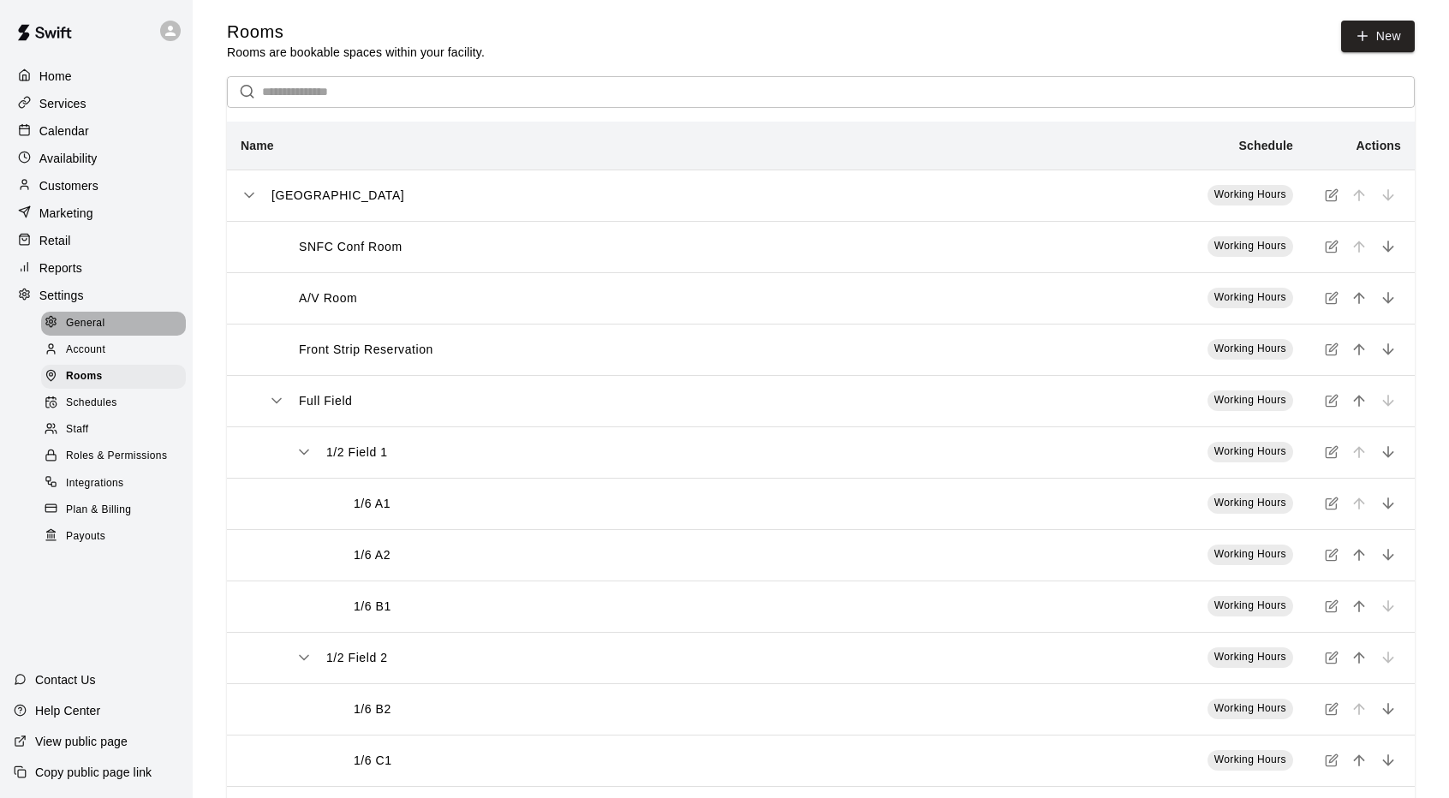
click at [97, 328] on span "General" at bounding box center [85, 323] width 39 height 17
select select "**"
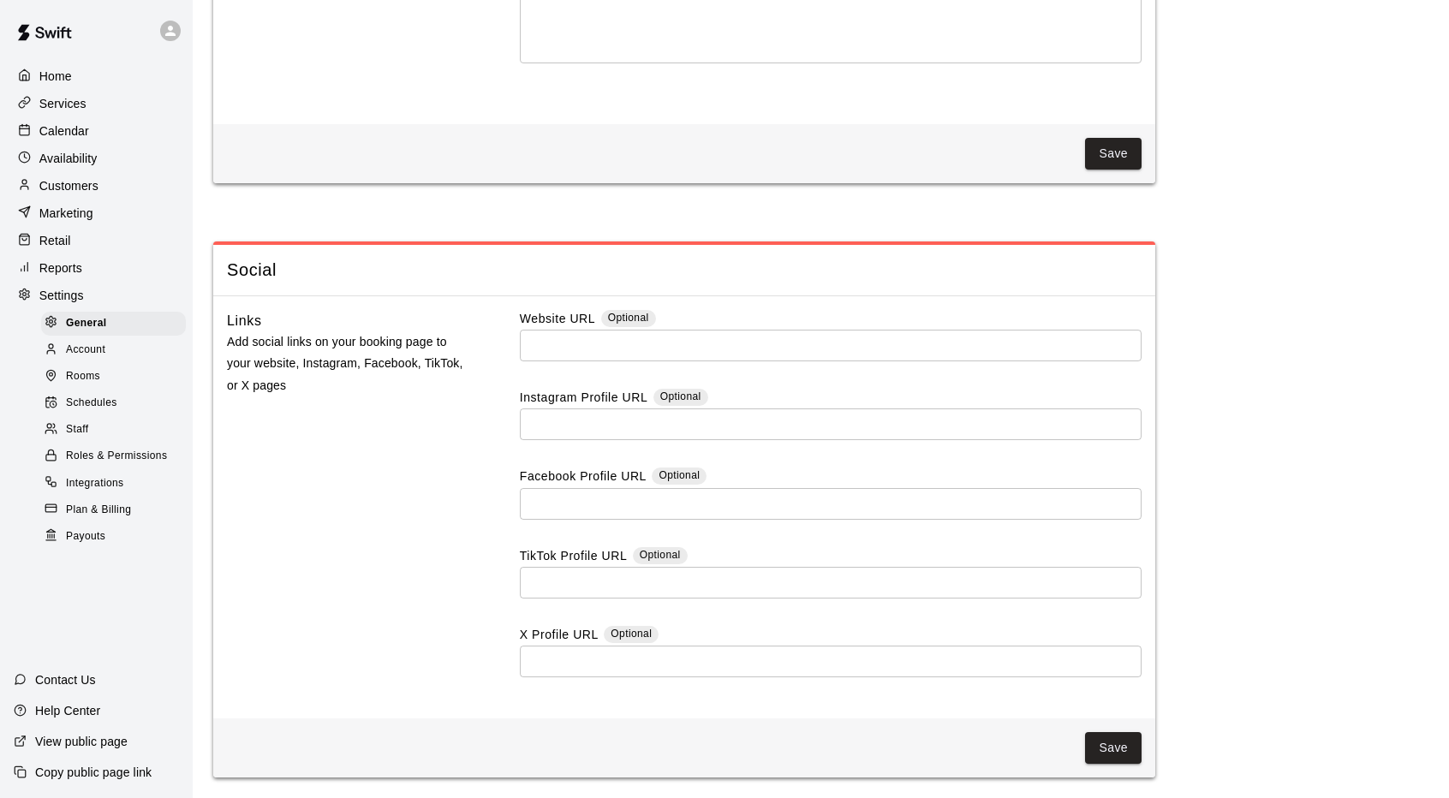
scroll to position [4460, 0]
click at [84, 294] on div "Settings" at bounding box center [96, 296] width 165 height 26
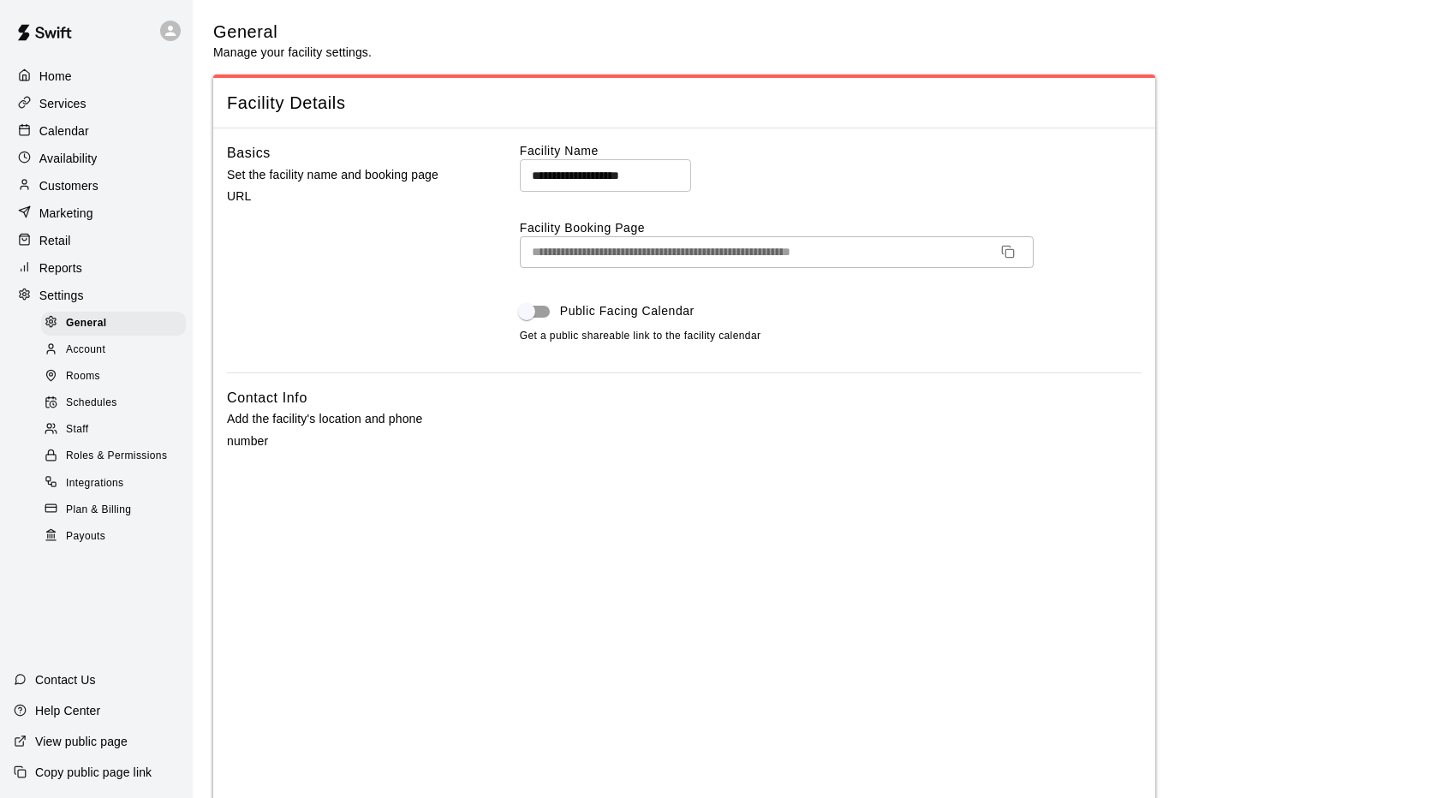
click at [84, 294] on div "Settings" at bounding box center [96, 296] width 165 height 26
click at [70, 69] on p "Home" at bounding box center [55, 76] width 33 height 17
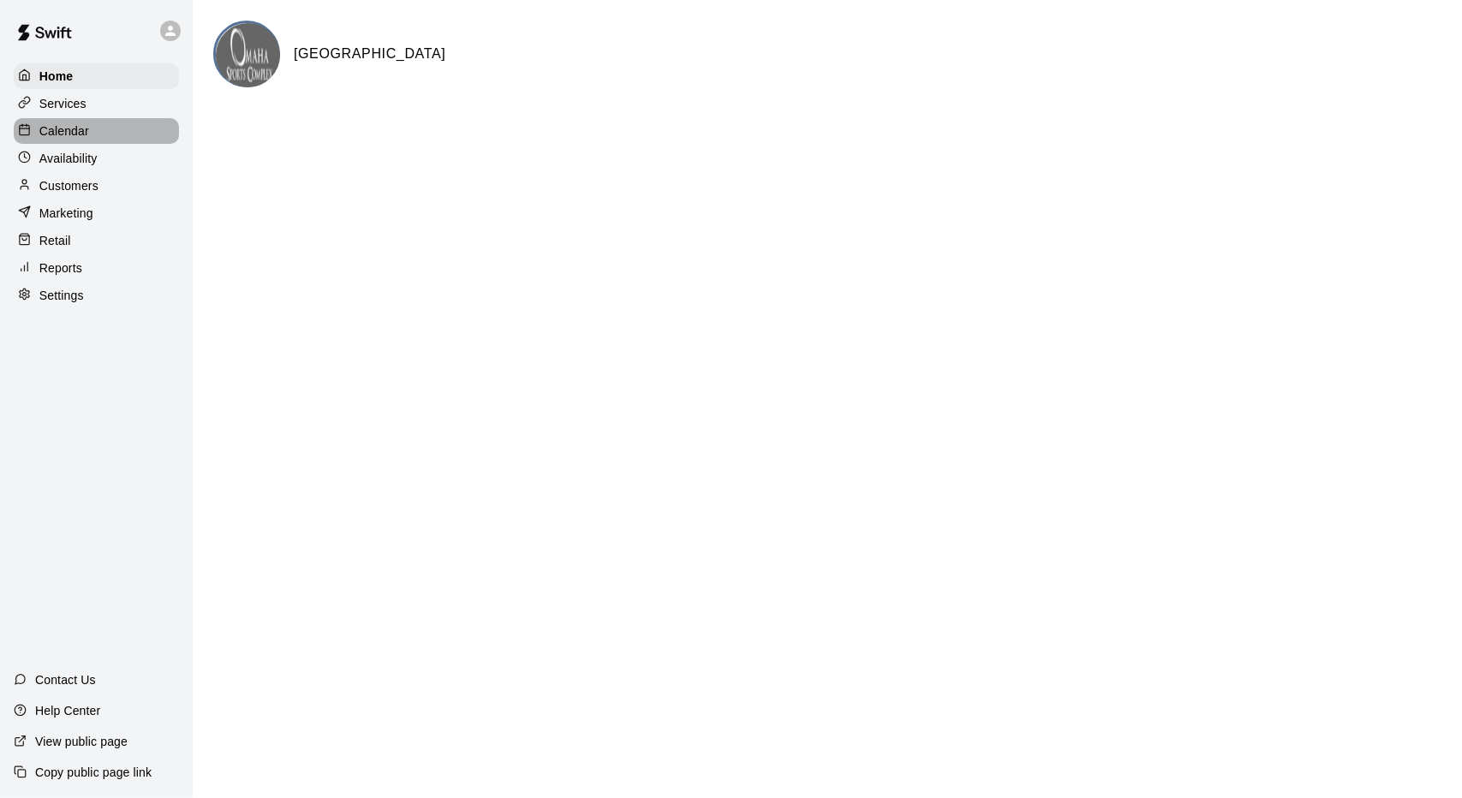
click at [69, 144] on div "Calendar" at bounding box center [96, 131] width 165 height 26
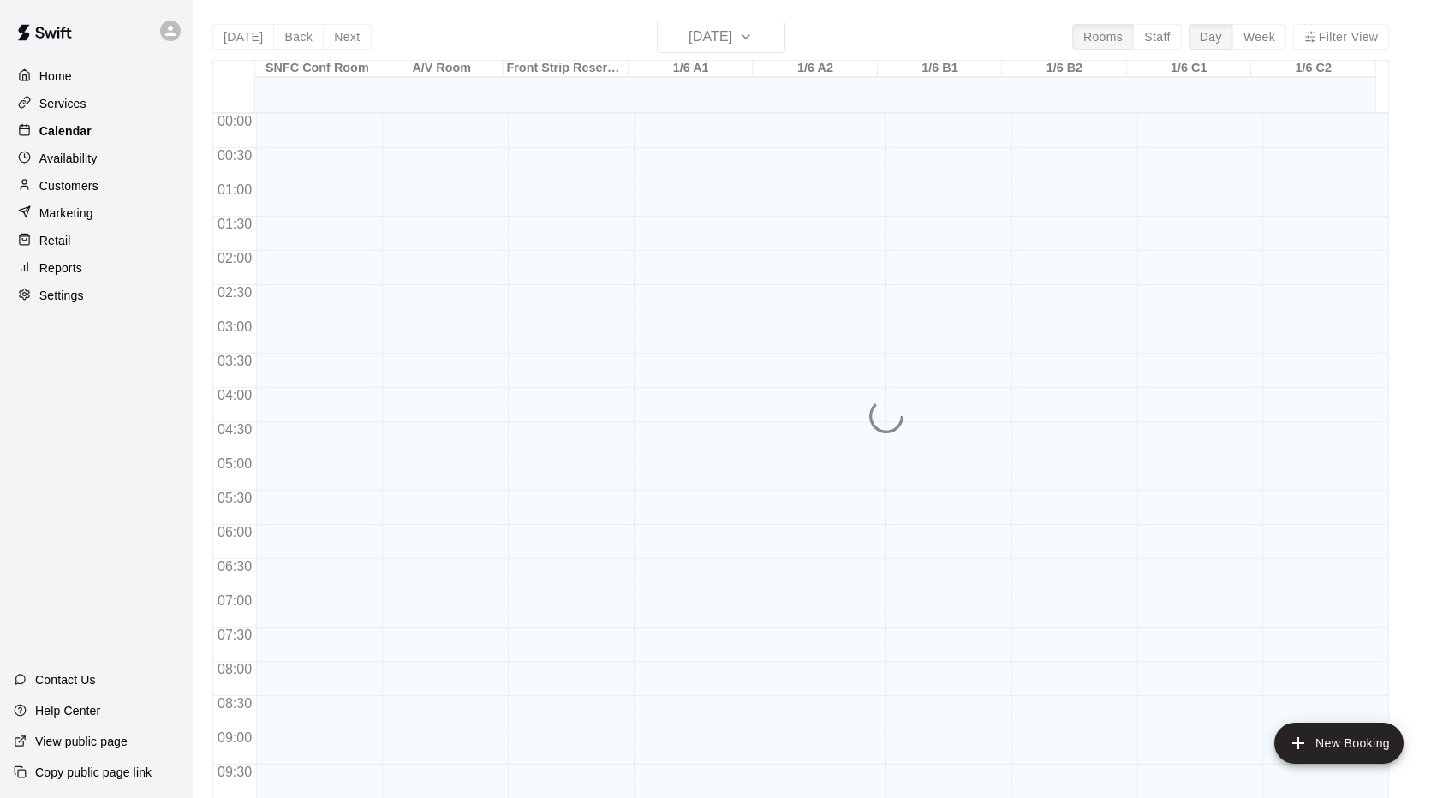
scroll to position [889, 0]
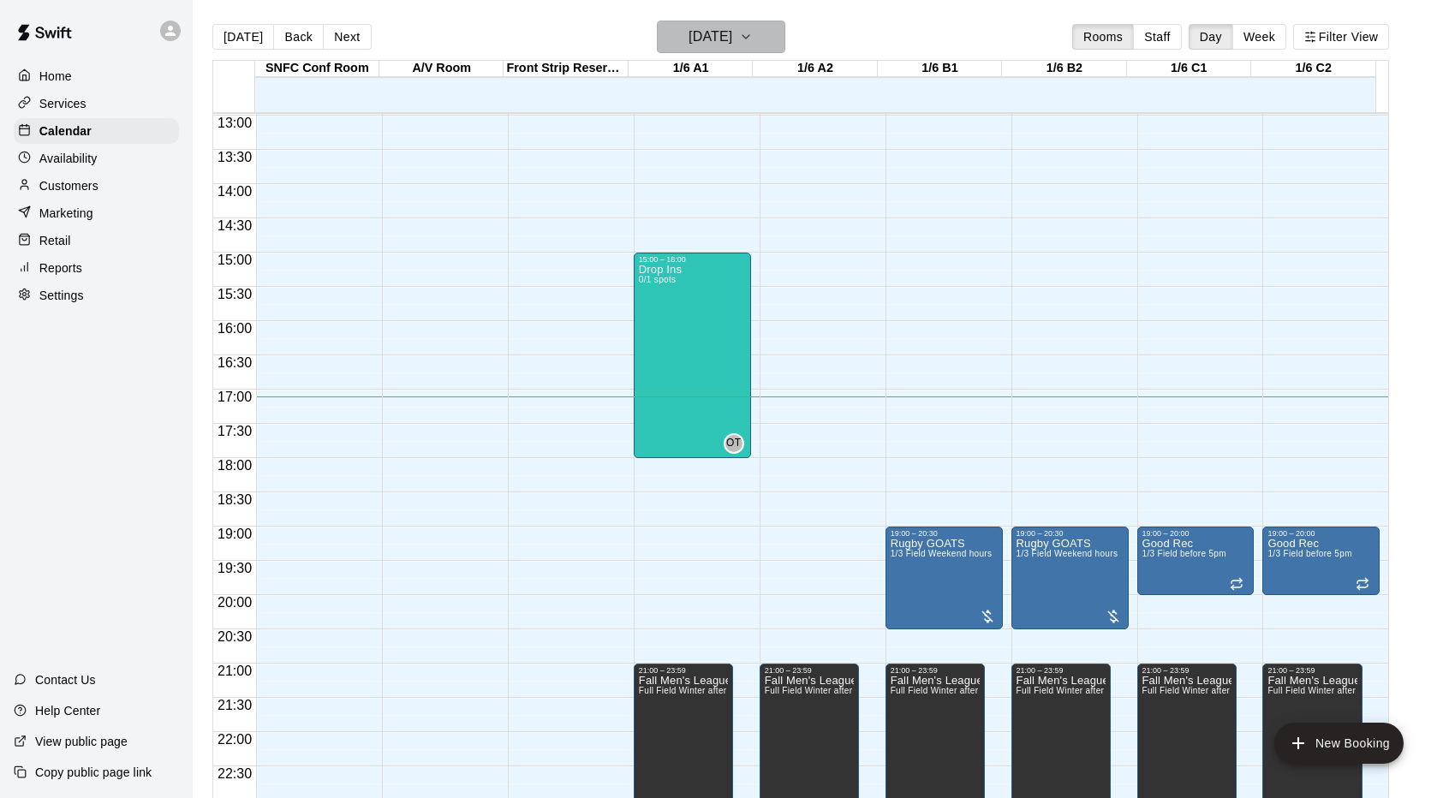
click at [732, 28] on h6 "Tuesday Oct 14" at bounding box center [710, 37] width 44 height 24
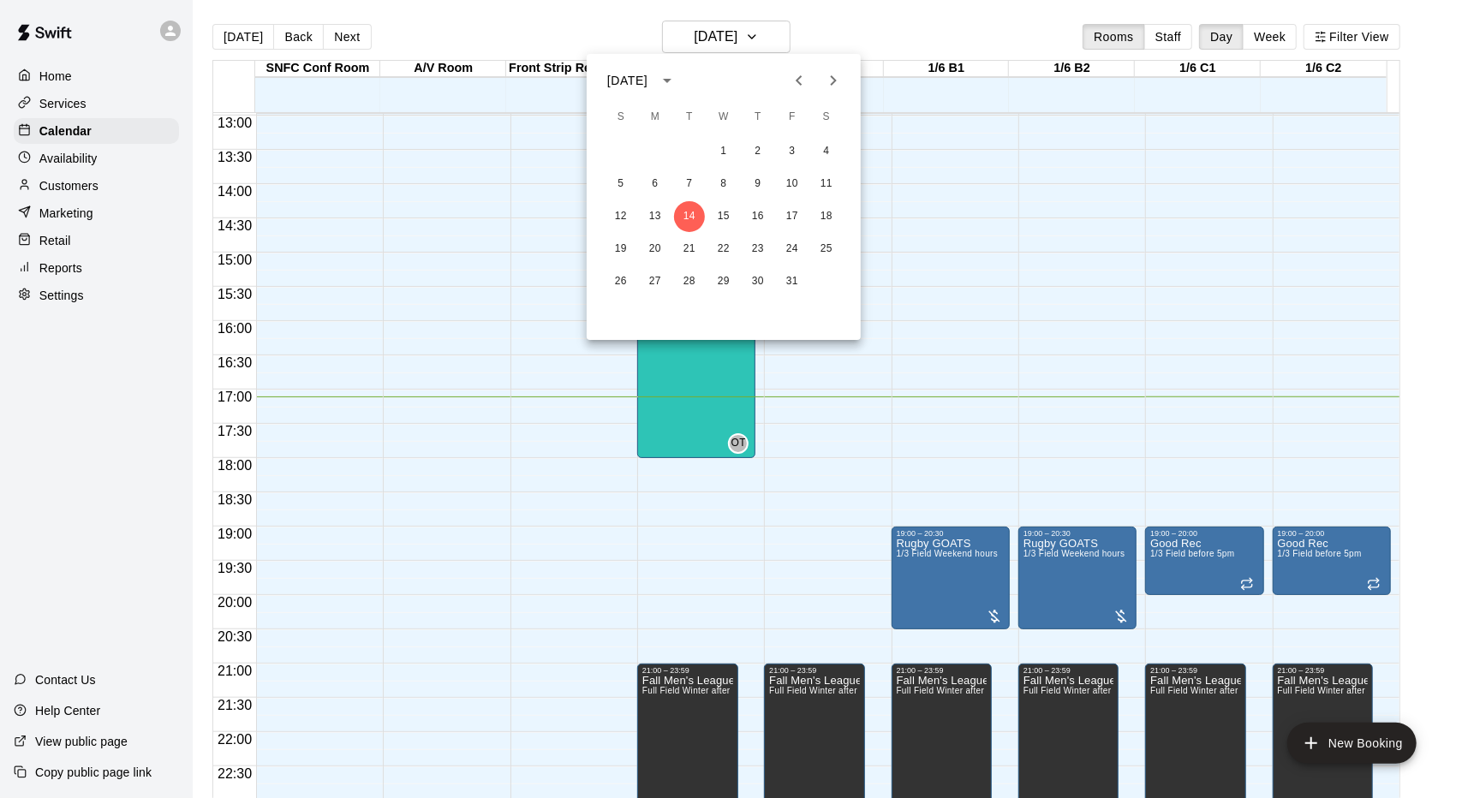
click at [843, 92] on button "Next month" at bounding box center [833, 80] width 34 height 34
click at [790, 290] on button "28" at bounding box center [792, 281] width 31 height 31
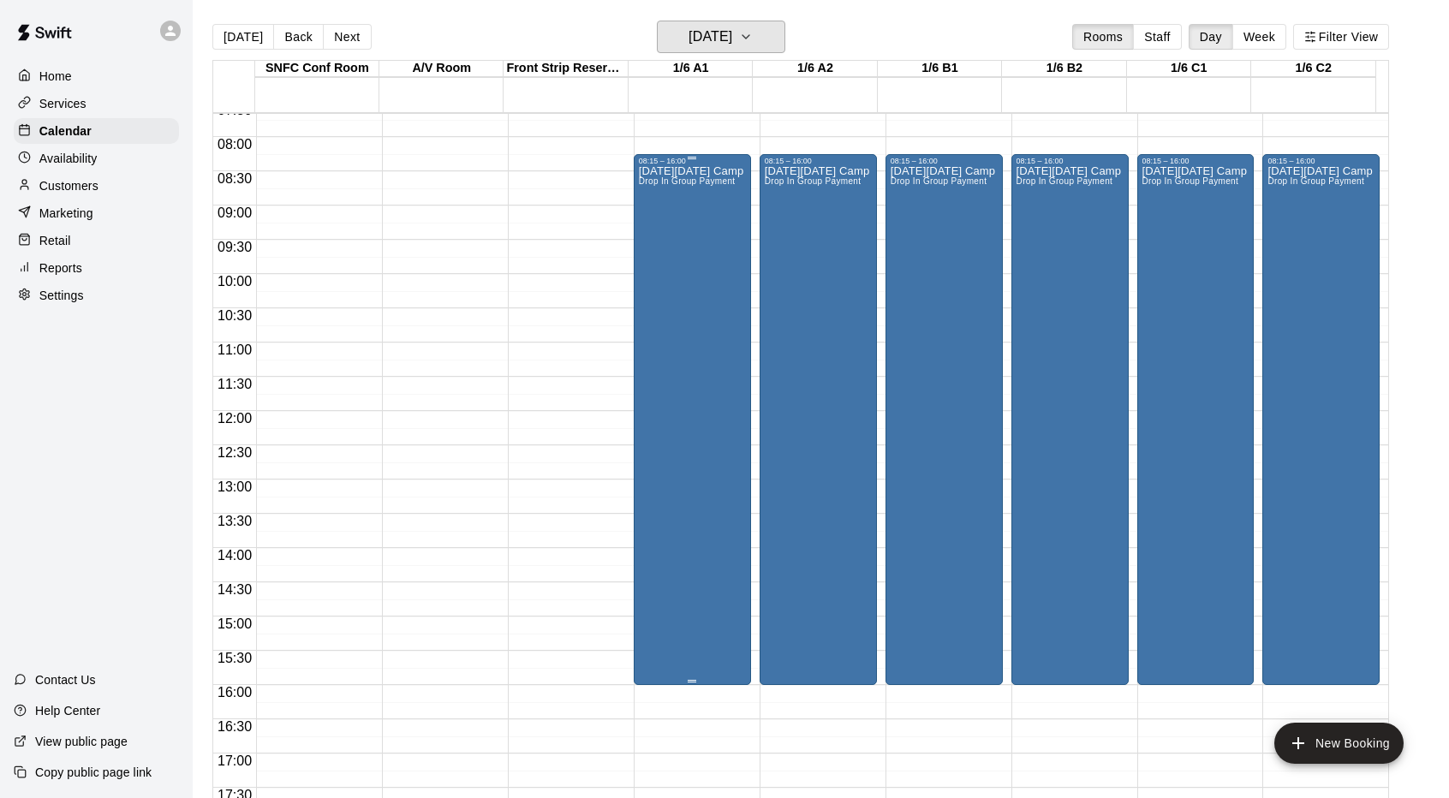
scroll to position [546, 0]
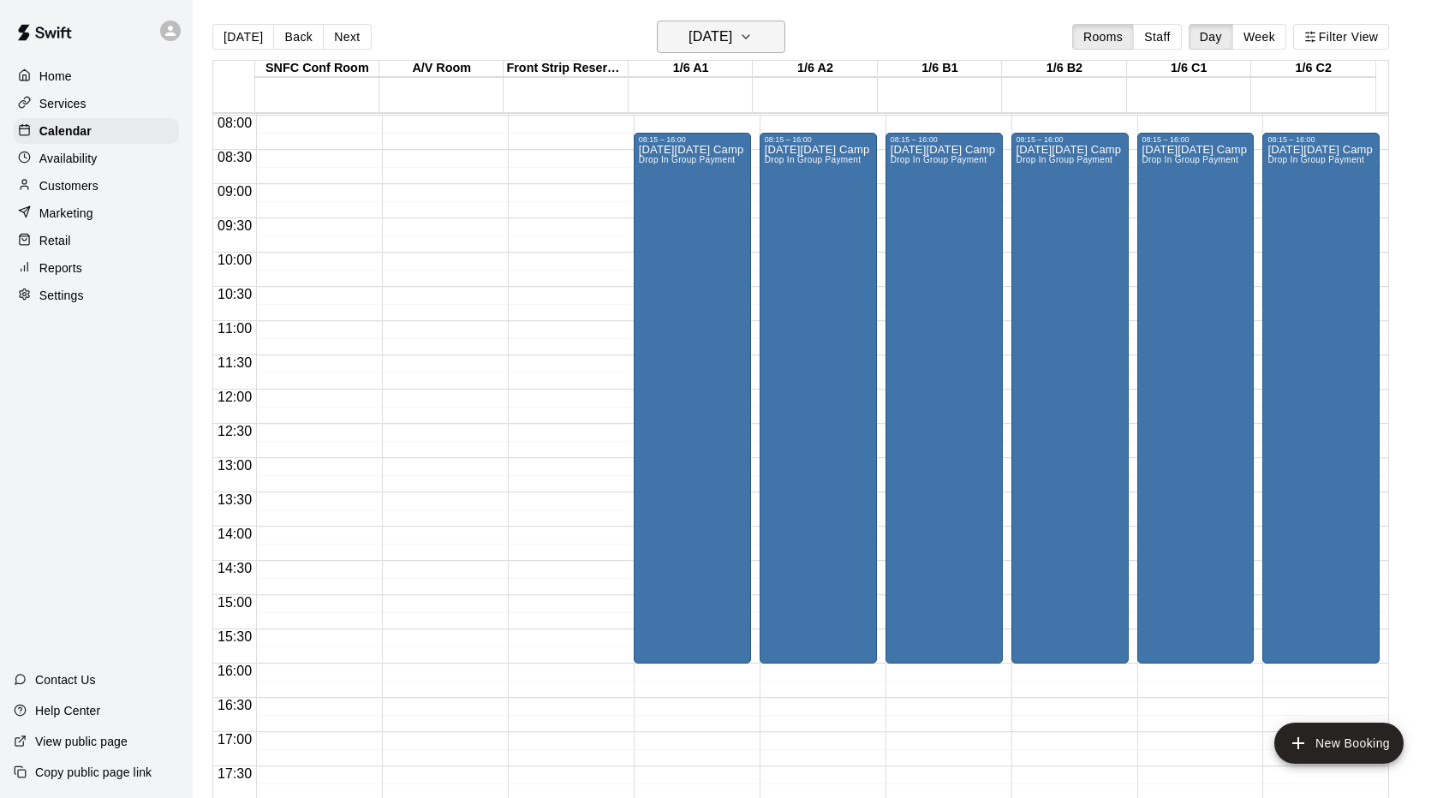
click at [732, 48] on h6 "Friday Nov 28" at bounding box center [710, 37] width 44 height 24
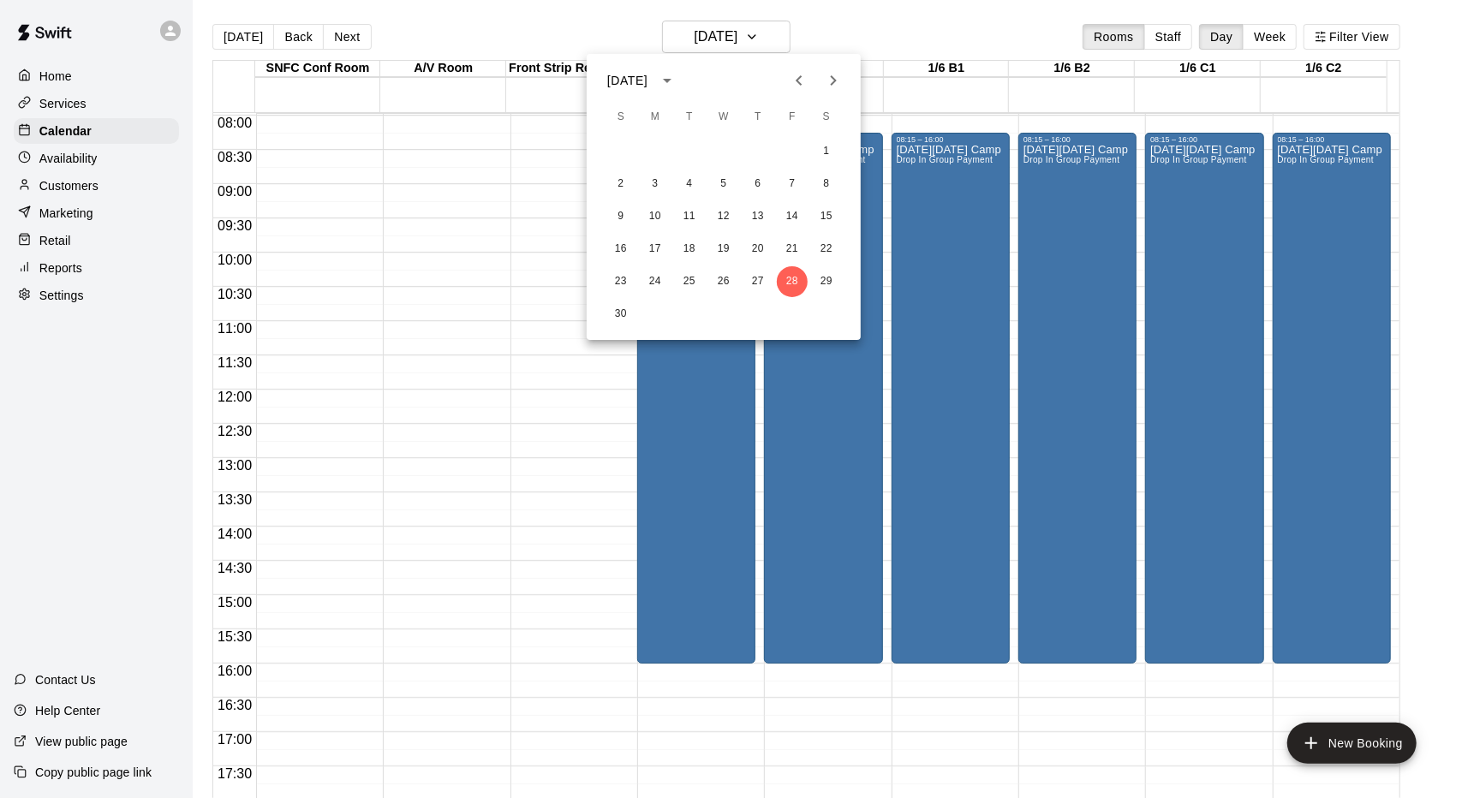
click at [801, 80] on icon "Previous month" at bounding box center [799, 80] width 21 height 21
click at [687, 246] on button "21" at bounding box center [689, 249] width 31 height 31
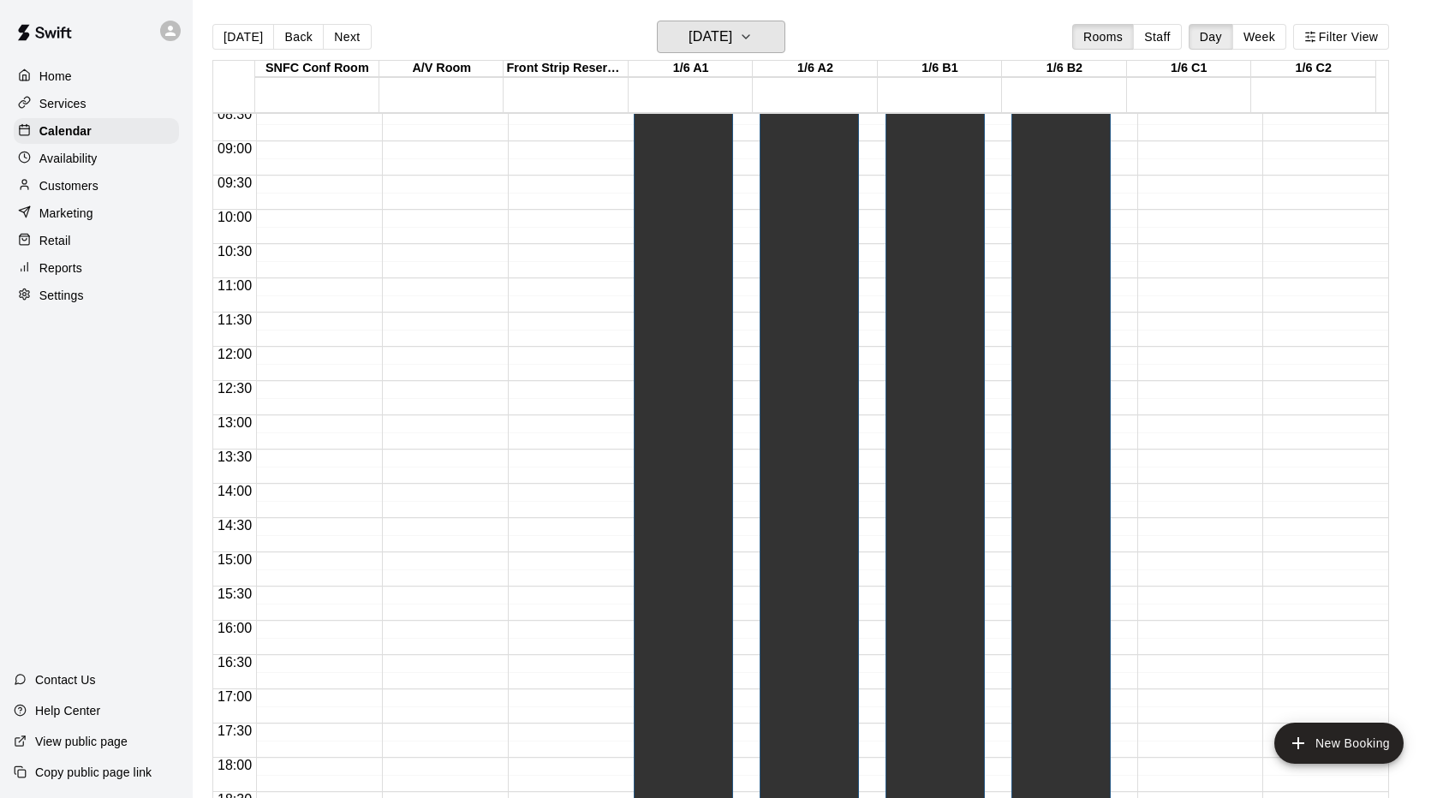
scroll to position [0, 0]
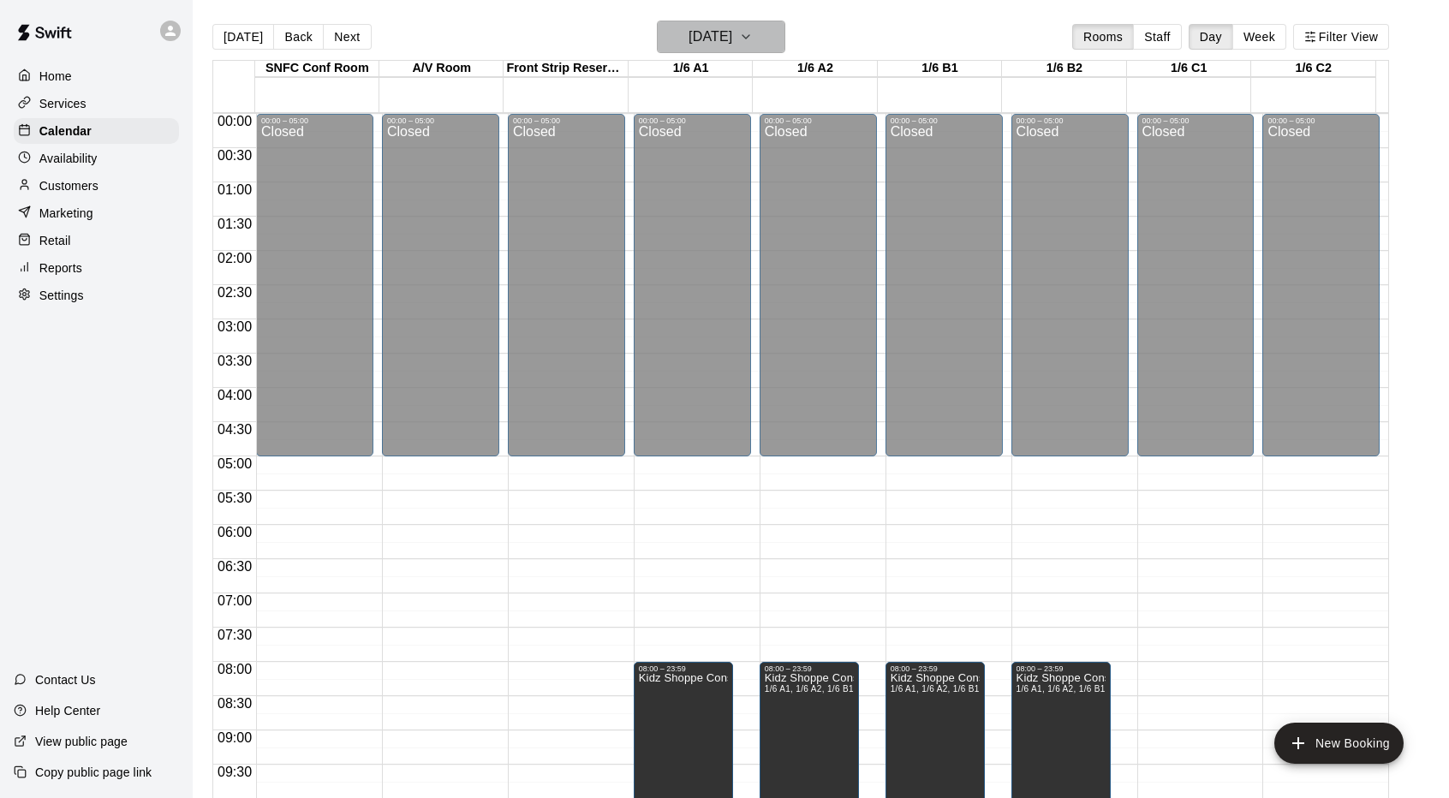
click at [730, 39] on h6 "Tuesday Oct 21" at bounding box center [710, 37] width 44 height 24
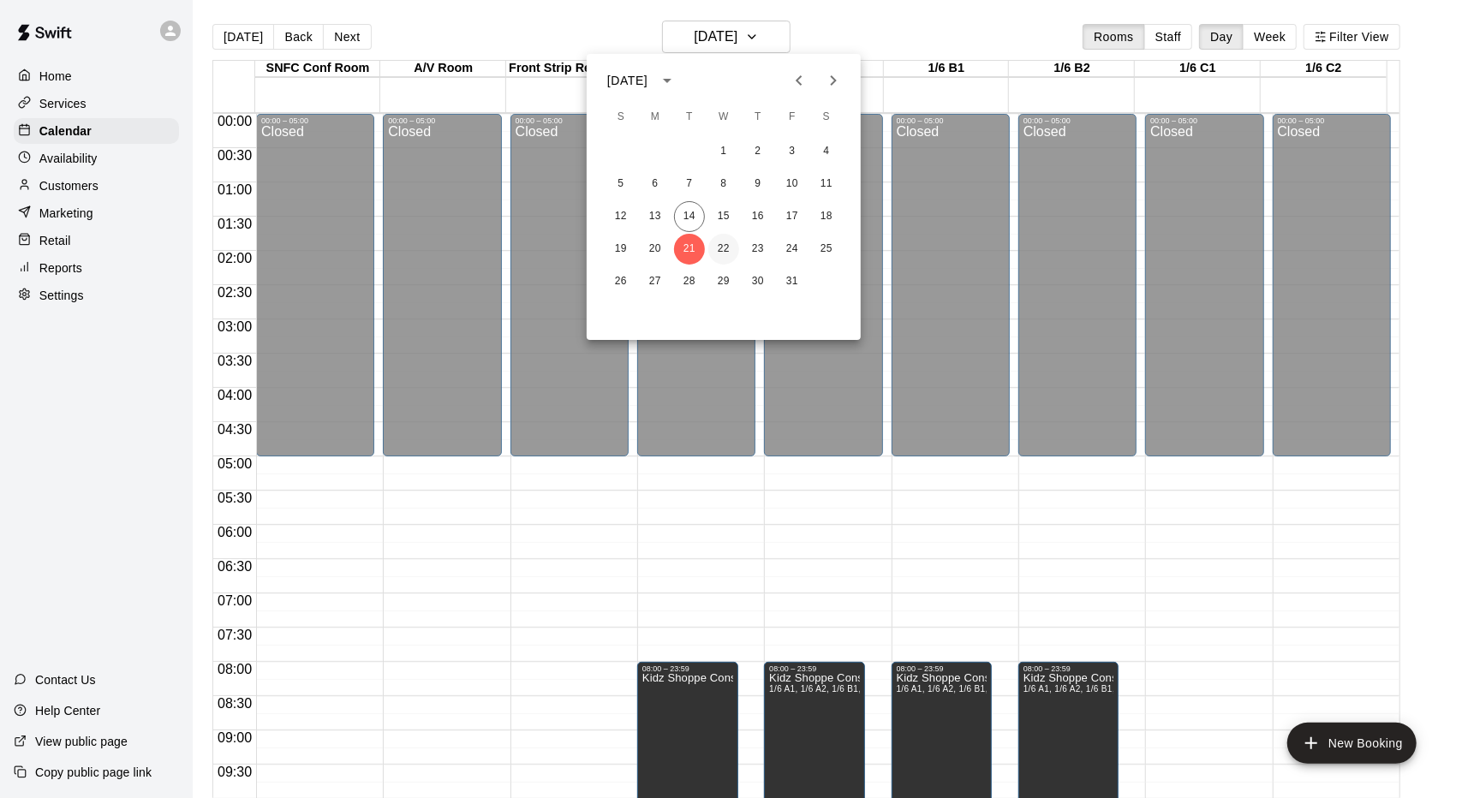
click at [721, 240] on button "22" at bounding box center [723, 249] width 31 height 31
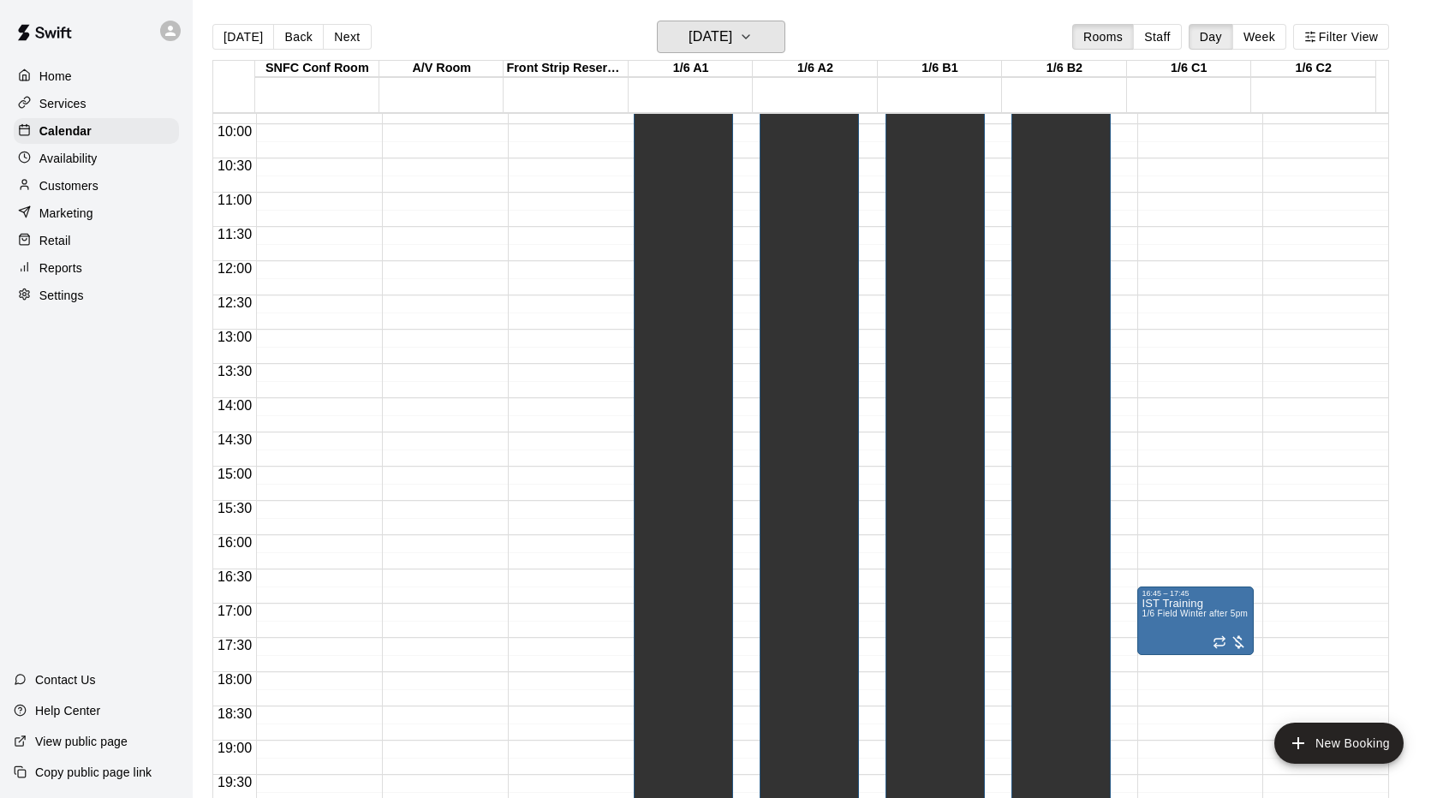
scroll to position [940, 0]
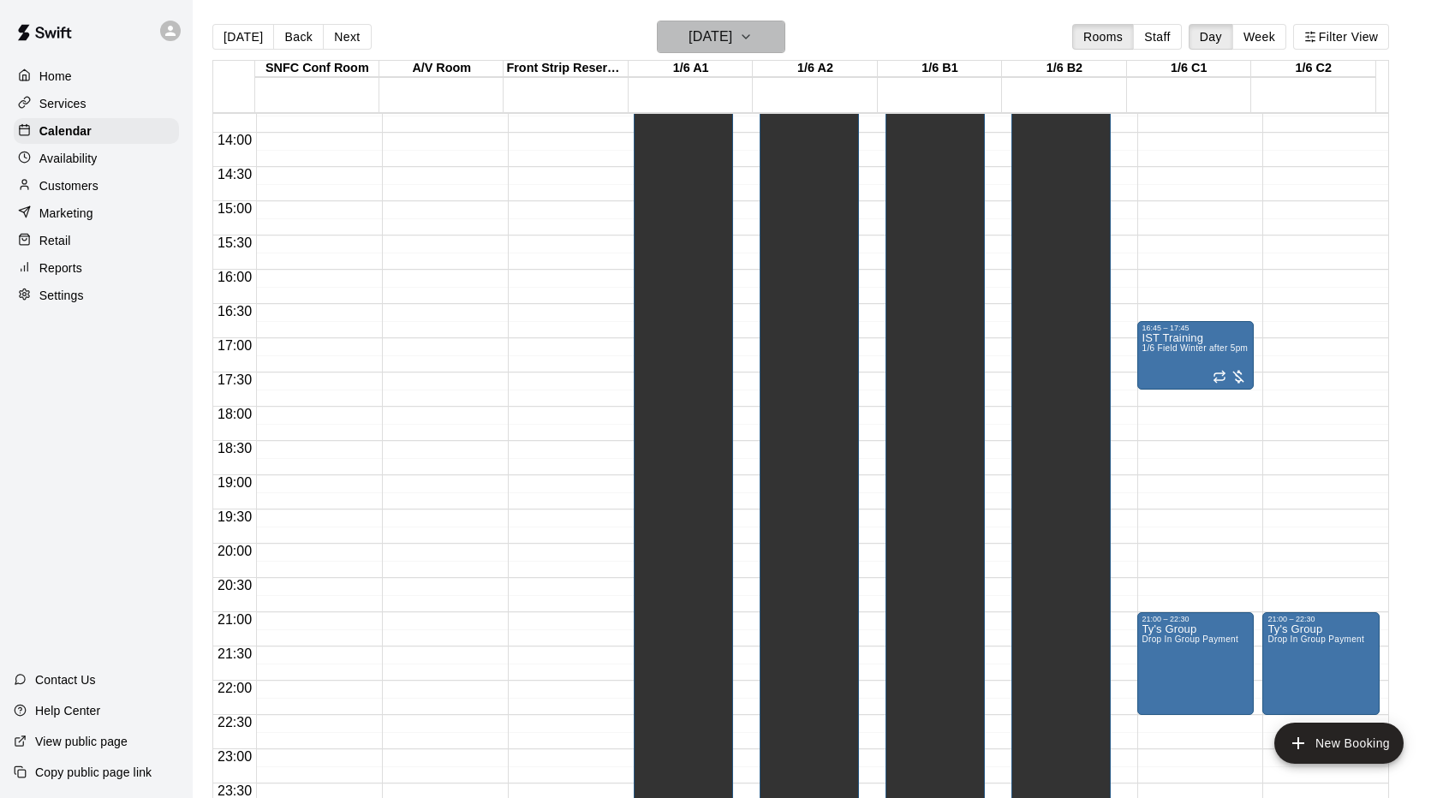
click at [732, 42] on h6 "Wednesday Oct 22" at bounding box center [710, 37] width 44 height 24
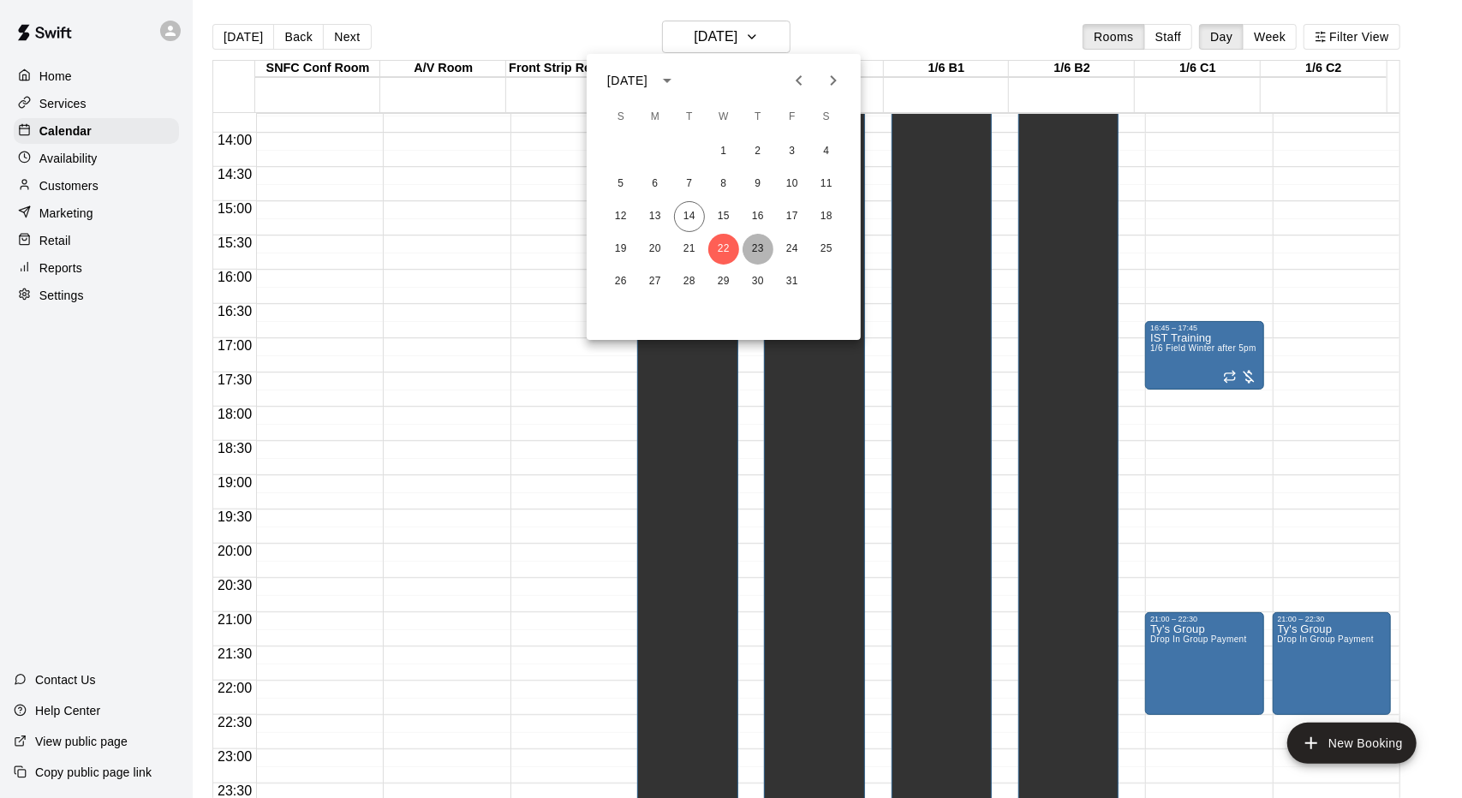
click at [754, 244] on button "23" at bounding box center [757, 249] width 31 height 31
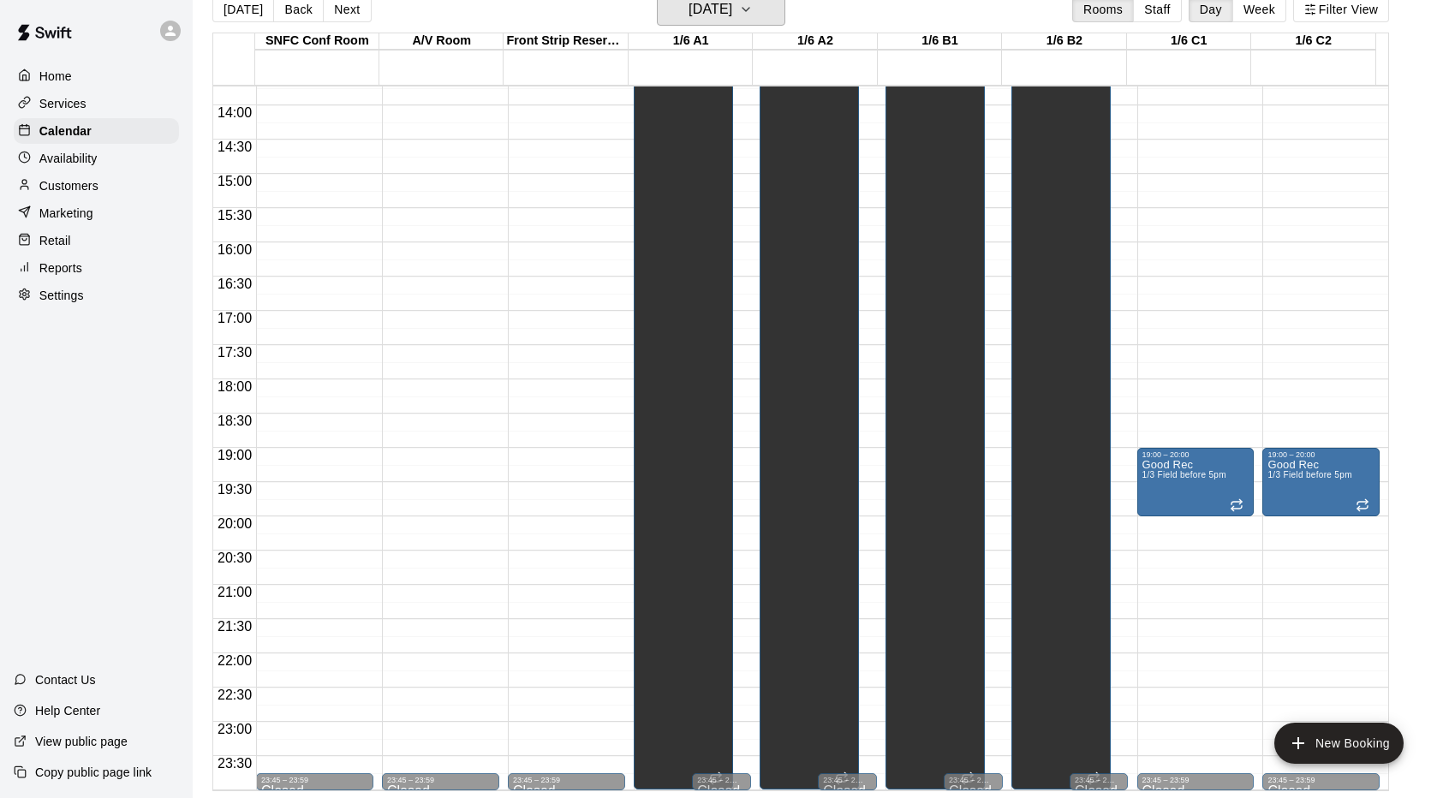
scroll to position [0, 0]
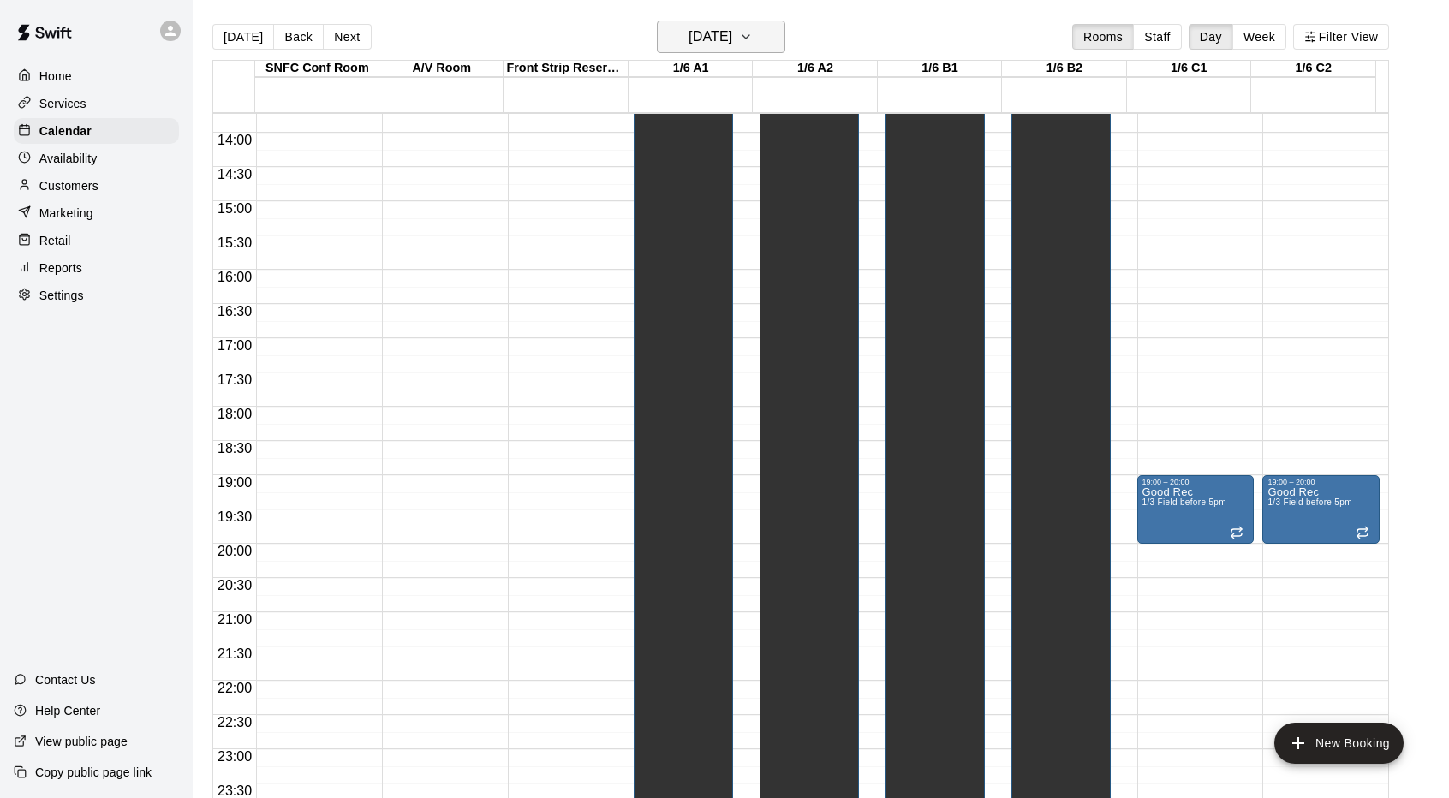
click at [753, 27] on icon "button" at bounding box center [746, 37] width 14 height 21
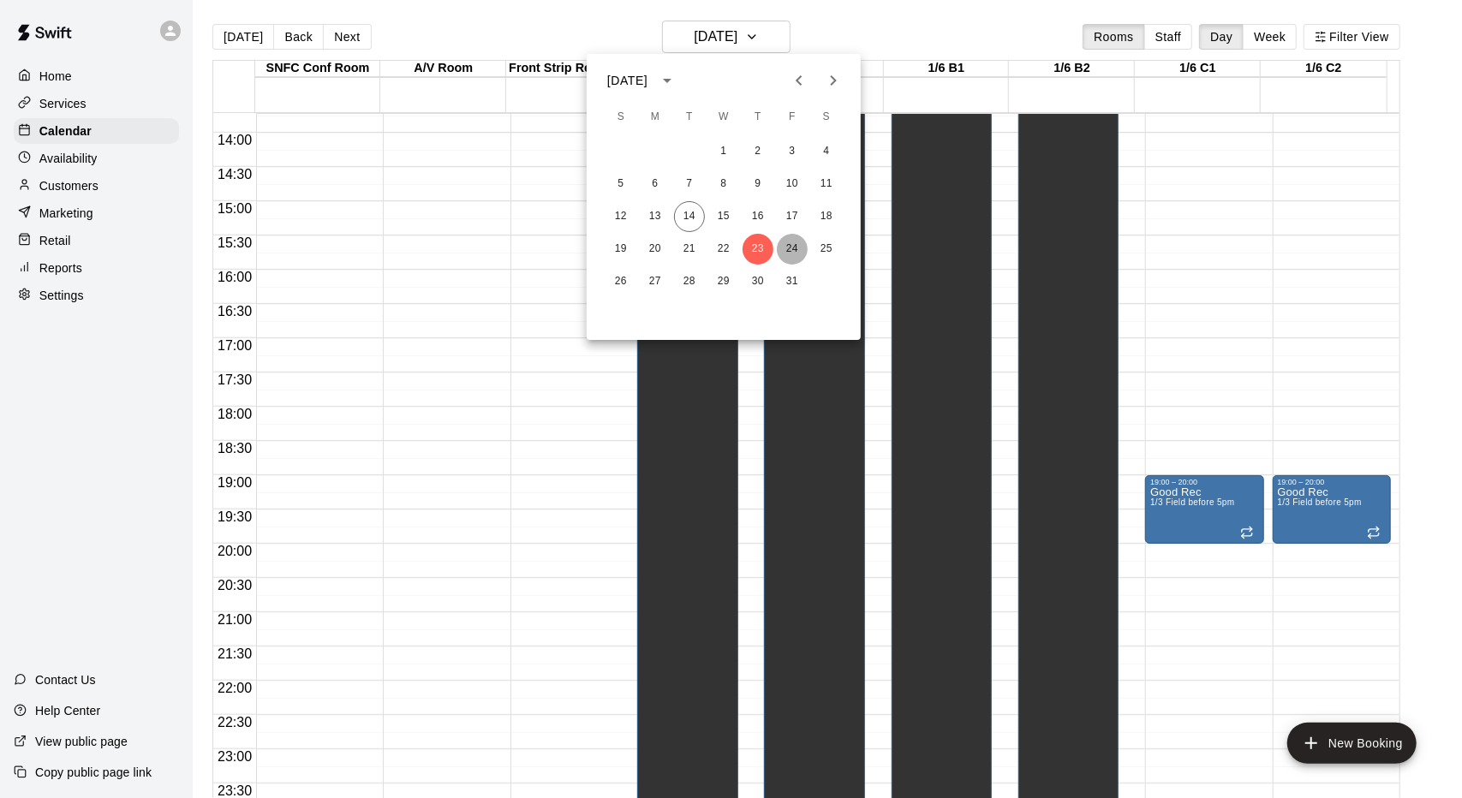
click at [795, 247] on button "24" at bounding box center [792, 249] width 31 height 31
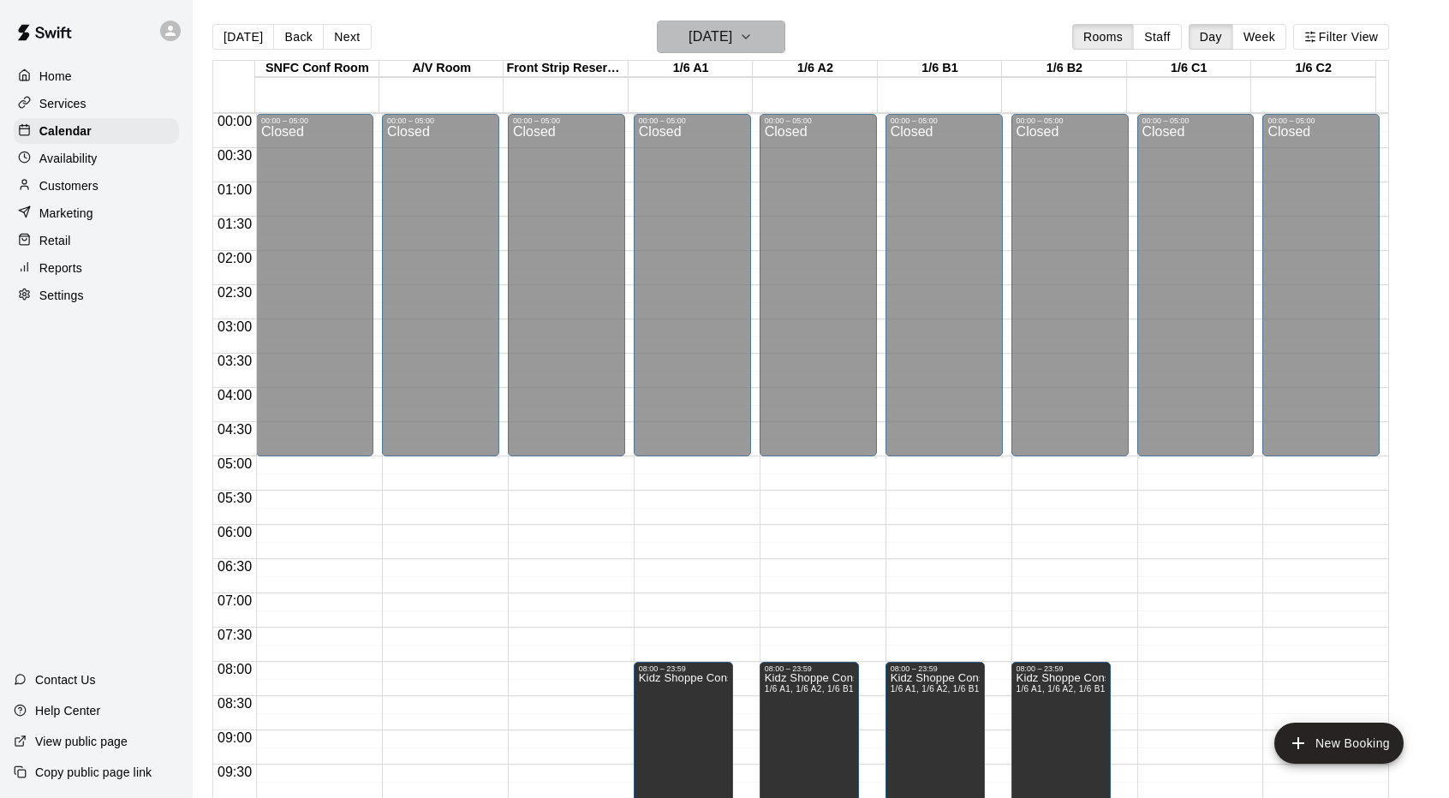
click at [732, 36] on h6 "Friday Oct 24" at bounding box center [710, 37] width 44 height 24
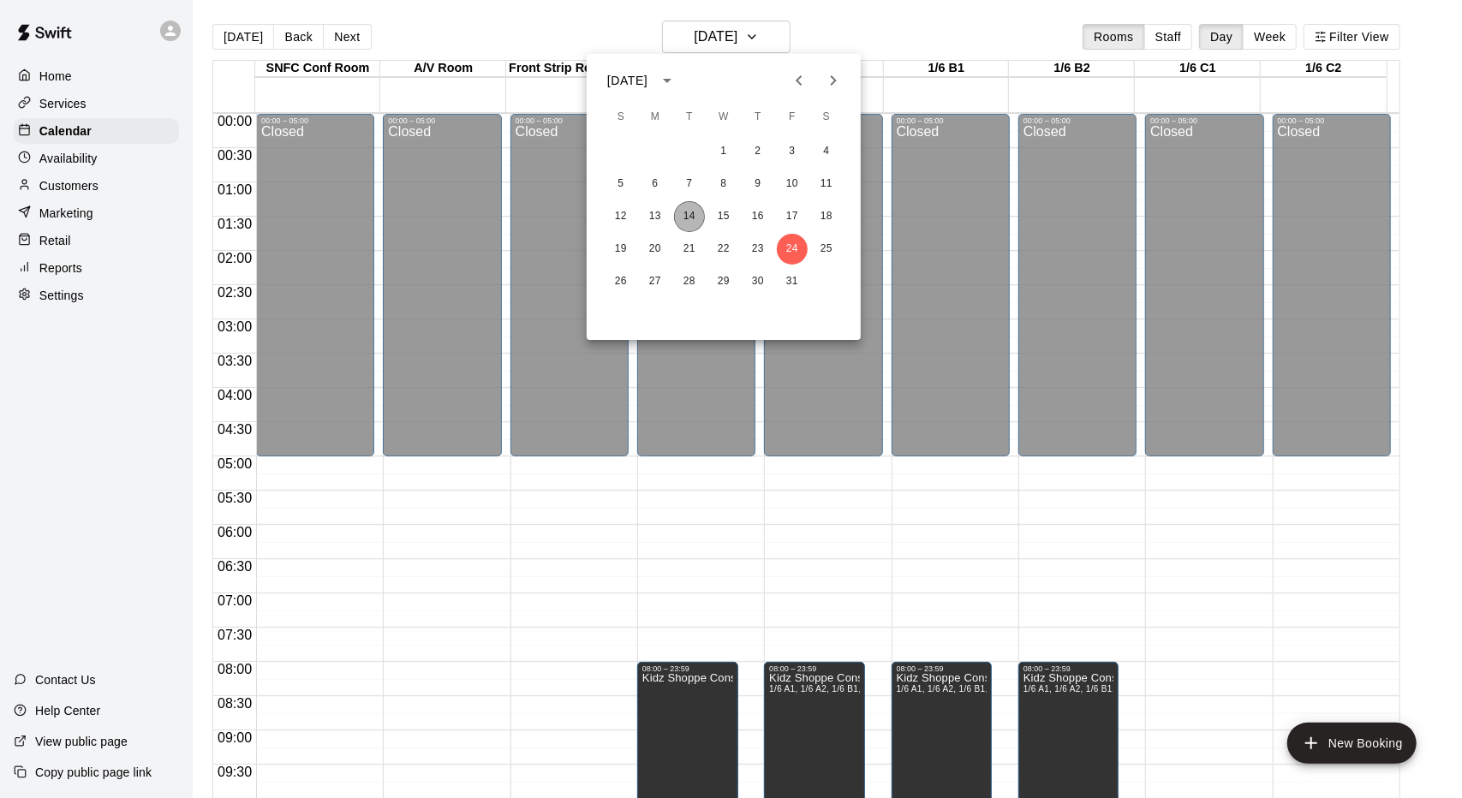
click at [683, 219] on button "14" at bounding box center [689, 216] width 31 height 31
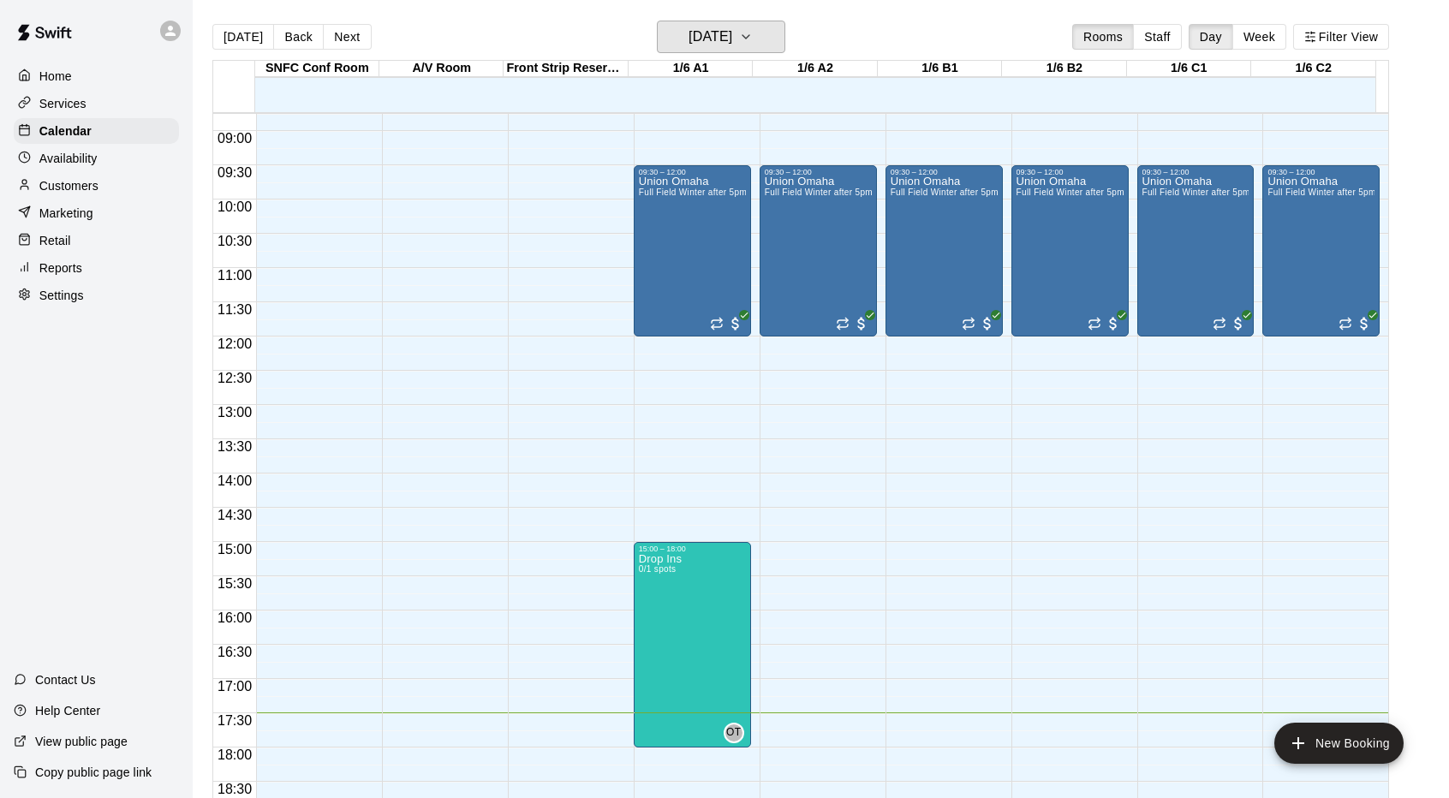
scroll to position [685, 0]
